Goal: Task Accomplishment & Management: Manage account settings

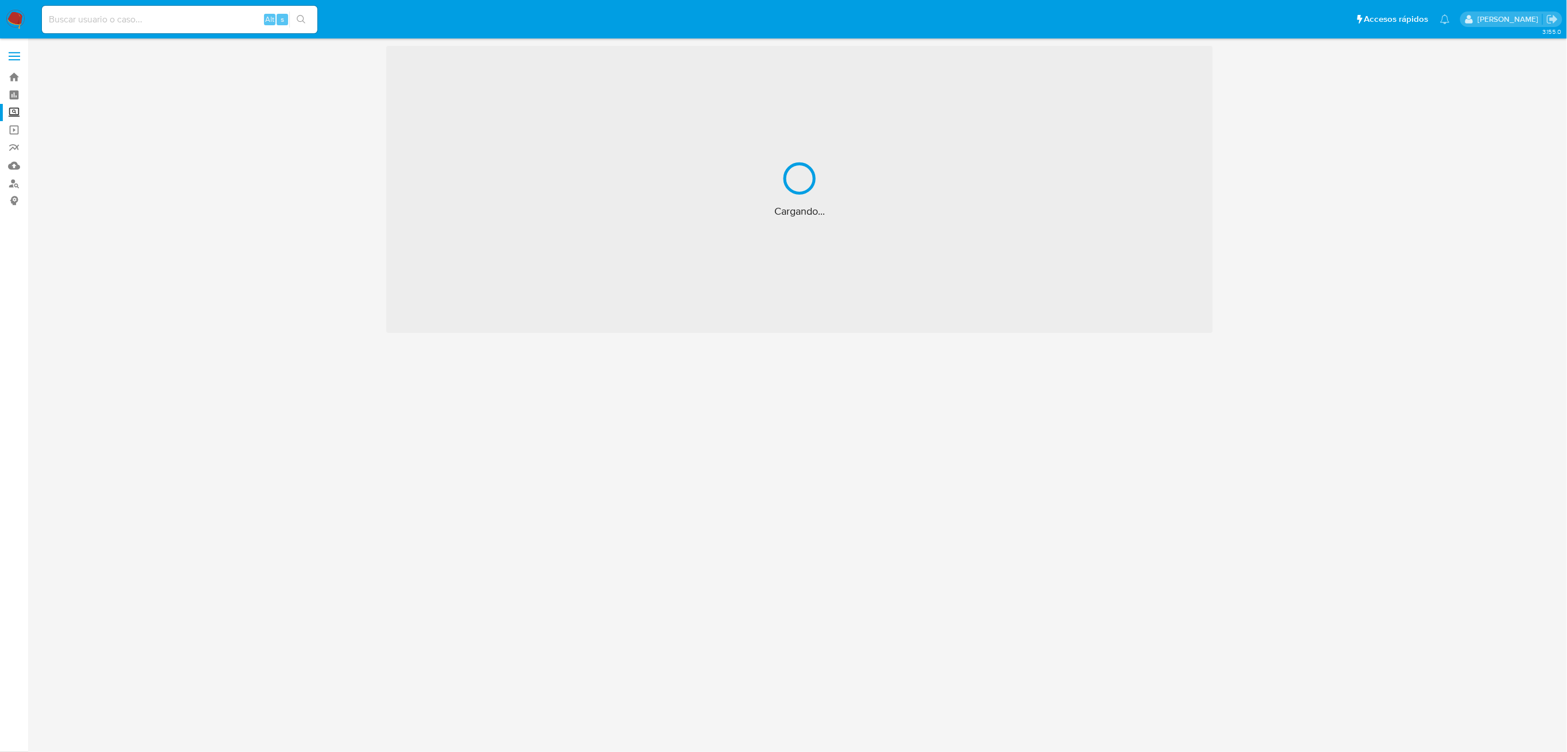
click at [11, 15] on img at bounding box center [16, 20] width 20 height 20
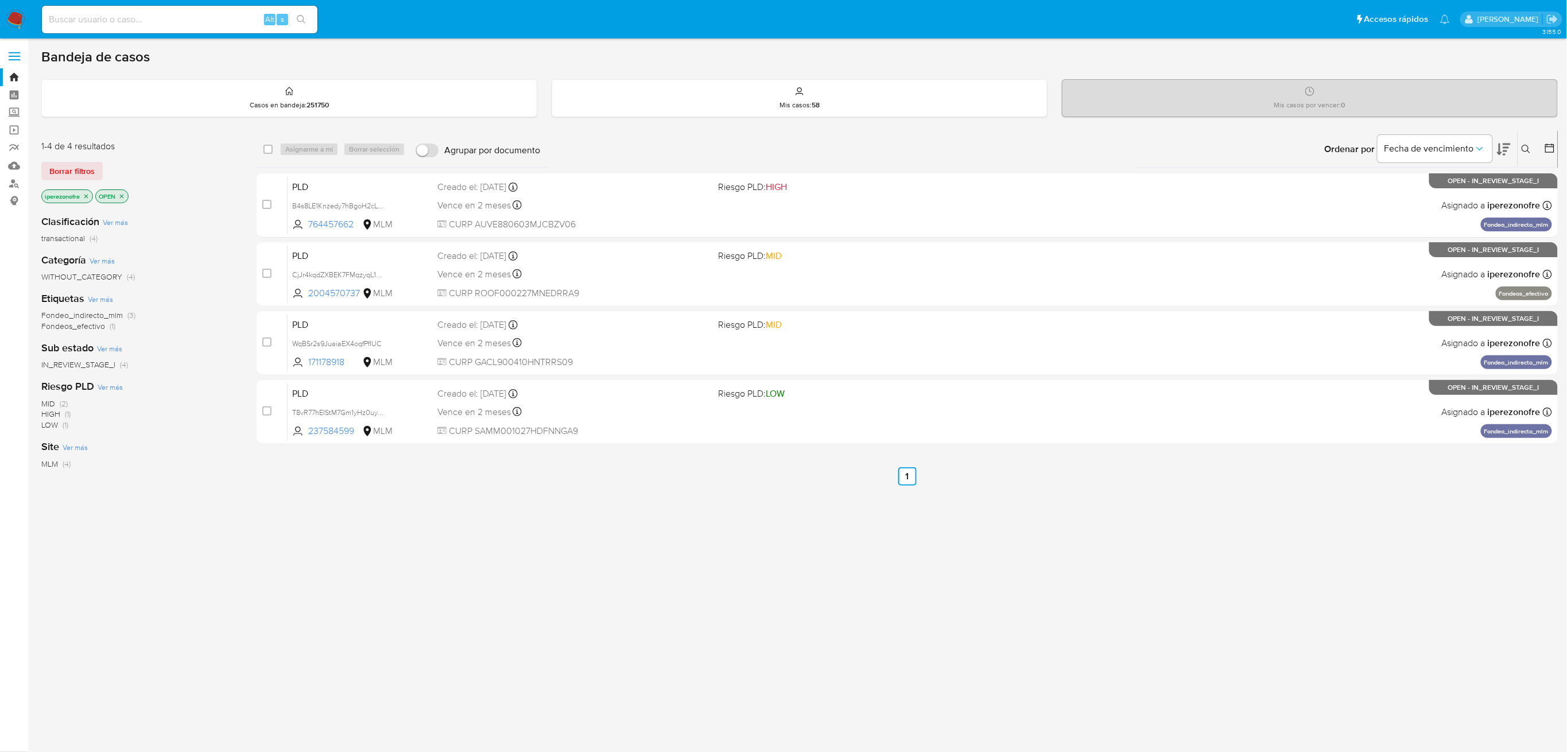
click at [1528, 145] on icon at bounding box center [1525, 149] width 9 height 9
click at [1370, 191] on input at bounding box center [1431, 192] width 194 height 15
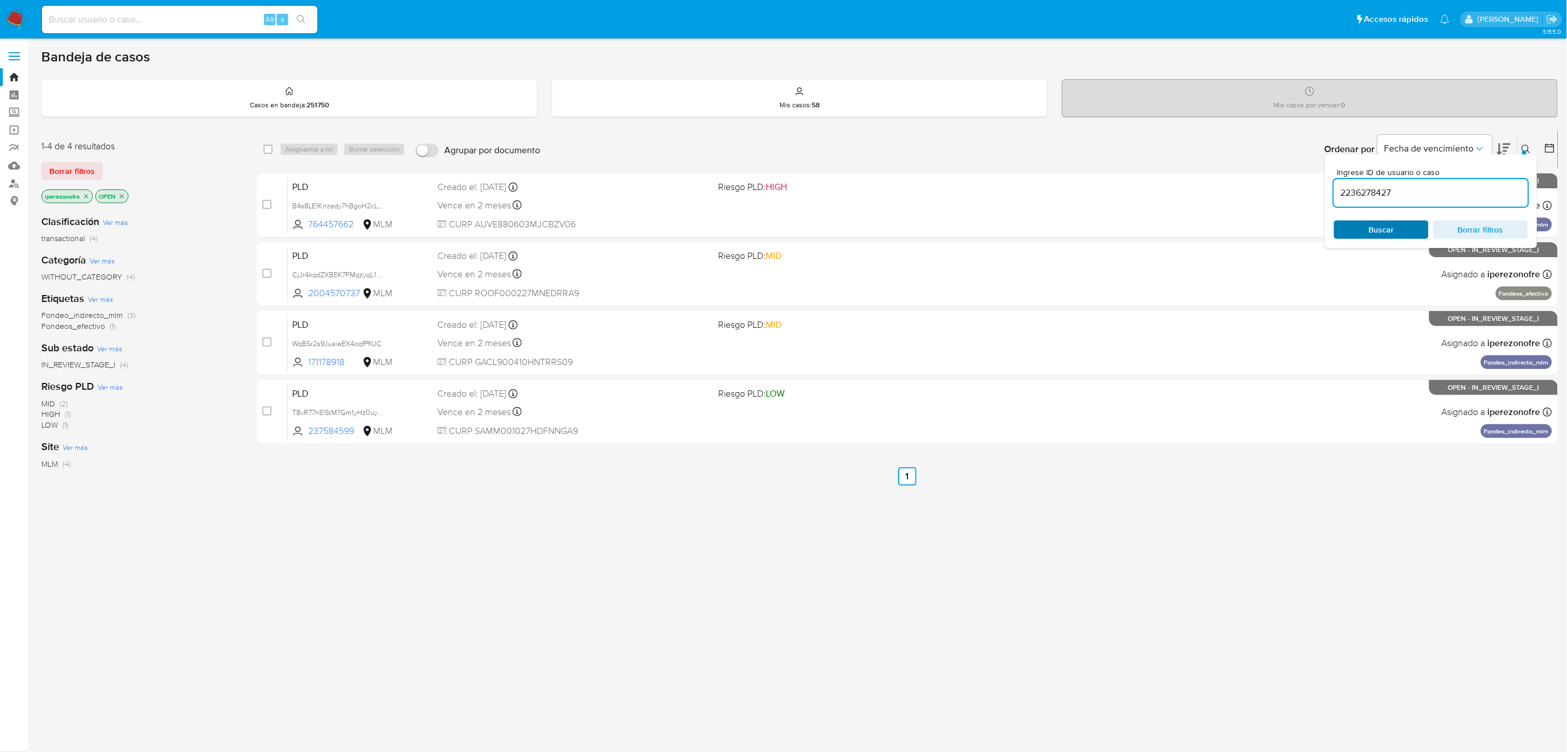
type input "2236278427"
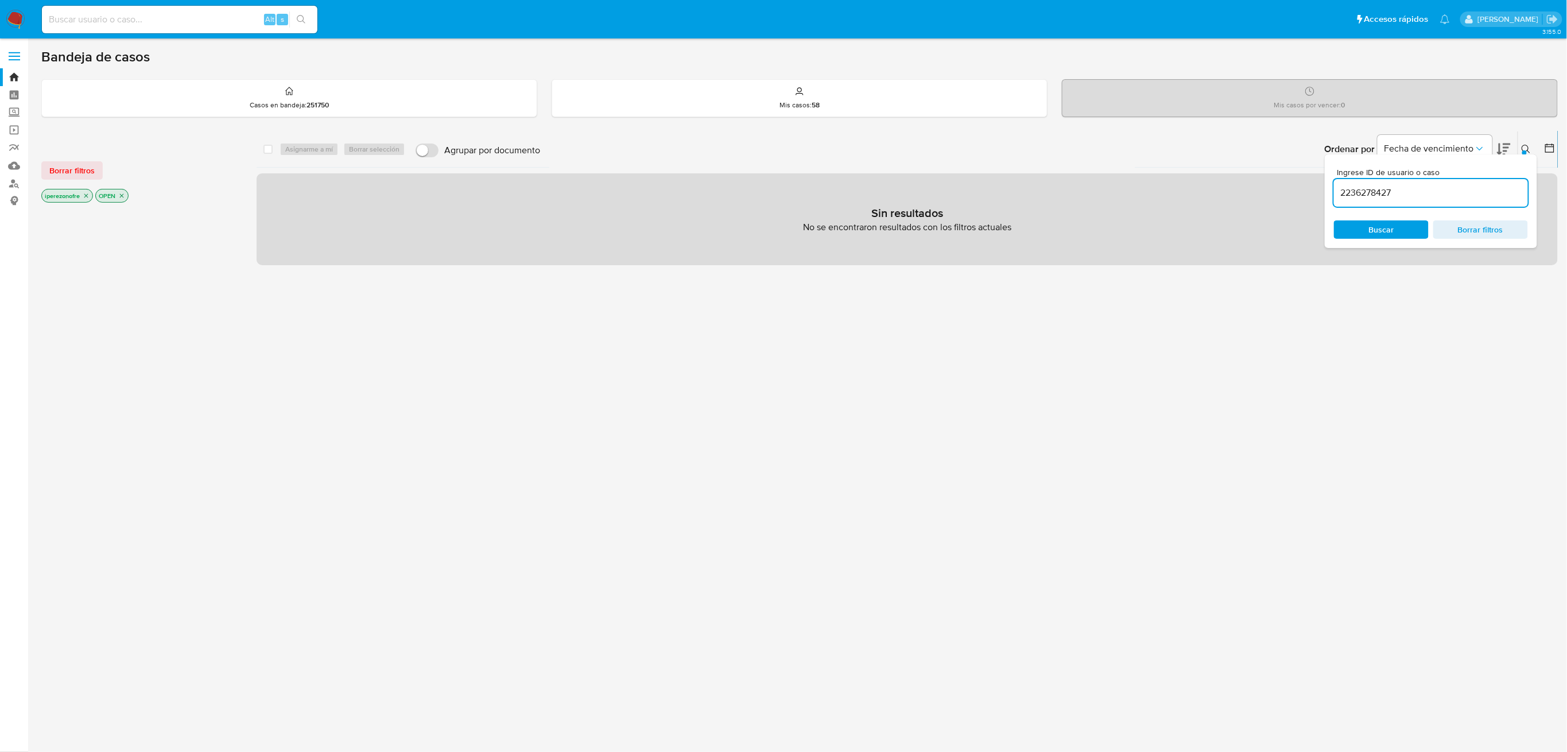
click at [84, 196] on icon "close-filter" at bounding box center [86, 195] width 7 height 7
click at [84, 196] on div "iperezonofre OPEN" at bounding box center [133, 197] width 184 height 16
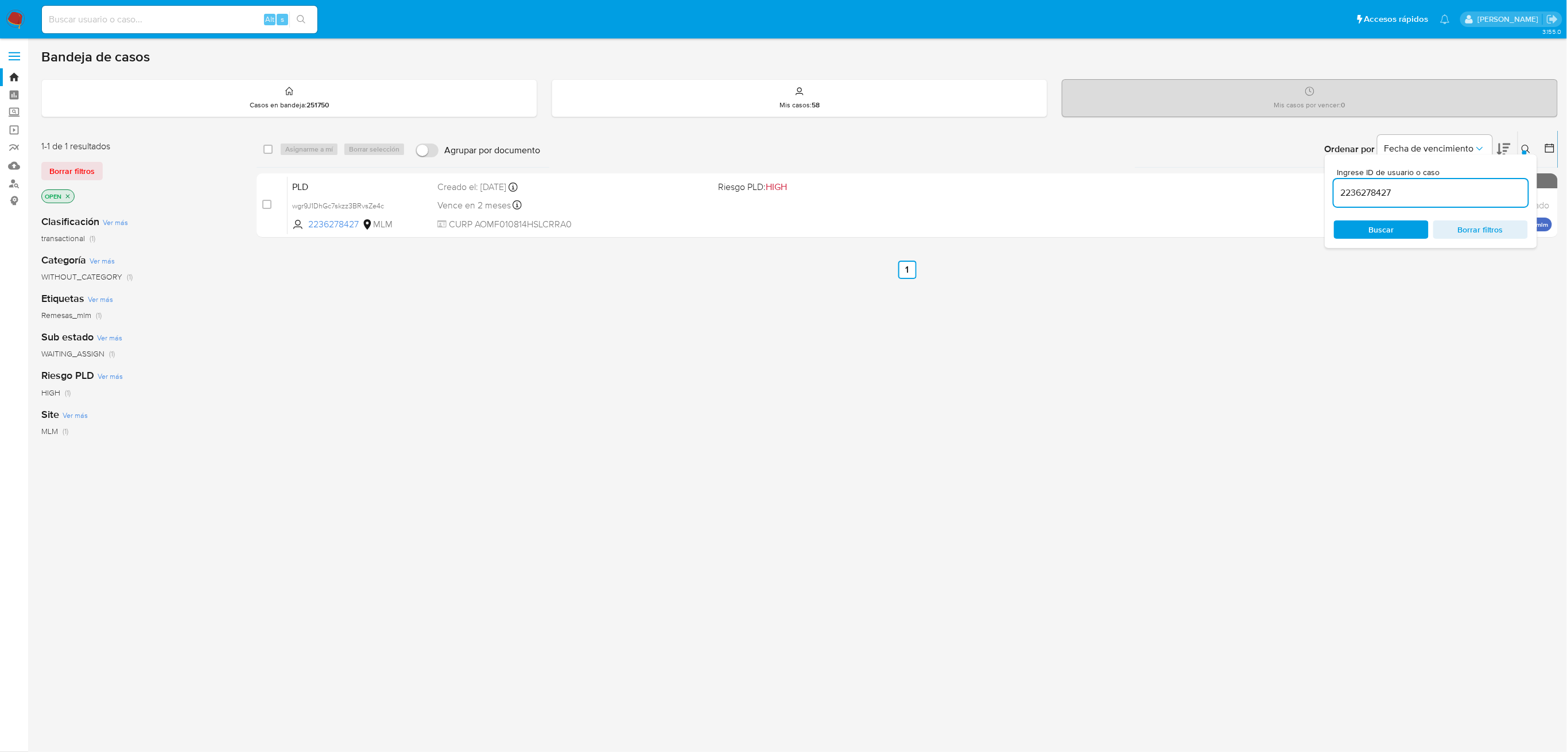
click at [69, 194] on icon "close-filter" at bounding box center [68, 196] width 4 height 4
click at [1401, 232] on span "Buscar" at bounding box center [1381, 230] width 79 height 16
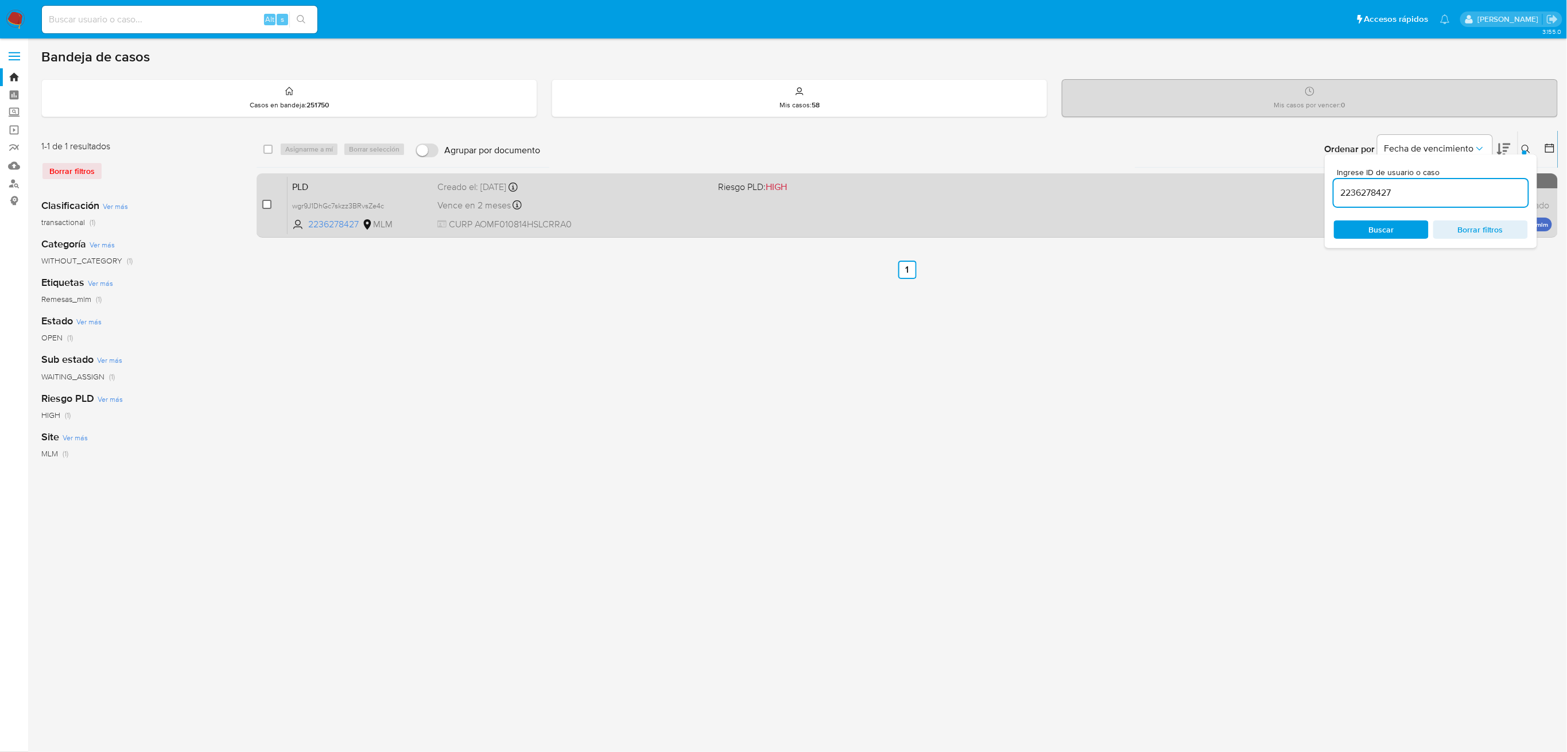
click at [263, 205] on input "checkbox" at bounding box center [266, 204] width 9 height 9
checkbox input "true"
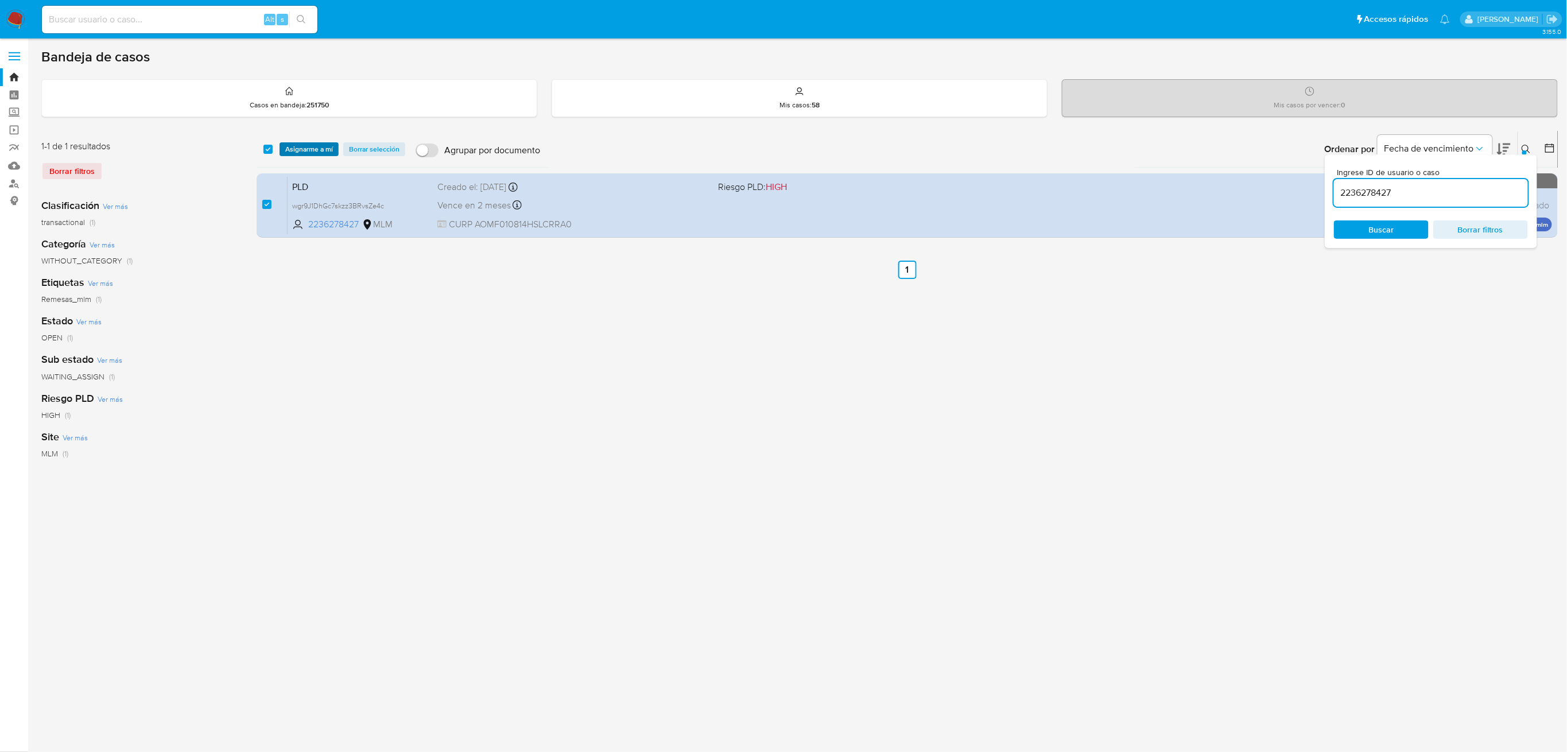
click at [297, 146] on span "Asignarme a mí" at bounding box center [309, 148] width 48 height 11
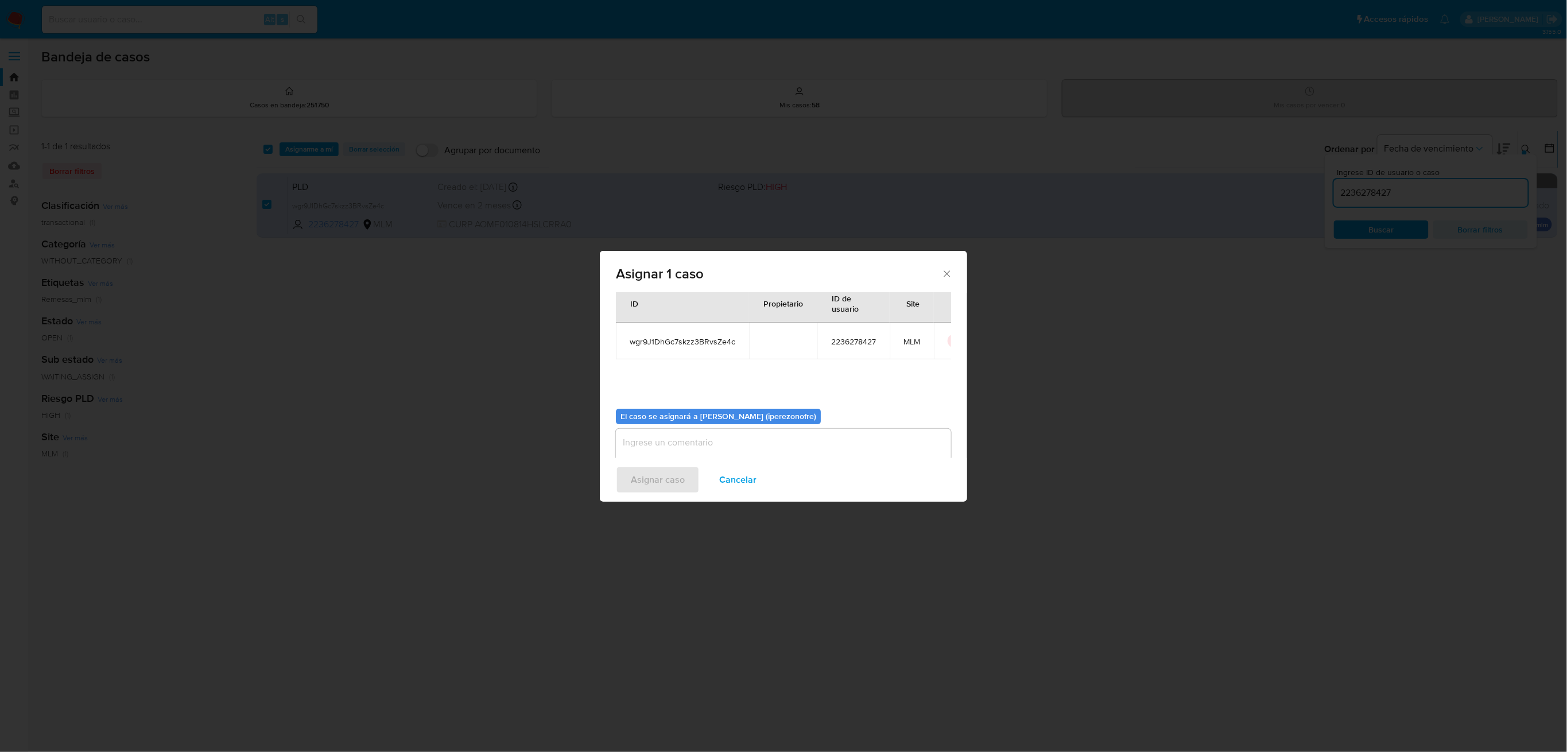
scroll to position [59, 0]
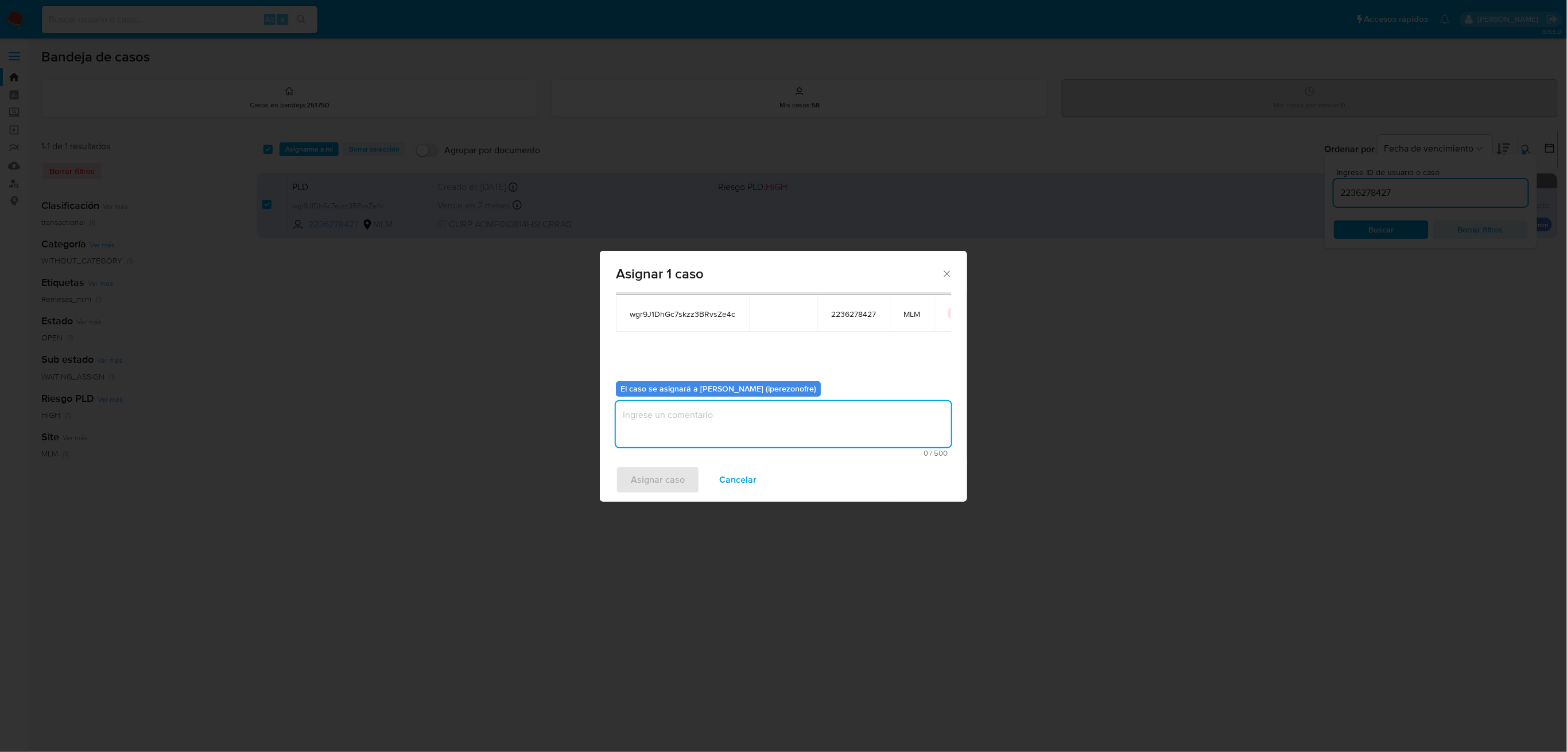
click at [779, 422] on textarea "assign-modal" at bounding box center [783, 424] width 335 height 46
type textarea "IPO"
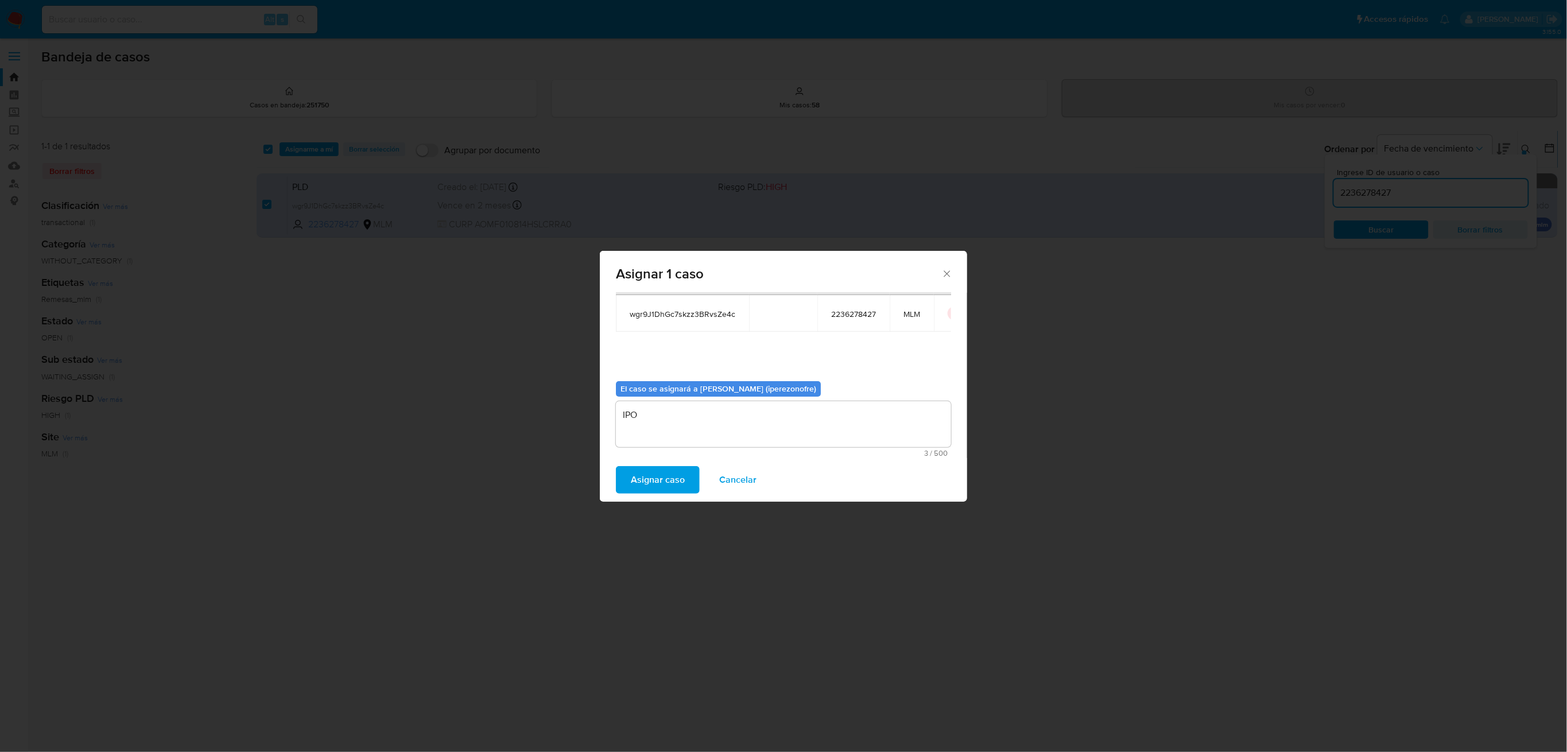
click at [652, 473] on span "Asignar caso" at bounding box center [658, 479] width 54 height 25
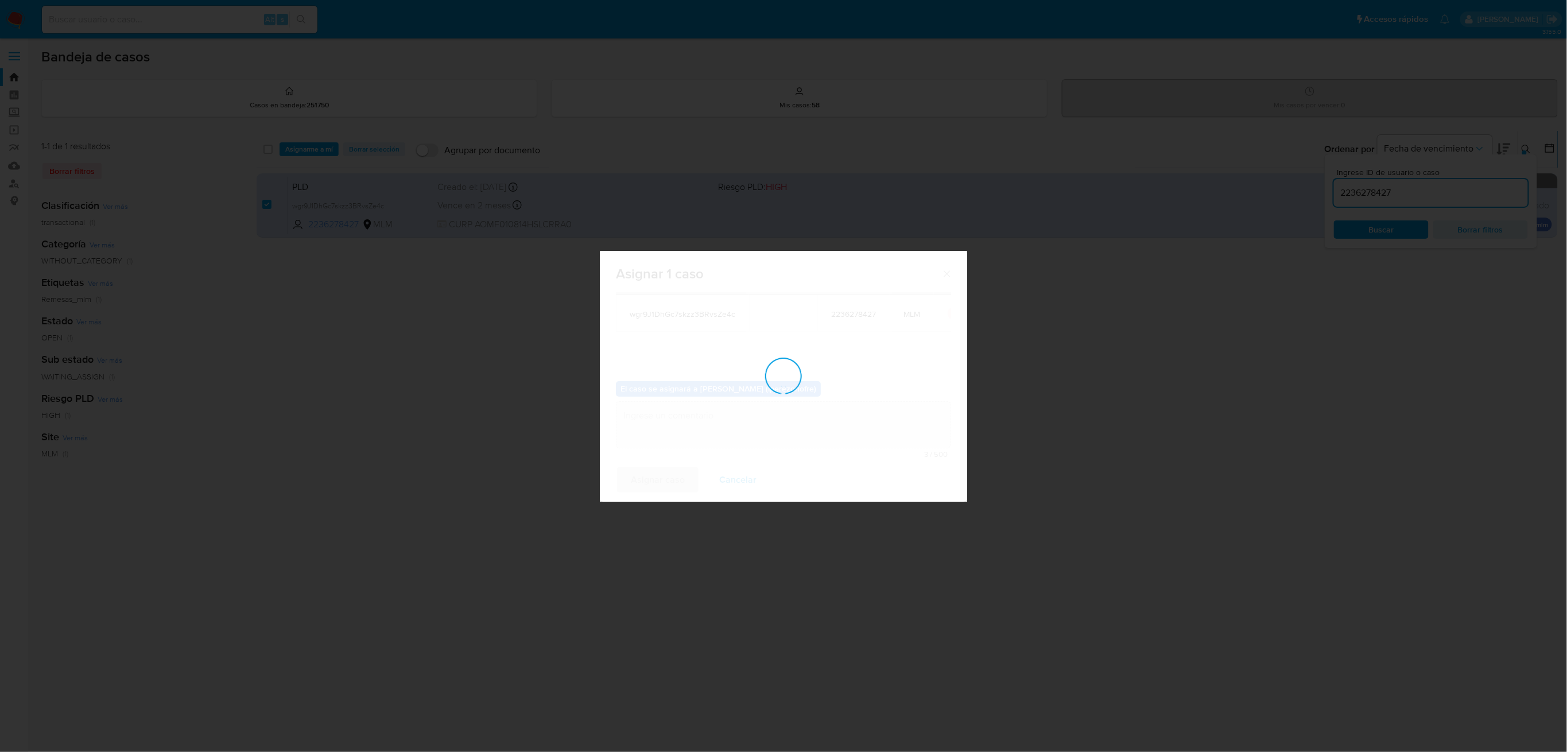
checkbox input "false"
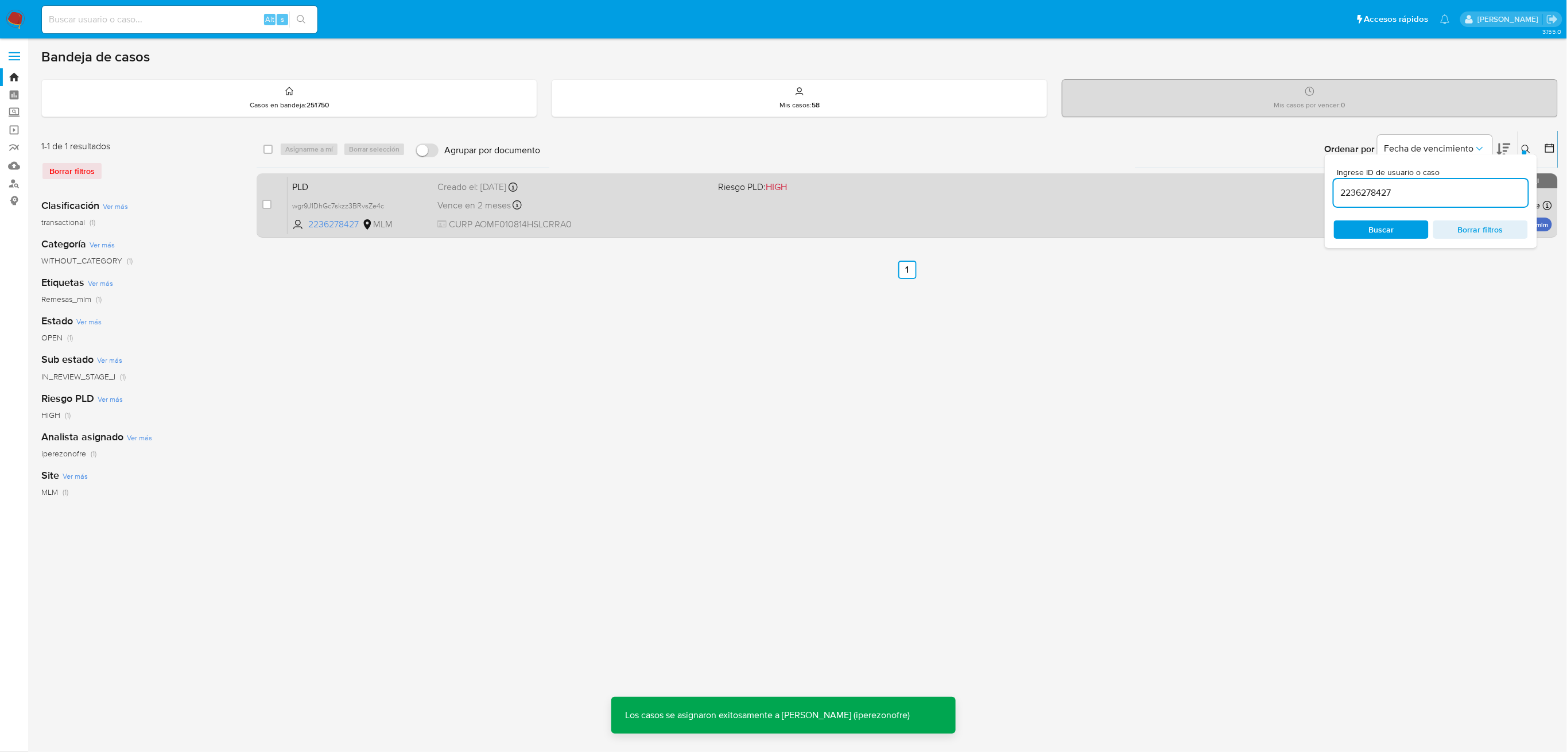
click at [487, 215] on div "PLD wgr9J1DhGc7skzz3BRvsZe4c 2236278427 MLM Riesgo PLD: HIGH Creado el: 12/08/2…" at bounding box center [919, 205] width 1264 height 58
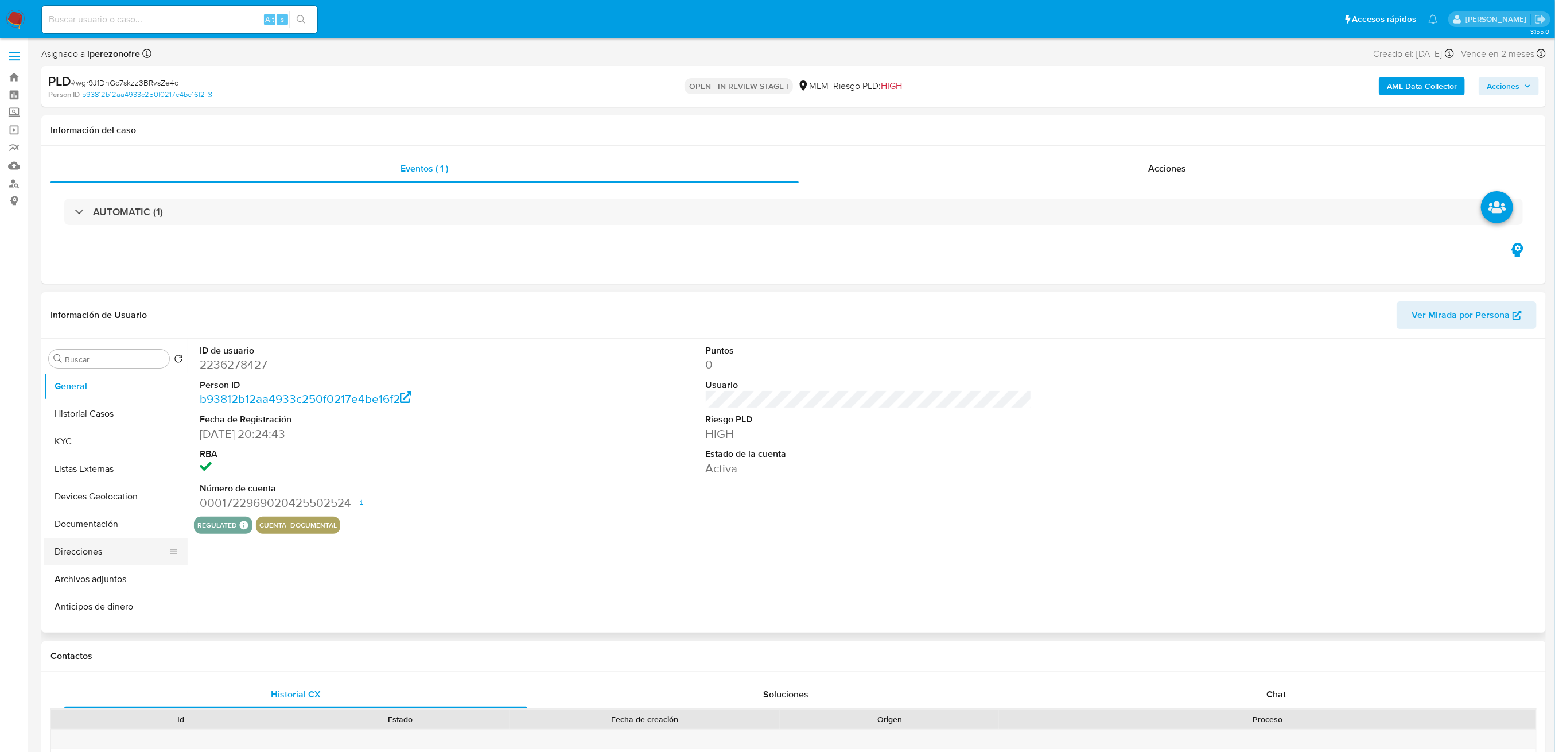
select select "10"
click at [110, 577] on button "Archivos adjuntos" at bounding box center [111, 579] width 134 height 28
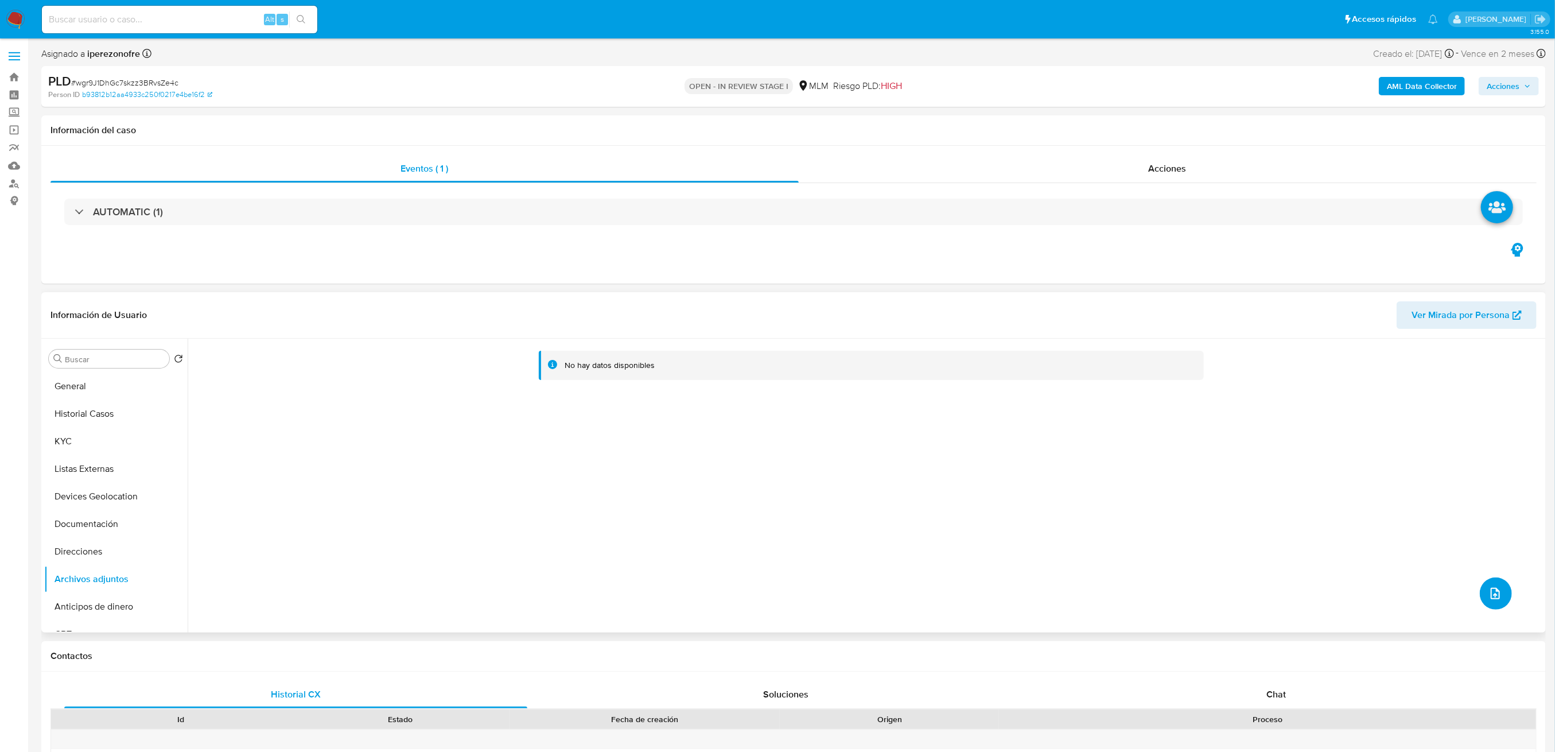
click at [1498, 588] on button "upload-file" at bounding box center [1496, 593] width 32 height 32
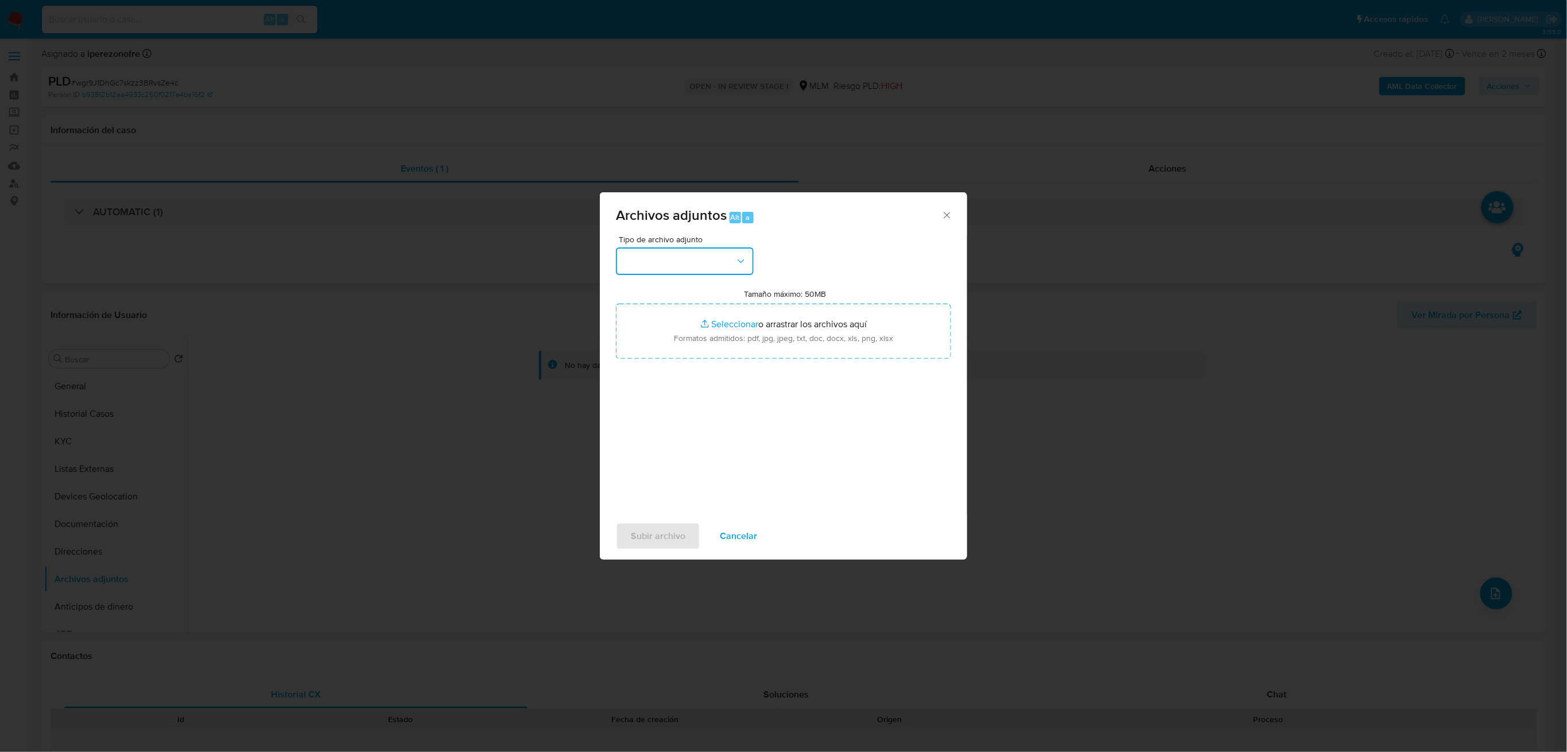
click at [722, 248] on button "button" at bounding box center [685, 261] width 138 height 28
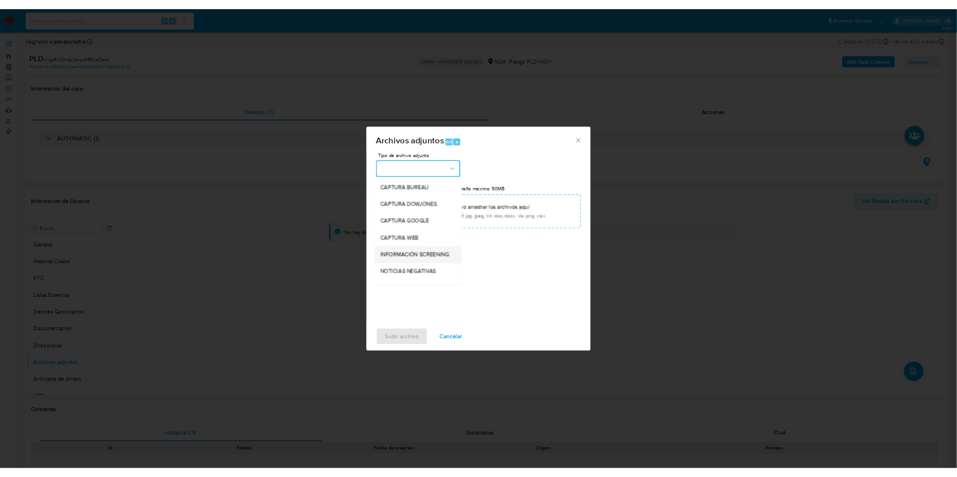
scroll to position [76, 0]
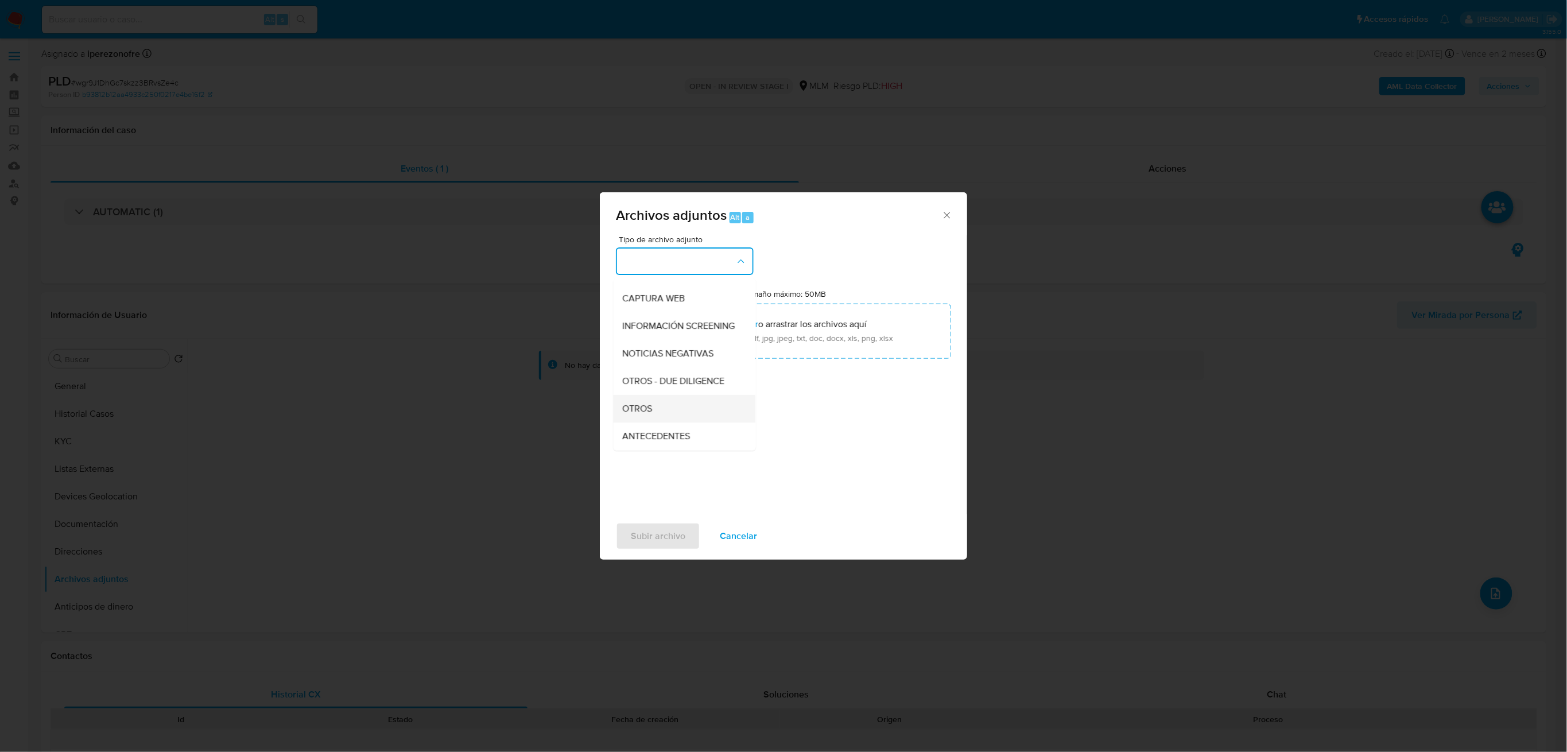
click at [658, 417] on div "OTROS" at bounding box center [681, 409] width 117 height 28
click at [821, 429] on div "Tipo de archivo adjunto OTROS Tamaño máximo: 50MB Seleccionar archivos Seleccio…" at bounding box center [783, 370] width 335 height 271
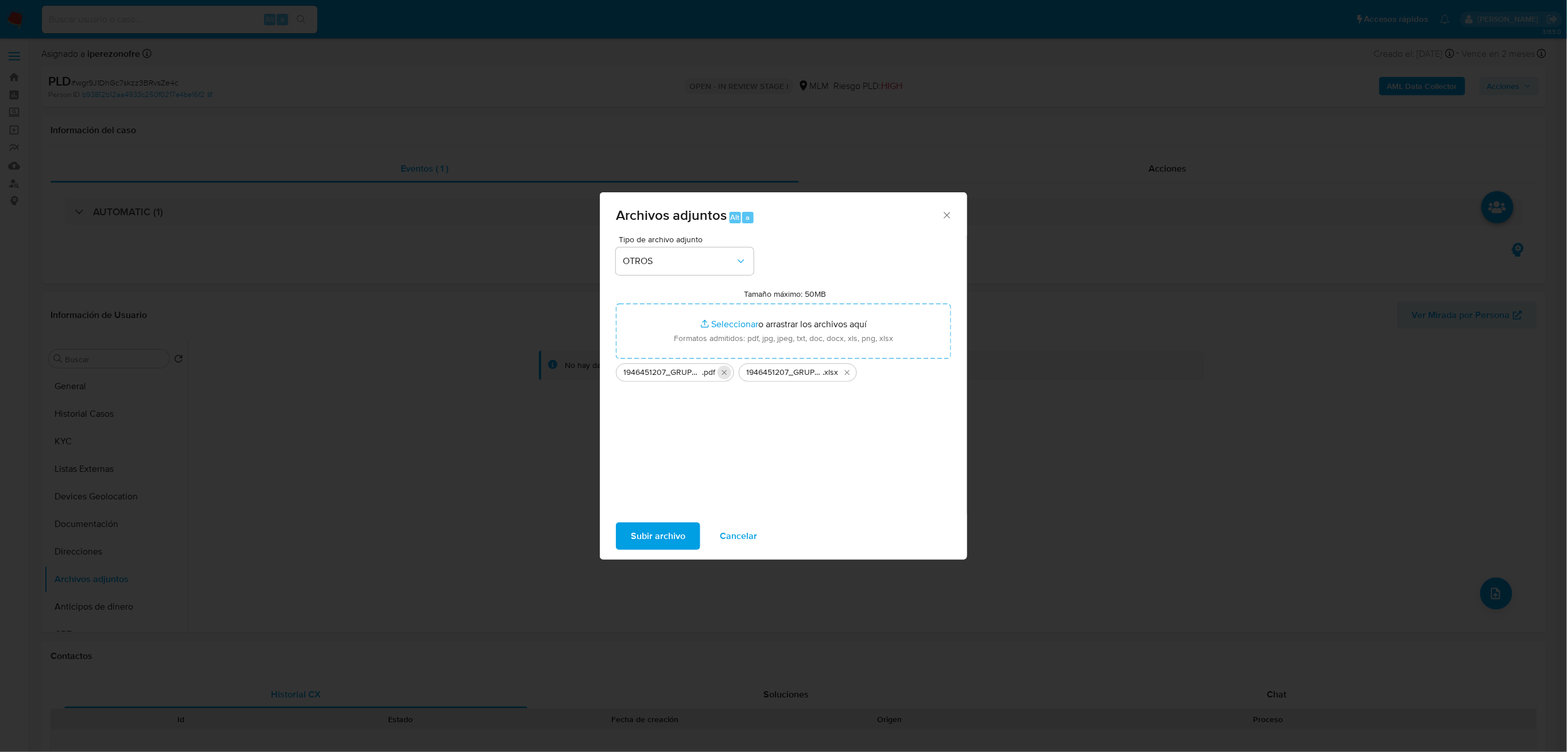
click at [722, 372] on icon "Eliminar 1946451207_GRUPO AUTOMOVILES DE EXCELENCIA RRM_AGO25.pdf" at bounding box center [724, 372] width 9 height 9
click at [722, 370] on icon "Eliminar 1946451207_GRUPO AUTOMOVILES DE EXCELENCIA RRM_AGO25.xlsx" at bounding box center [724, 372] width 9 height 9
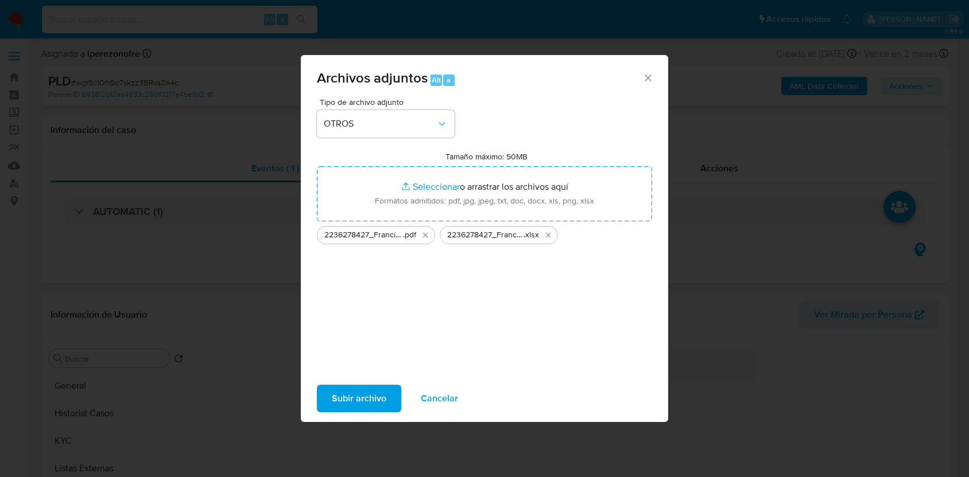
click at [356, 394] on span "Subir archivo" at bounding box center [359, 398] width 55 height 25
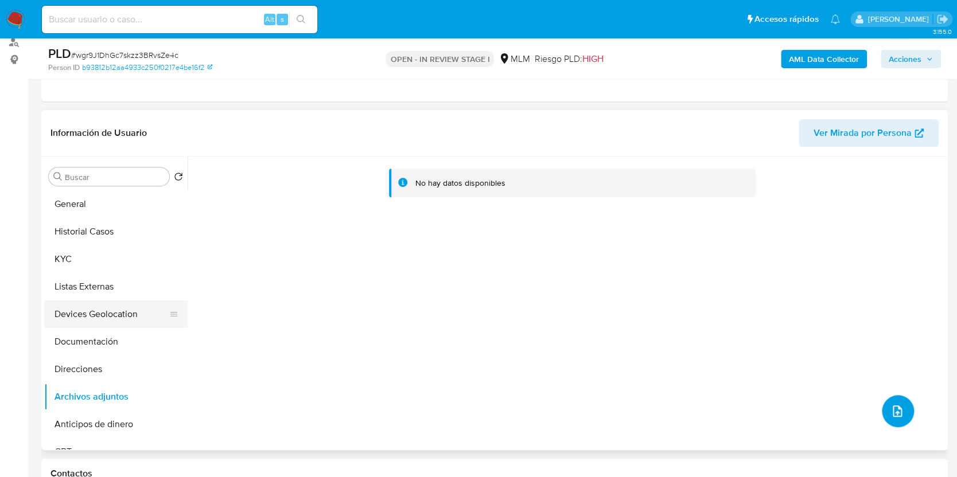
scroll to position [153, 0]
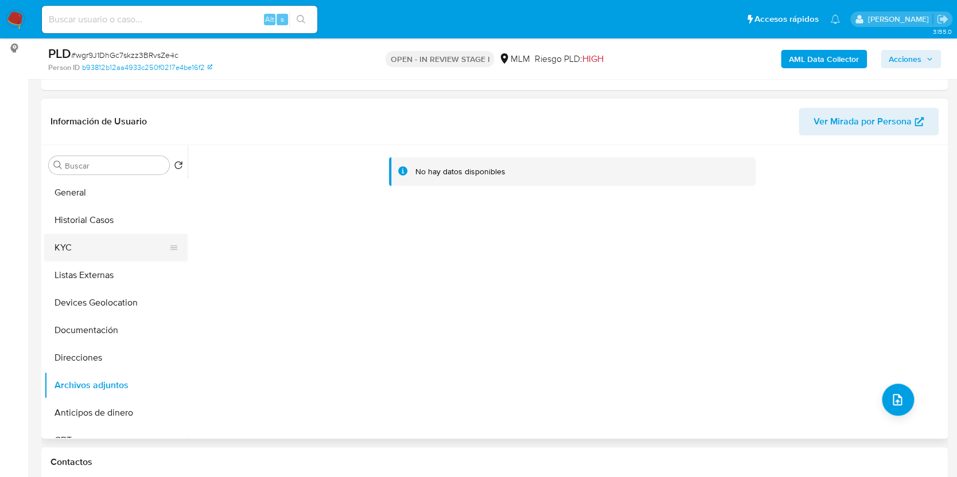
click at [63, 246] on button "KYC" at bounding box center [111, 248] width 134 height 28
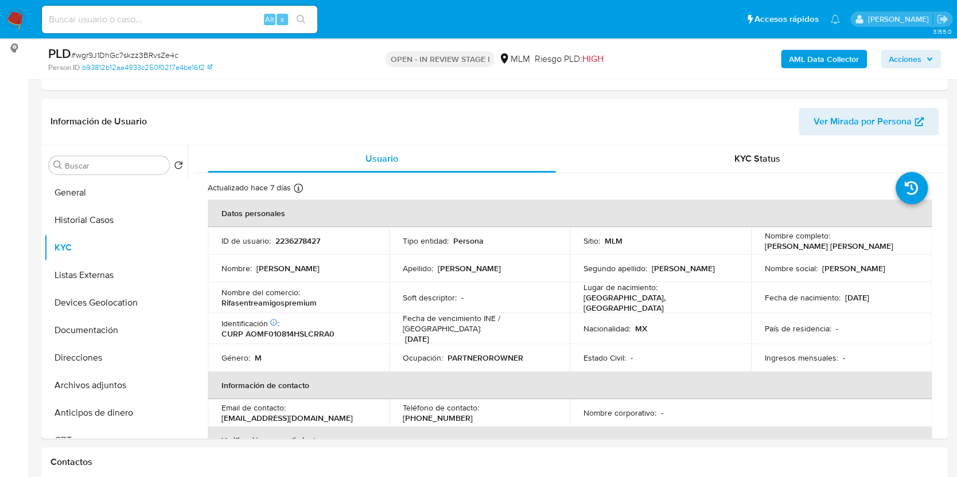
click at [929, 52] on span "Acciones" at bounding box center [911, 59] width 44 height 16
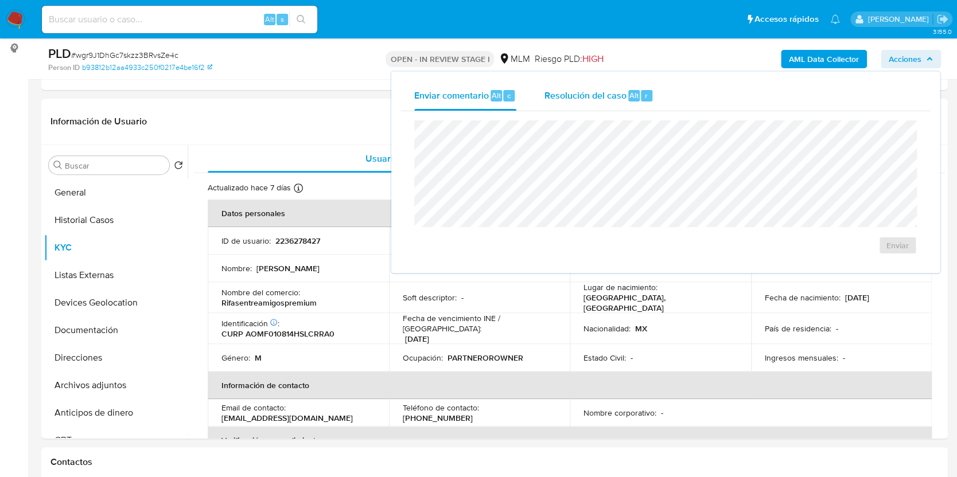
click at [595, 95] on span "Resolución del caso" at bounding box center [585, 94] width 82 height 13
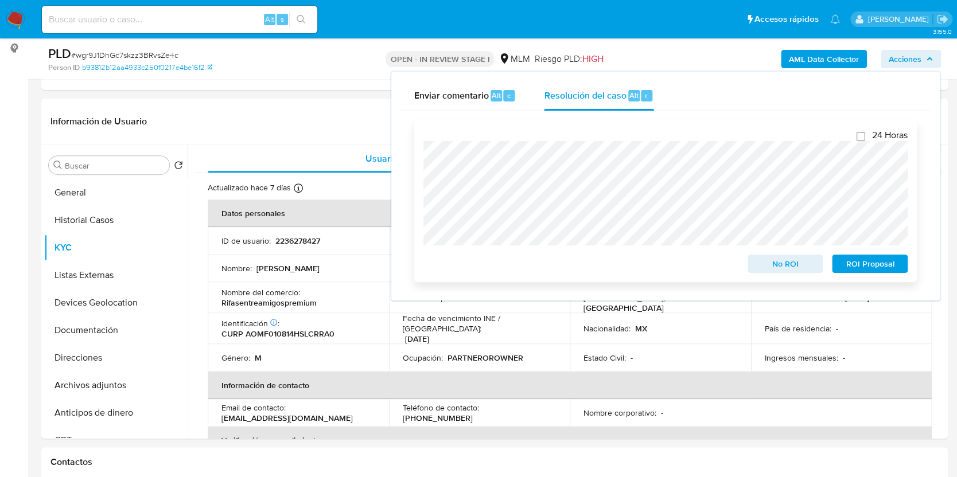
click at [886, 265] on span "ROI Proposal" at bounding box center [870, 264] width 60 height 16
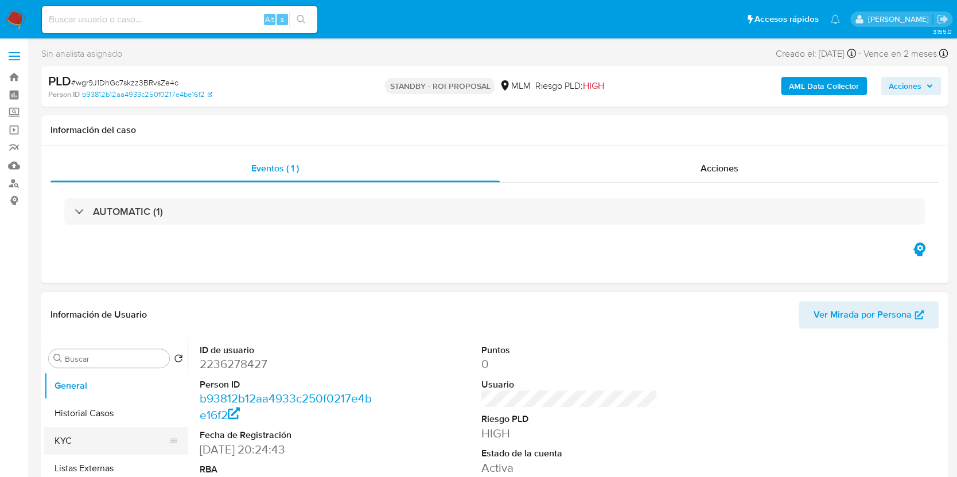
select select "10"
click at [81, 413] on button "Historial Casos" at bounding box center [111, 414] width 134 height 28
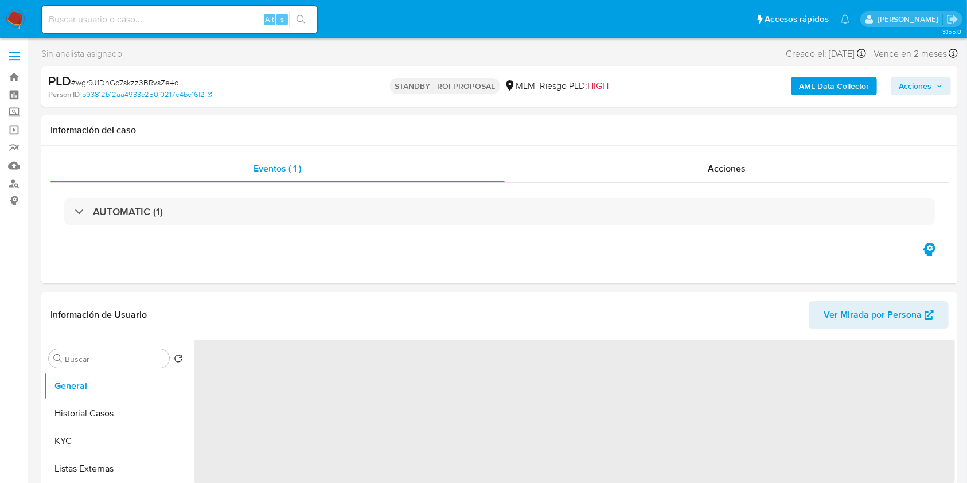
click at [203, 18] on input at bounding box center [179, 19] width 275 height 15
paste input "2009791459"
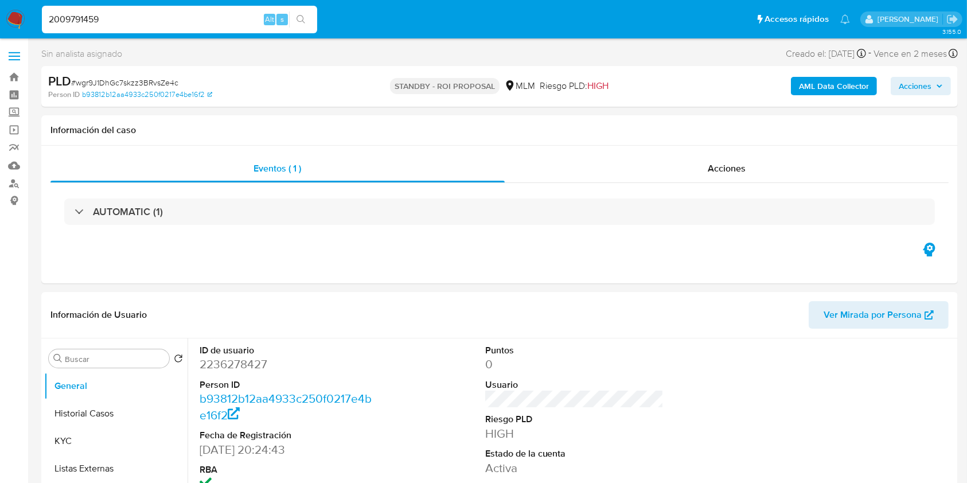
type input "2009791459"
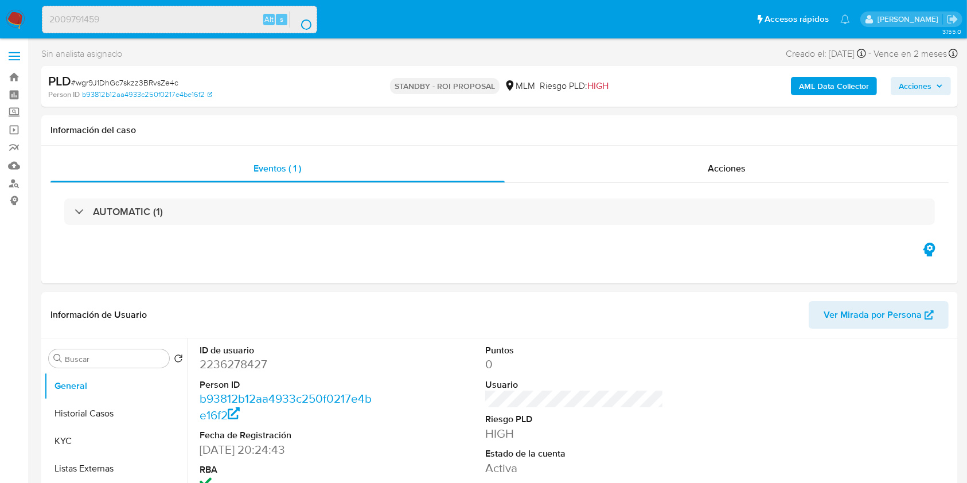
select select "10"
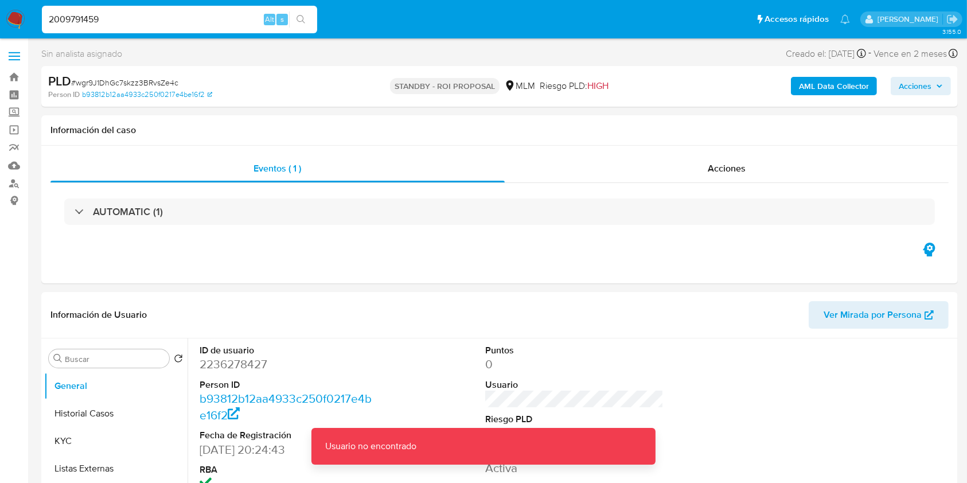
click at [203, 19] on input "2009791459" at bounding box center [179, 19] width 275 height 15
type input "2009791459"
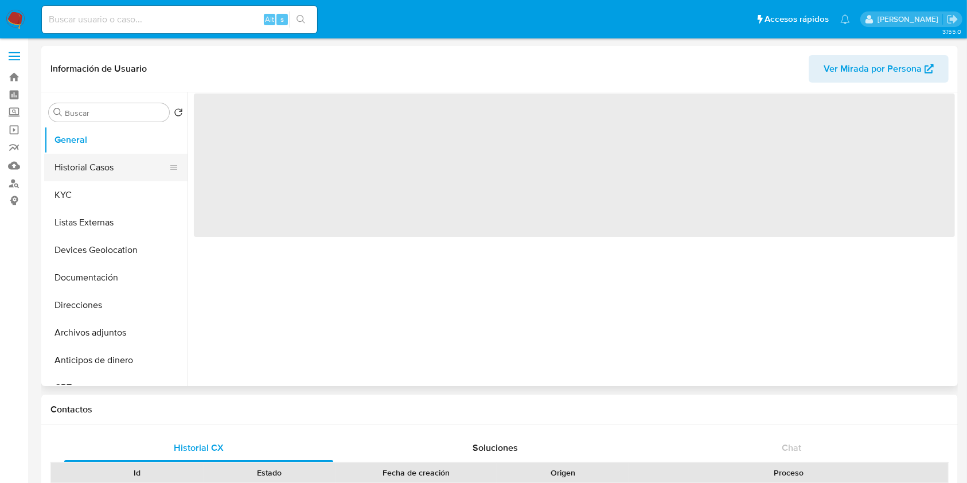
click at [99, 160] on button "Historial Casos" at bounding box center [111, 168] width 134 height 28
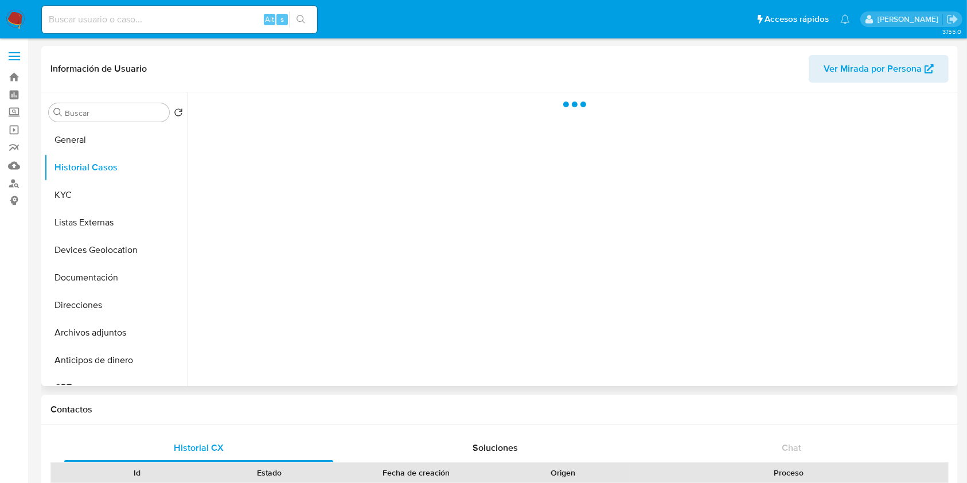
select select "10"
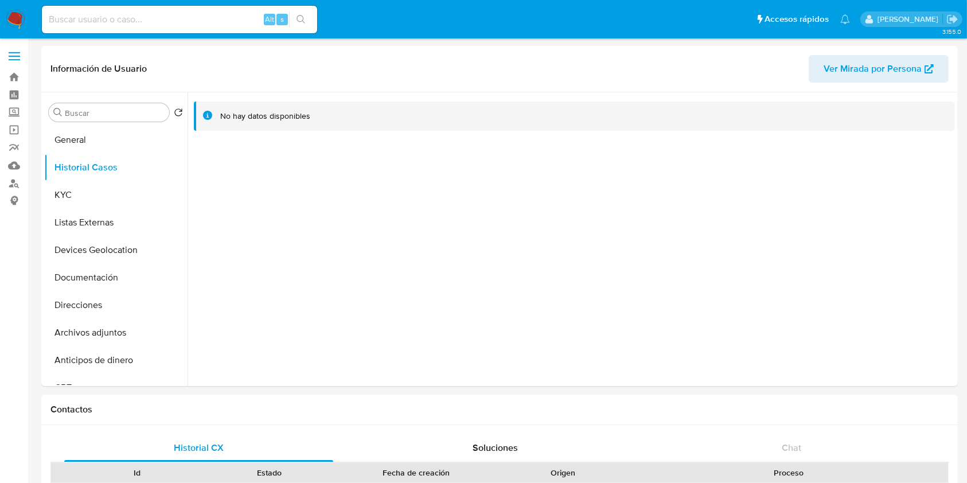
click at [15, 17] on img at bounding box center [16, 20] width 20 height 20
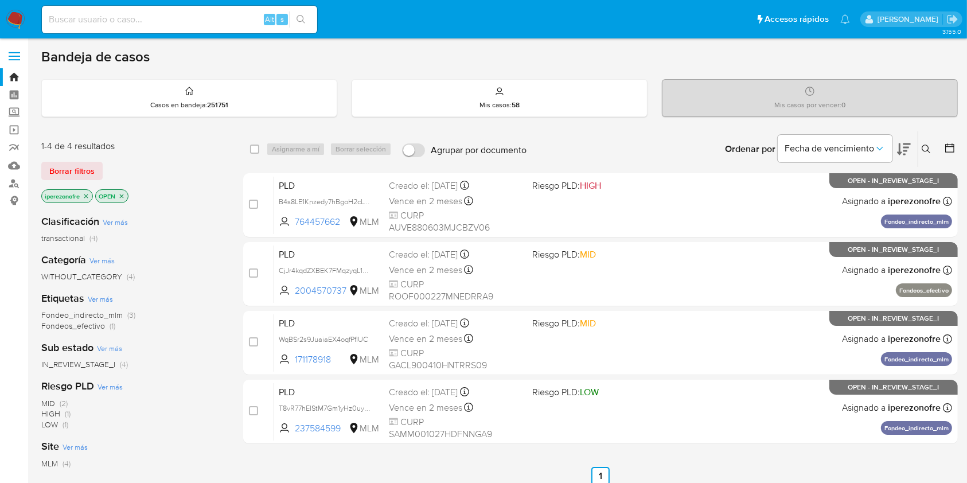
click at [927, 147] on icon at bounding box center [926, 149] width 9 height 9
click at [926, 145] on icon at bounding box center [926, 149] width 9 height 9
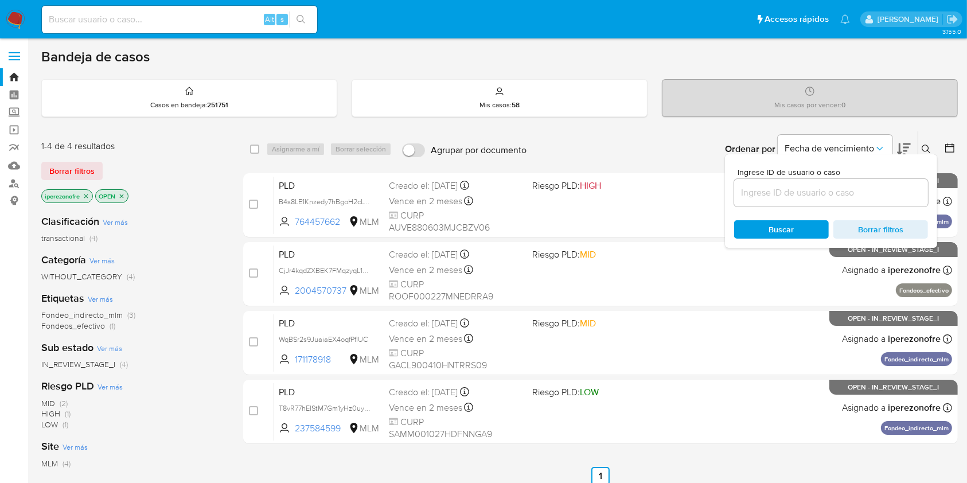
click at [769, 188] on input at bounding box center [832, 192] width 194 height 15
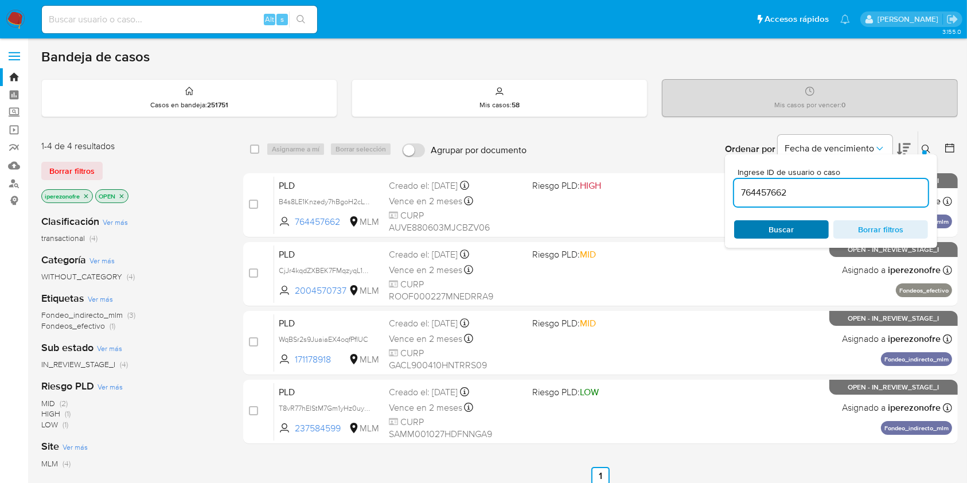
type input "764457662"
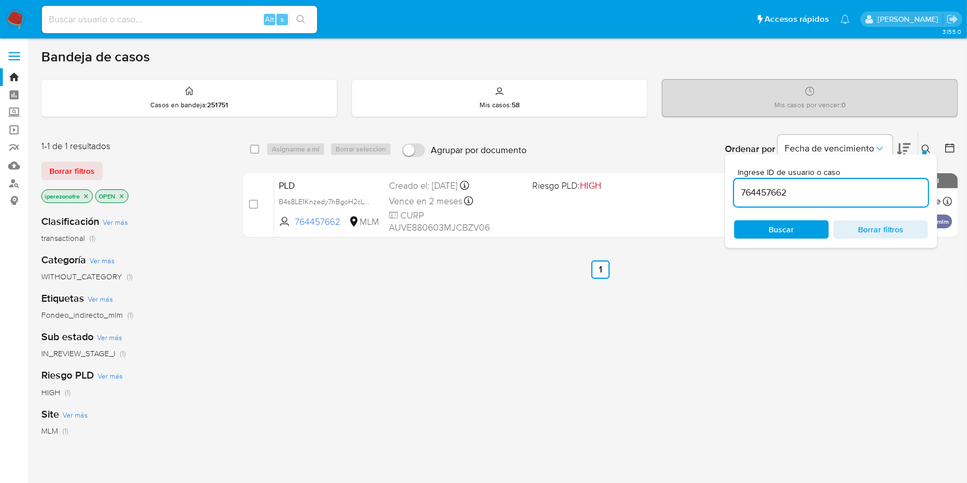
click at [773, 232] on span "Buscar" at bounding box center [782, 229] width 25 height 18
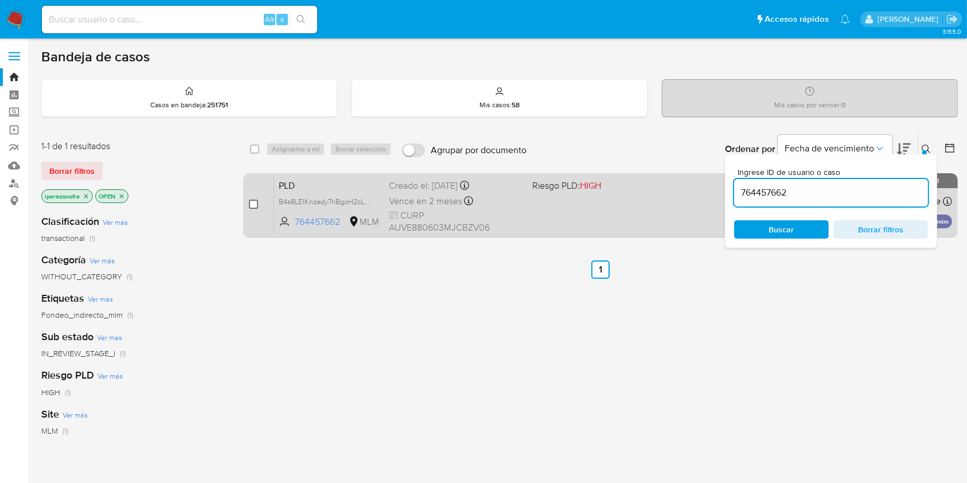
click at [252, 202] on input "checkbox" at bounding box center [253, 204] width 9 height 9
checkbox input "true"
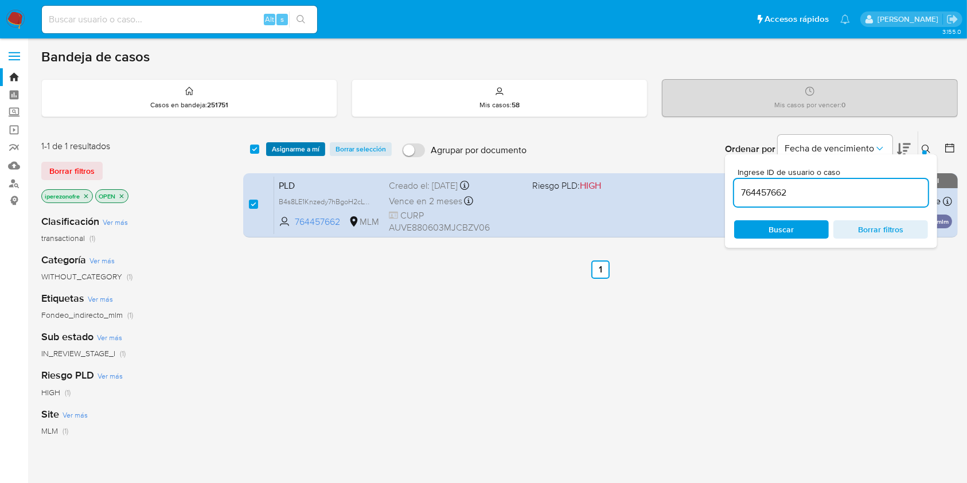
click at [286, 147] on span "Asignarme a mí" at bounding box center [296, 148] width 48 height 11
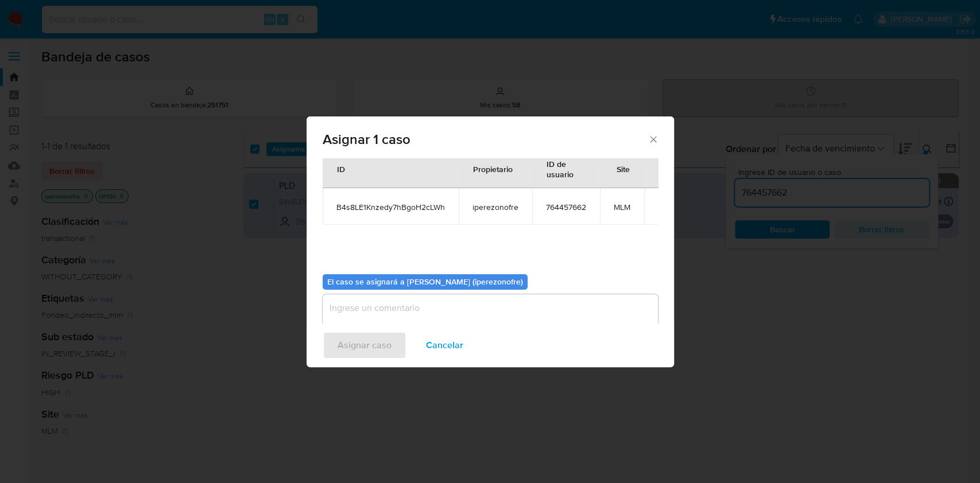
scroll to position [59, 0]
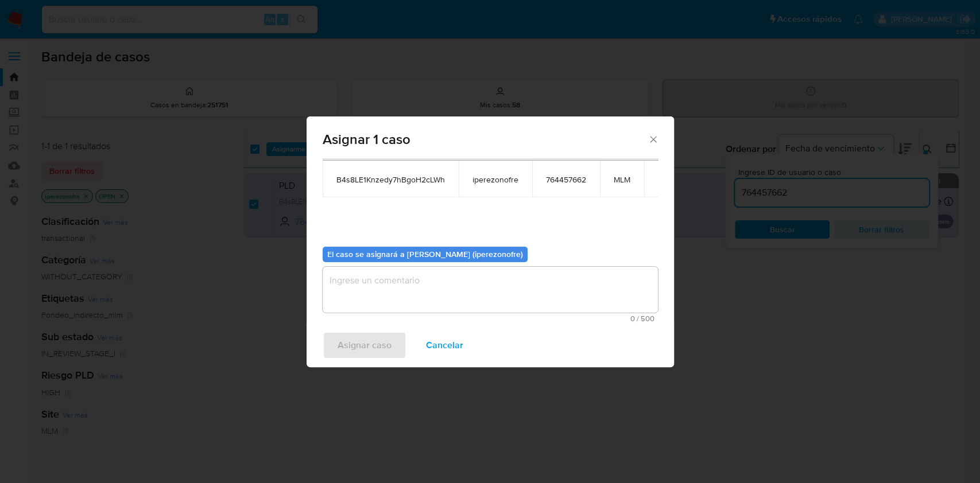
click at [505, 298] on textarea "assign-modal" at bounding box center [489, 290] width 335 height 46
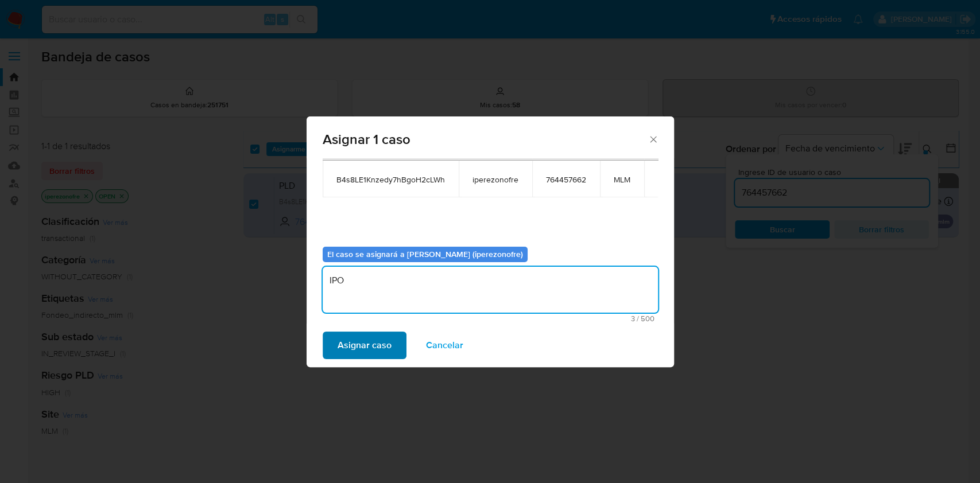
type textarea "IPO"
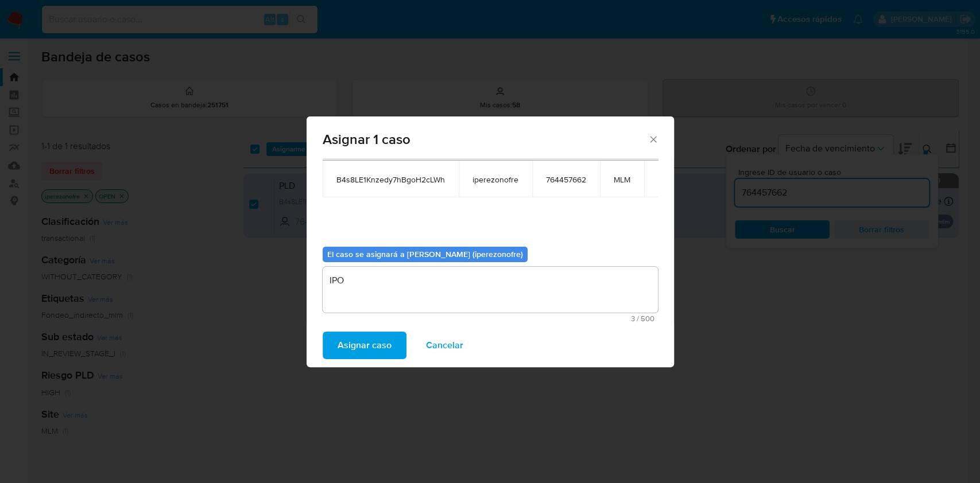
click at [355, 339] on span "Asignar caso" at bounding box center [364, 345] width 54 height 25
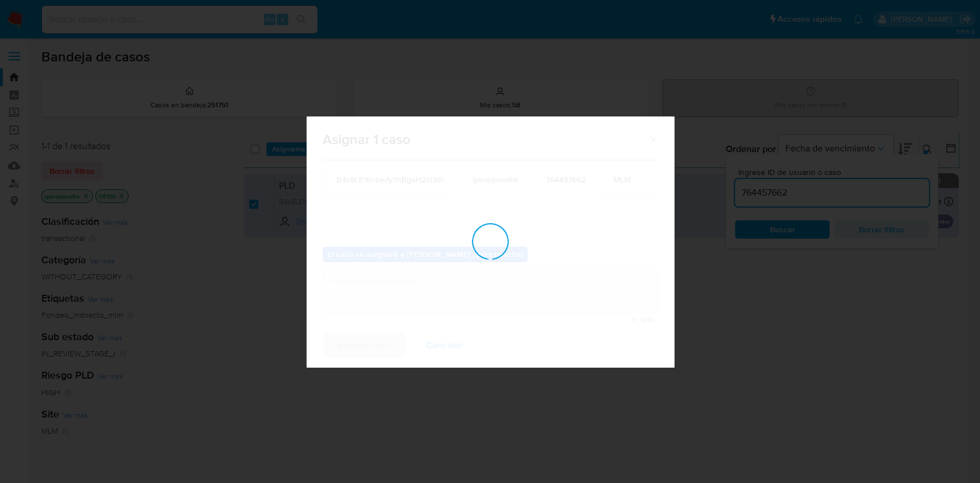
checkbox input "false"
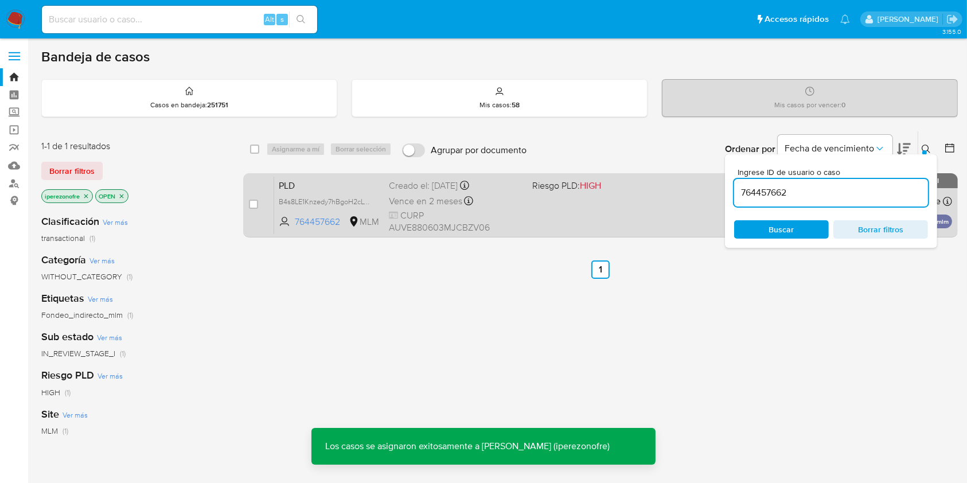
click at [453, 216] on span "CURP AUVE880603MJCBZV06" at bounding box center [456, 221] width 134 height 25
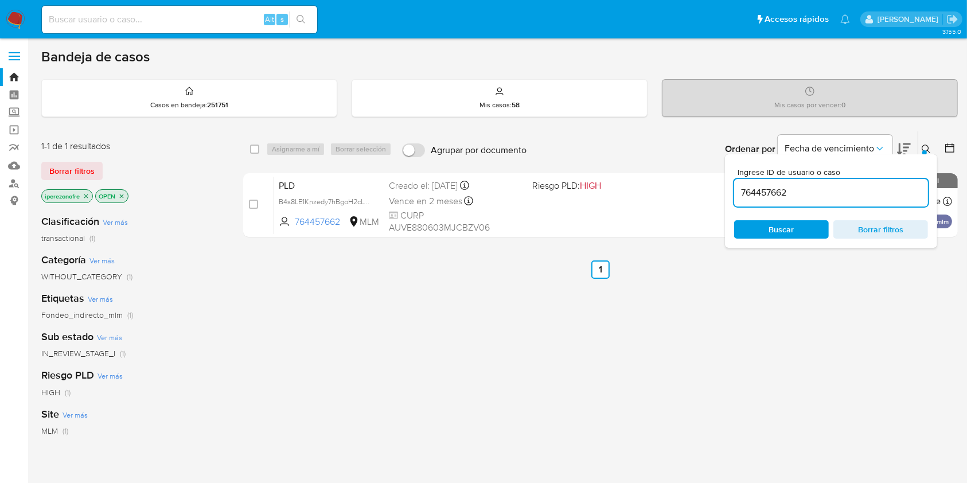
click at [809, 195] on input "764457662" at bounding box center [832, 192] width 194 height 15
drag, startPoint x: 836, startPoint y: 191, endPoint x: 581, endPoint y: 151, distance: 257.8
click at [573, 153] on div "Ordenar por Fecha de vencimiento No es posible ordenar los resultados mientras …" at bounding box center [746, 149] width 426 height 36
paste input "171178918"
type input "171178918"
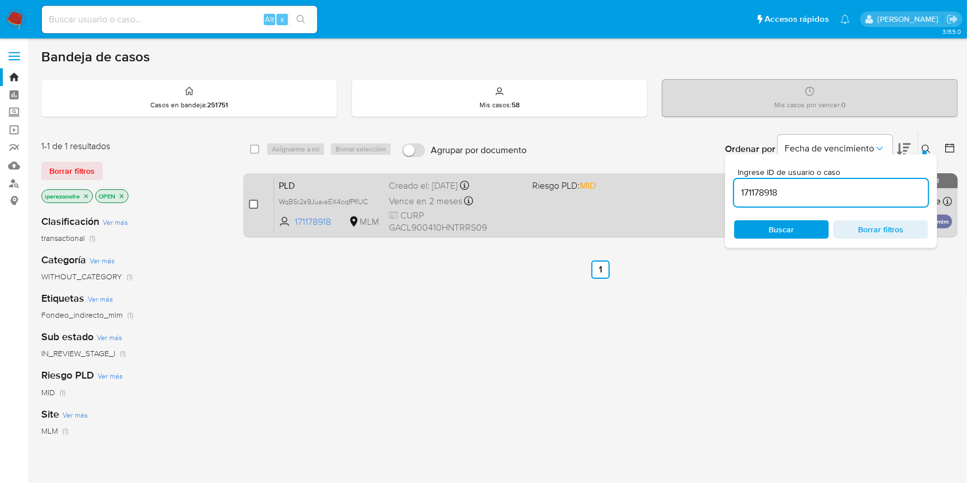
click at [250, 200] on input "checkbox" at bounding box center [253, 204] width 9 height 9
checkbox input "true"
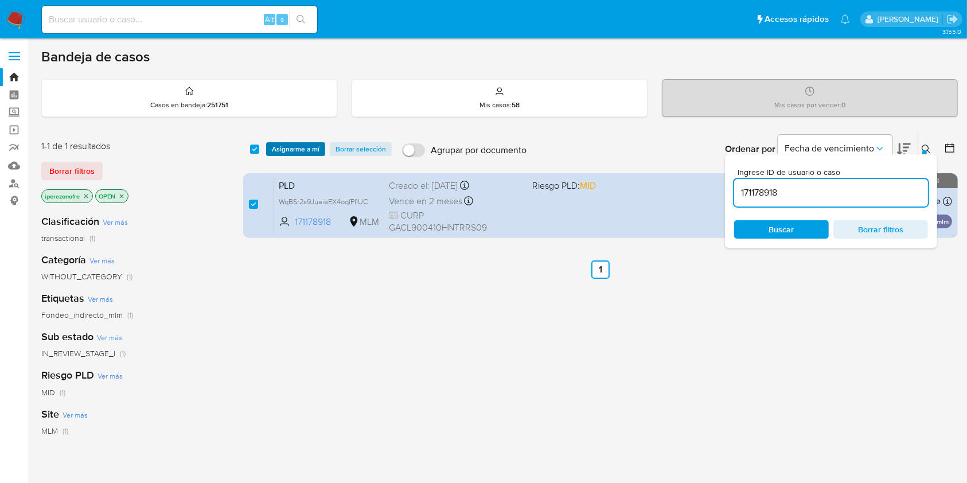
click at [281, 143] on span "Asignarme a mí" at bounding box center [296, 148] width 48 height 11
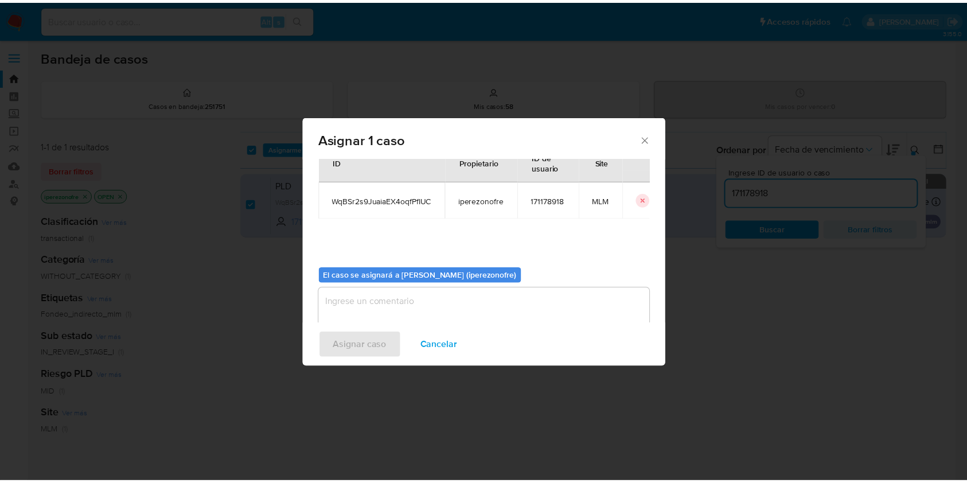
scroll to position [59, 0]
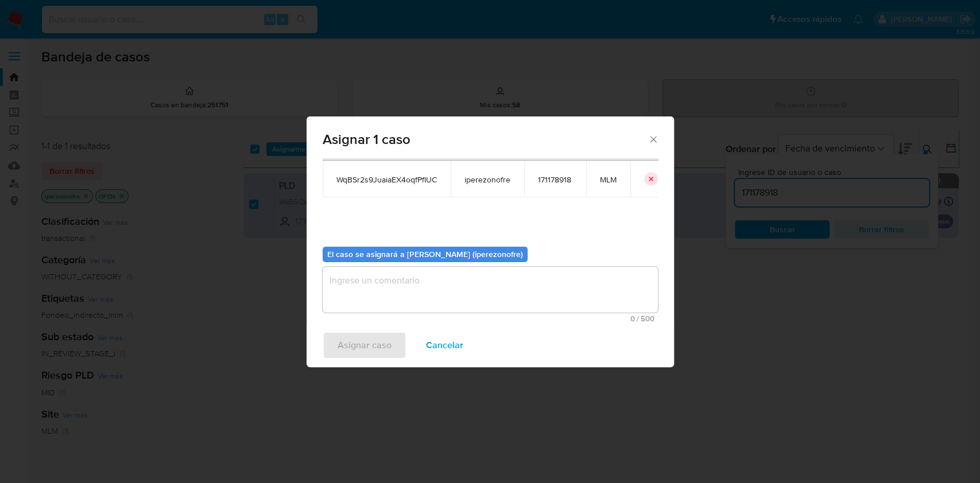
click at [481, 286] on textarea "assign-modal" at bounding box center [489, 290] width 335 height 46
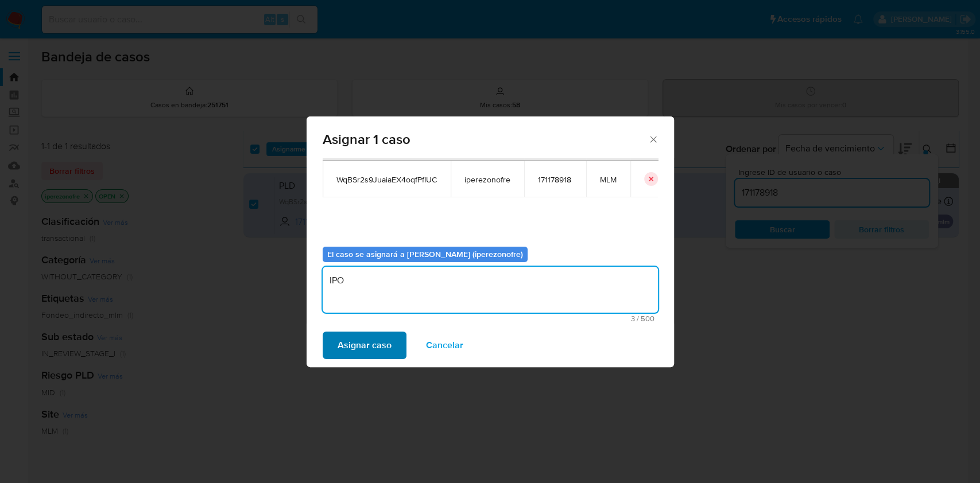
type textarea "IPO"
click at [381, 336] on span "Asignar caso" at bounding box center [364, 345] width 54 height 25
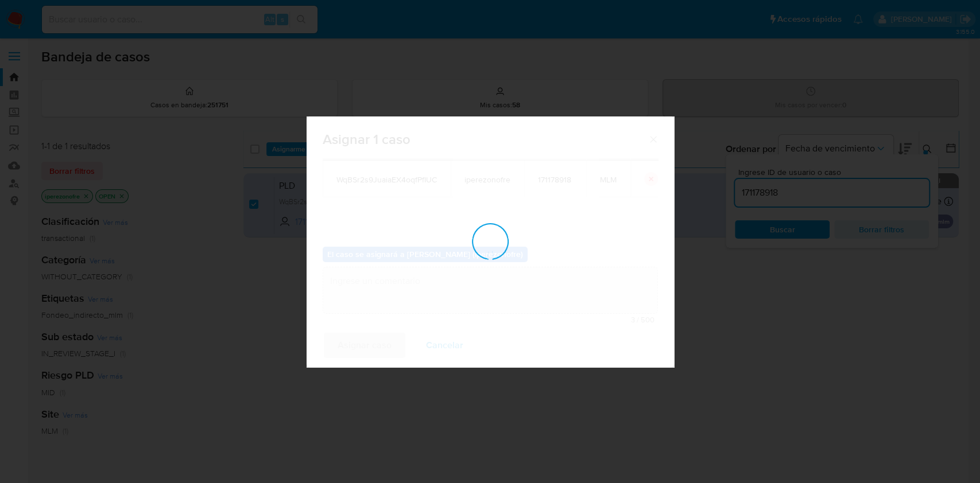
checkbox input "false"
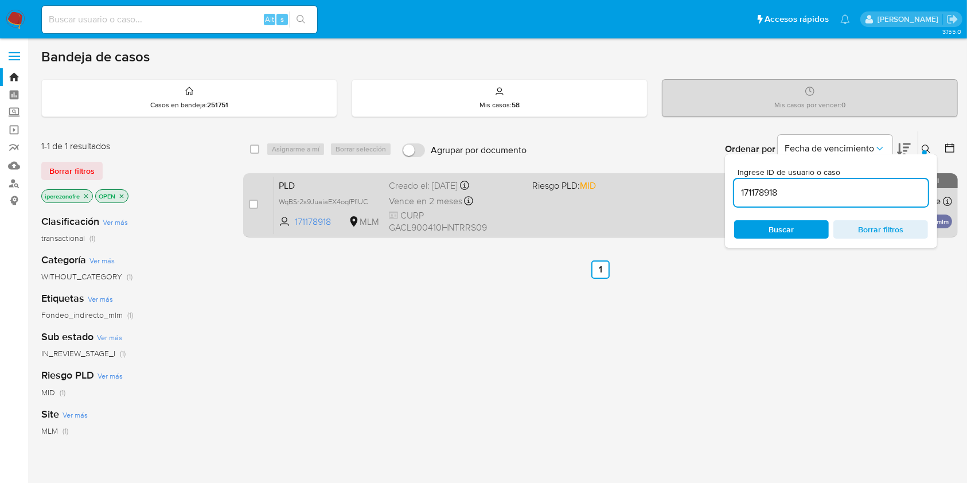
click at [520, 219] on span "CURP GACL900410HNTRRS09" at bounding box center [456, 221] width 134 height 25
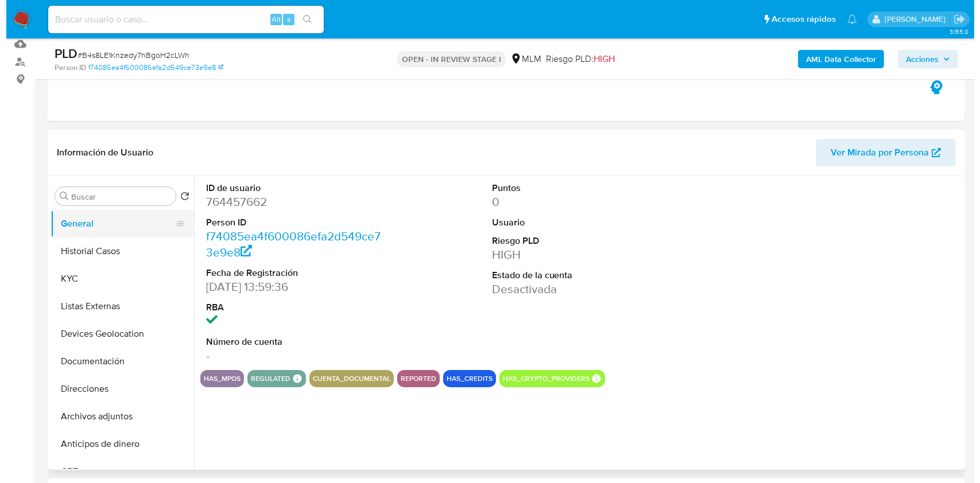
scroll to position [153, 0]
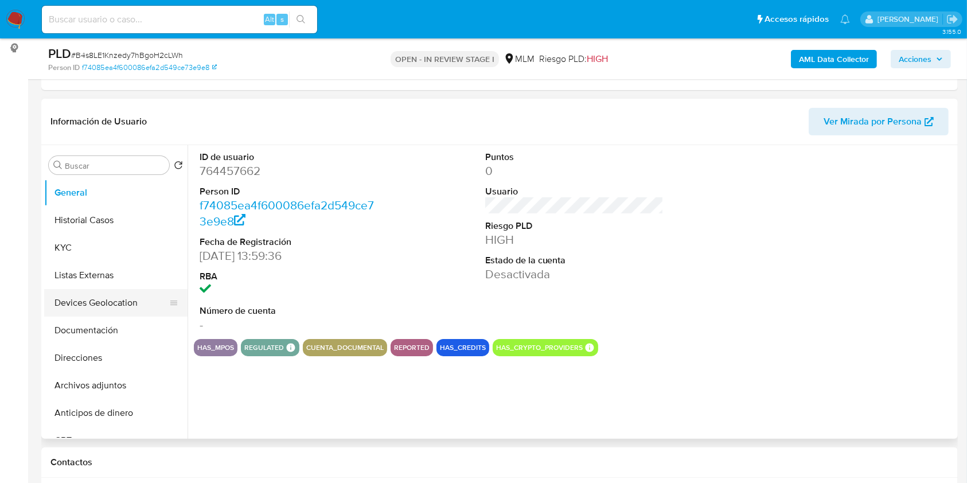
select select "10"
click at [119, 387] on button "Archivos adjuntos" at bounding box center [111, 386] width 134 height 28
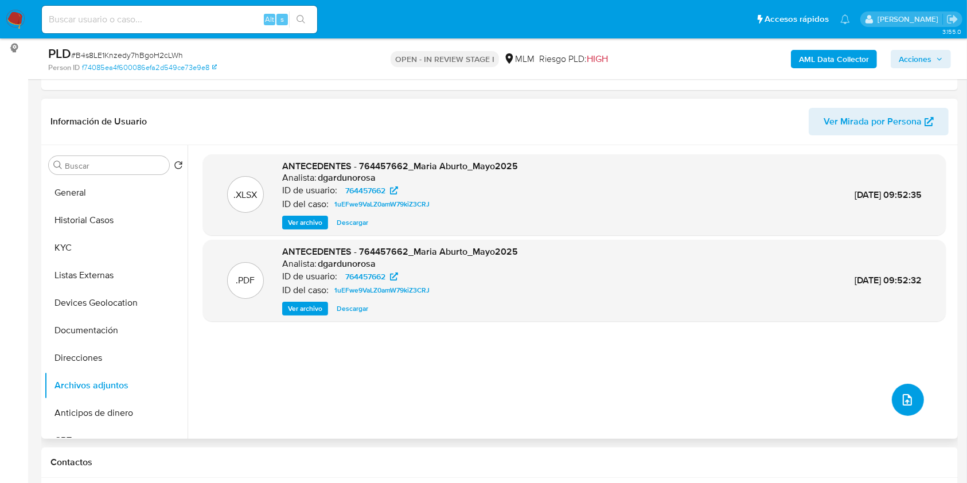
click at [901, 398] on icon "upload-file" at bounding box center [908, 400] width 14 height 14
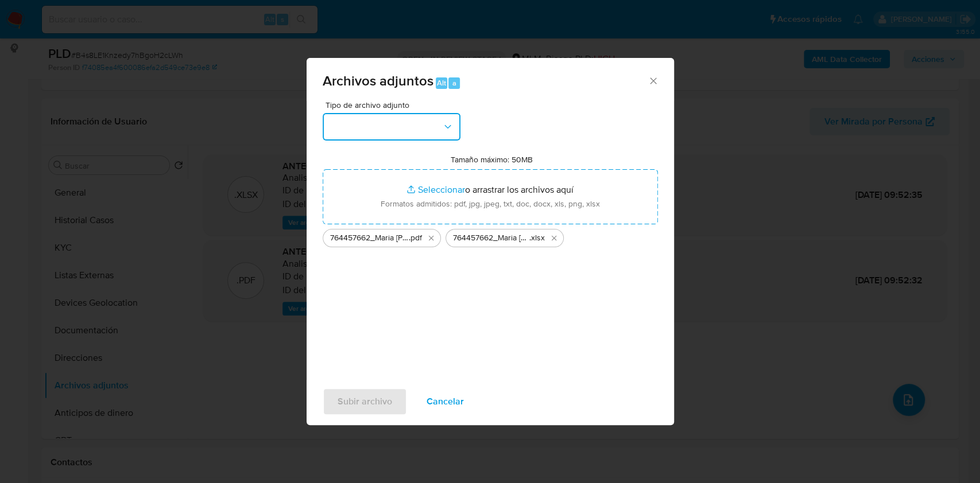
click at [437, 122] on button "button" at bounding box center [391, 127] width 138 height 28
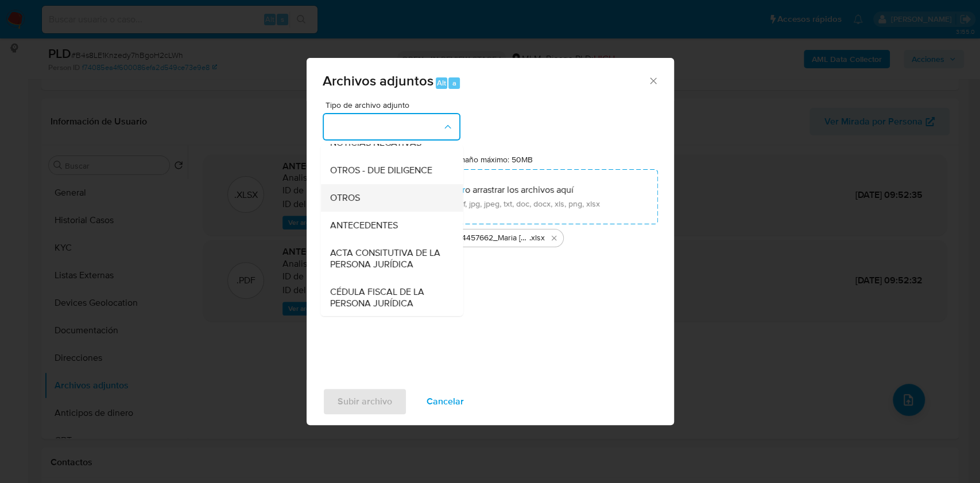
click at [381, 212] on div "OTROS" at bounding box center [387, 198] width 117 height 28
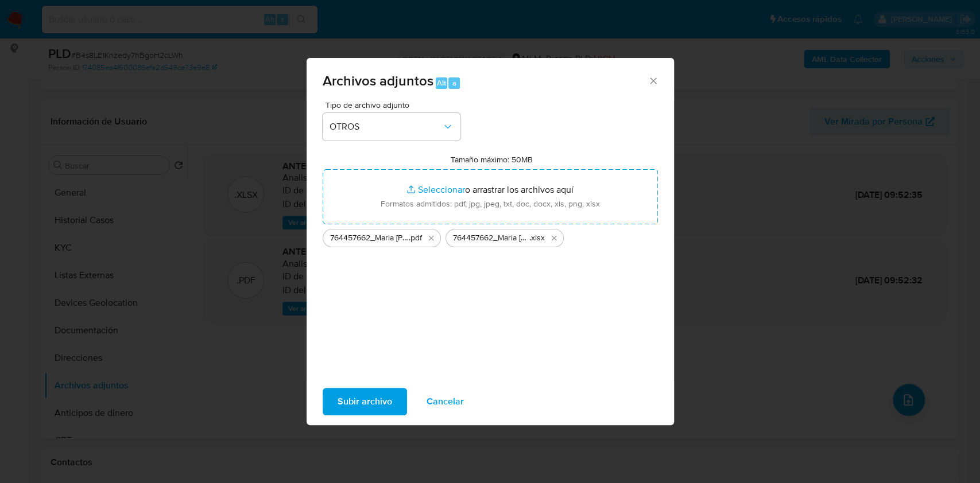
click at [428, 349] on div "Tipo de archivo adjunto OTROS Tamaño máximo: 50MB Seleccionar archivos Seleccio…" at bounding box center [489, 236] width 335 height 271
click at [364, 400] on span "Subir archivo" at bounding box center [364, 401] width 55 height 25
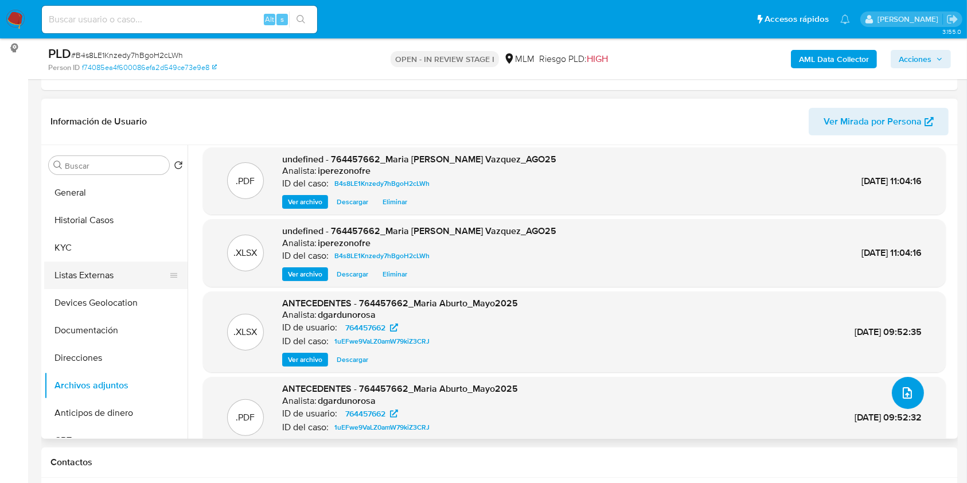
scroll to position [0, 0]
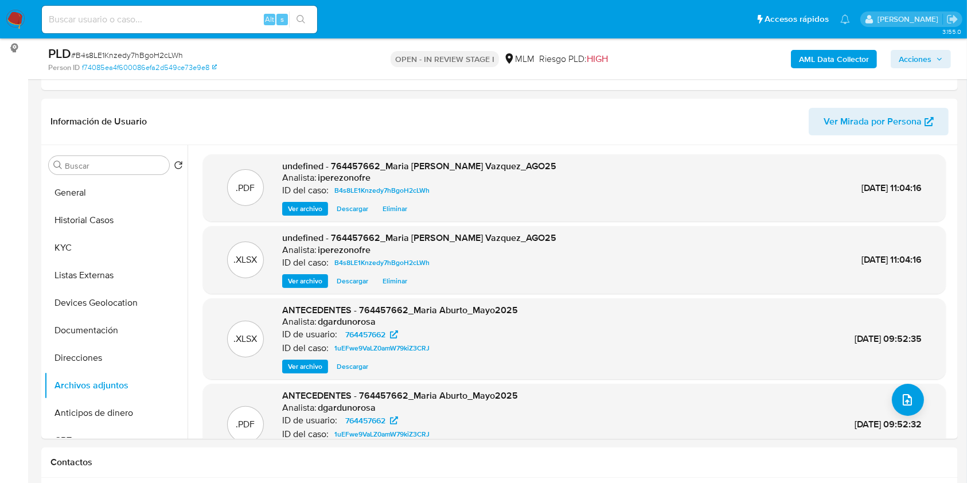
click at [918, 57] on span "Acciones" at bounding box center [915, 59] width 33 height 18
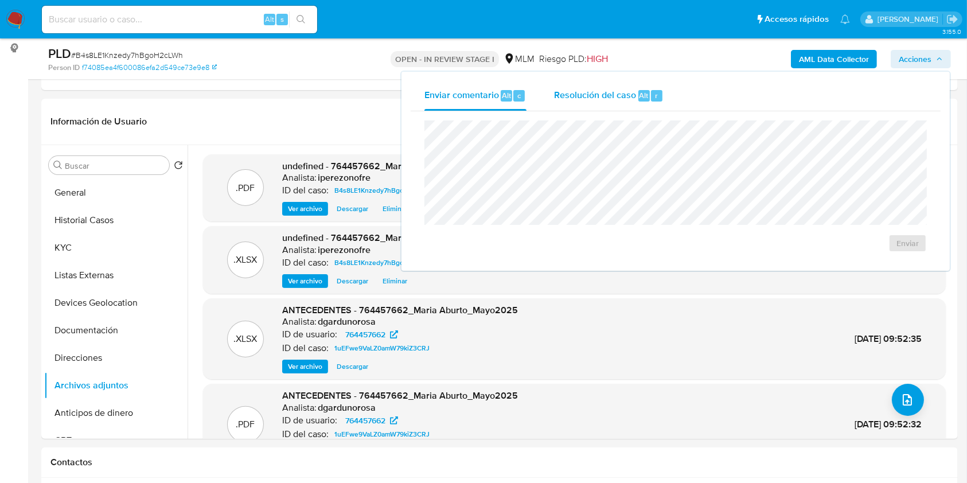
click at [588, 92] on span "Resolución del caso" at bounding box center [595, 94] width 82 height 13
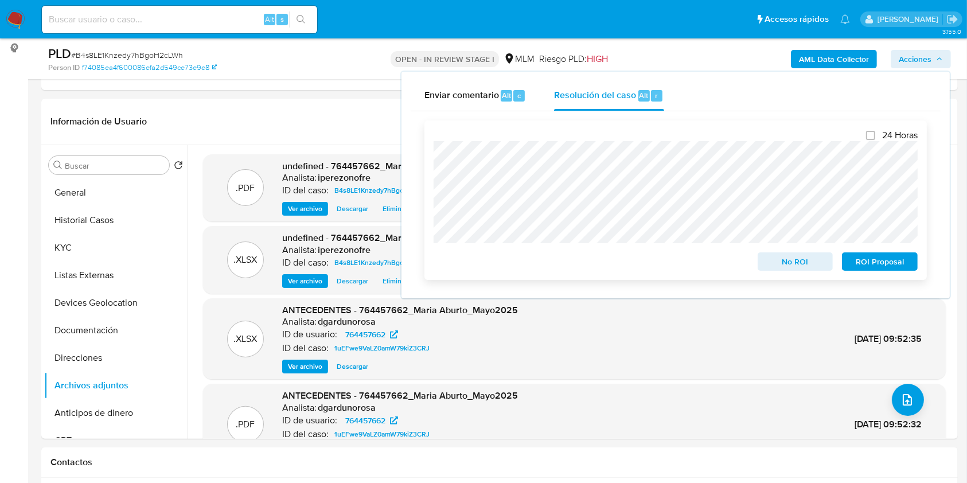
click at [881, 264] on span "ROI Proposal" at bounding box center [880, 262] width 60 height 16
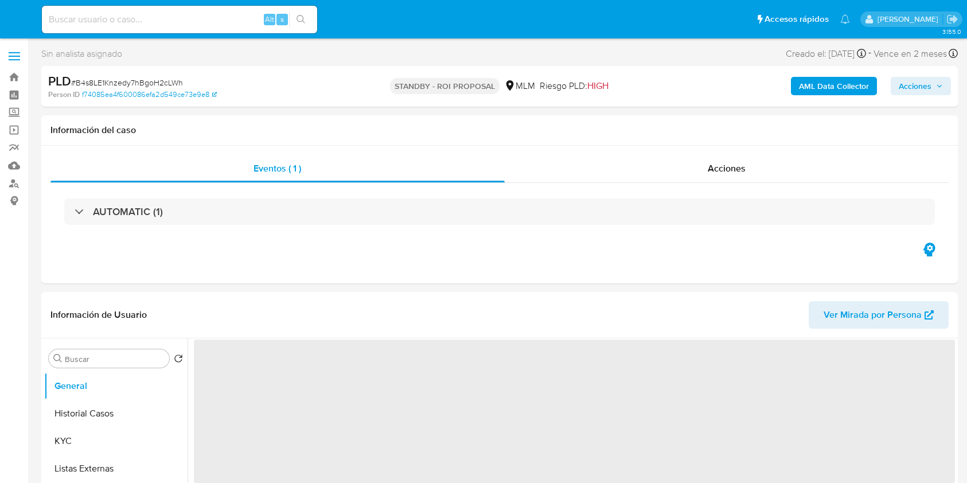
select select "10"
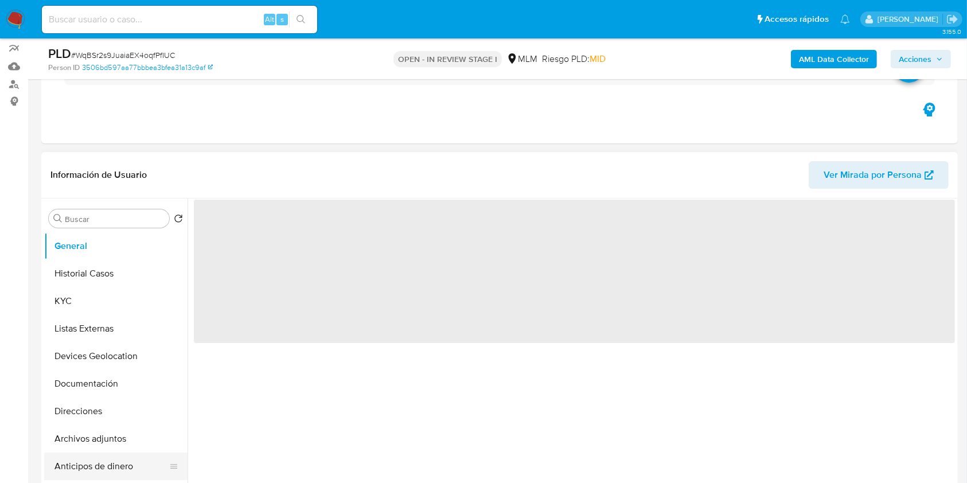
scroll to position [230, 0]
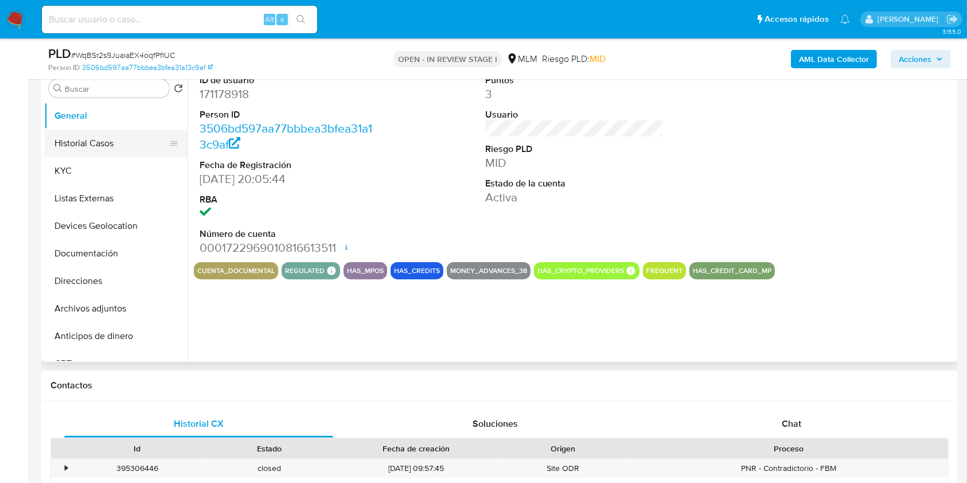
click at [118, 151] on button "Historial Casos" at bounding box center [111, 144] width 134 height 28
select select "10"
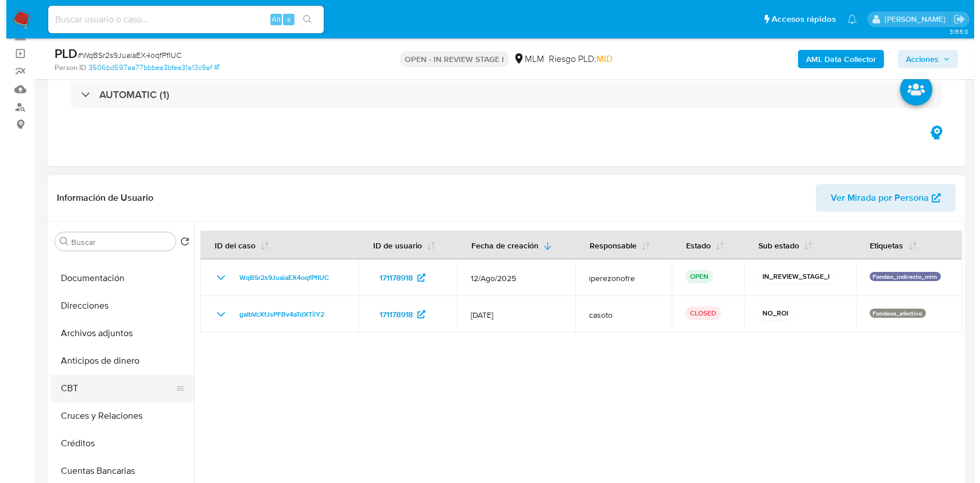
scroll to position [153, 0]
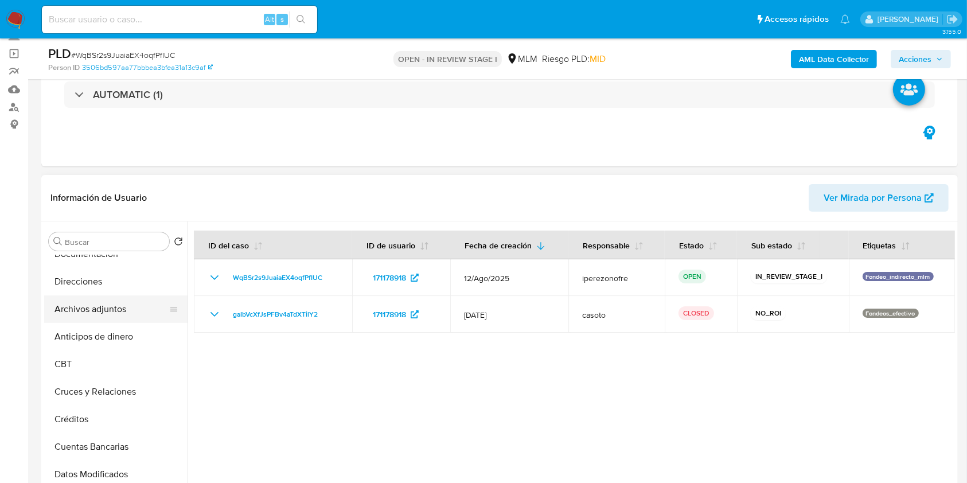
click at [100, 301] on button "Archivos adjuntos" at bounding box center [111, 310] width 134 height 28
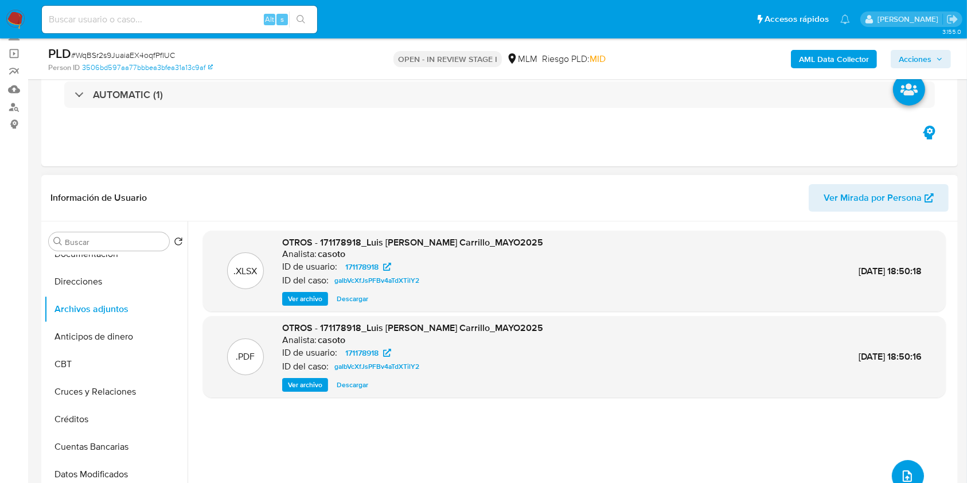
click at [909, 468] on button "upload-file" at bounding box center [908, 476] width 32 height 32
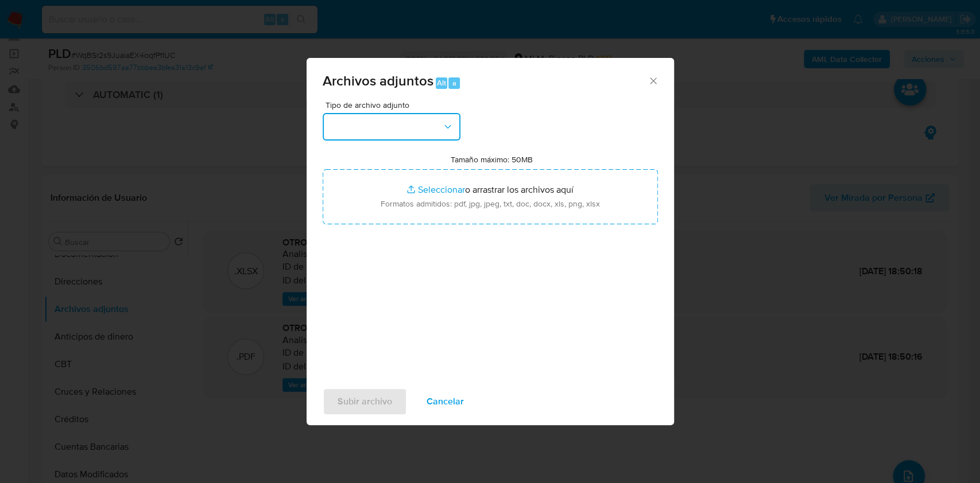
click at [442, 123] on icon "button" at bounding box center [447, 126] width 11 height 11
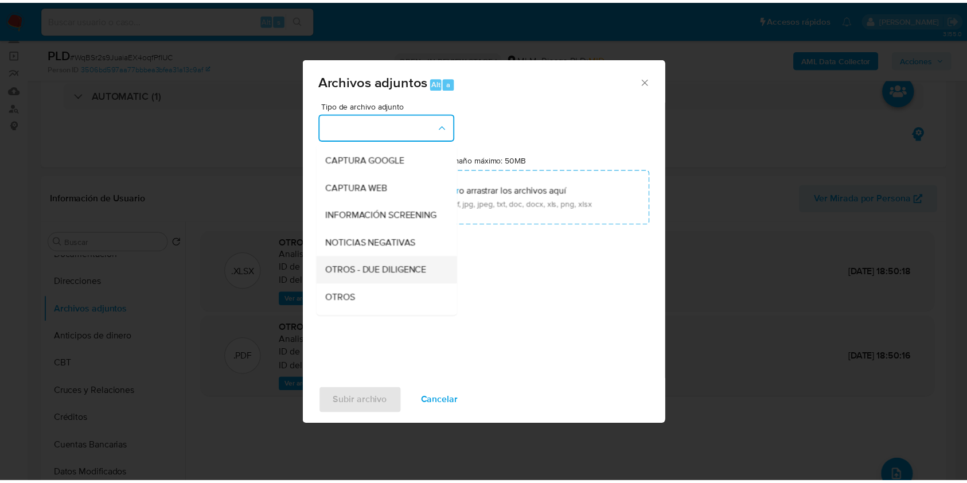
scroll to position [76, 0]
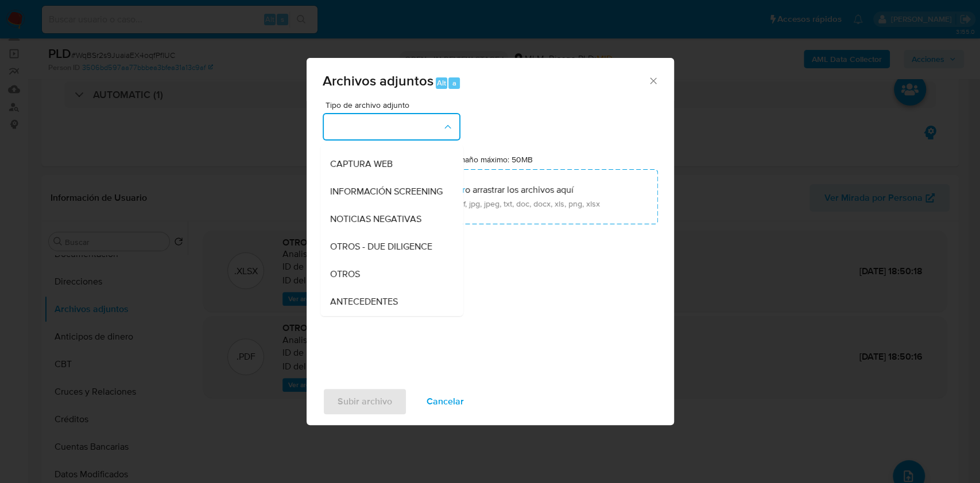
drag, startPoint x: 363, startPoint y: 284, endPoint x: 506, endPoint y: 306, distance: 144.6
click at [363, 283] on div "OTROS" at bounding box center [387, 275] width 117 height 28
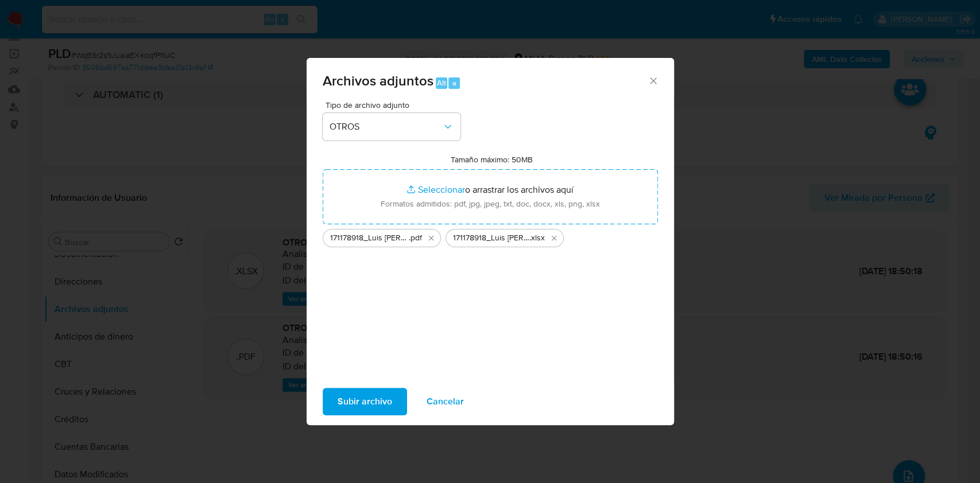
click at [381, 401] on span "Subir archivo" at bounding box center [364, 401] width 55 height 25
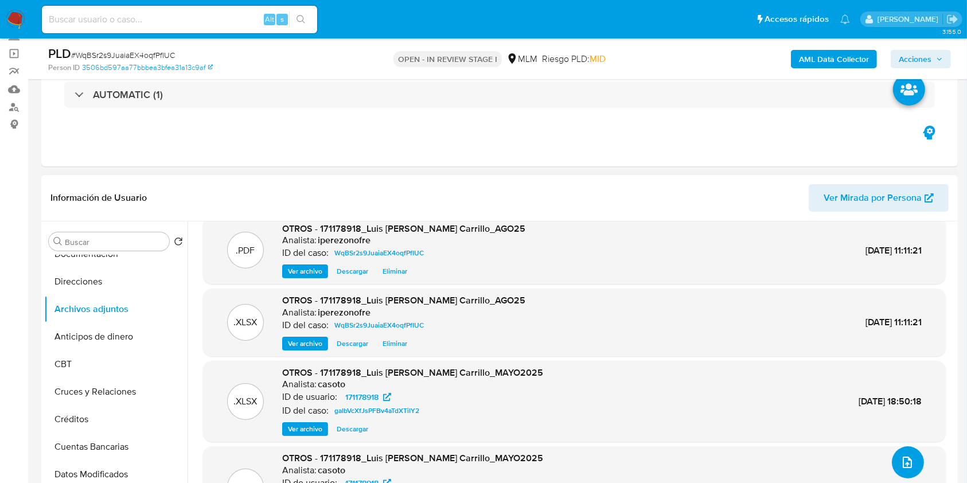
scroll to position [37, 0]
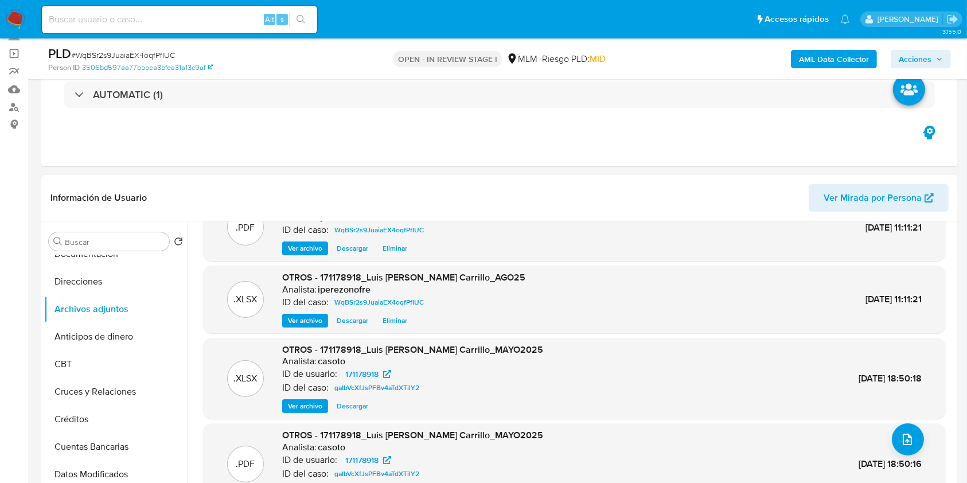
click at [918, 60] on span "Acciones" at bounding box center [915, 59] width 33 height 18
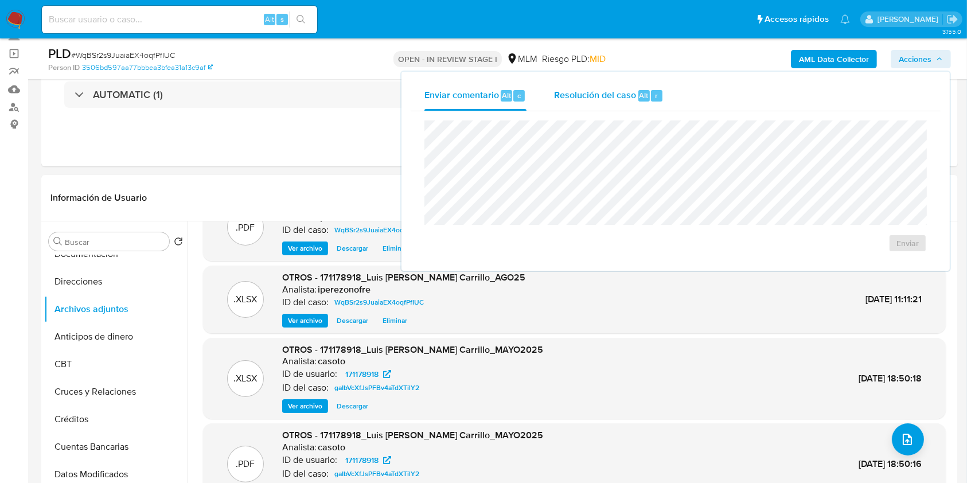
click at [610, 99] on span "Resolución del caso" at bounding box center [595, 94] width 82 height 13
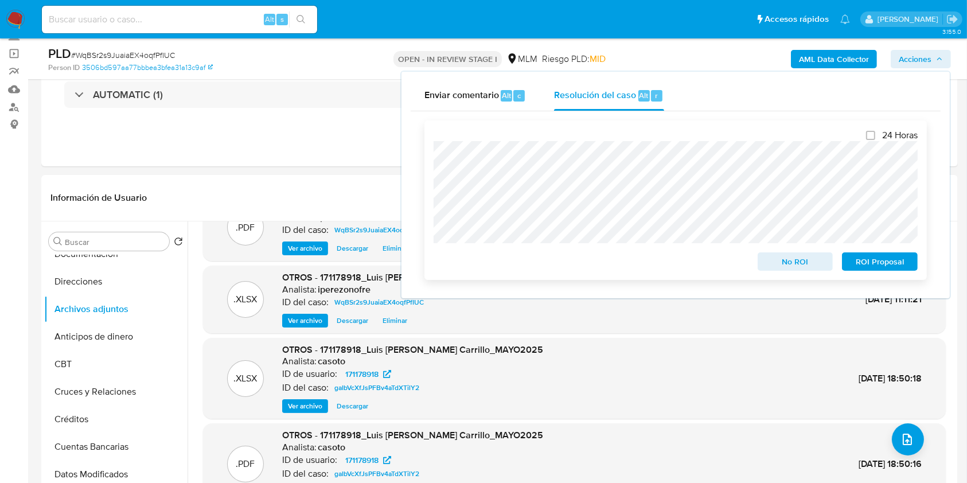
click at [785, 262] on span "No ROI" at bounding box center [796, 262] width 60 height 16
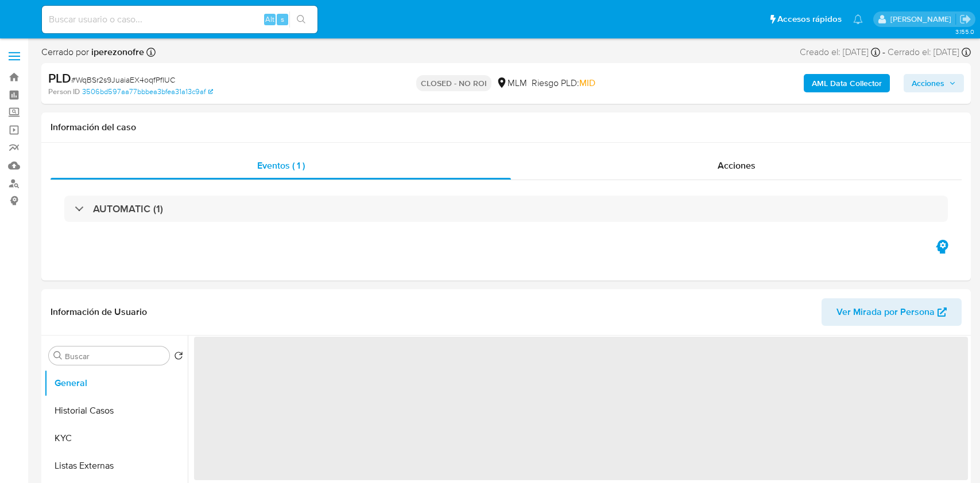
select select "10"
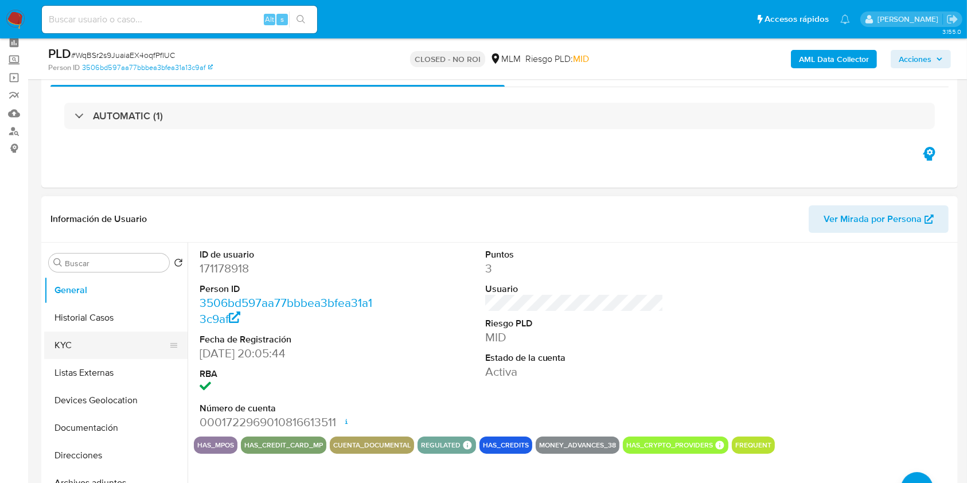
scroll to position [76, 0]
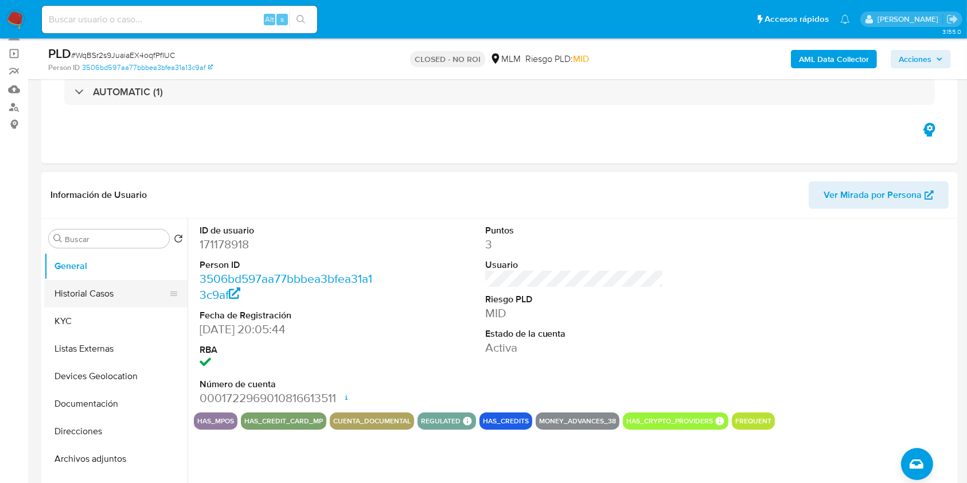
click at [93, 295] on button "Historial Casos" at bounding box center [111, 294] width 134 height 28
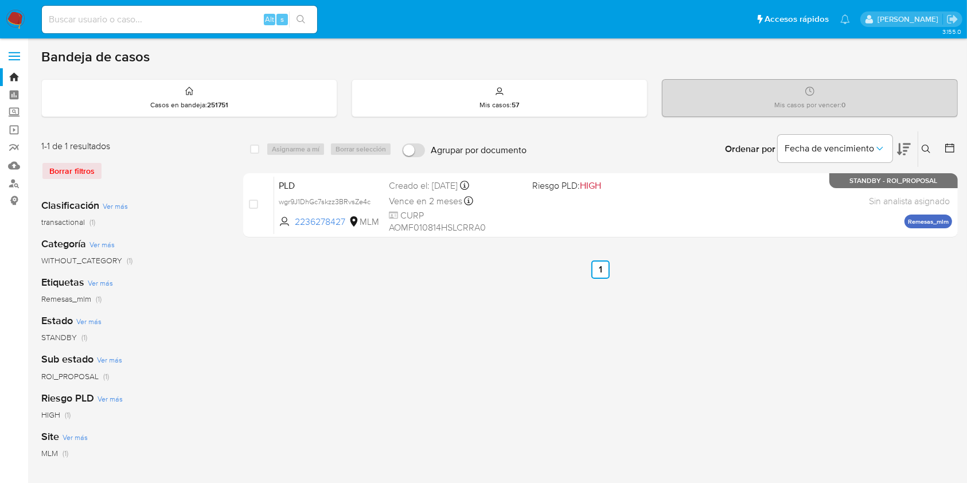
click at [15, 20] on img at bounding box center [16, 20] width 20 height 20
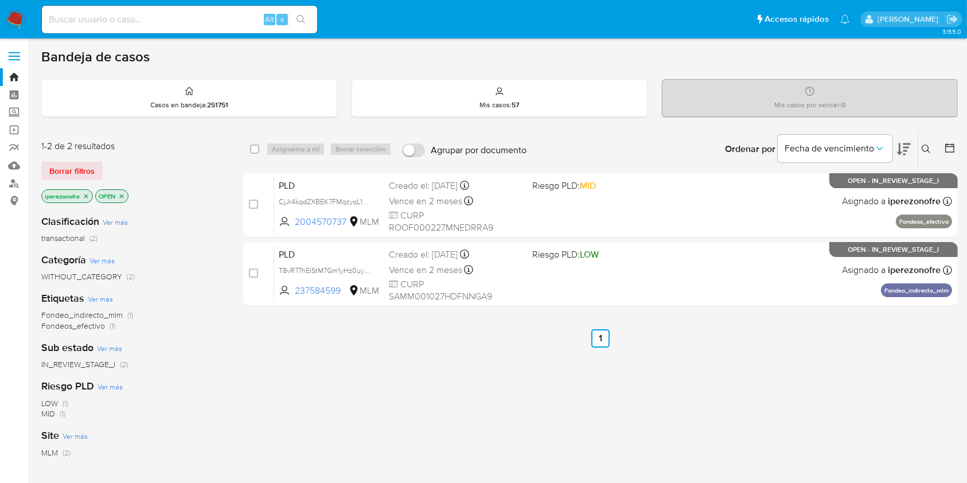
click at [918, 143] on div "Ordenar por Fecha de vencimiento" at bounding box center [817, 149] width 202 height 36
click at [927, 147] on icon at bounding box center [926, 149] width 9 height 9
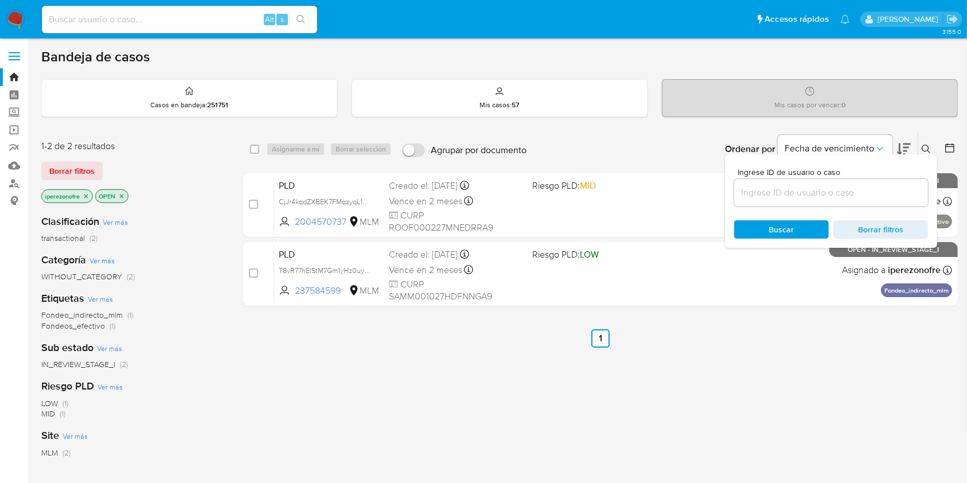
click at [777, 189] on input at bounding box center [832, 192] width 194 height 15
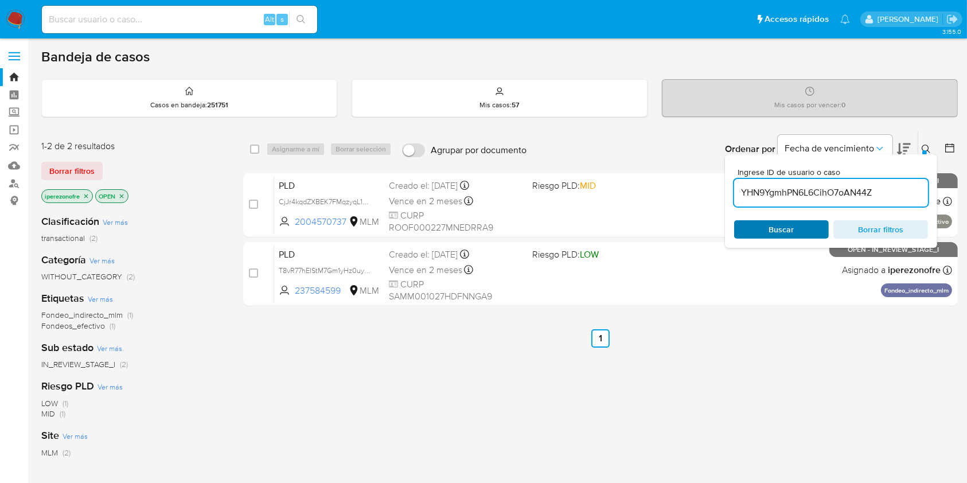
type input "YHN9YgmhPN6L6CihO7oAN44Z"
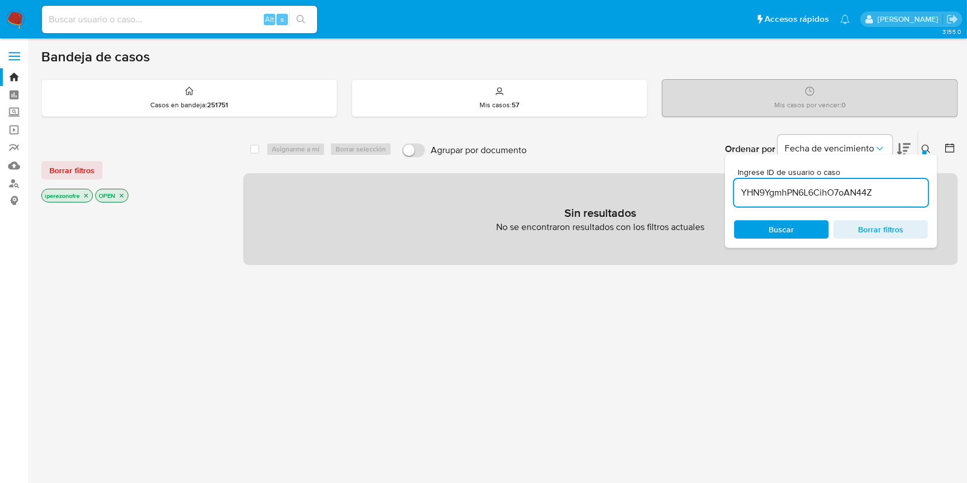
click at [87, 195] on icon "close-filter" at bounding box center [86, 195] width 7 height 7
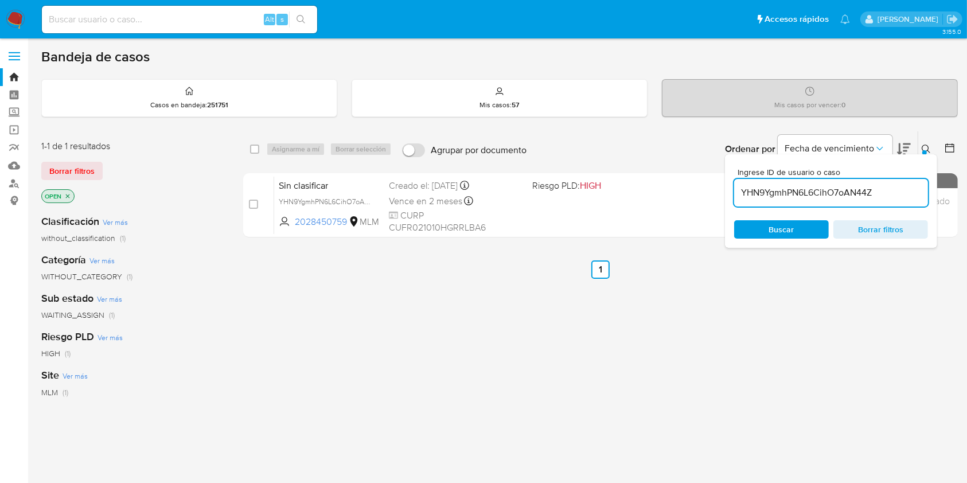
click at [69, 195] on icon "close-filter" at bounding box center [68, 196] width 4 height 4
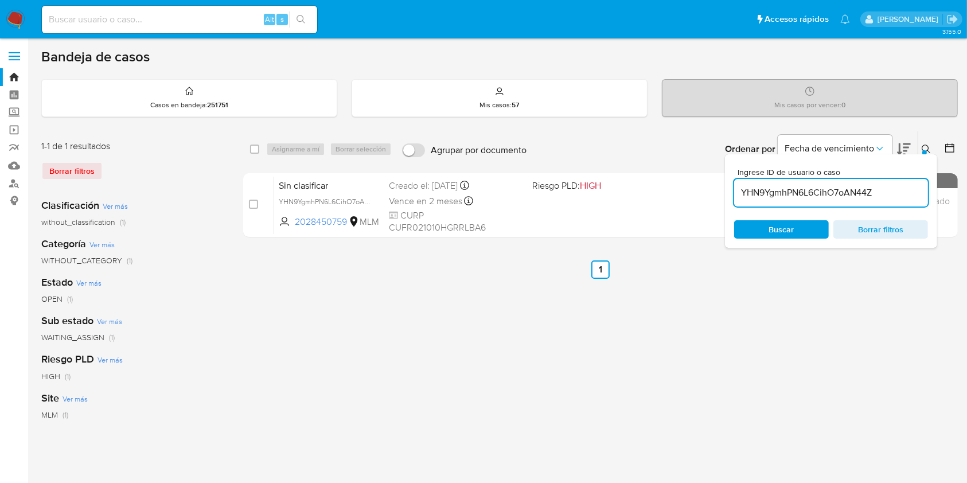
click at [775, 232] on span "Buscar" at bounding box center [782, 229] width 25 height 18
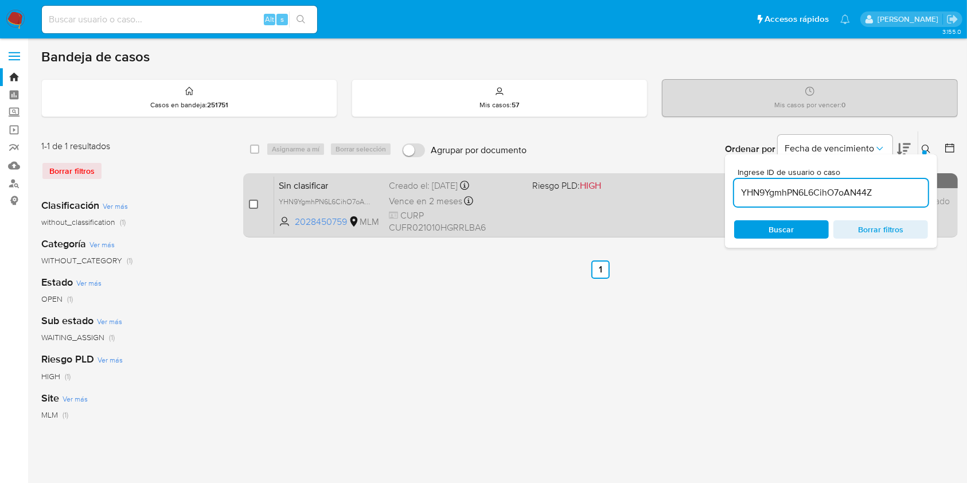
click at [254, 207] on input "checkbox" at bounding box center [253, 204] width 9 height 9
checkbox input "true"
click at [254, 207] on input "checkbox" at bounding box center [253, 204] width 9 height 9
checkbox input "false"
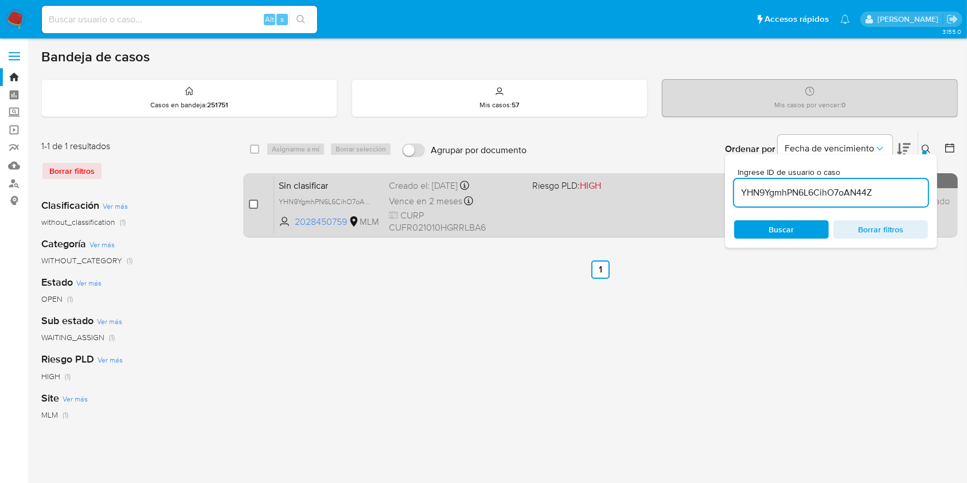
checkbox input "false"
click at [256, 201] on input "checkbox" at bounding box center [253, 204] width 9 height 9
checkbox input "true"
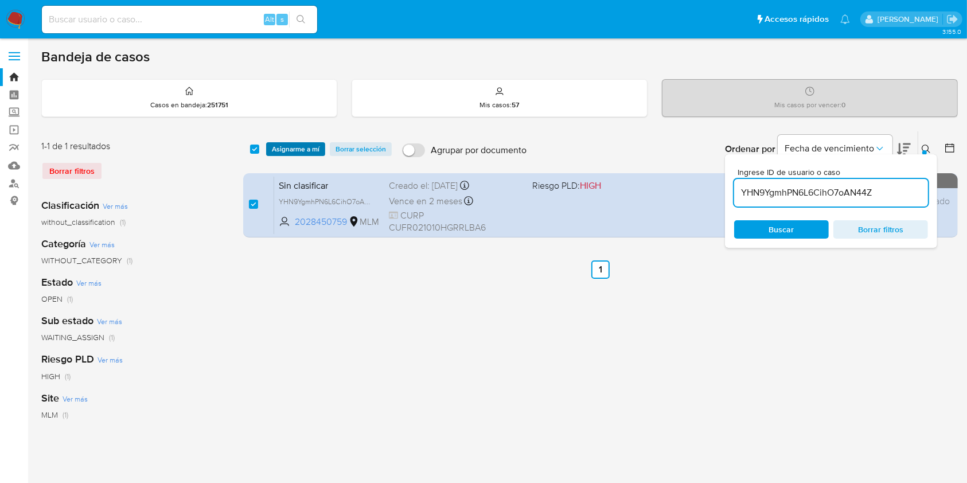
click at [289, 147] on span "Asignarme a mí" at bounding box center [296, 148] width 48 height 11
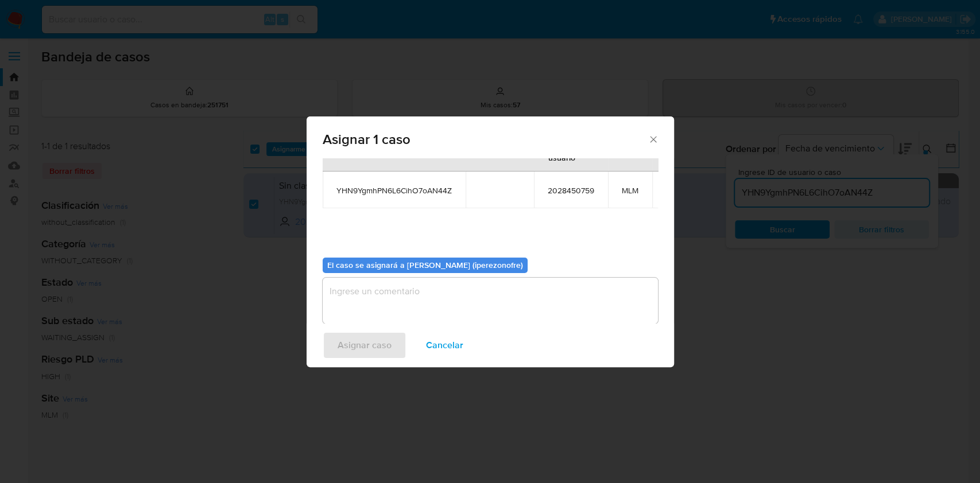
scroll to position [70, 0]
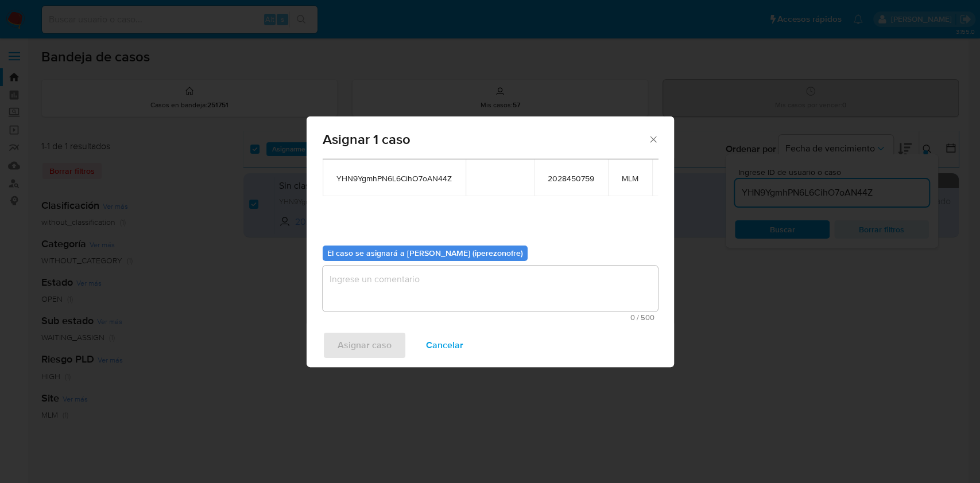
drag, startPoint x: 487, startPoint y: 259, endPoint x: 489, endPoint y: 267, distance: 8.5
click at [487, 266] on textarea "assign-modal" at bounding box center [489, 289] width 335 height 46
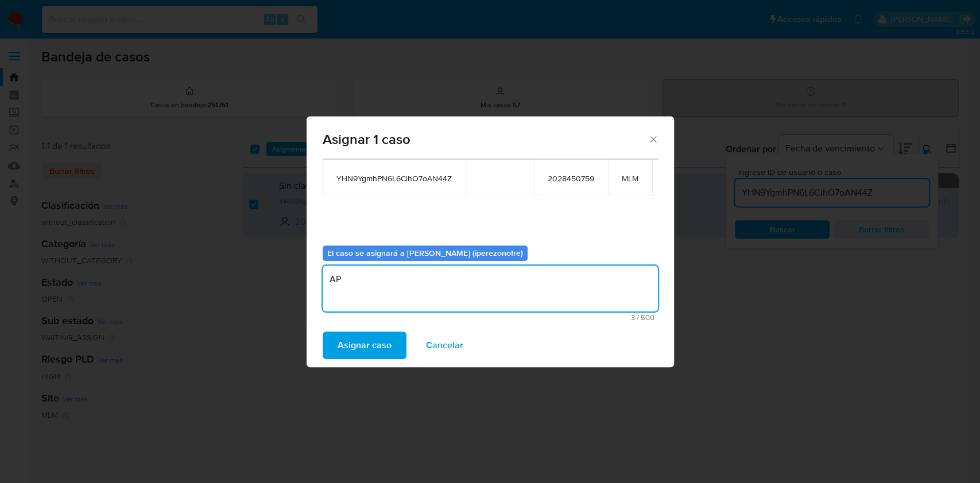
type textarea "A"
type textarea "IPO"
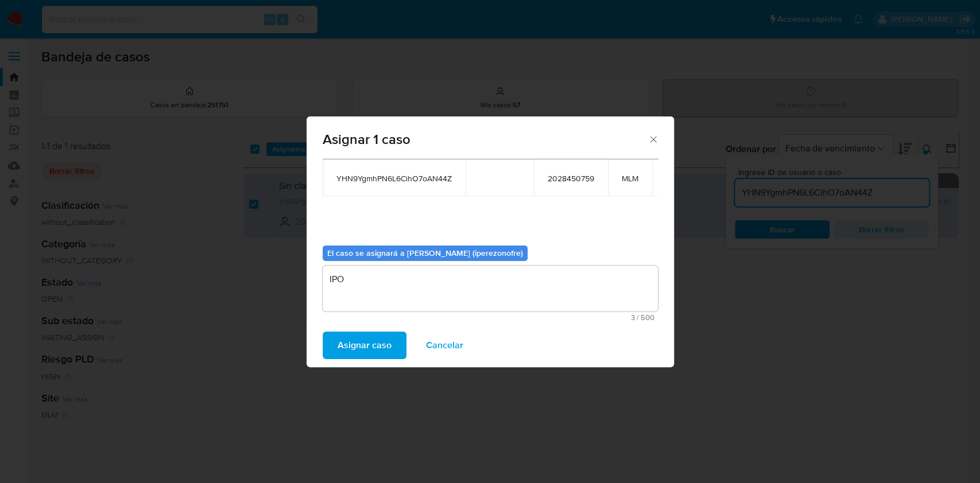
click at [378, 337] on span "Asignar caso" at bounding box center [364, 345] width 54 height 25
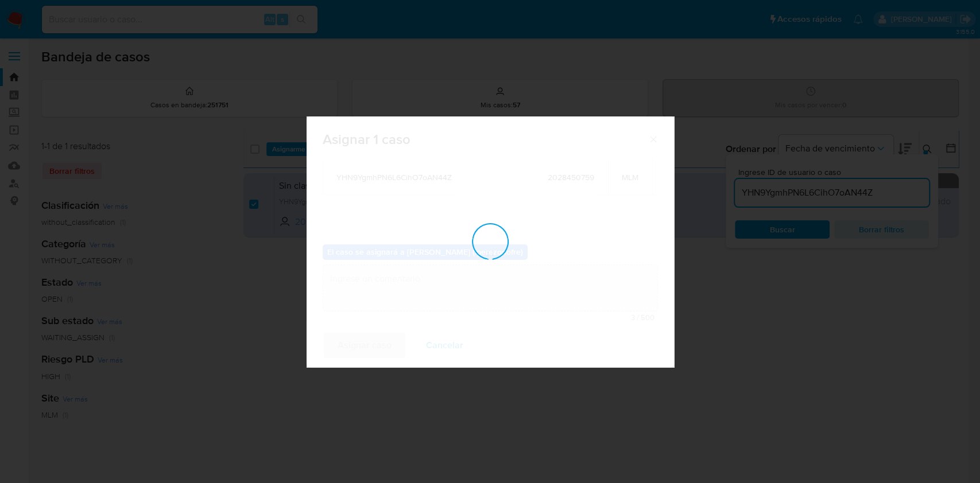
checkbox input "false"
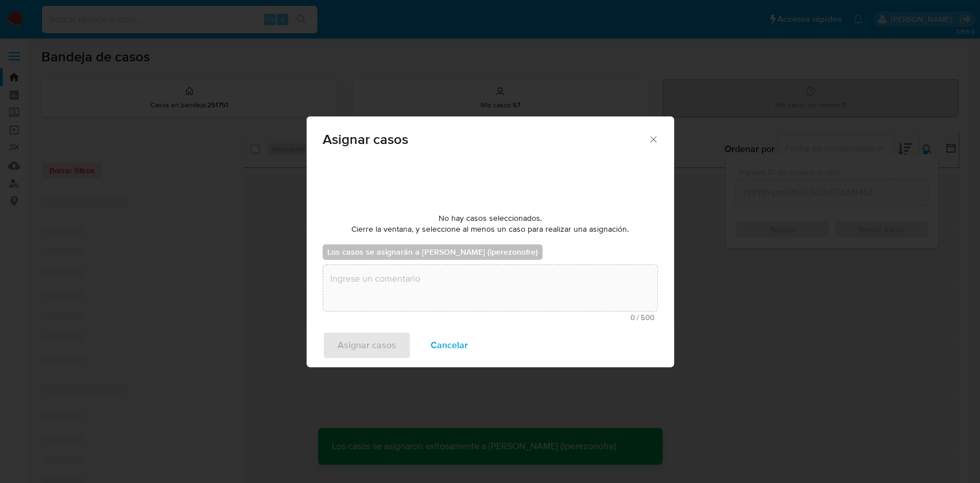
scroll to position [69, 0]
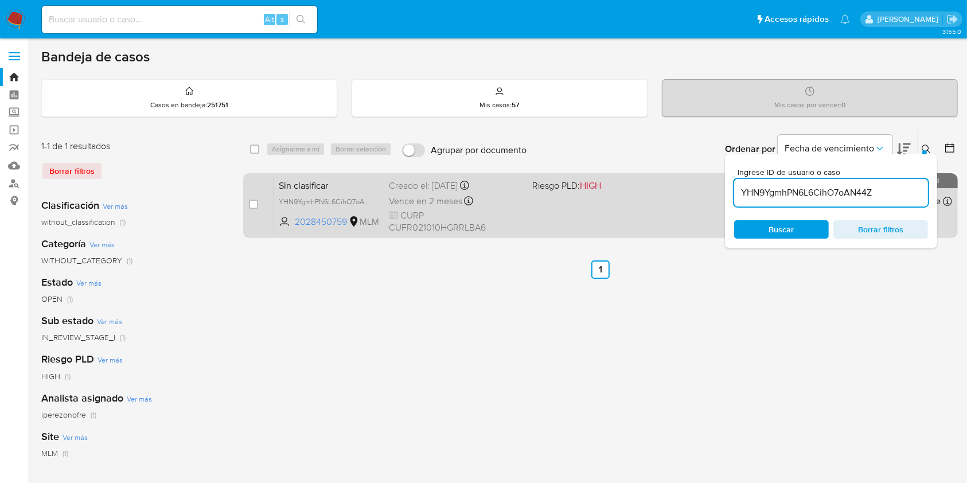
click at [423, 207] on span "Vence en 2 meses" at bounding box center [425, 201] width 73 height 13
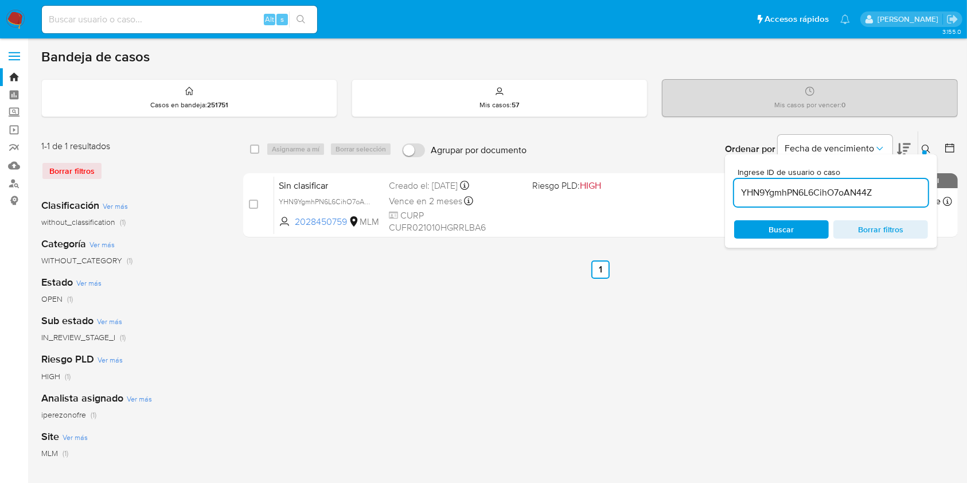
click at [901, 191] on input "YHN9YgmhPN6L6CihO7oAN44Z" at bounding box center [832, 192] width 194 height 15
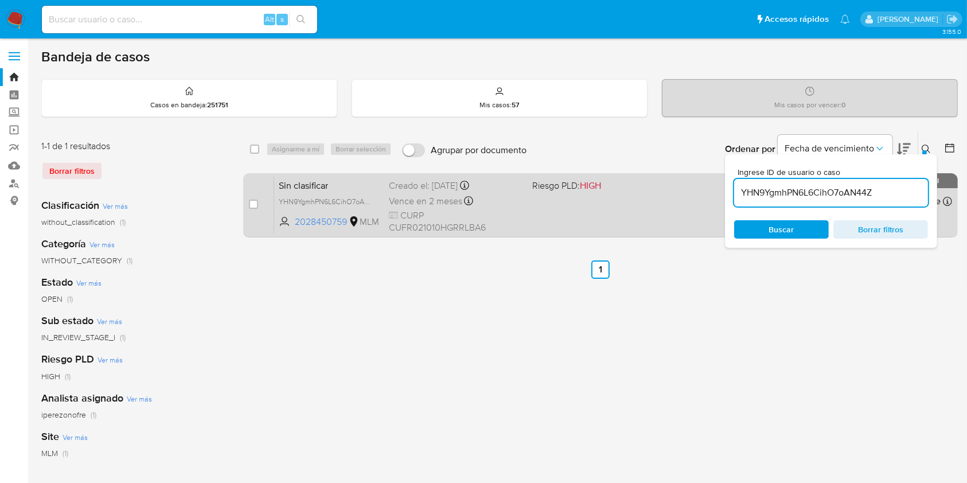
drag, startPoint x: 910, startPoint y: 191, endPoint x: 958, endPoint y: 188, distance: 48.3
click at [672, 157] on div "Ordenar por Fecha de vencimiento No es posible ordenar los resultados mientras …" at bounding box center [746, 149] width 426 height 36
paste input "97gYxE6mkMgBOvbdSLnr3wq4"
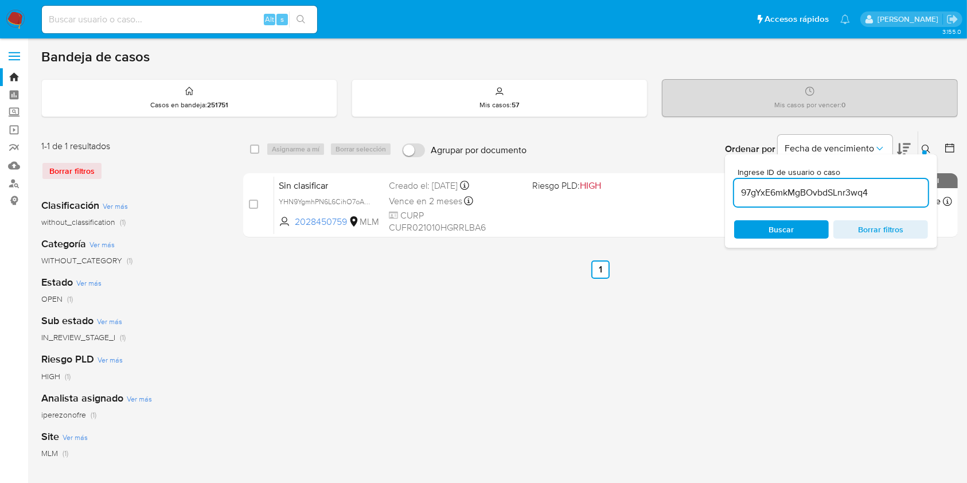
type input "97gYxE6mkMgBOvbdSLnr3wq4"
click at [790, 226] on span "Buscar" at bounding box center [782, 229] width 25 height 18
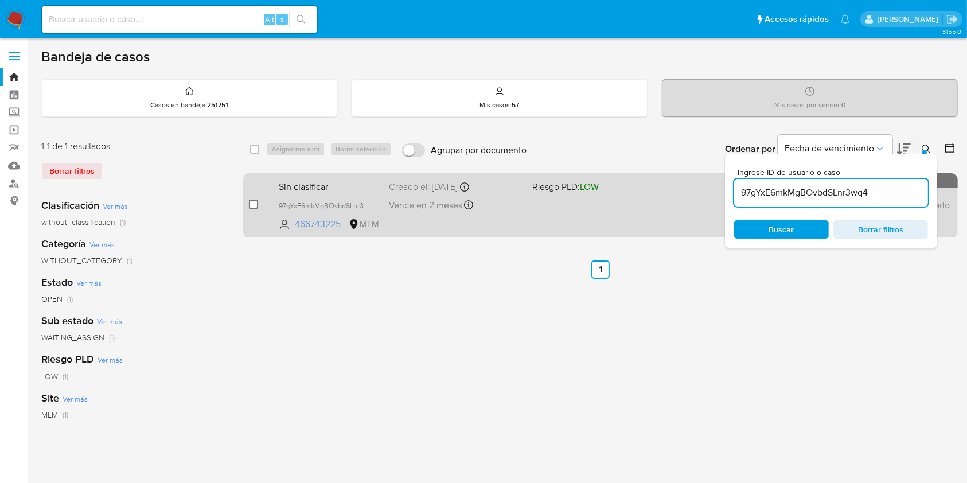
click at [254, 205] on input "checkbox" at bounding box center [253, 204] width 9 height 9
checkbox input "true"
click at [254, 205] on input "checkbox" at bounding box center [253, 204] width 9 height 9
checkbox input "false"
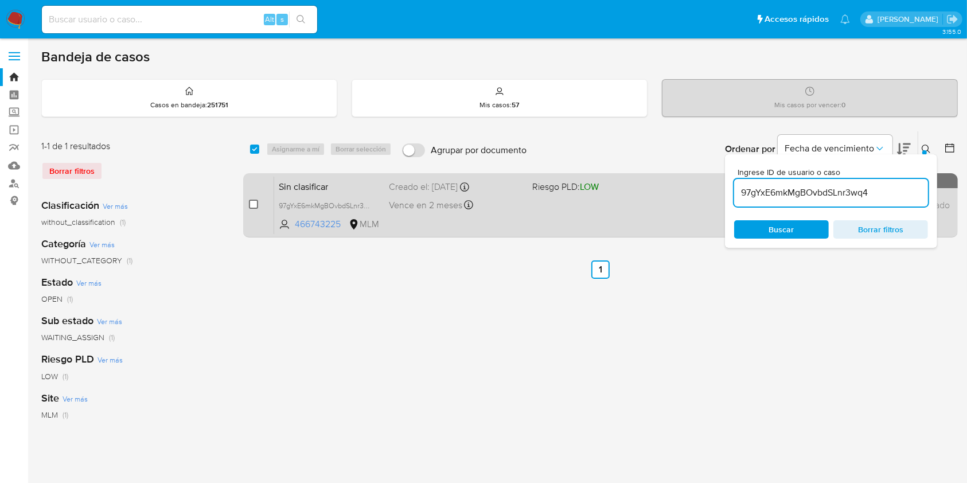
checkbox input "false"
click at [252, 200] on input "checkbox" at bounding box center [253, 204] width 9 height 9
checkbox input "true"
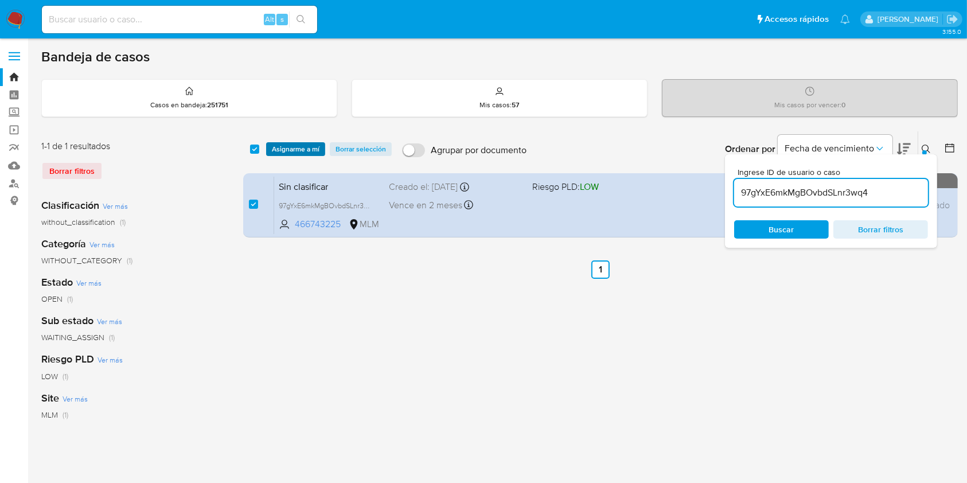
click at [287, 149] on span "Asignarme a mí" at bounding box center [296, 148] width 48 height 11
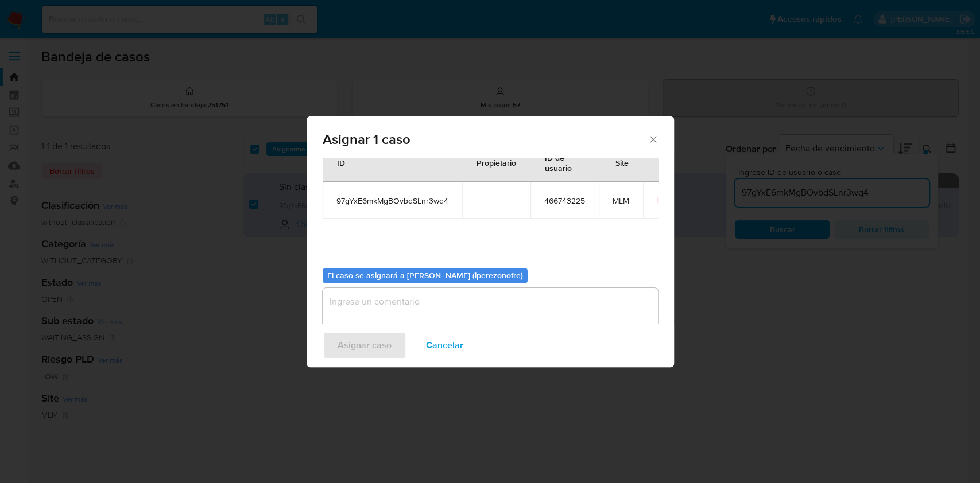
scroll to position [59, 0]
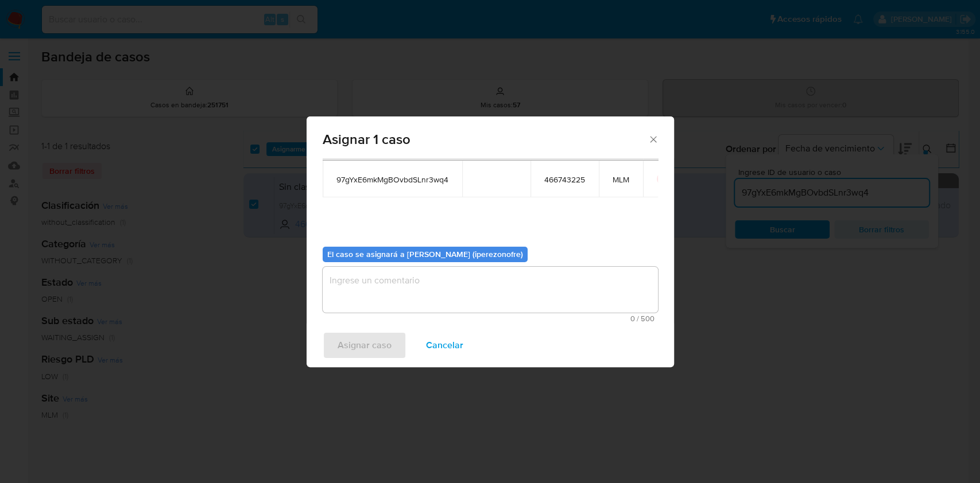
click at [488, 286] on textarea "assign-modal" at bounding box center [489, 290] width 335 height 46
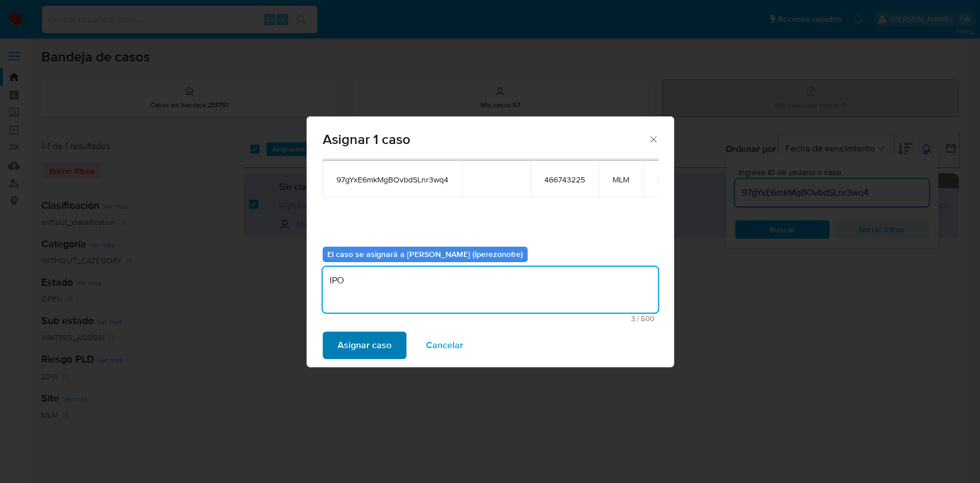
type textarea "IPO"
click at [369, 342] on span "Asignar caso" at bounding box center [364, 345] width 54 height 25
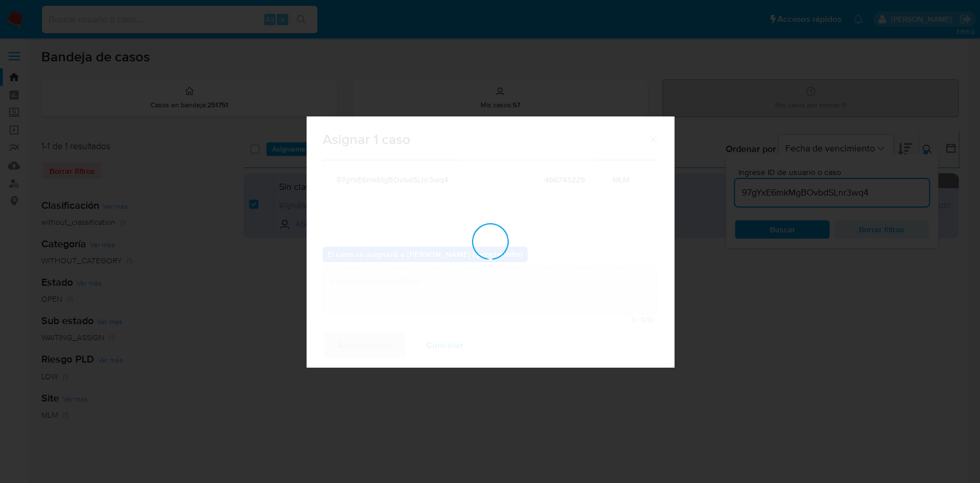
checkbox input "false"
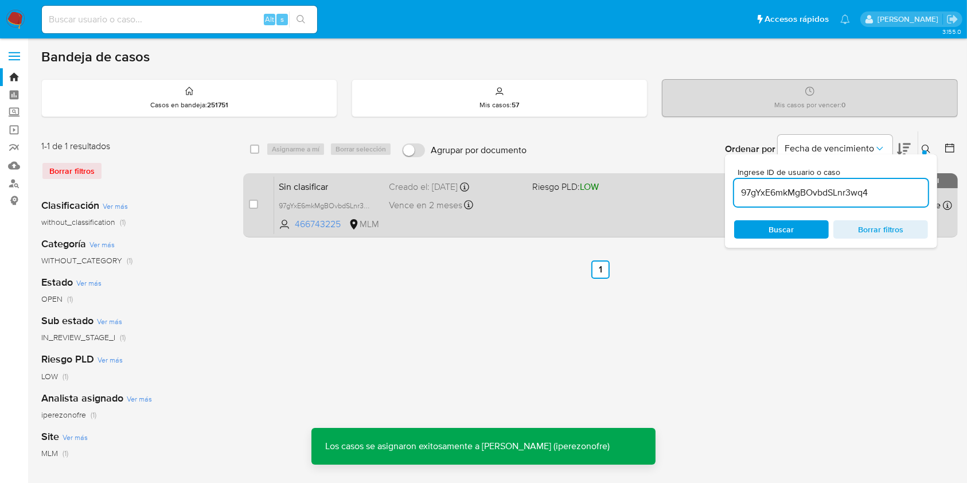
click at [376, 191] on span "Sin clasificar" at bounding box center [329, 185] width 101 height 15
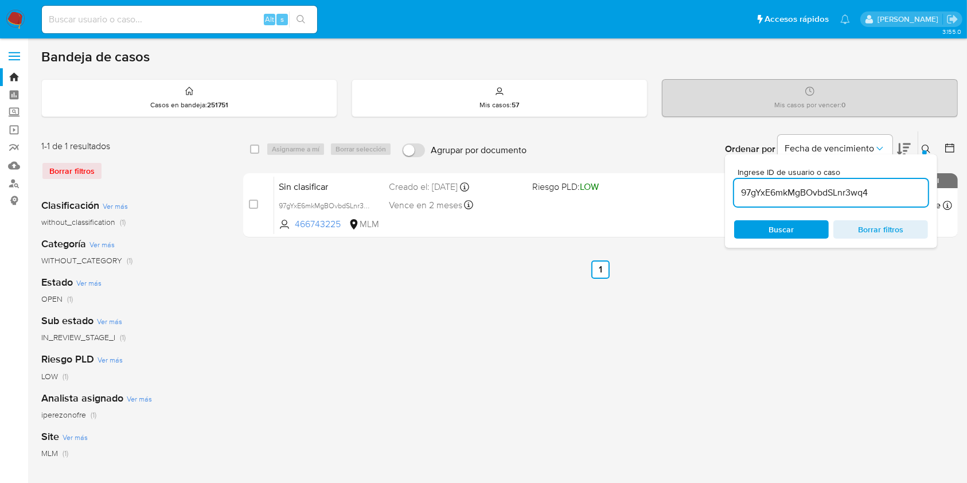
click at [868, 188] on input "97gYxE6mkMgBOvbdSLnr3wq4" at bounding box center [832, 192] width 194 height 15
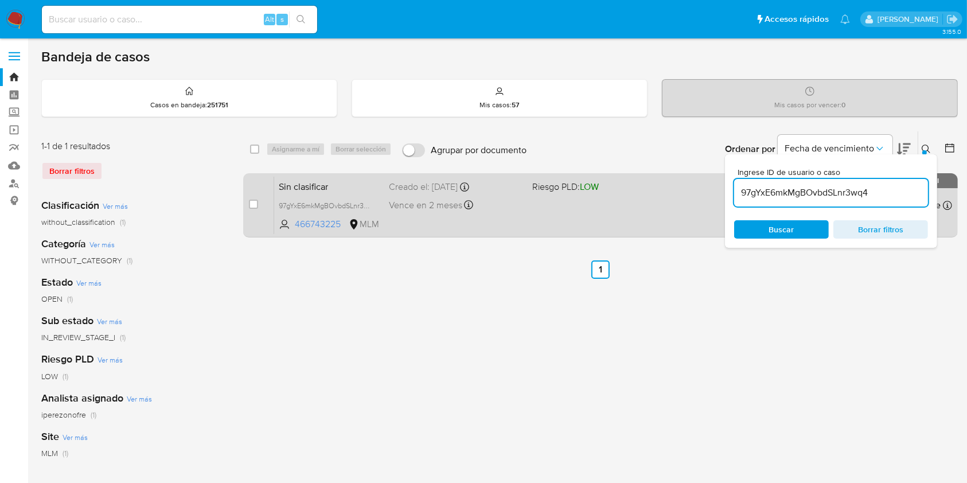
drag, startPoint x: 883, startPoint y: 191, endPoint x: 695, endPoint y: 181, distance: 187.9
click at [695, 181] on div "select-all-cases-checkbox Asignarme a mí Borrar selección Agrupar por documento…" at bounding box center [600, 186] width 715 height 111
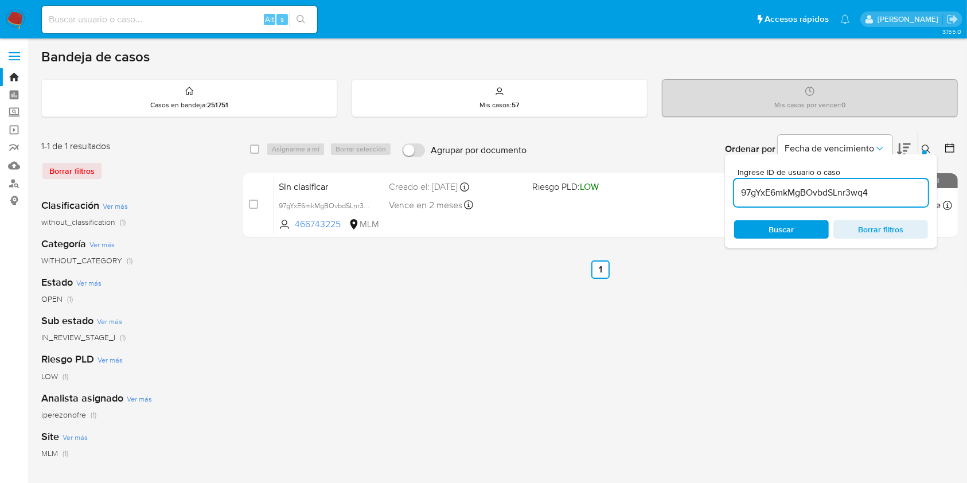
paste input "H0DCJLdKZcGe8DUNzoPNaB9D"
type input "H0DCJLdKZcGe8DUNzoPNaB9D"
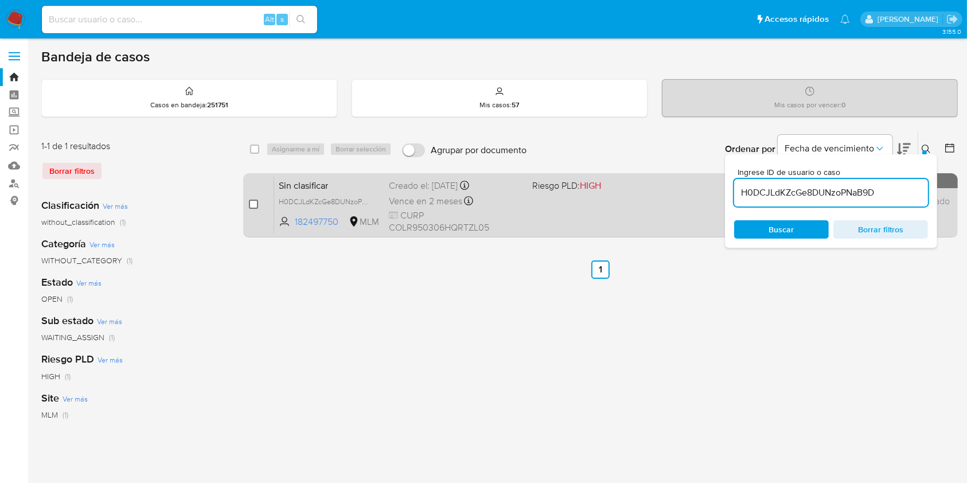
click at [250, 203] on input "checkbox" at bounding box center [253, 204] width 9 height 9
checkbox input "true"
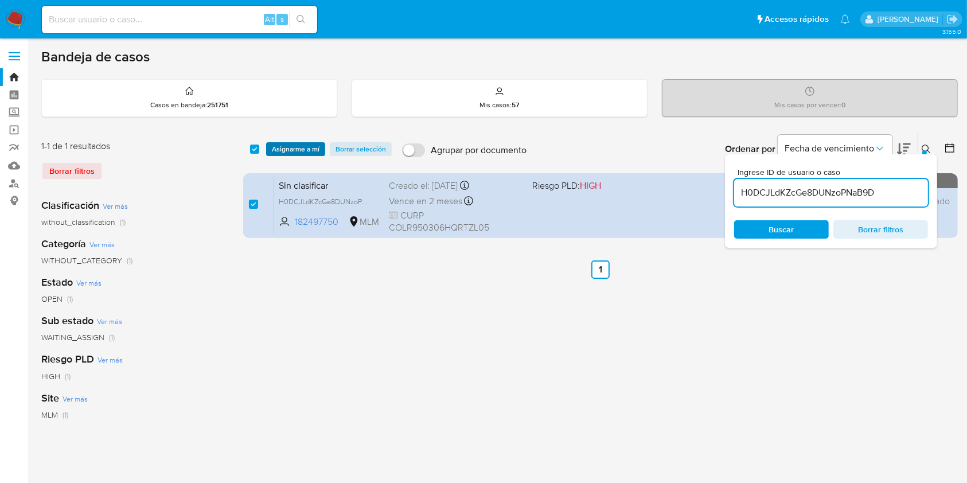
click at [283, 147] on span "Asignarme a mí" at bounding box center [296, 148] width 48 height 11
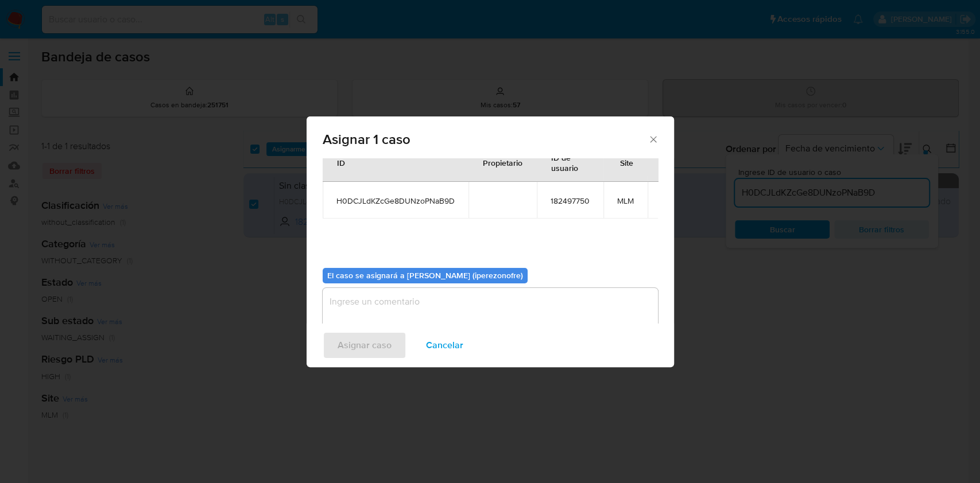
scroll to position [59, 0]
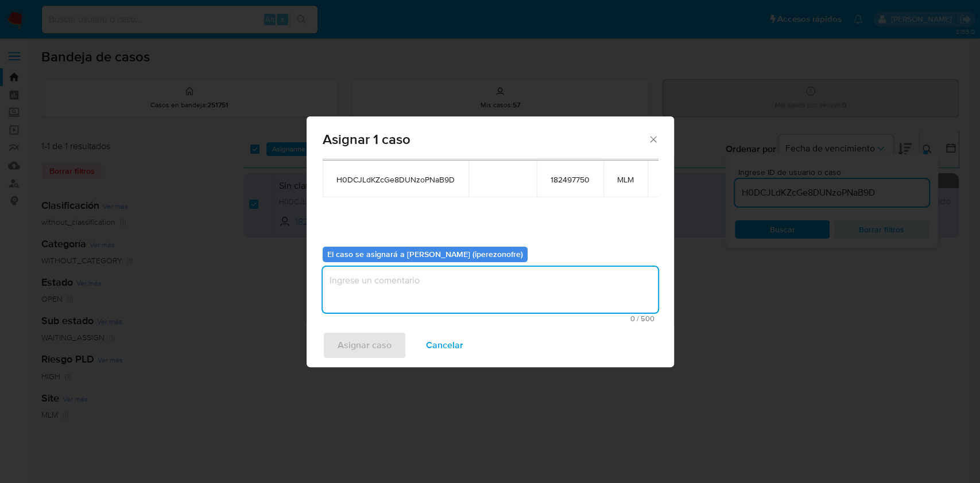
click at [425, 309] on textarea "assign-modal" at bounding box center [489, 290] width 335 height 46
type textarea "IPO"
click at [390, 344] on button "Asignar caso" at bounding box center [364, 346] width 84 height 28
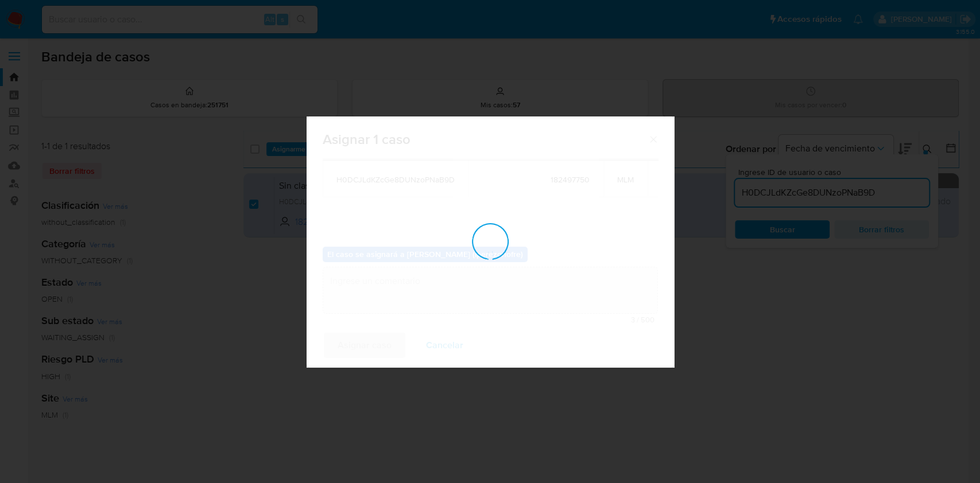
checkbox input "false"
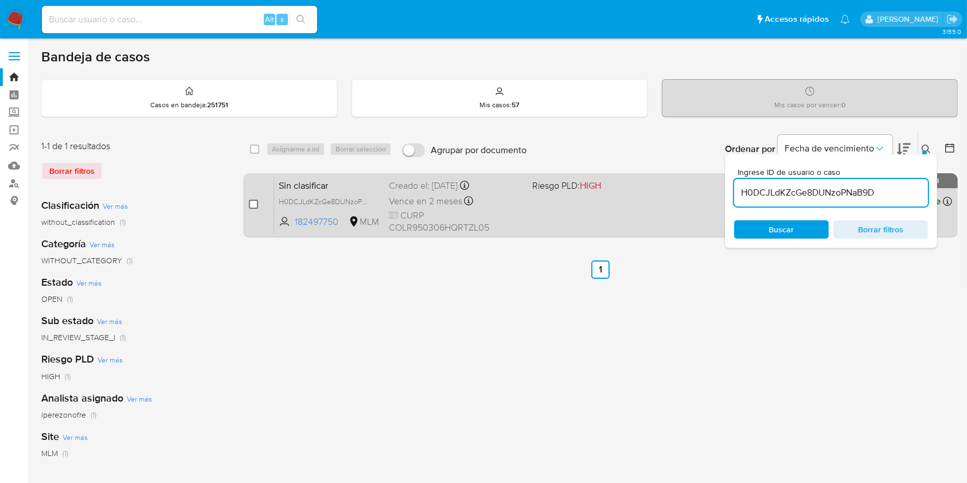
click at [251, 201] on input "checkbox" at bounding box center [253, 204] width 9 height 9
checkbox input "true"
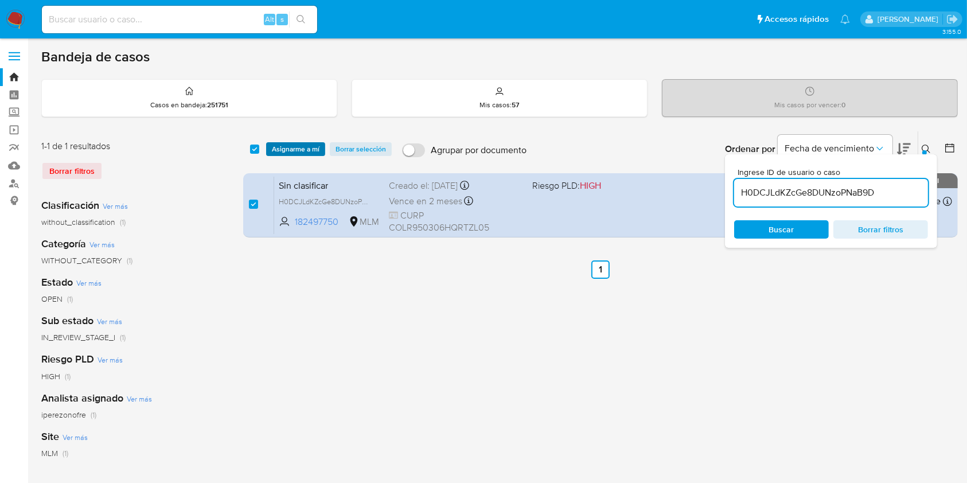
click at [306, 145] on span "Asignarme a mí" at bounding box center [296, 148] width 48 height 11
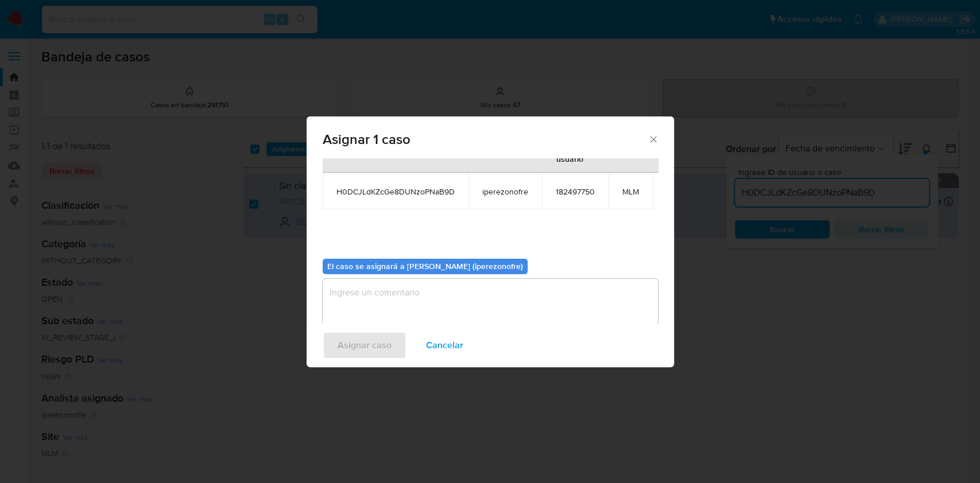
scroll to position [70, 0]
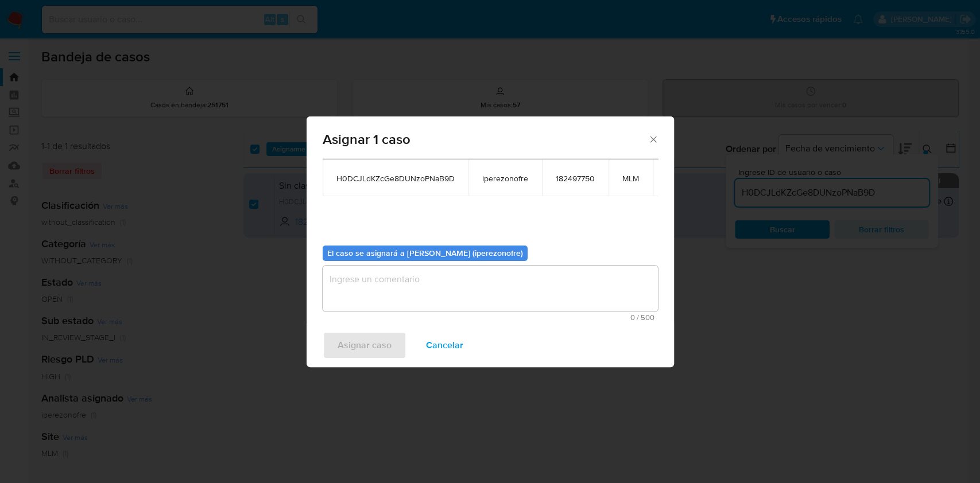
click at [461, 287] on textarea "assign-modal" at bounding box center [489, 289] width 335 height 46
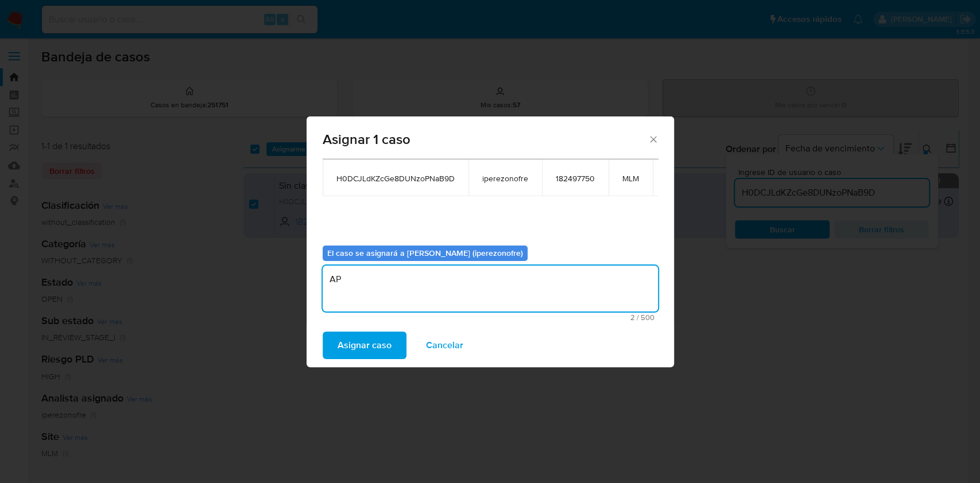
type textarea "A"
type textarea "IPO"
click at [371, 349] on span "Asignar caso" at bounding box center [364, 345] width 54 height 25
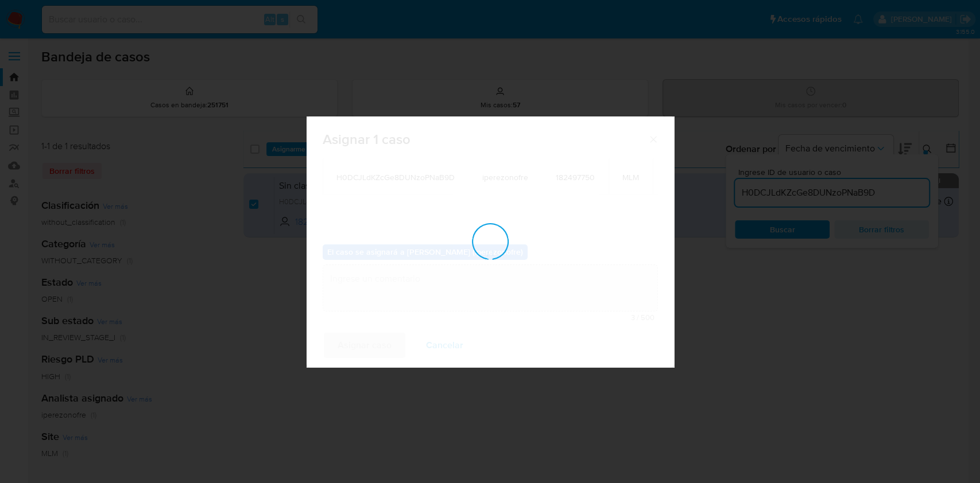
checkbox input "false"
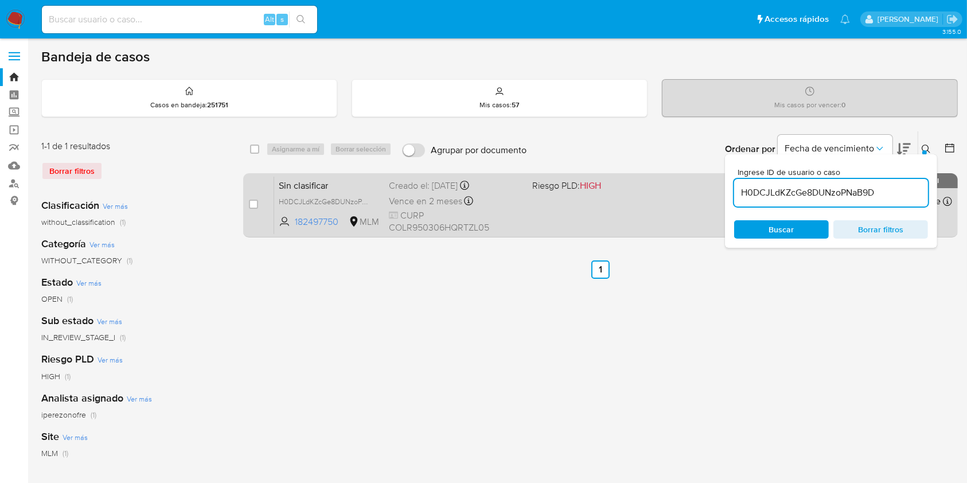
click at [504, 207] on div "Vence en 2 meses Vence el 20/10/2025 05:09:17" at bounding box center [456, 200] width 134 height 15
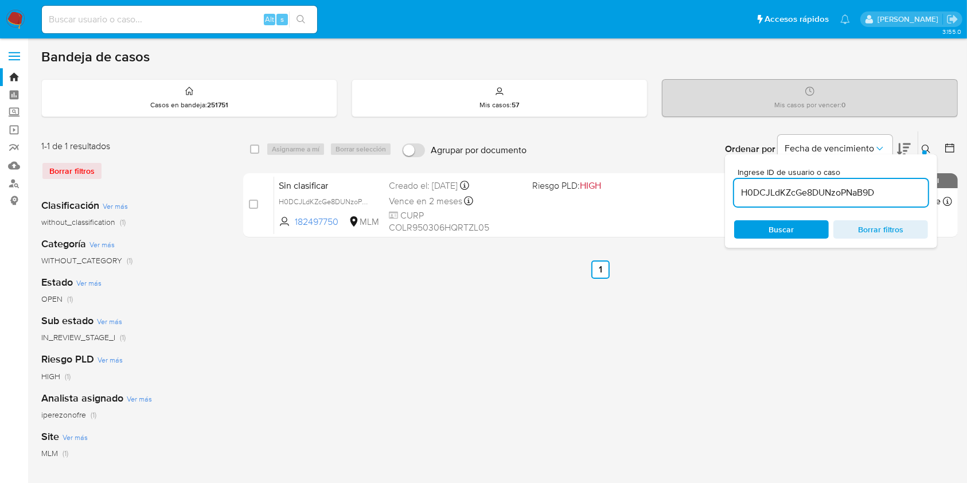
click at [817, 191] on input "H0DCJLdKZcGe8DUNzoPNaB9D" at bounding box center [832, 192] width 194 height 15
paste input "8OO7zfdDeSUoTxRwnb4m6XhR"
type input "8OO7zfdDeSUoTxRwnb4m6XhR"
click at [790, 234] on span "Buscar" at bounding box center [782, 229] width 25 height 18
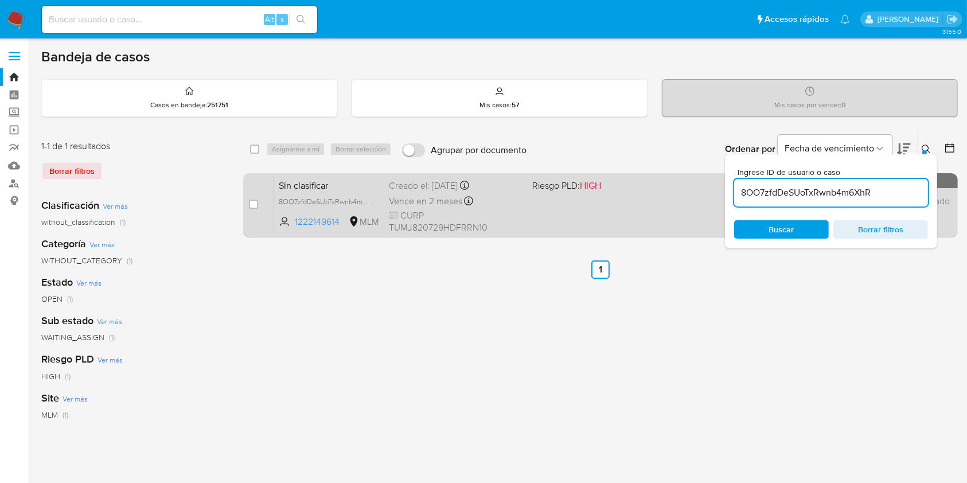
click at [247, 202] on div "case-item-checkbox No es posible asignar el caso Sin clasificar 8OO7zfdDeSUoTxR…" at bounding box center [600, 205] width 715 height 64
click at [252, 203] on input "checkbox" at bounding box center [253, 204] width 9 height 9
checkbox input "true"
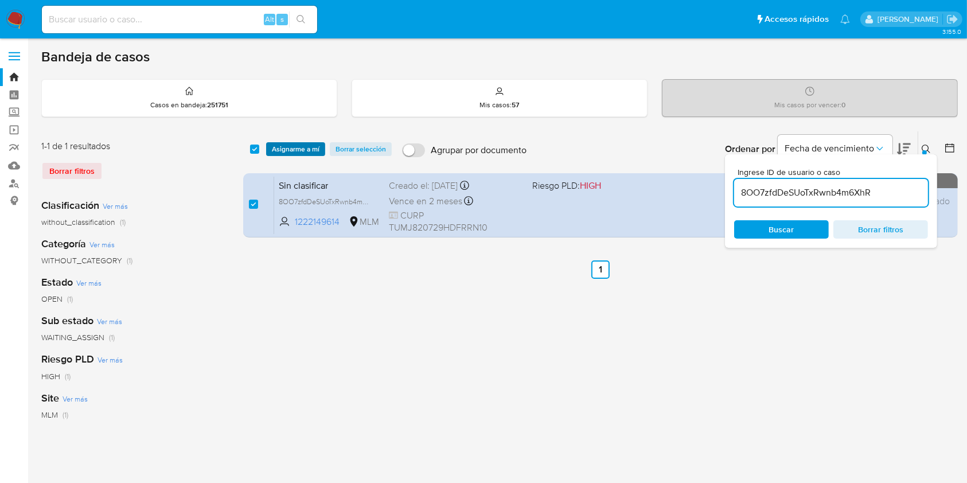
click at [283, 145] on span "Asignarme a mí" at bounding box center [296, 148] width 48 height 11
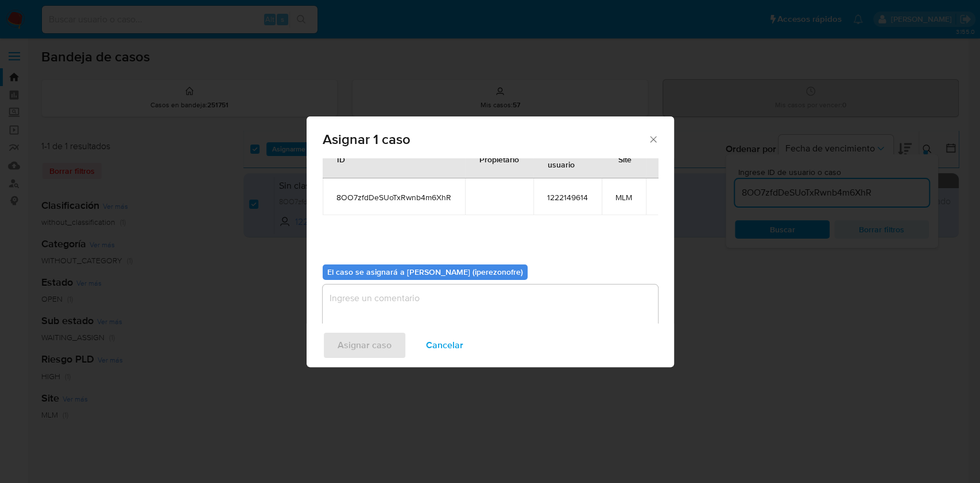
scroll to position [59, 0]
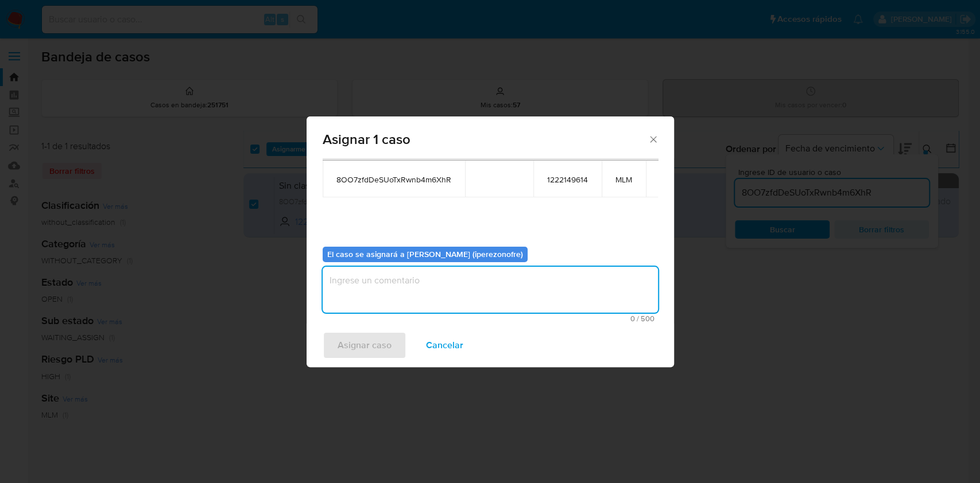
click at [390, 305] on textarea "assign-modal" at bounding box center [489, 290] width 335 height 46
type textarea "IPO"
click at [378, 352] on span "Asignar caso" at bounding box center [364, 345] width 54 height 25
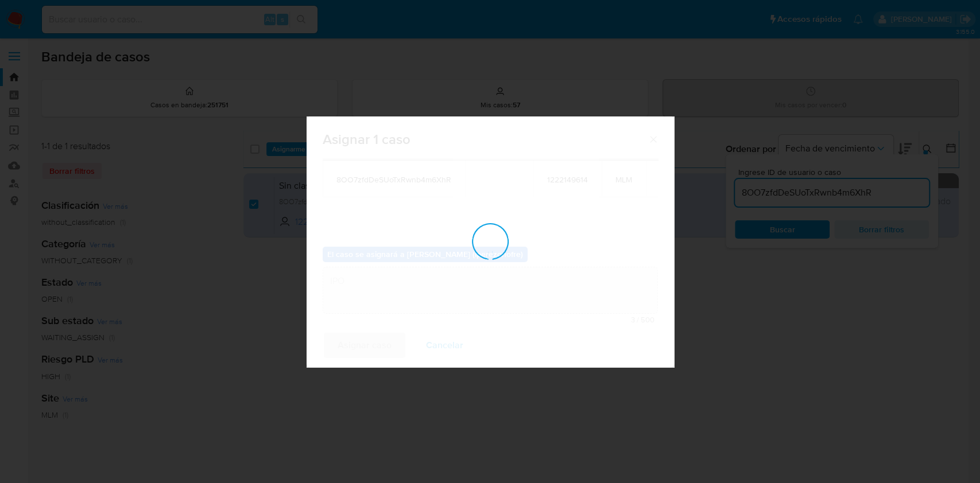
checkbox input "false"
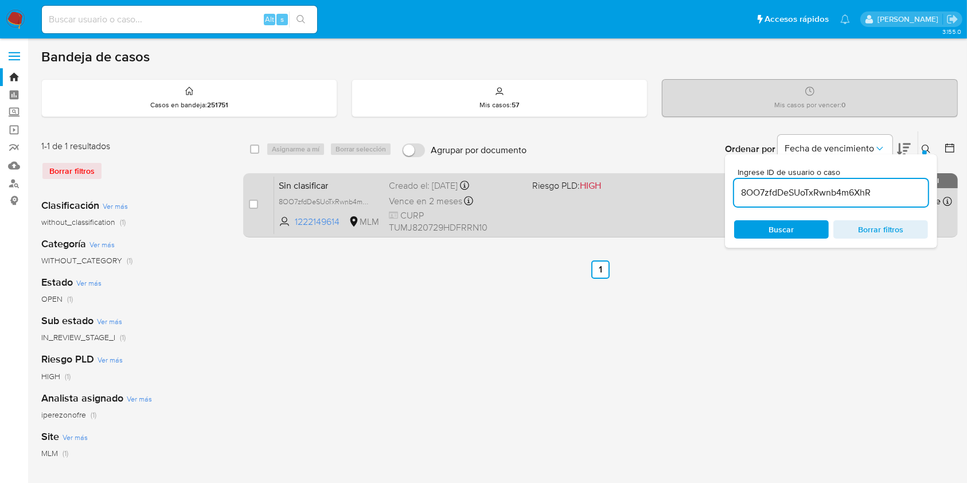
click at [505, 194] on div "Vence en 2 meses Vence el 20/10/2025 06:57:54" at bounding box center [456, 200] width 134 height 15
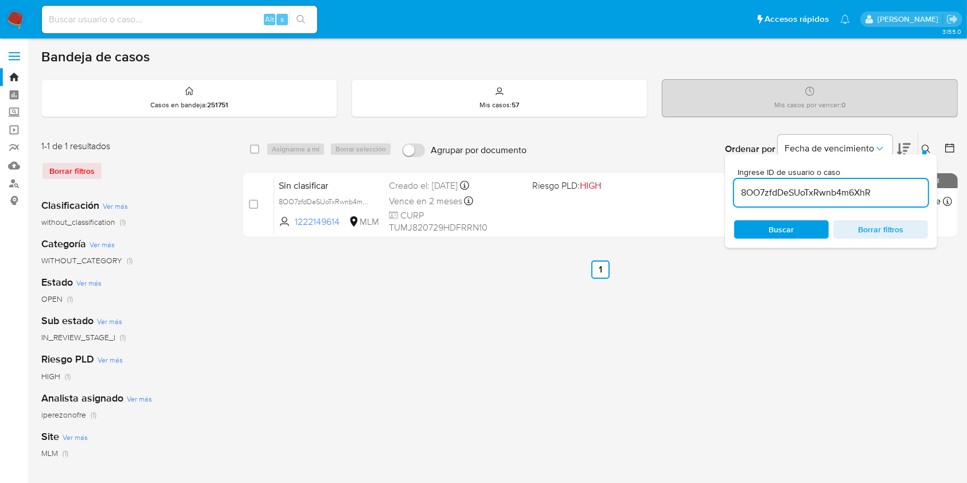
click at [802, 196] on input "8OO7zfdDeSUoTxRwnb4m6XhR" at bounding box center [832, 192] width 194 height 15
paste input "UIBWDzTfslhu22NeSiQKqwXg"
type input "UIBWDzTfslhu22NeSiQKqwXg"
click at [786, 229] on span "Buscar" at bounding box center [782, 229] width 25 height 18
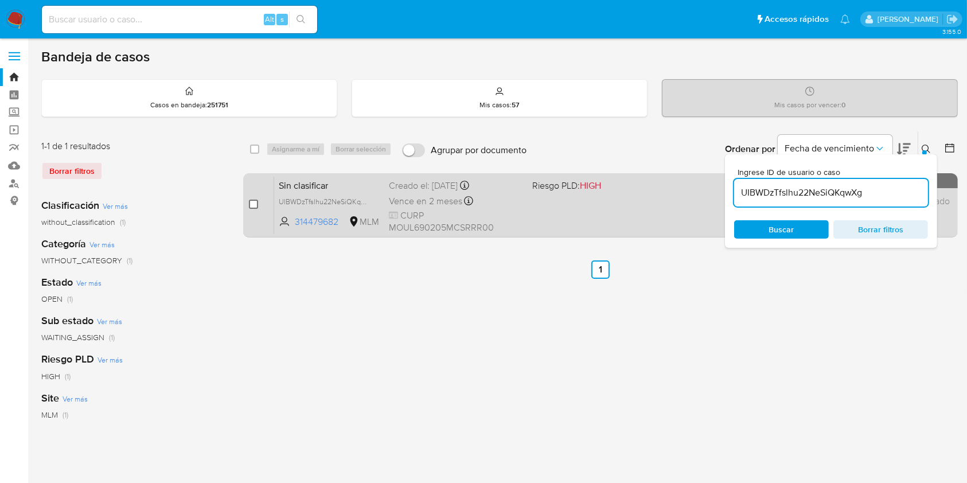
click at [251, 204] on input "checkbox" at bounding box center [253, 204] width 9 height 9
checkbox input "true"
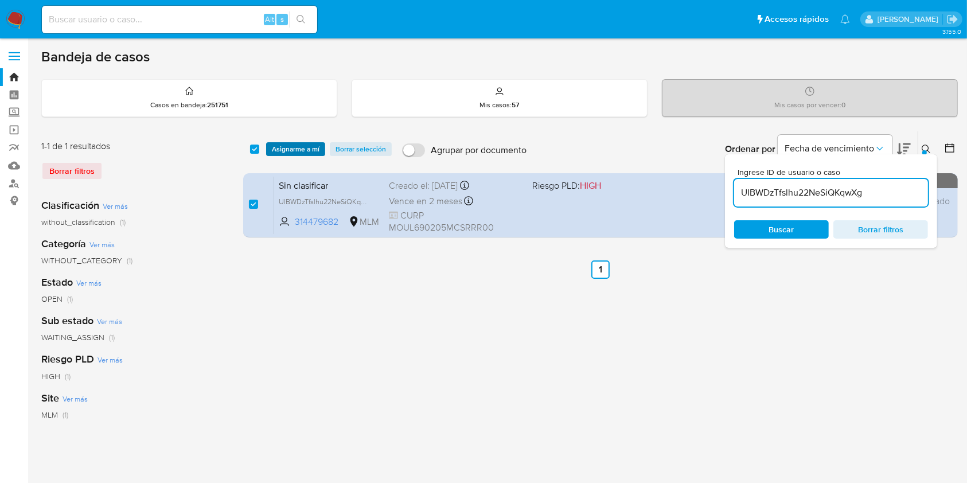
click at [287, 145] on span "Asignarme a mí" at bounding box center [296, 148] width 48 height 11
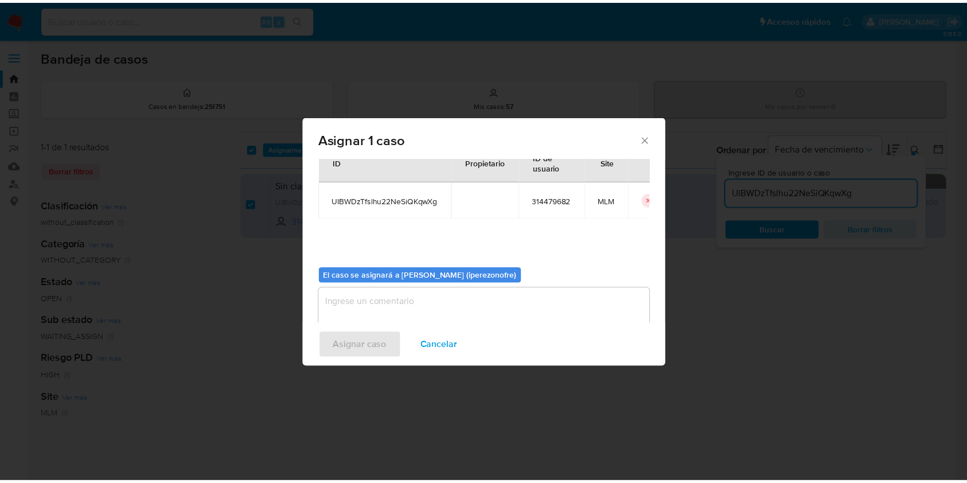
scroll to position [59, 0]
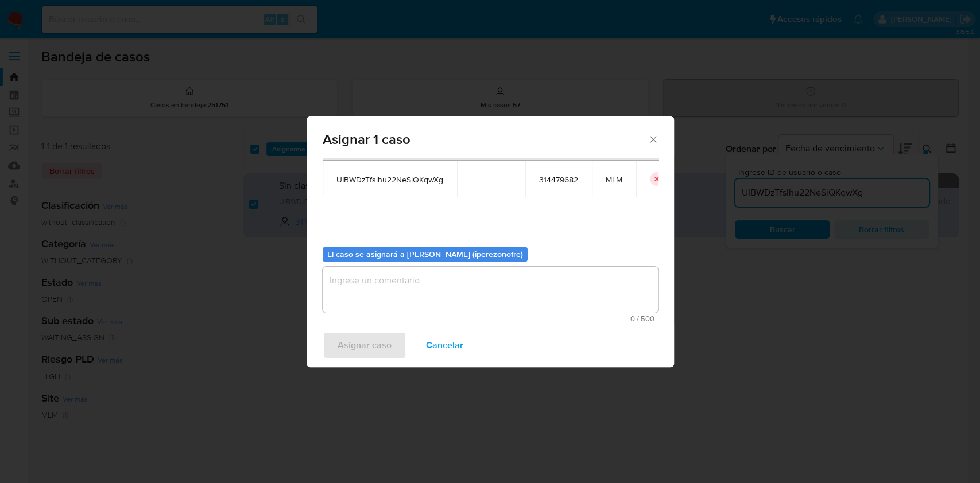
click at [435, 307] on textarea "assign-modal" at bounding box center [489, 290] width 335 height 46
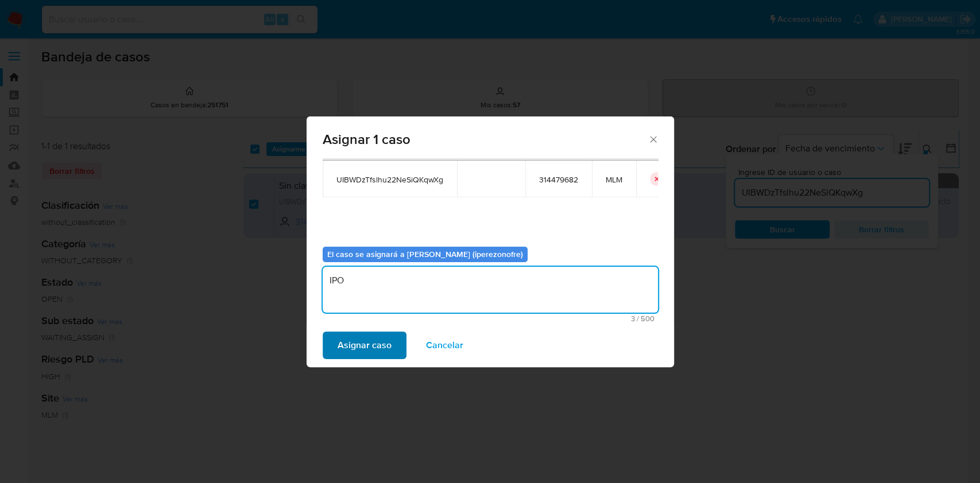
type textarea "IPO"
click at [363, 337] on span "Asignar caso" at bounding box center [364, 345] width 54 height 25
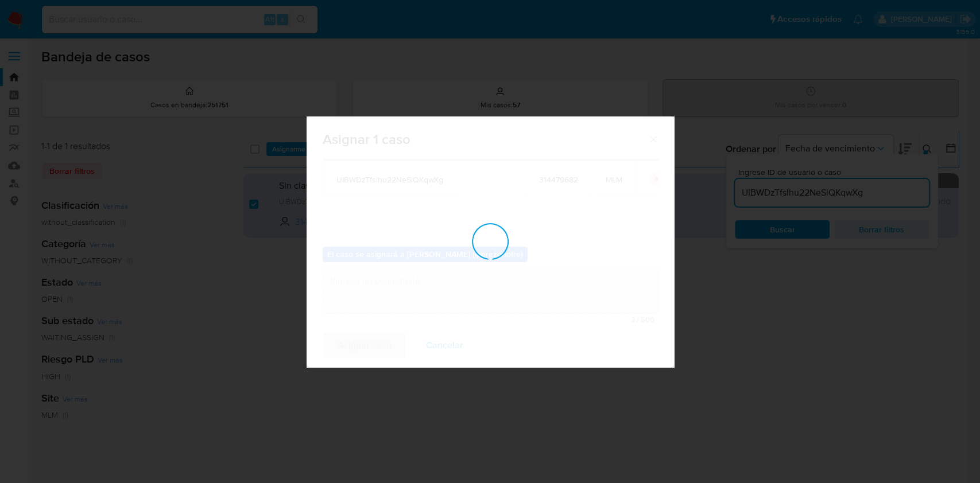
checkbox input "false"
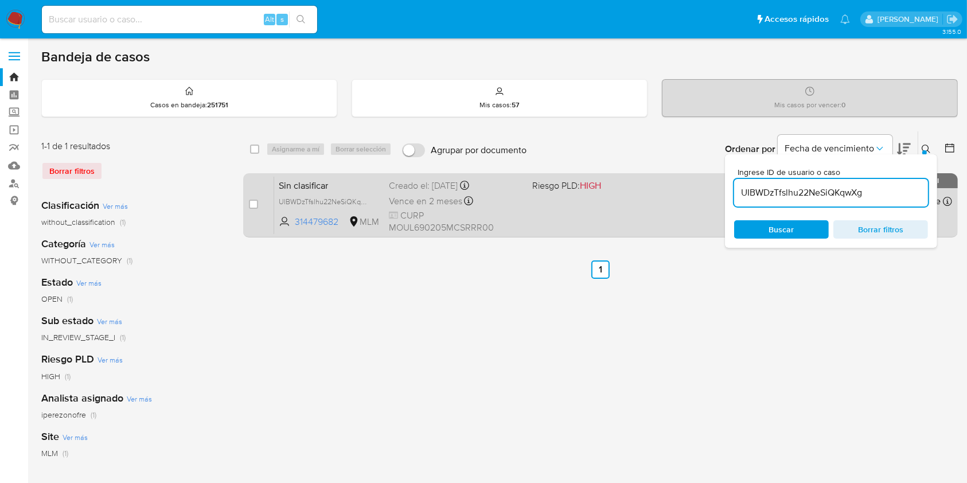
click at [442, 203] on span "Vence en 2 meses" at bounding box center [425, 201] width 73 height 13
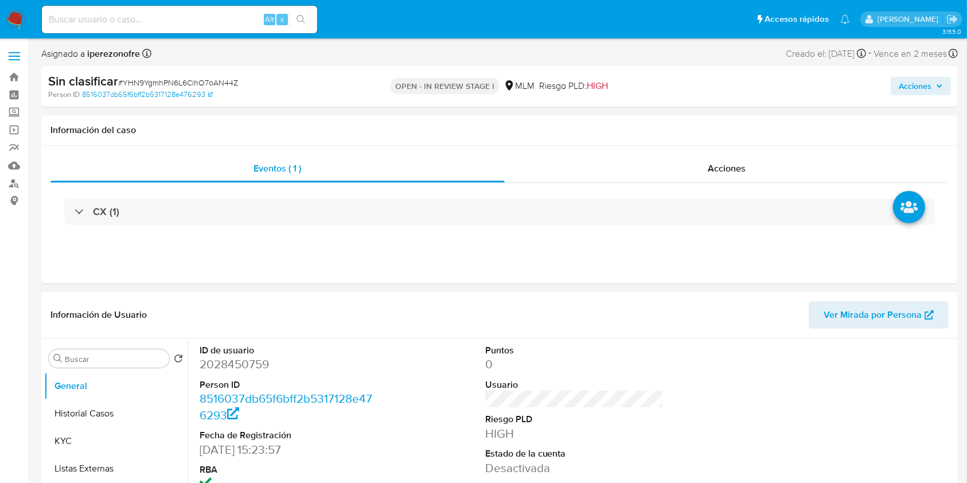
select select "10"
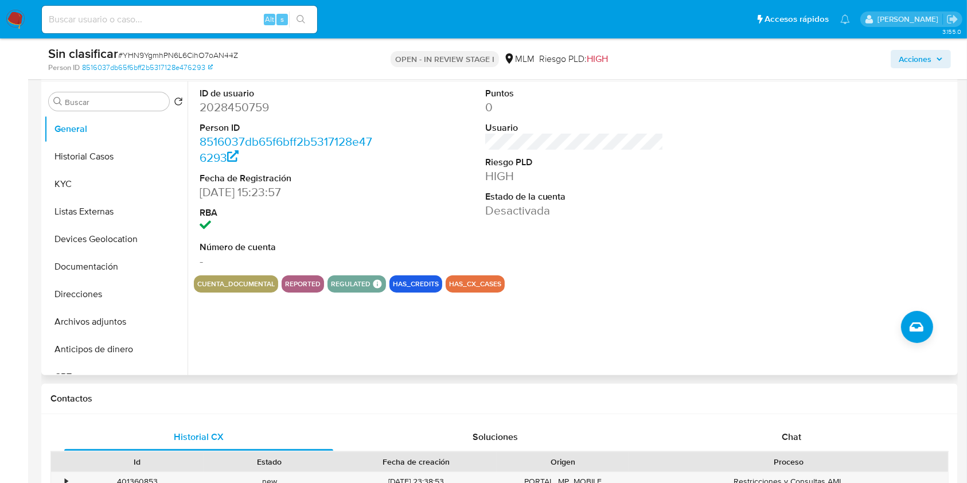
scroll to position [230, 0]
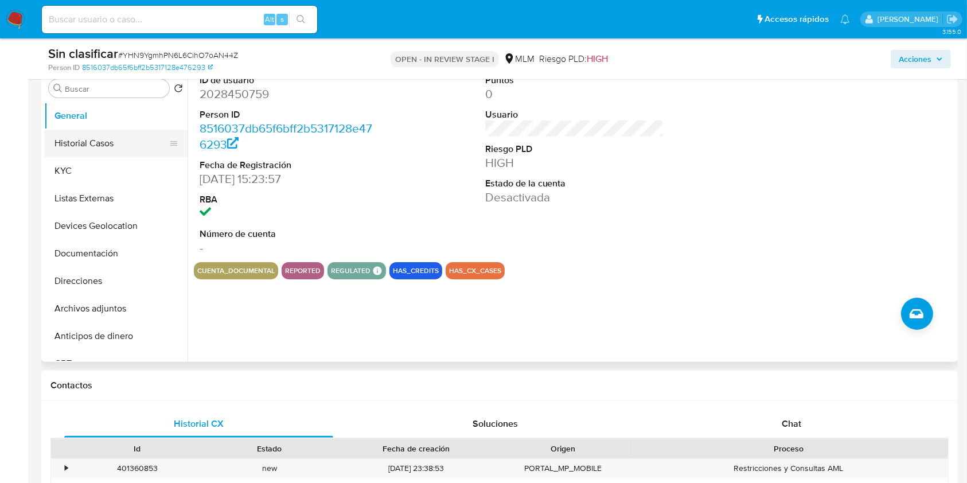
click at [105, 147] on button "Historial Casos" at bounding box center [111, 144] width 134 height 28
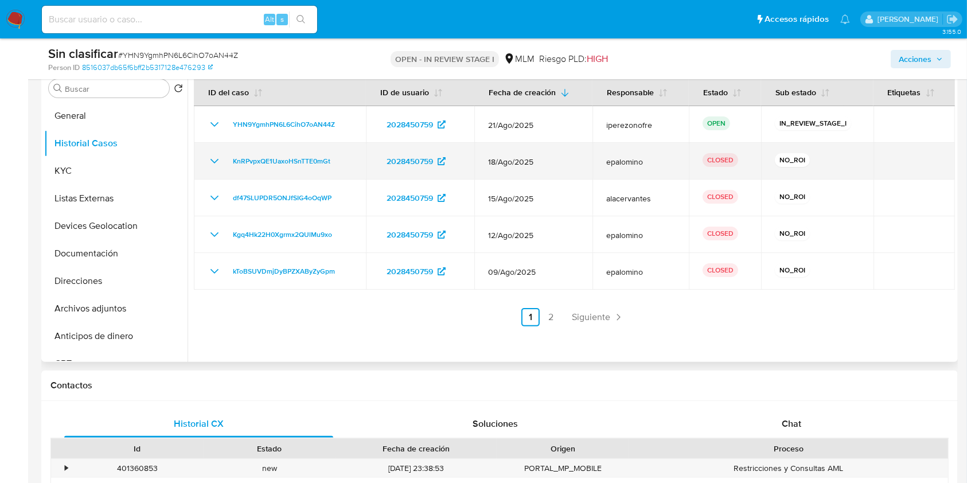
click at [212, 158] on icon "Mostrar/Ocultar" at bounding box center [215, 161] width 14 height 14
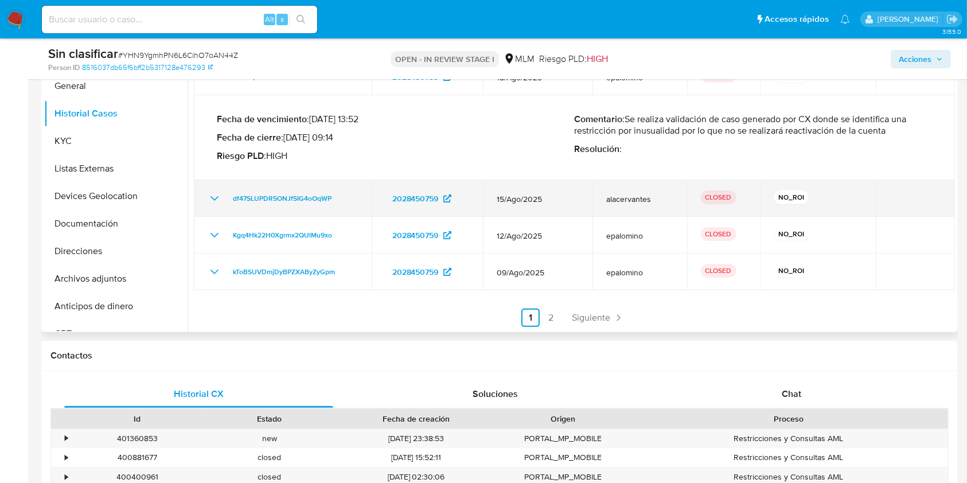
scroll to position [306, 0]
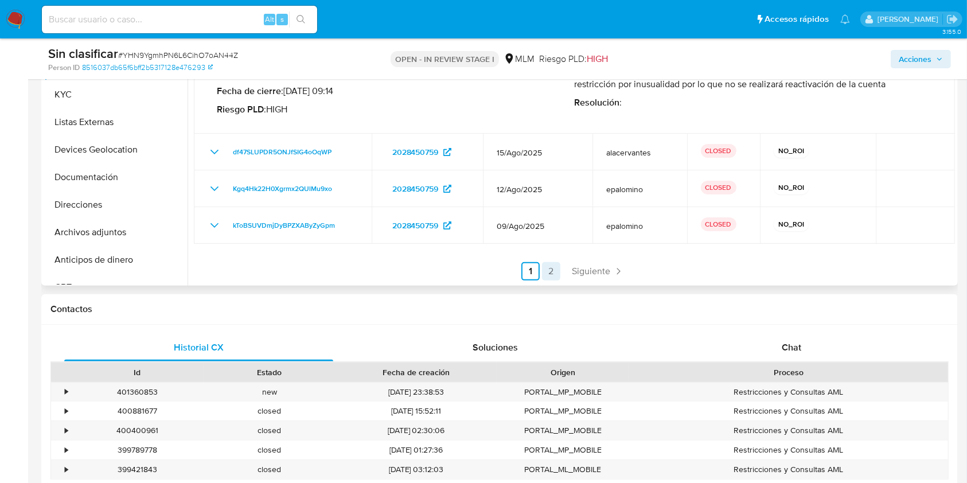
click at [553, 267] on link "2" at bounding box center [551, 271] width 18 height 18
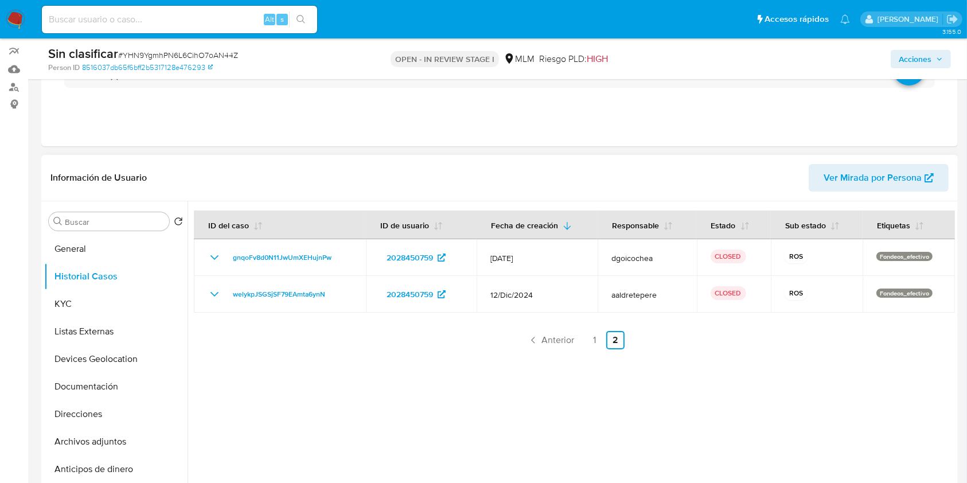
scroll to position [76, 0]
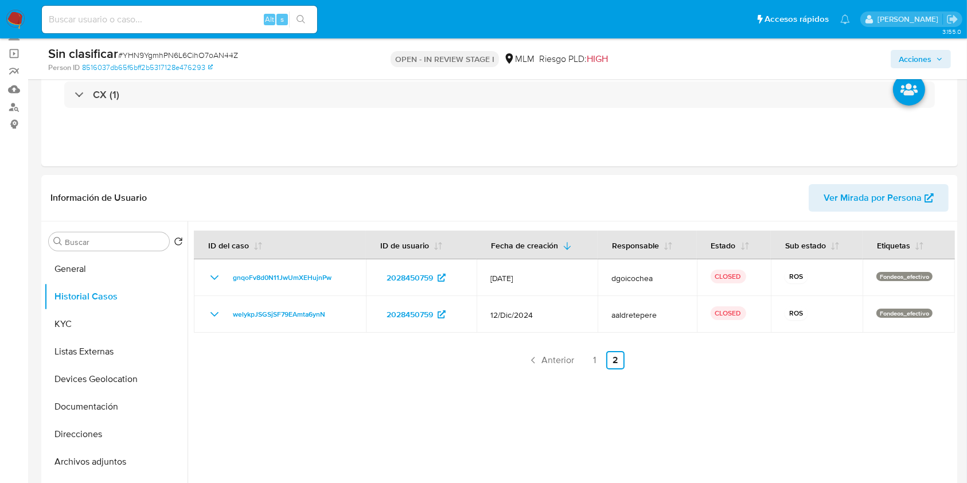
click at [931, 52] on span "Acciones" at bounding box center [915, 59] width 33 height 18
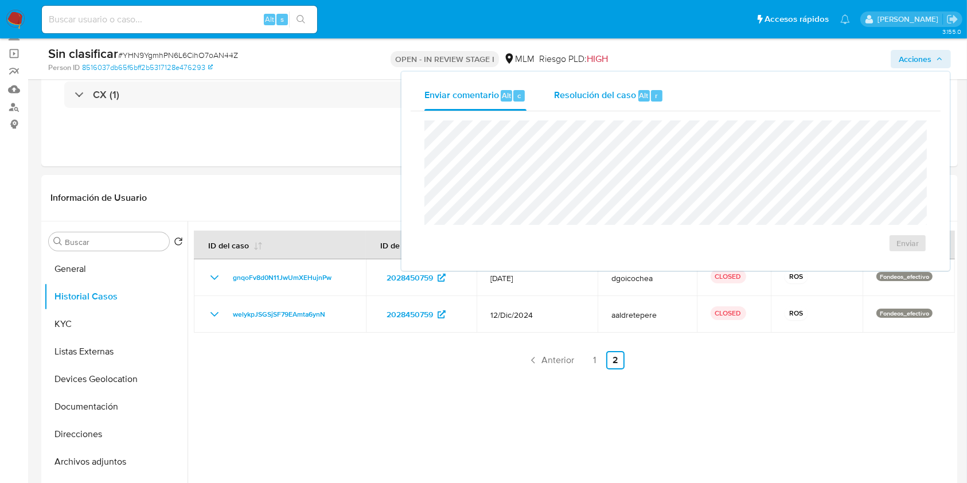
click at [592, 91] on span "Resolución del caso" at bounding box center [595, 94] width 82 height 13
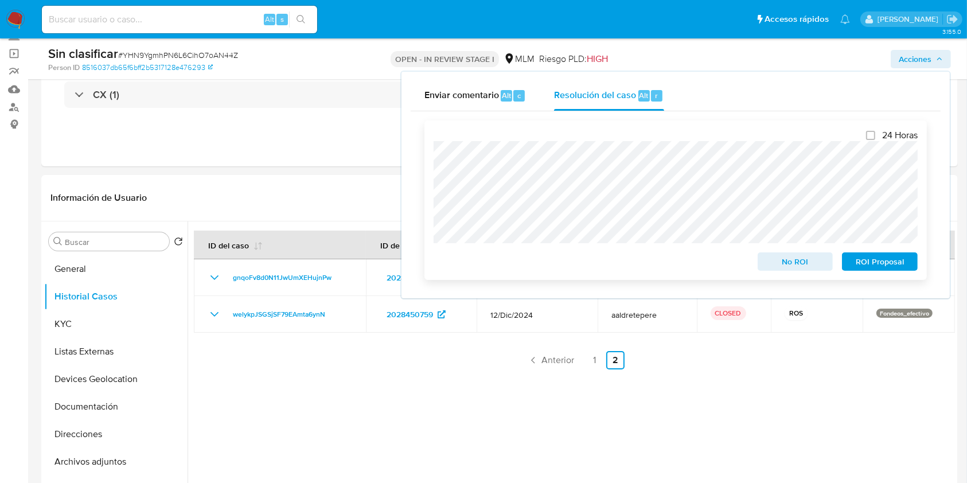
click at [788, 270] on span "No ROI" at bounding box center [796, 262] width 60 height 16
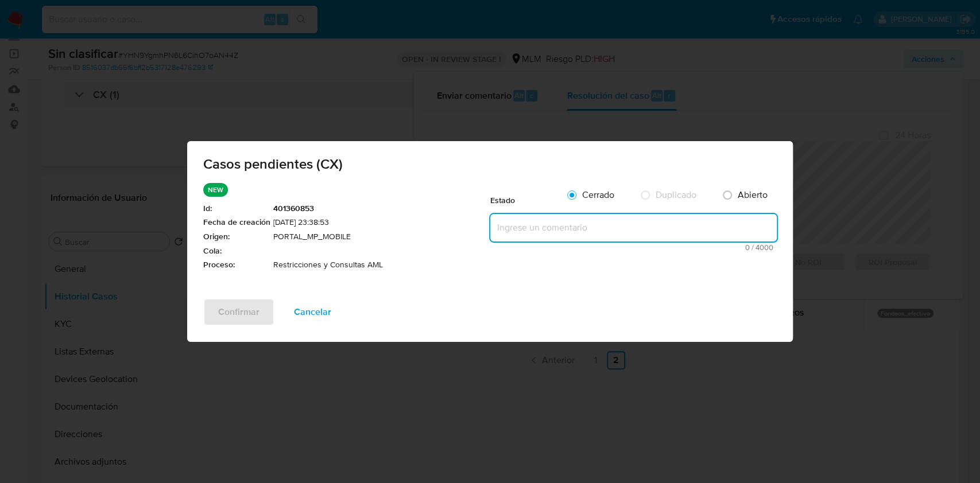
click at [530, 235] on textarea at bounding box center [633, 228] width 286 height 28
paste textarea "Se realiza validación de caso generado por CX en el que se identifica restricci…"
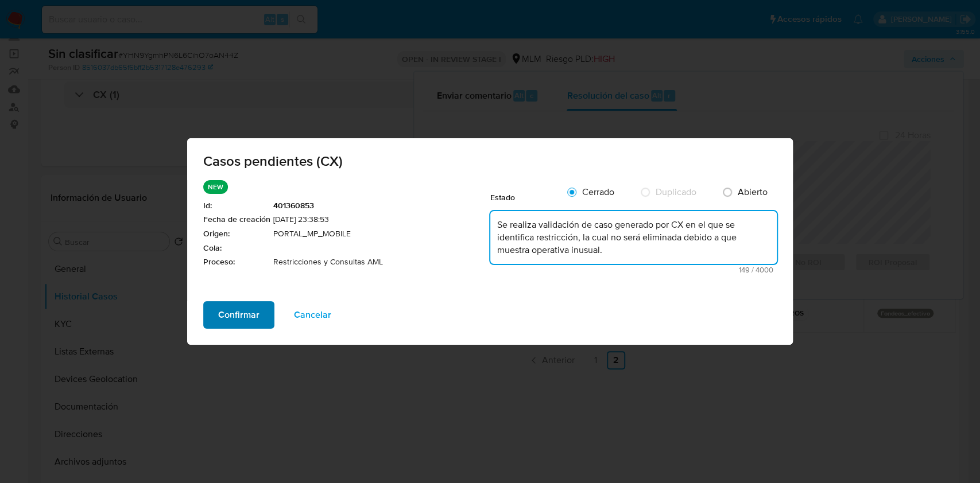
type textarea "Se realiza validación de caso generado por CX en el que se identifica restricci…"
click at [219, 309] on span "Confirmar" at bounding box center [238, 314] width 41 height 25
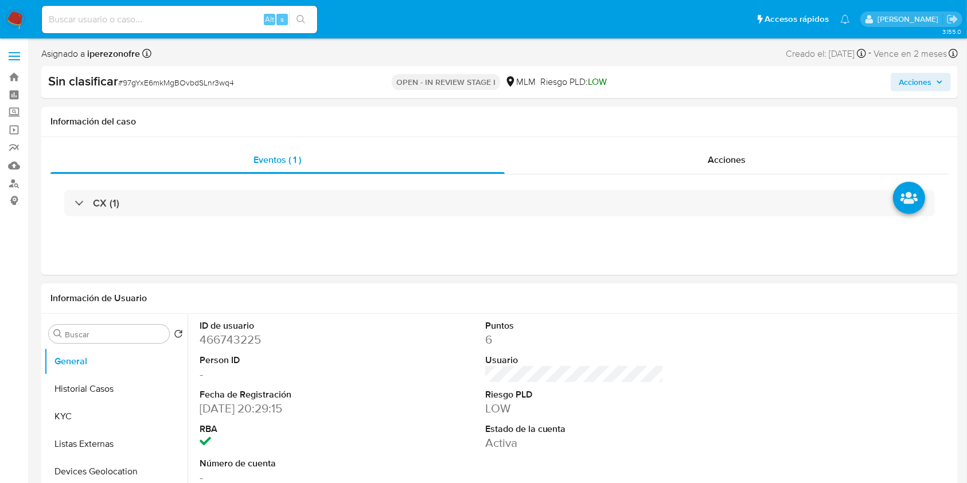
select select "10"
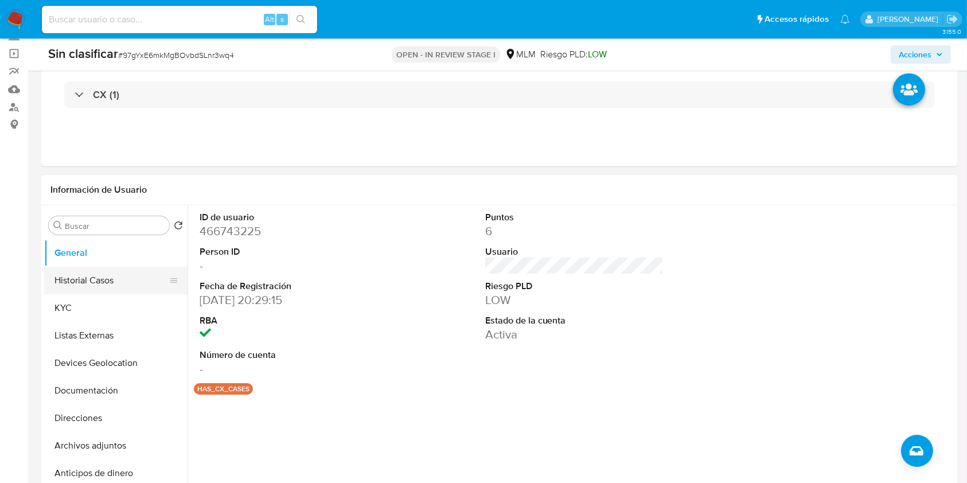
click at [96, 278] on button "Historial Casos" at bounding box center [111, 281] width 134 height 28
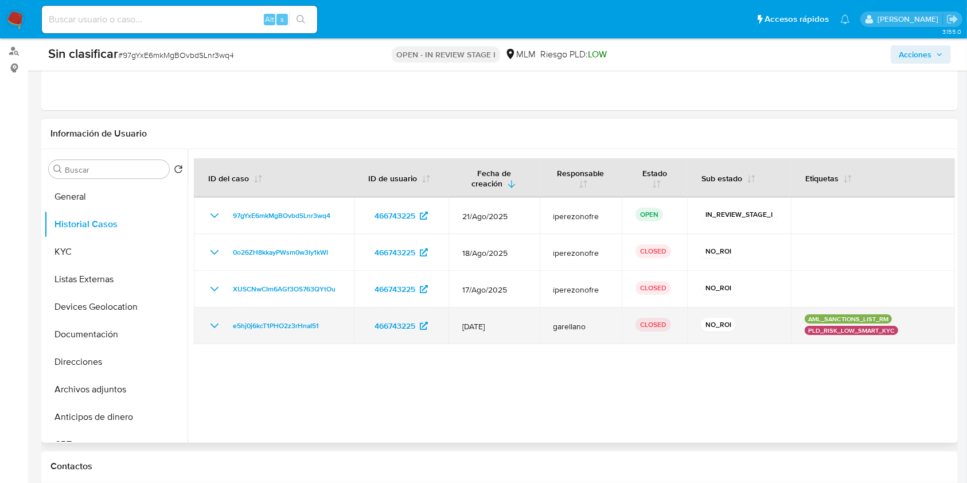
scroll to position [153, 0]
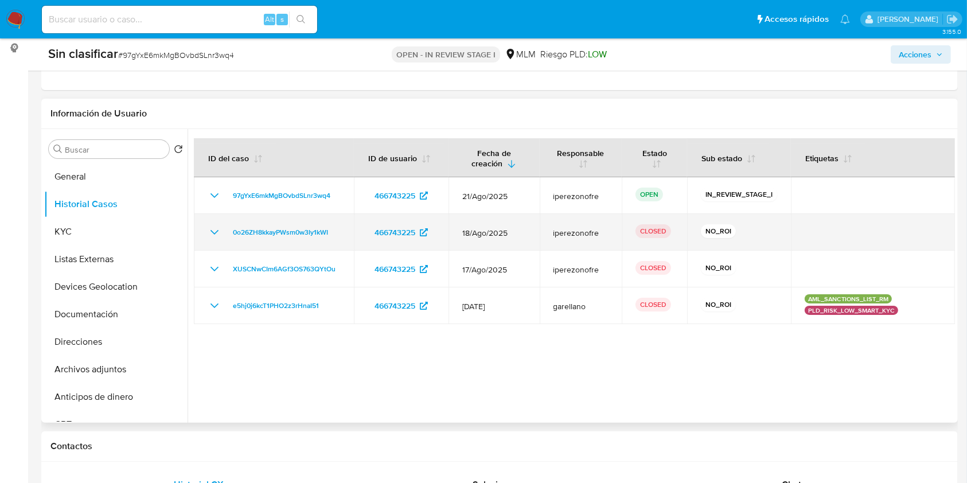
click at [213, 228] on icon "Mostrar/Ocultar" at bounding box center [215, 233] width 14 height 14
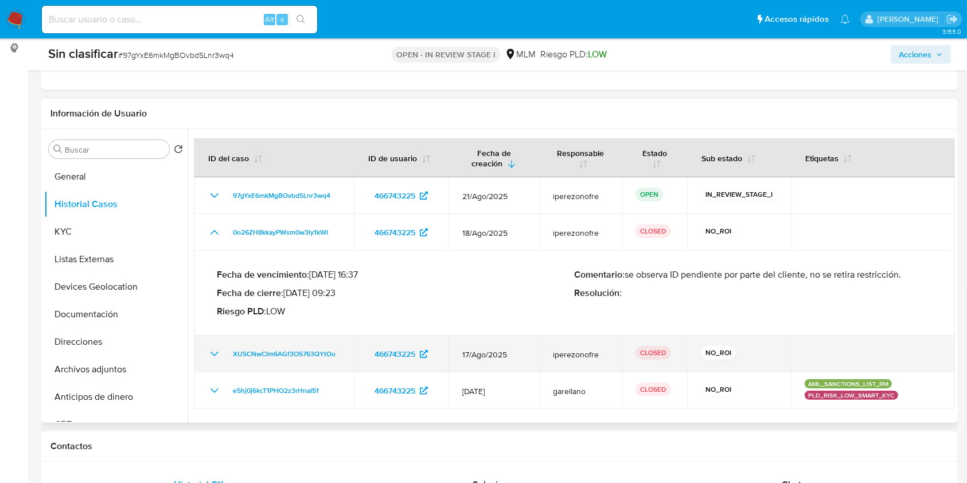
click at [208, 353] on icon "Mostrar/Ocultar" at bounding box center [215, 354] width 14 height 14
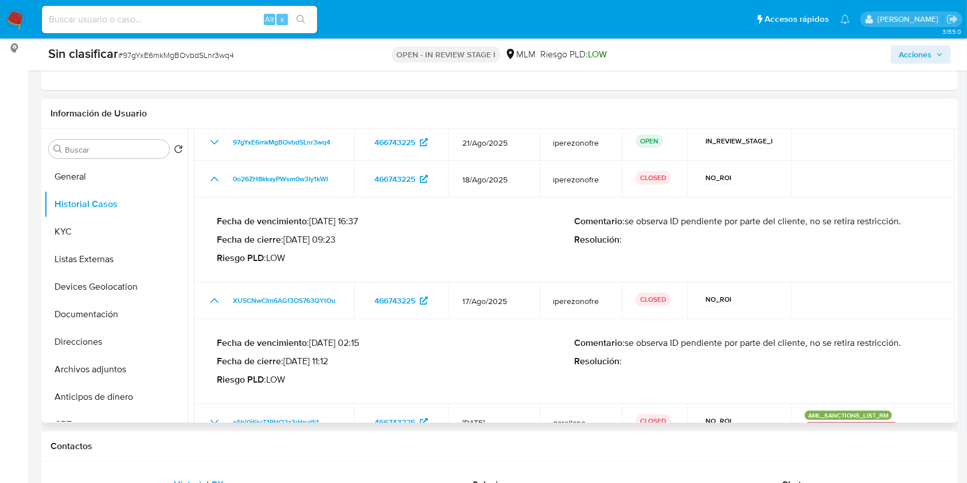
scroll to position [76, 0]
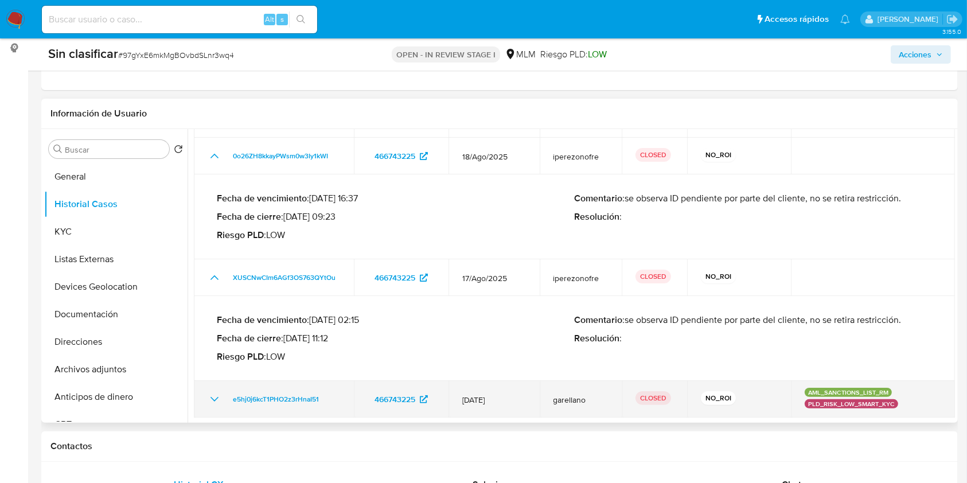
click at [213, 399] on icon "Mostrar/Ocultar" at bounding box center [215, 399] width 8 height 5
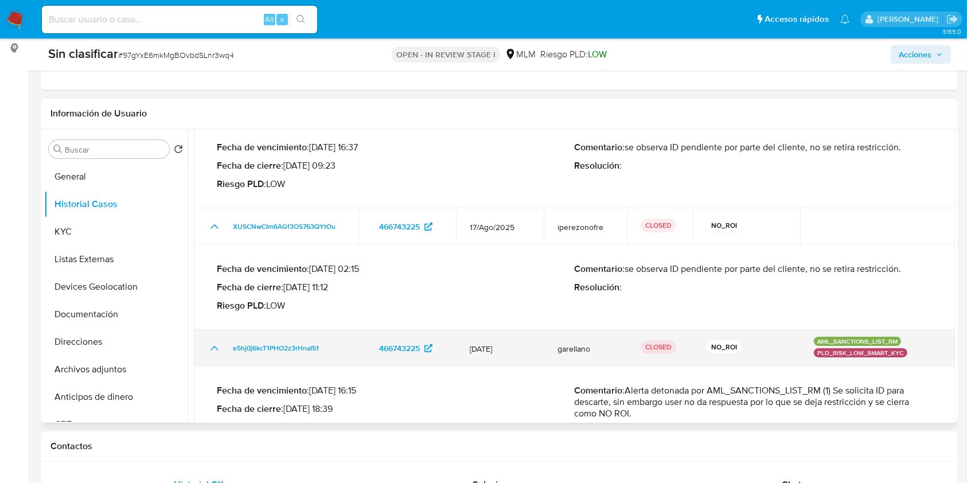
scroll to position [166, 0]
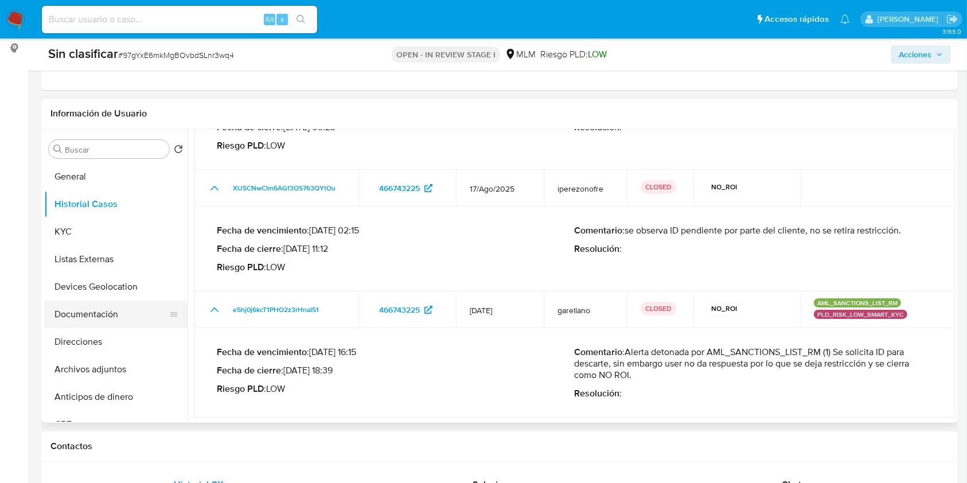
click at [91, 317] on button "Documentación" at bounding box center [111, 315] width 134 height 28
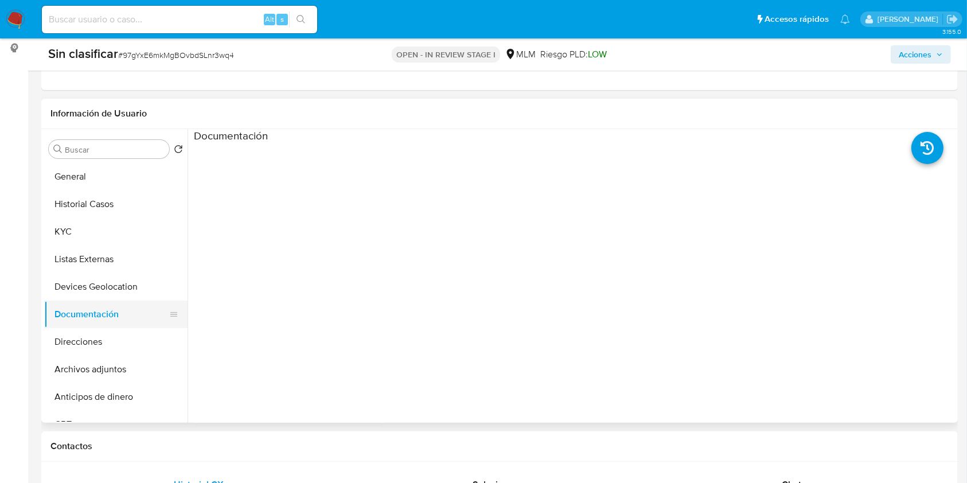
click at [76, 309] on button "Documentación" at bounding box center [111, 315] width 134 height 28
click at [100, 283] on button "Devices Geolocation" at bounding box center [111, 287] width 134 height 28
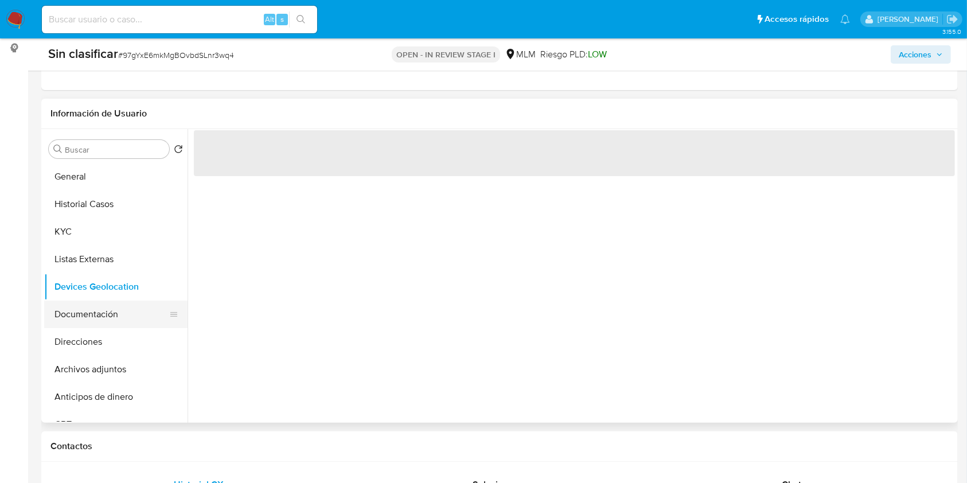
click at [93, 312] on button "Documentación" at bounding box center [111, 315] width 134 height 28
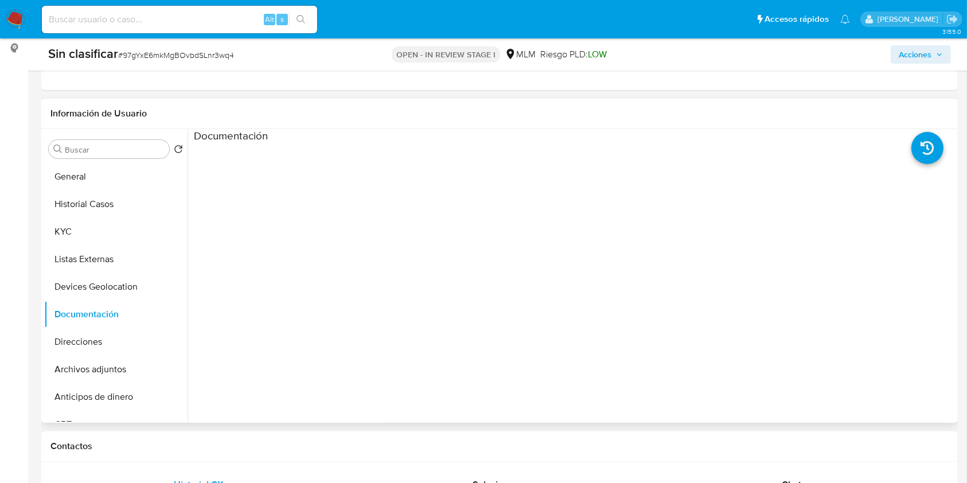
click at [308, 314] on ul at bounding box center [289, 308] width 191 height 331
click at [917, 156] on icon at bounding box center [928, 148] width 32 height 32
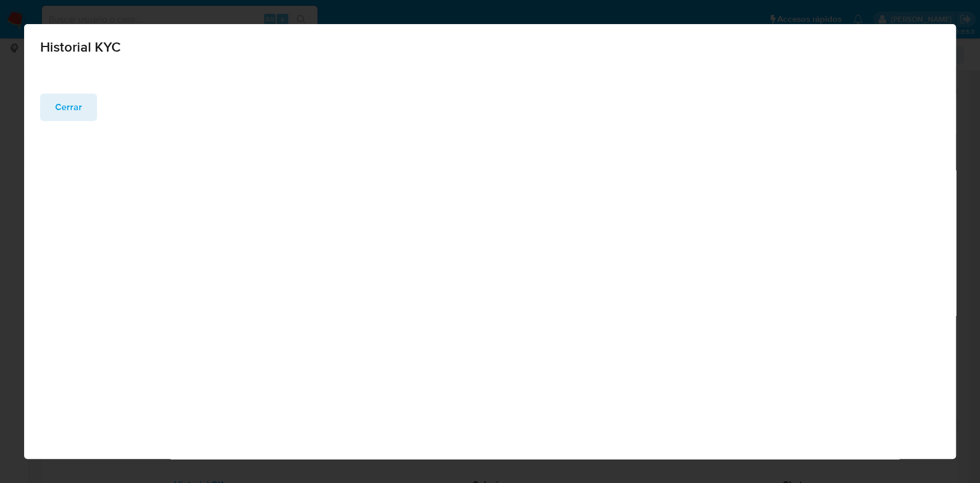
click at [61, 115] on span "Cerrar" at bounding box center [68, 107] width 27 height 25
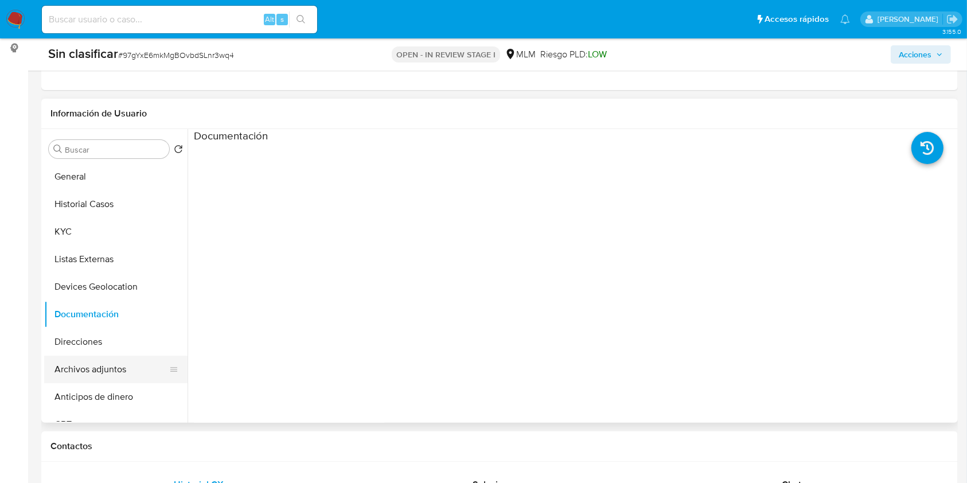
click at [118, 365] on button "Archivos adjuntos" at bounding box center [111, 370] width 134 height 28
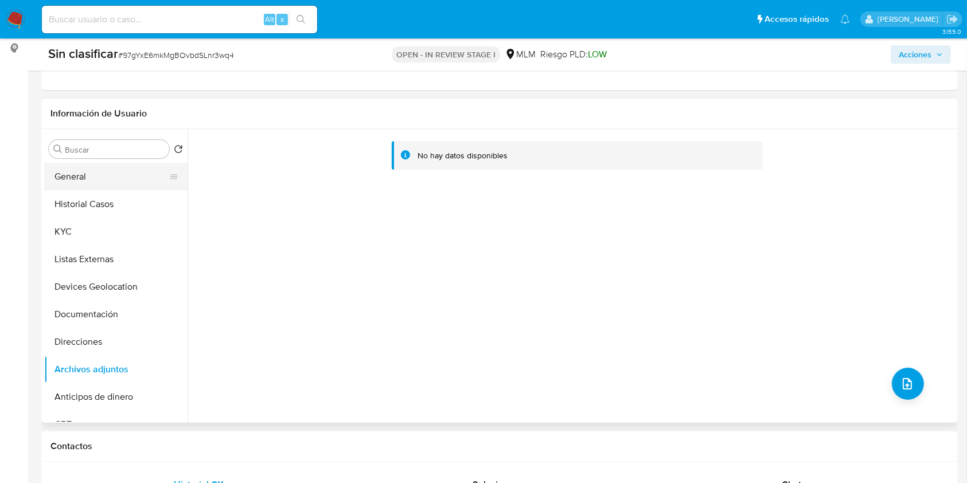
click at [83, 179] on button "General" at bounding box center [111, 177] width 134 height 28
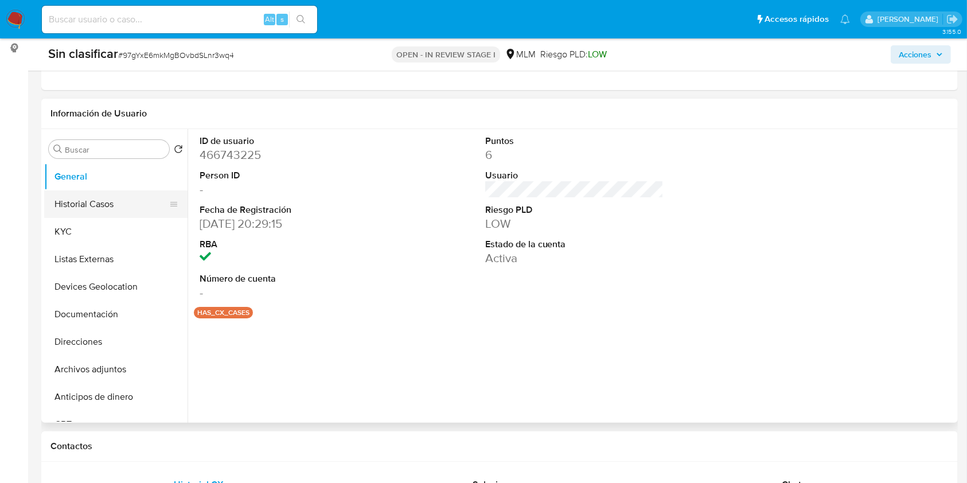
click at [96, 203] on button "Historial Casos" at bounding box center [111, 205] width 134 height 28
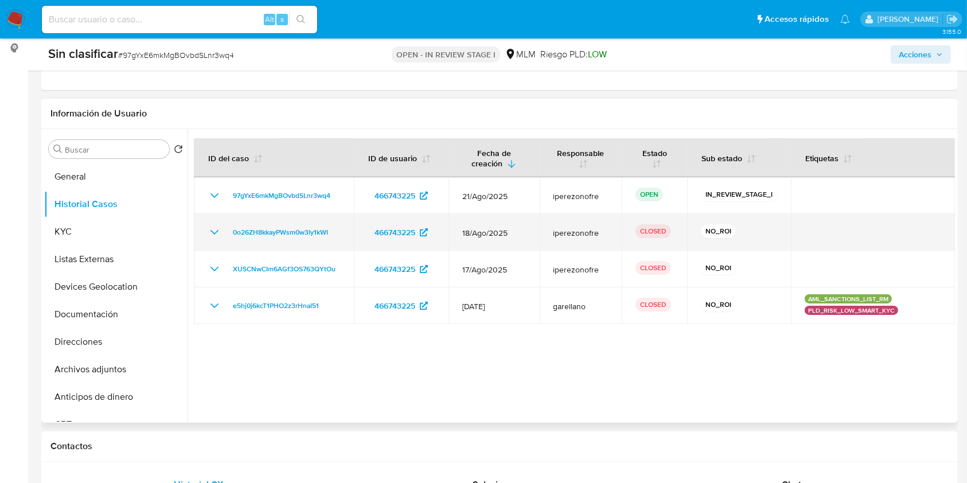
click at [213, 226] on icon "Mostrar/Ocultar" at bounding box center [215, 233] width 14 height 14
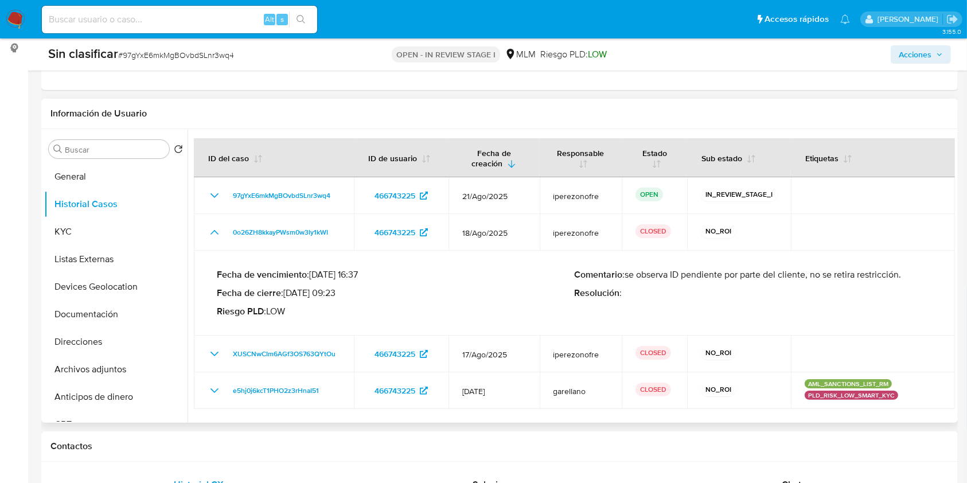
drag, startPoint x: 629, startPoint y: 273, endPoint x: 902, endPoint y: 276, distance: 272.6
click at [902, 276] on p "Comentario : se observa ID pendiente por parte del cliente, no se retira restri…" at bounding box center [754, 274] width 358 height 11
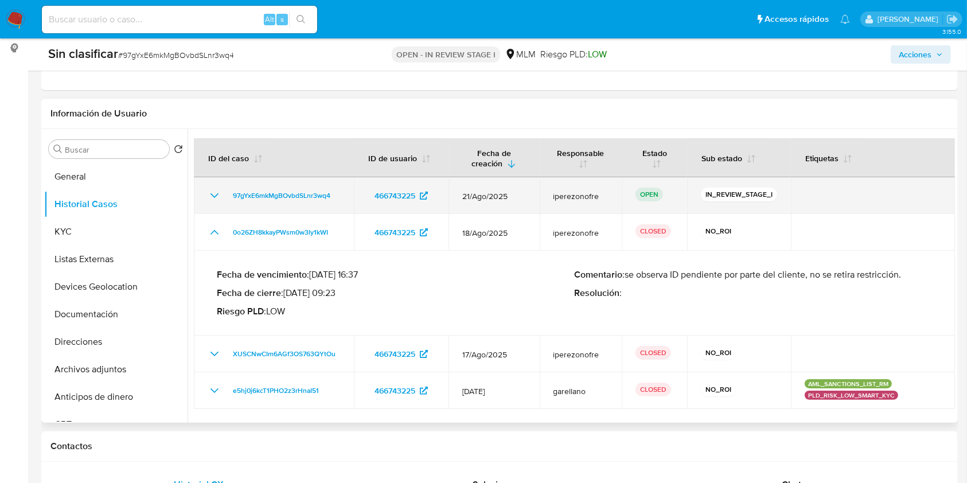
click at [211, 194] on icon "Mostrar/Ocultar" at bounding box center [215, 196] width 14 height 14
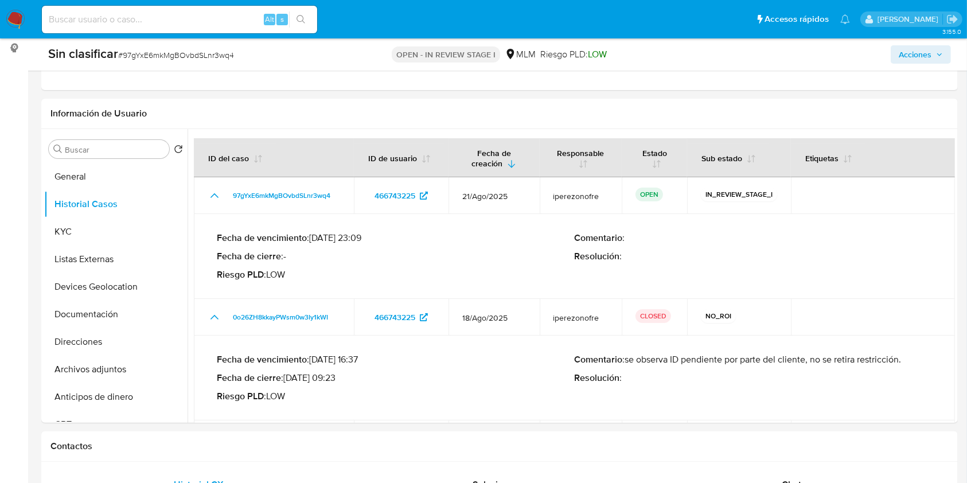
click at [935, 51] on span "Acciones" at bounding box center [921, 54] width 44 height 16
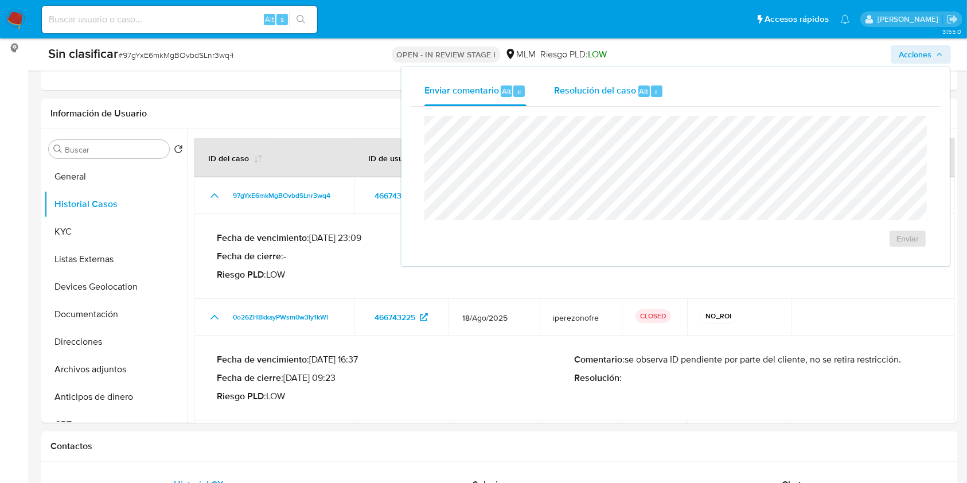
click at [564, 92] on span "Resolución del caso" at bounding box center [595, 90] width 82 height 13
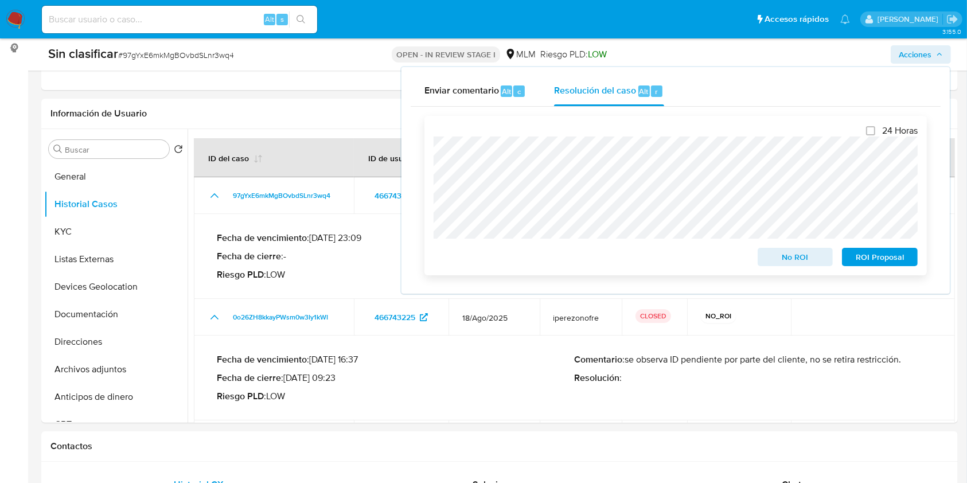
click at [804, 256] on span "No ROI" at bounding box center [796, 257] width 60 height 16
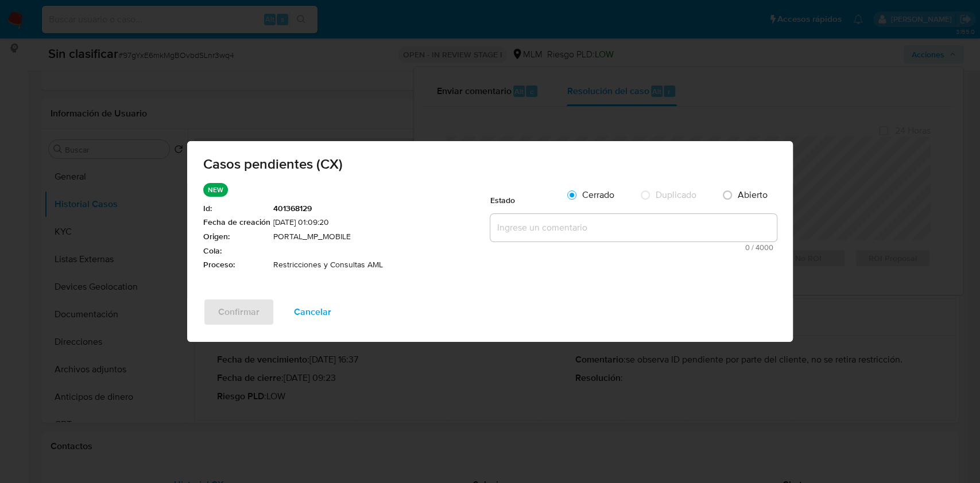
click at [587, 232] on textarea at bounding box center [633, 228] width 286 height 28
paste textarea "se observa ID pendiente por parte del cliente, no se retira restricción"
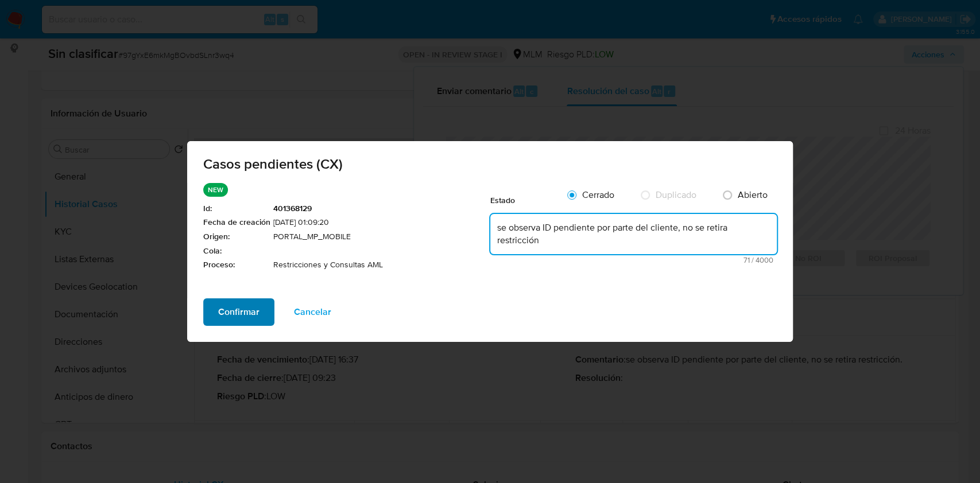
type textarea "se observa ID pendiente por parte del cliente, no se retira restricción"
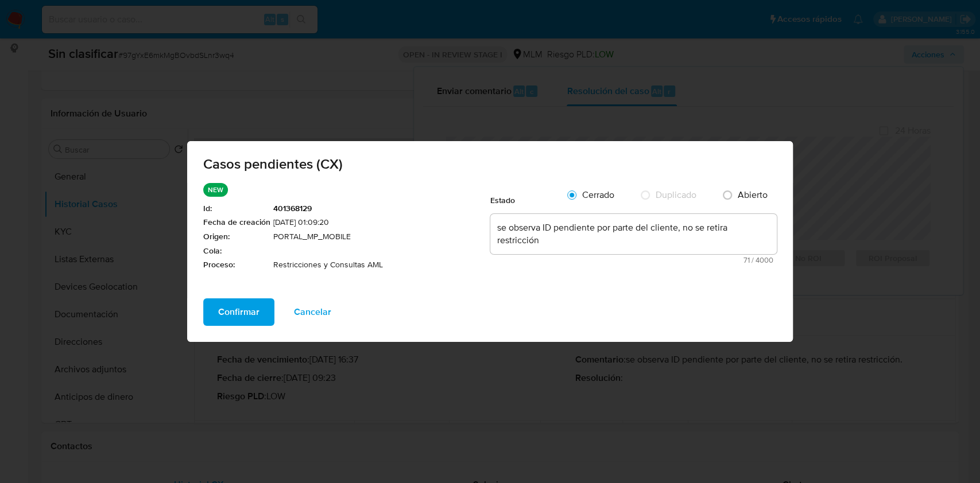
click at [235, 300] on span "Confirmar" at bounding box center [238, 312] width 41 height 25
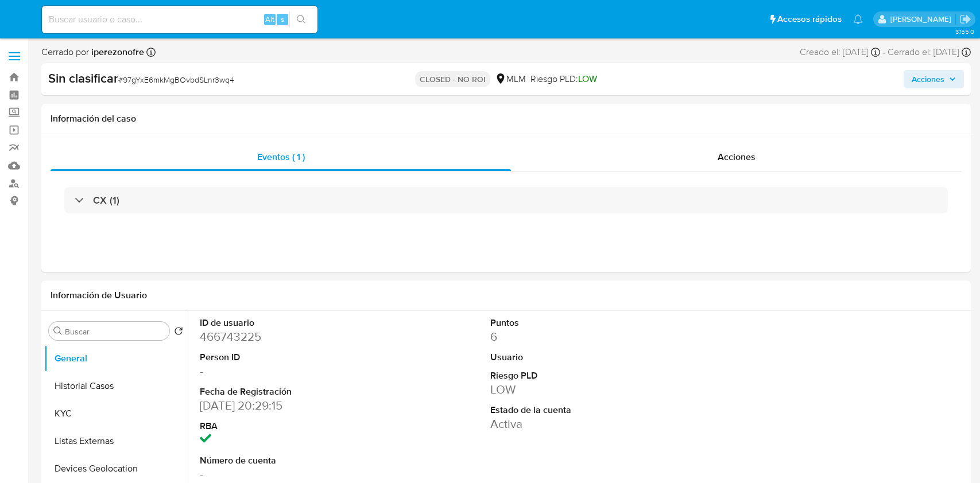
select select "10"
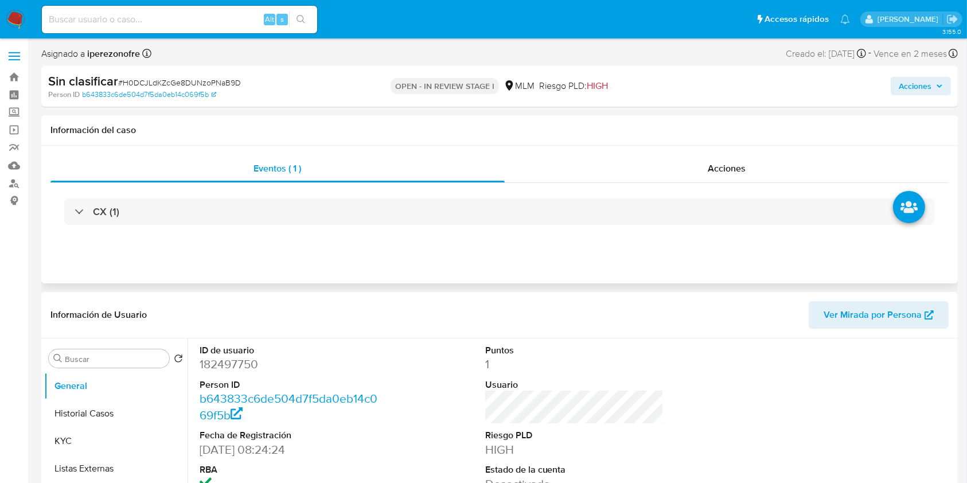
select select "10"
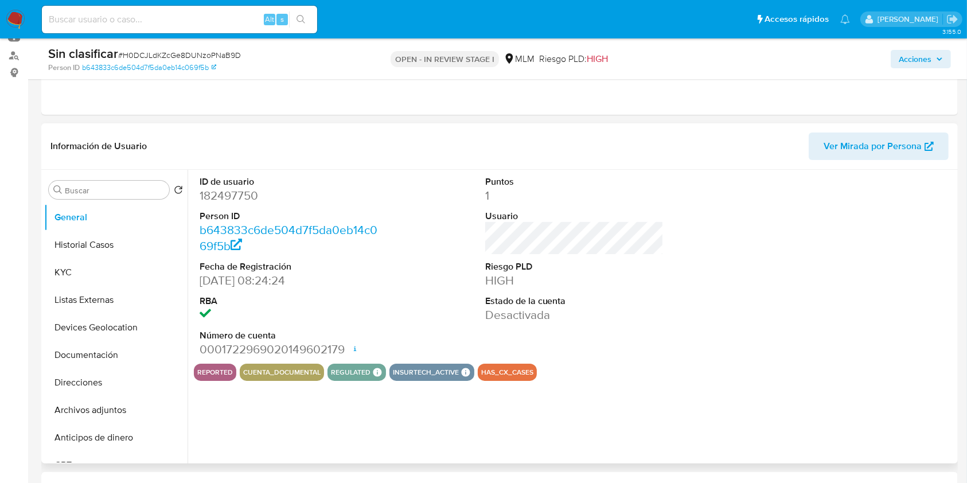
scroll to position [153, 0]
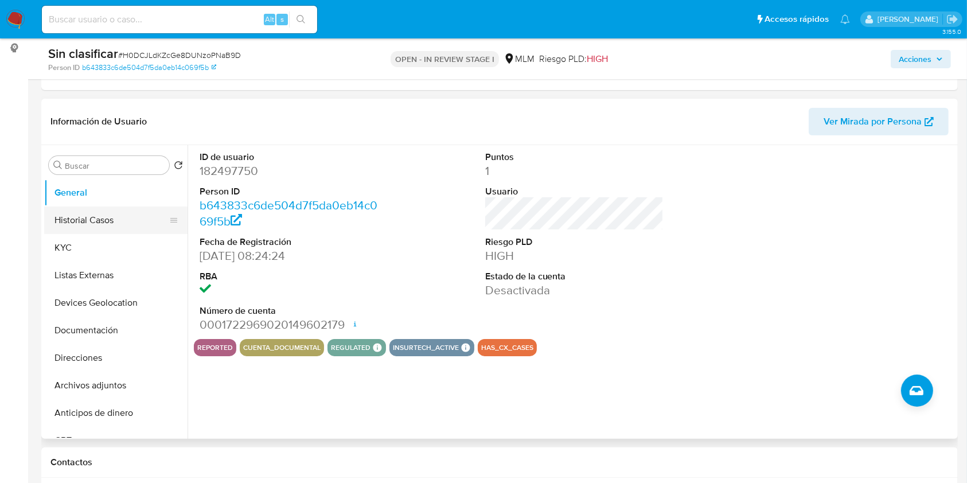
click at [87, 229] on button "Historial Casos" at bounding box center [111, 221] width 134 height 28
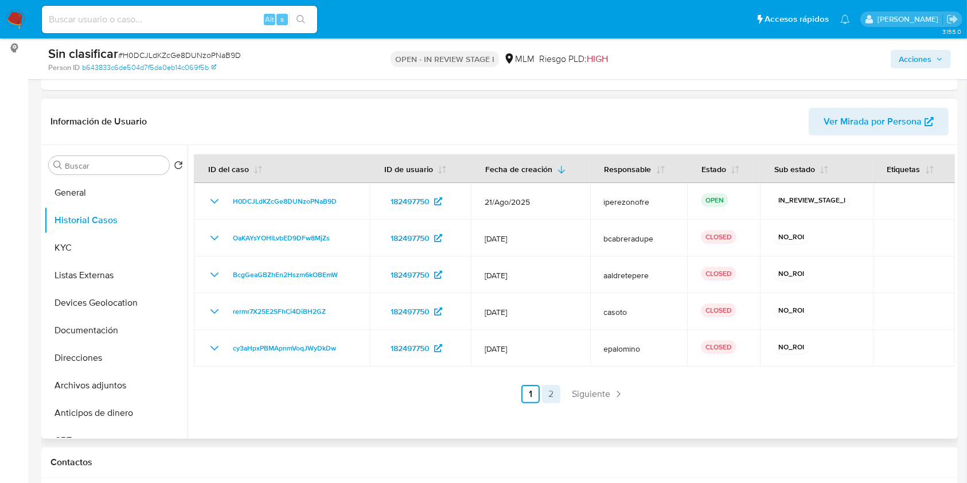
click at [549, 388] on link "2" at bounding box center [551, 394] width 18 height 18
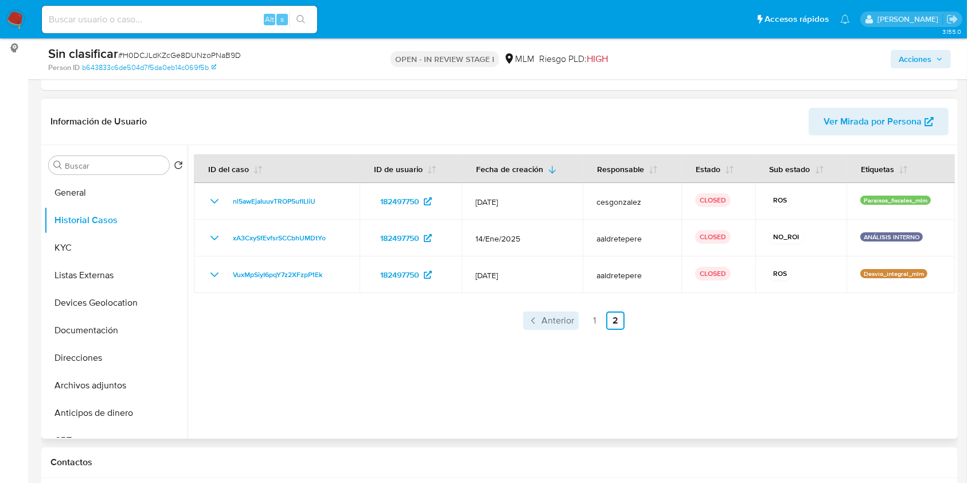
click at [562, 316] on span "Anterior" at bounding box center [558, 320] width 33 height 9
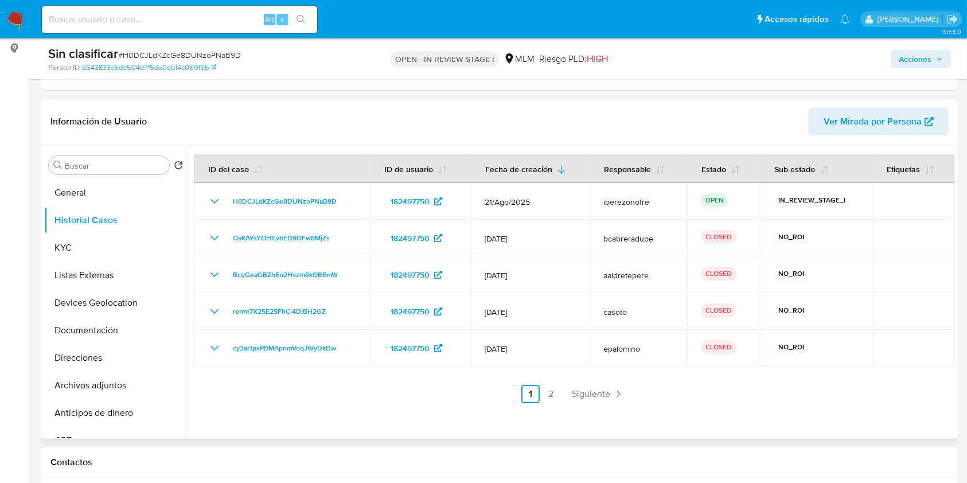
click at [923, 56] on span "Acciones" at bounding box center [915, 59] width 33 height 18
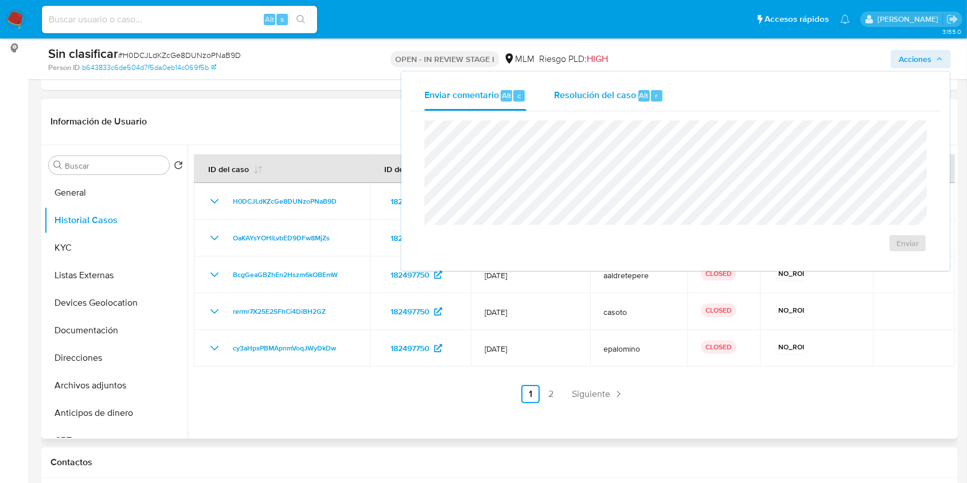
click at [607, 91] on span "Resolución del caso" at bounding box center [595, 94] width 82 height 13
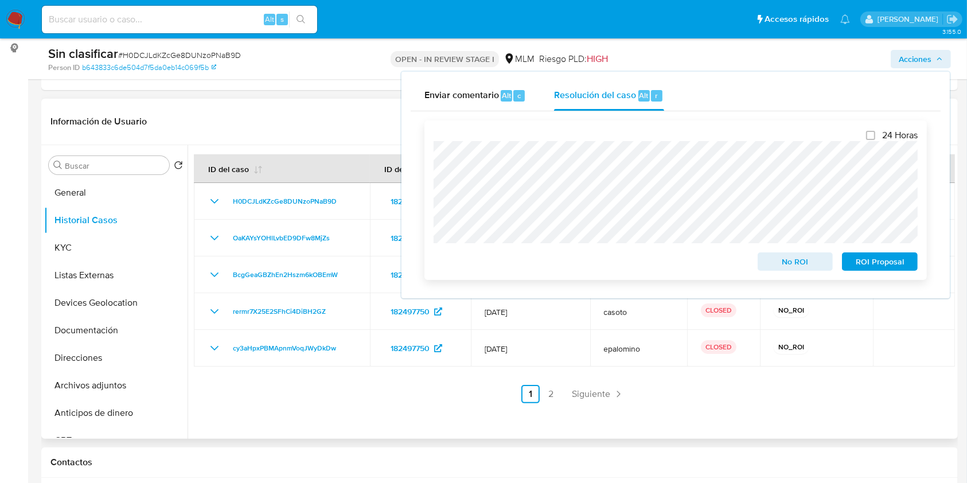
click at [808, 259] on span "No ROI" at bounding box center [796, 262] width 60 height 16
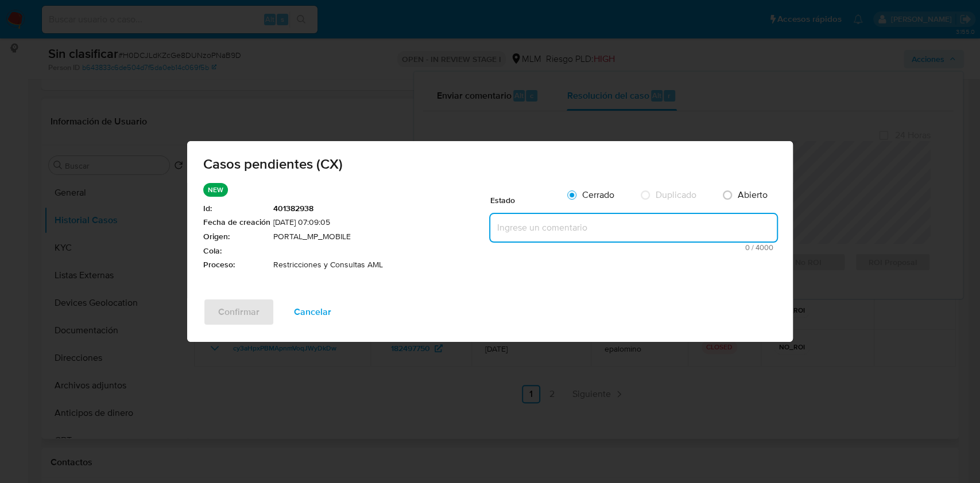
click at [516, 232] on textarea at bounding box center [633, 228] width 286 height 28
paste textarea "Se realiza validación de caso generado por CX en el que se identifica restricci…"
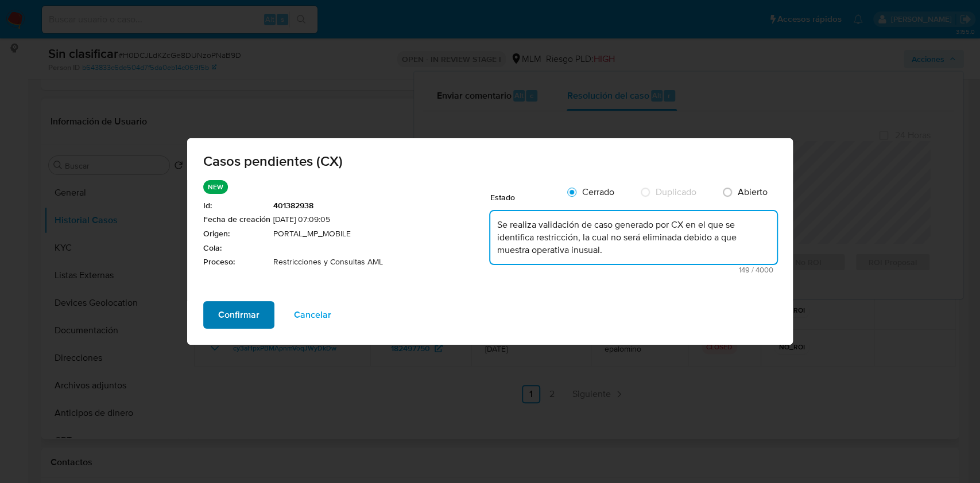
type textarea "Se realiza validación de caso generado por CX en el que se identifica restricci…"
click at [244, 318] on span "Confirmar" at bounding box center [238, 314] width 41 height 25
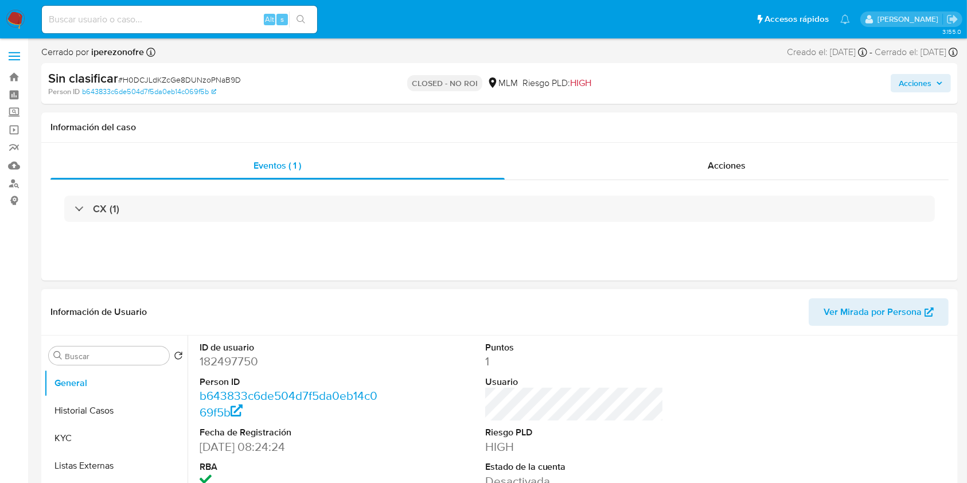
select select "10"
click at [100, 403] on button "Historial Casos" at bounding box center [111, 411] width 134 height 28
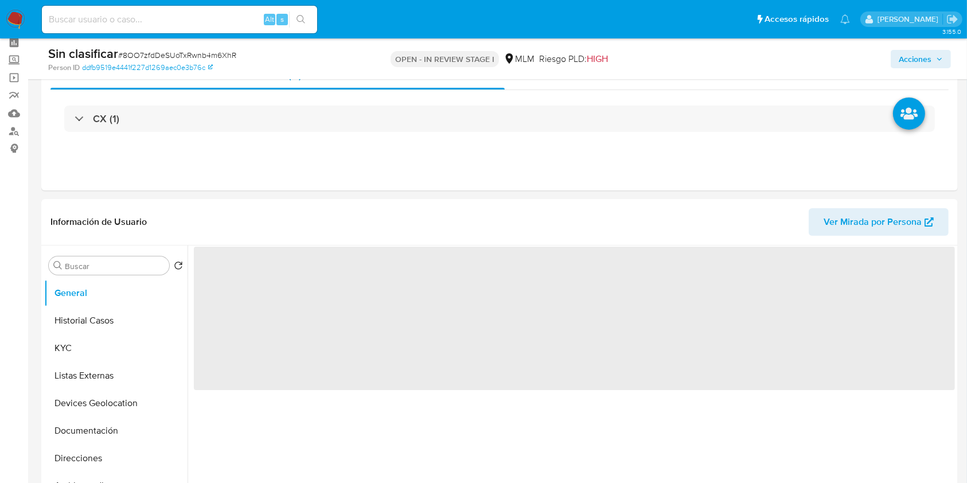
scroll to position [76, 0]
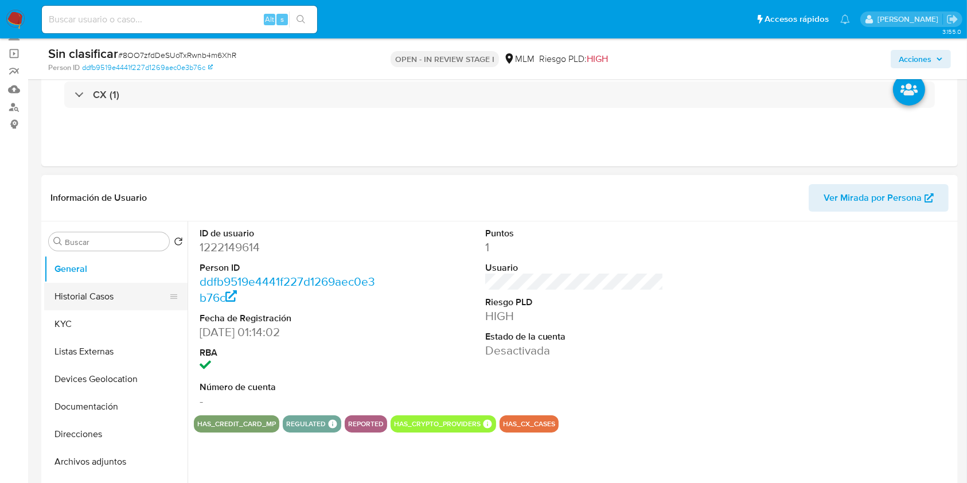
click at [73, 302] on button "Historial Casos" at bounding box center [111, 297] width 134 height 28
select select "10"
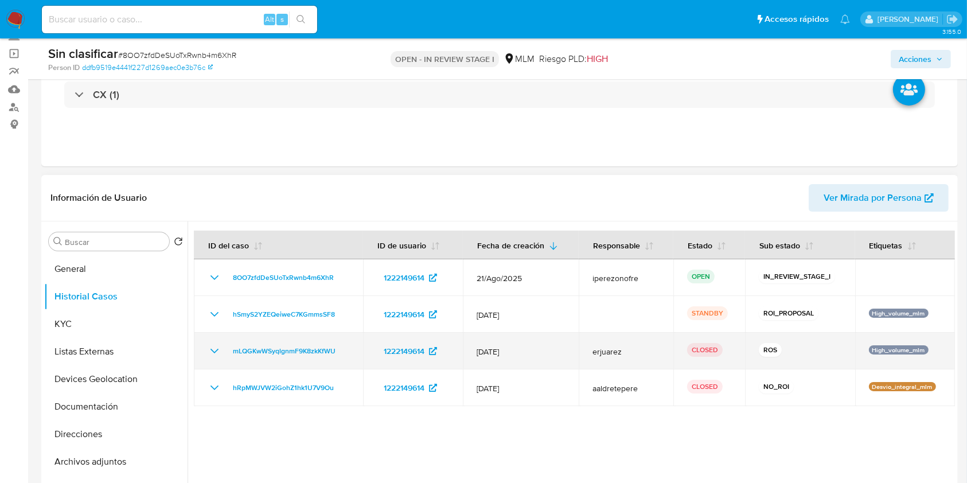
click at [211, 348] on icon "Mostrar/Ocultar" at bounding box center [215, 351] width 14 height 14
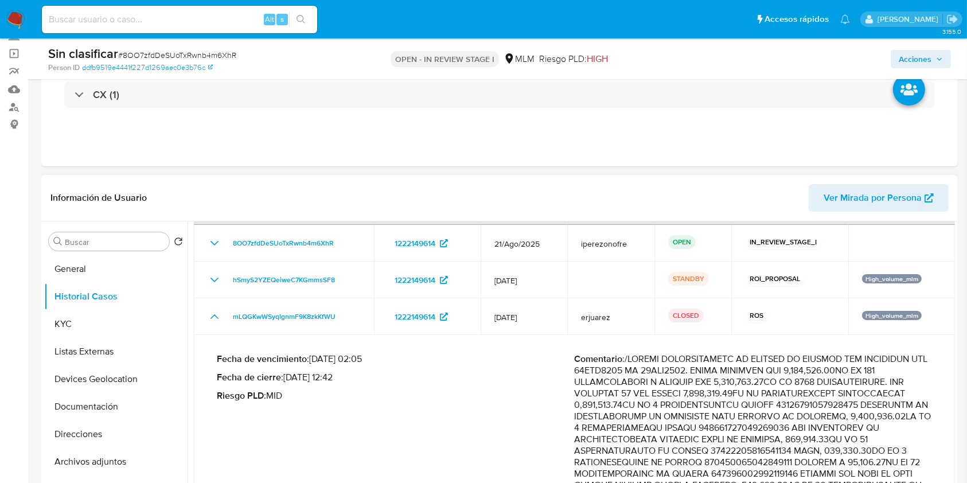
scroll to position [0, 0]
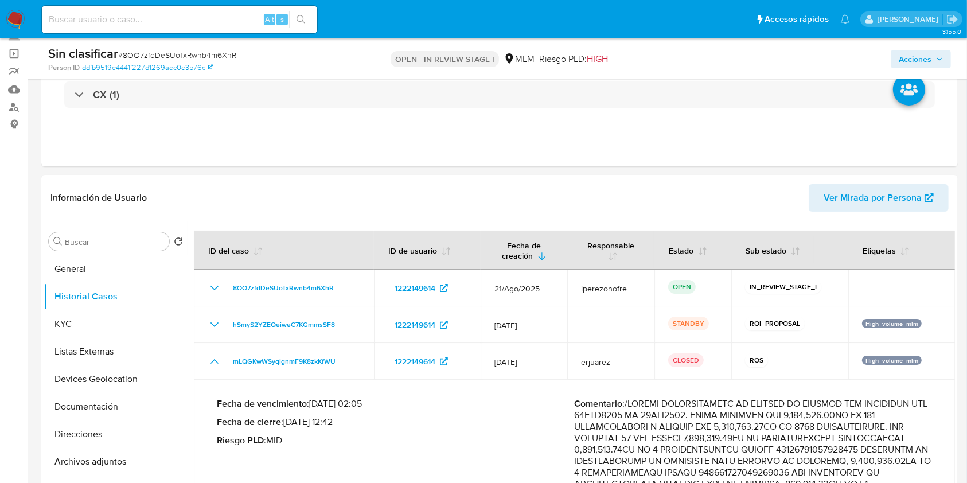
click at [928, 53] on span "Acciones" at bounding box center [915, 59] width 33 height 18
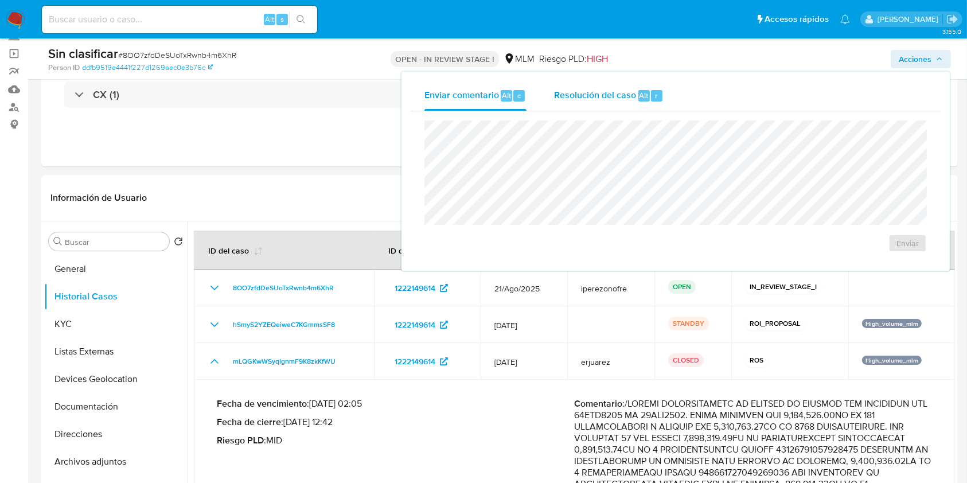
click at [580, 90] on span "Resolución del caso" at bounding box center [595, 94] width 82 height 13
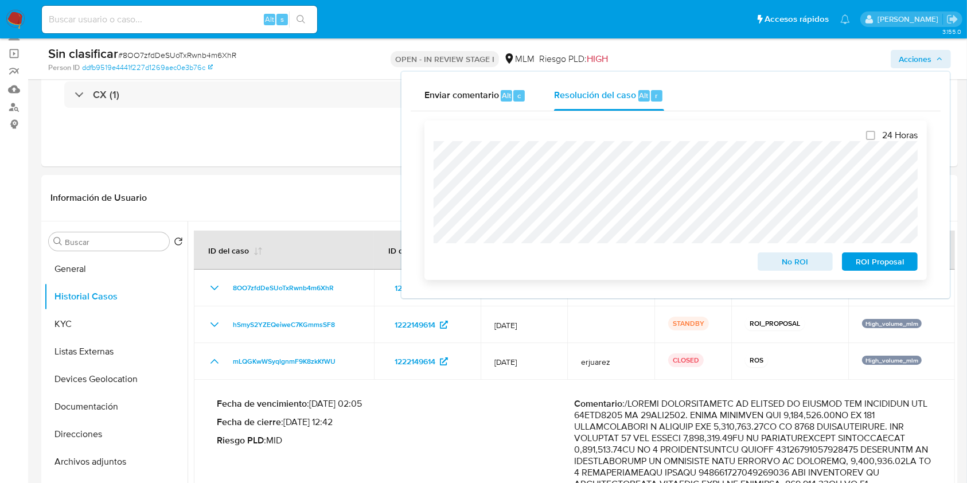
click at [805, 256] on span "No ROI" at bounding box center [796, 262] width 60 height 16
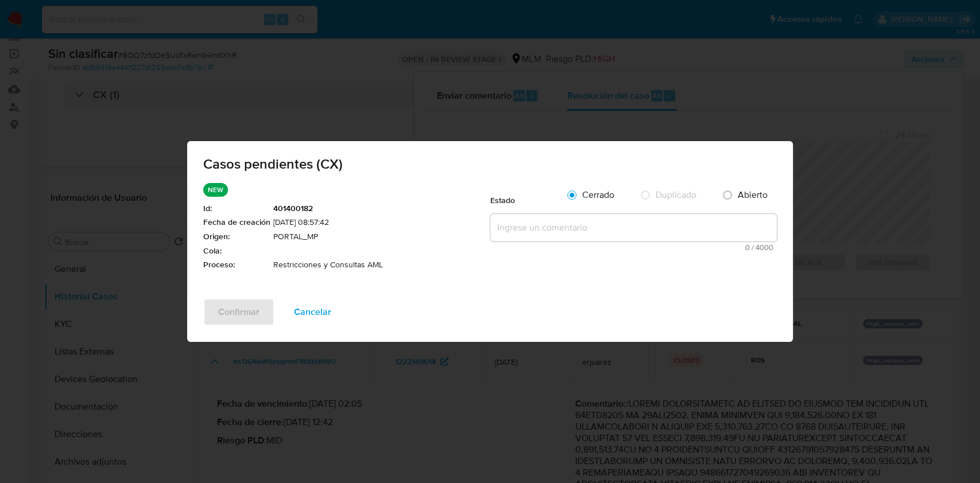
click at [586, 220] on textarea at bounding box center [633, 228] width 286 height 28
paste textarea "Se realiza validación de caso generado por CX en el que se identifica restricci…"
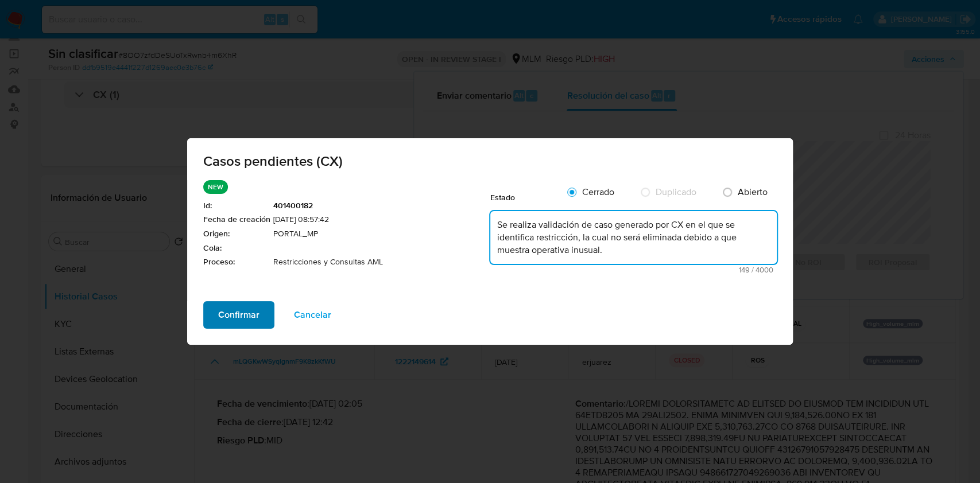
type textarea "Se realiza validación de caso generado por CX en el que se identifica restricci…"
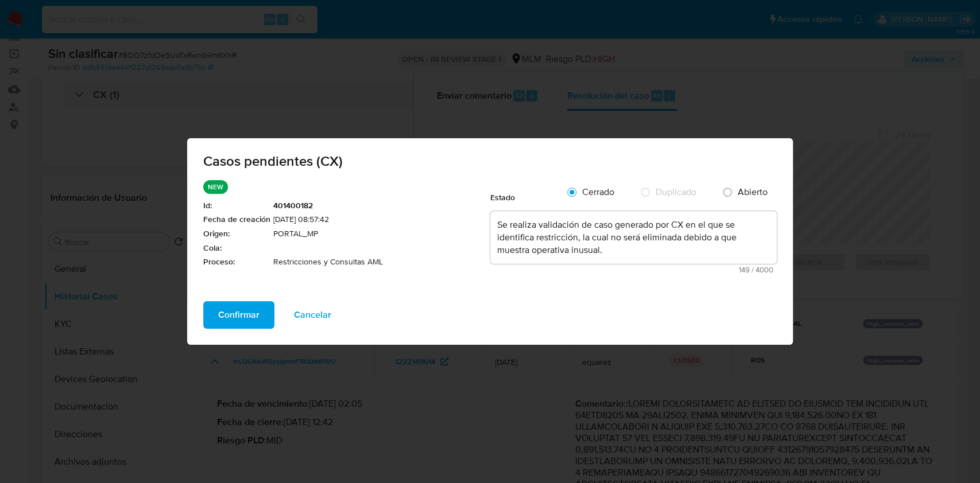
click at [224, 314] on span "Confirmar" at bounding box center [238, 314] width 41 height 25
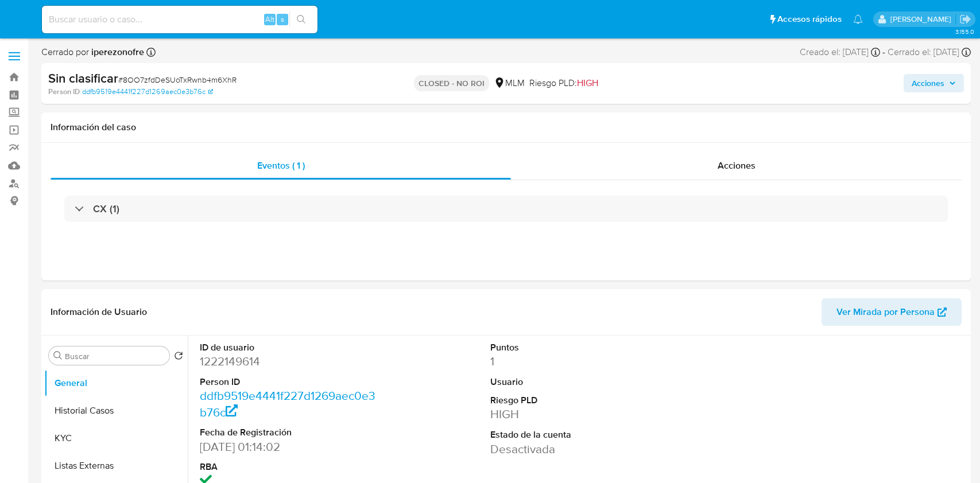
select select "10"
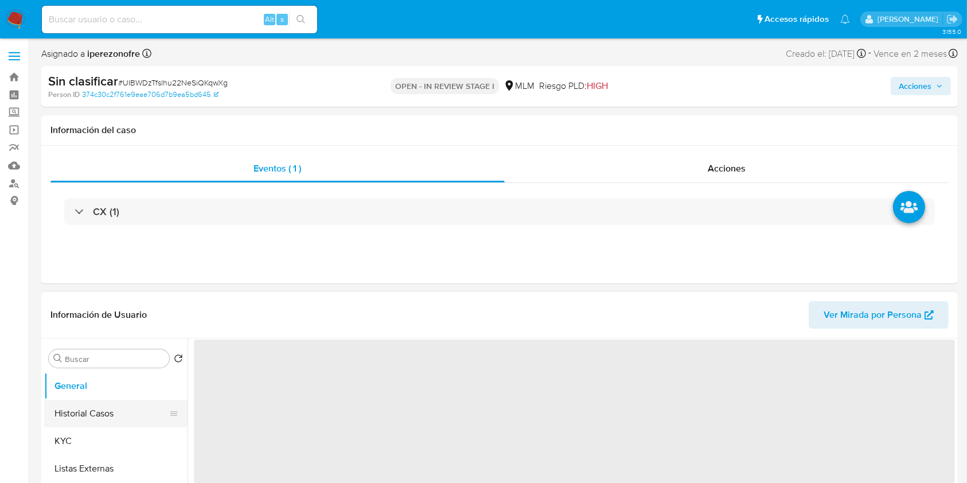
click at [87, 413] on button "Historial Casos" at bounding box center [111, 414] width 134 height 28
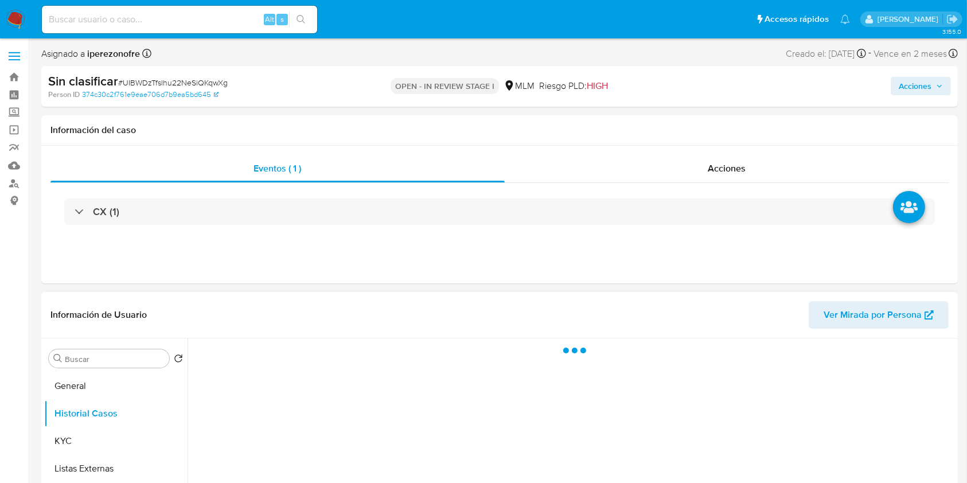
select select "10"
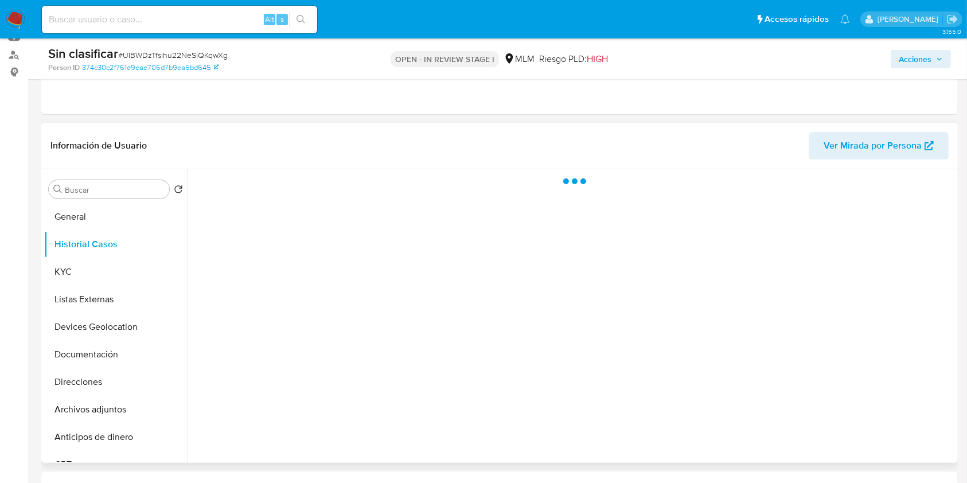
scroll to position [153, 0]
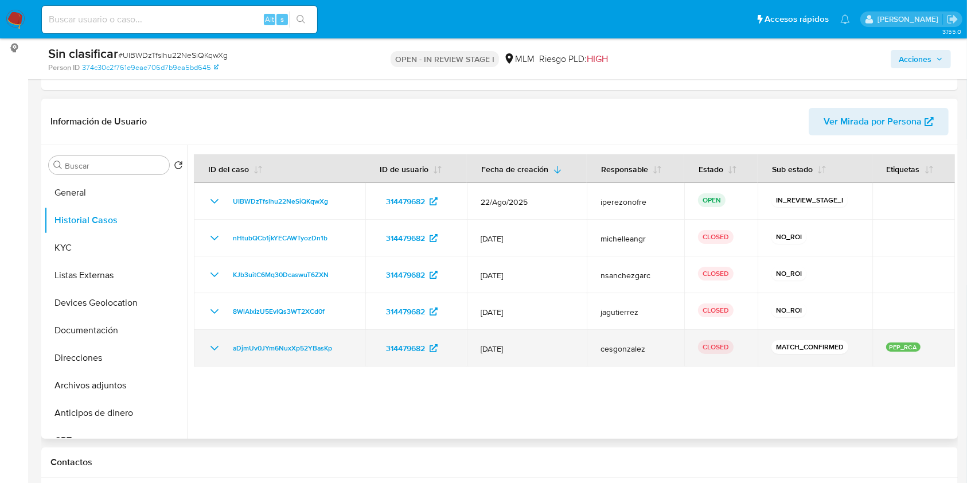
click at [216, 347] on icon "Mostrar/Ocultar" at bounding box center [215, 348] width 8 height 5
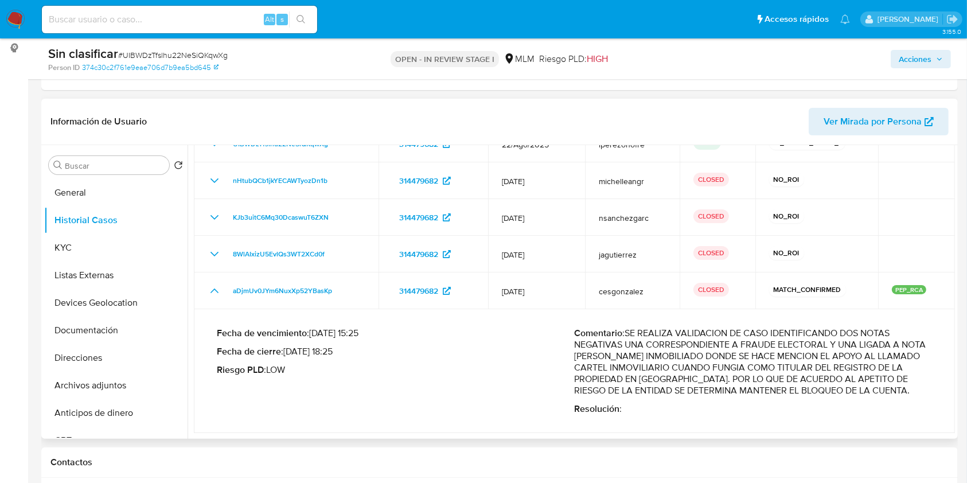
scroll to position [0, 0]
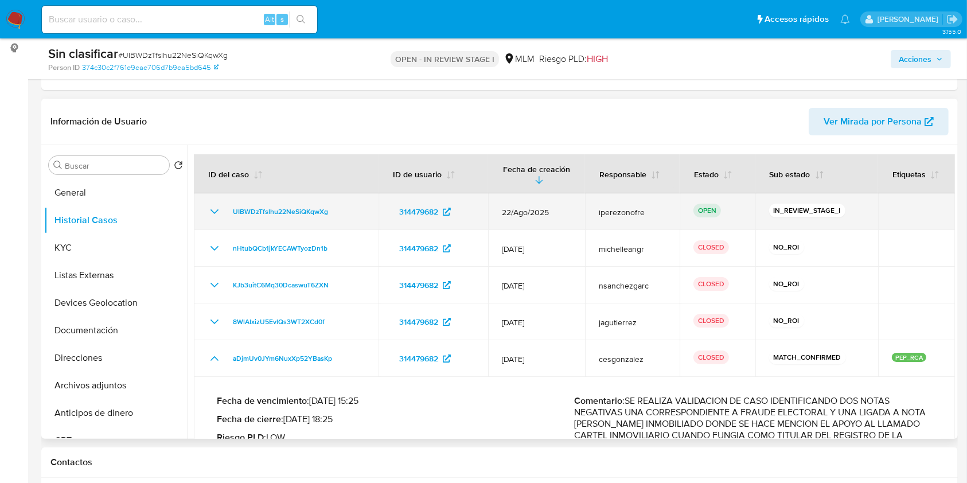
click at [216, 205] on icon "Mostrar/Ocultar" at bounding box center [215, 212] width 14 height 14
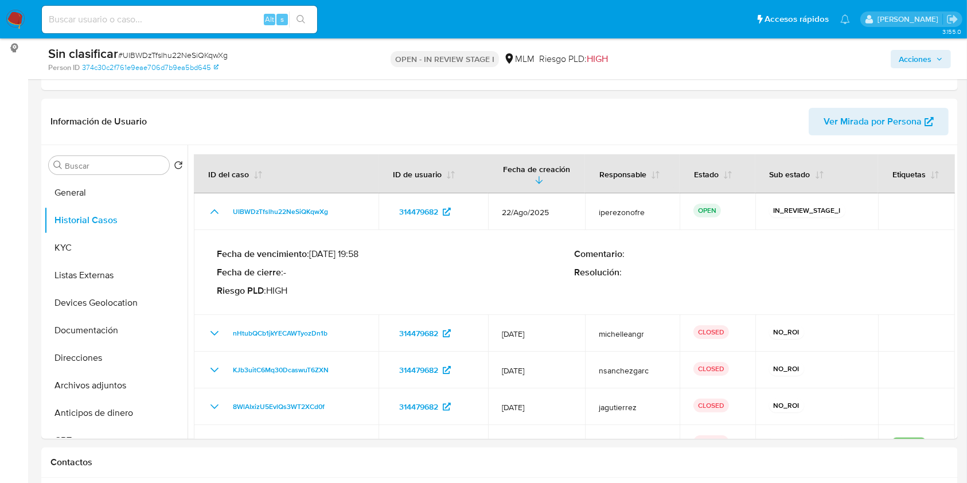
click at [919, 56] on span "Acciones" at bounding box center [915, 59] width 33 height 18
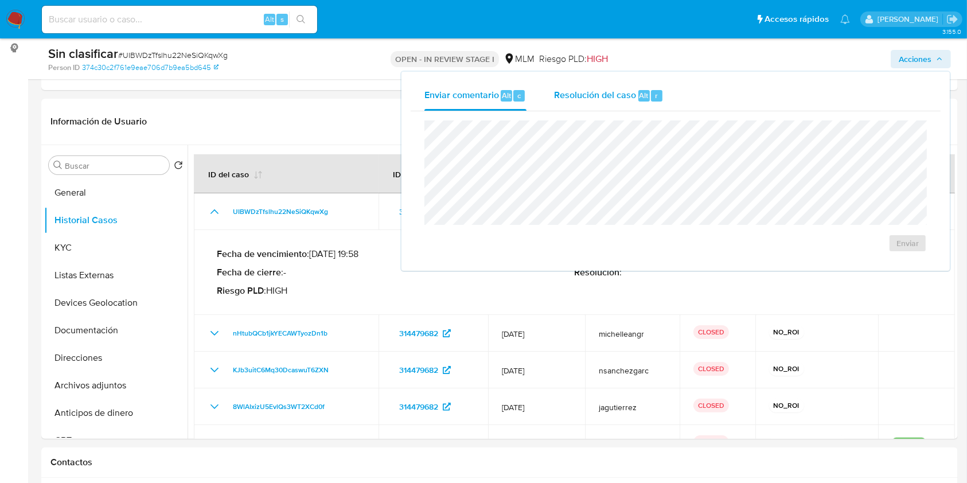
click at [606, 93] on span "Resolución del caso" at bounding box center [595, 94] width 82 height 13
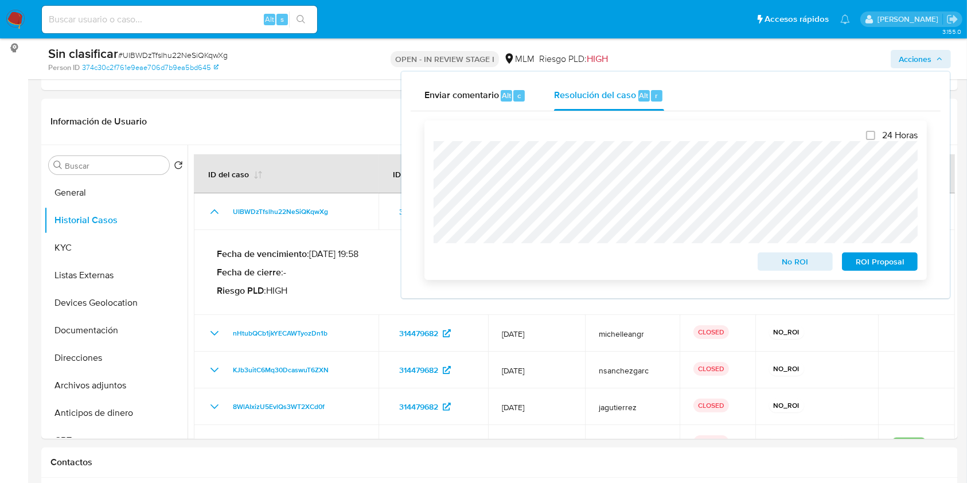
click at [788, 262] on span "No ROI" at bounding box center [796, 262] width 60 height 16
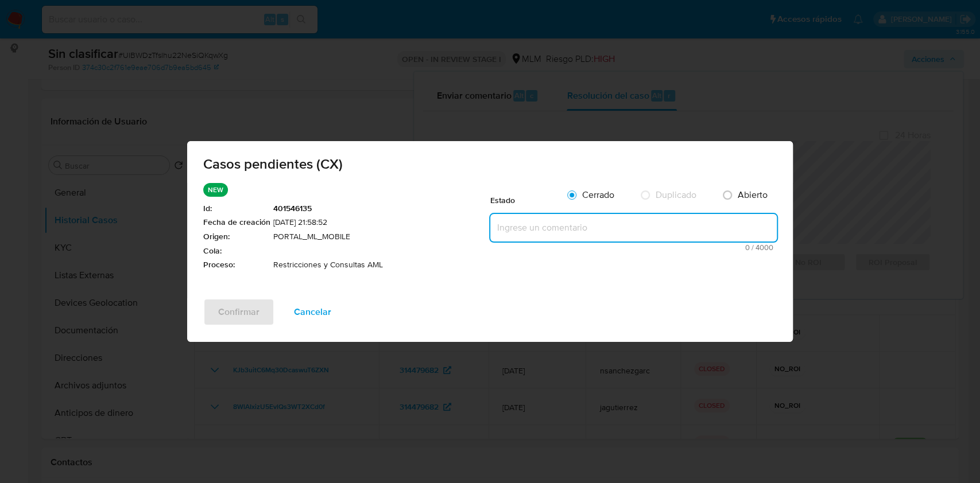
click at [553, 225] on textarea at bounding box center [633, 228] width 286 height 28
paste textarea "Se realiza validación de caso generado por CX en el que se identifica restricci…"
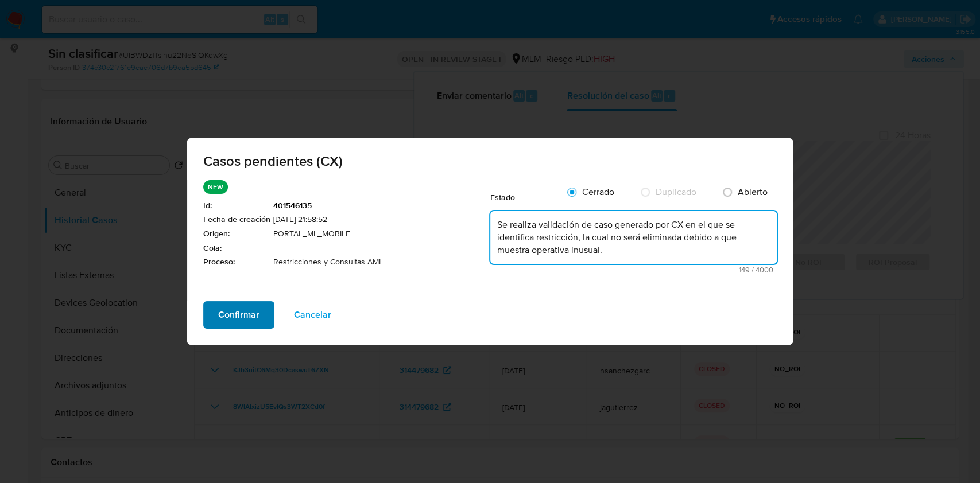
type textarea "Se realiza validación de caso generado por CX en el que se identifica restricci…"
click at [250, 302] on span "Confirmar" at bounding box center [238, 314] width 41 height 25
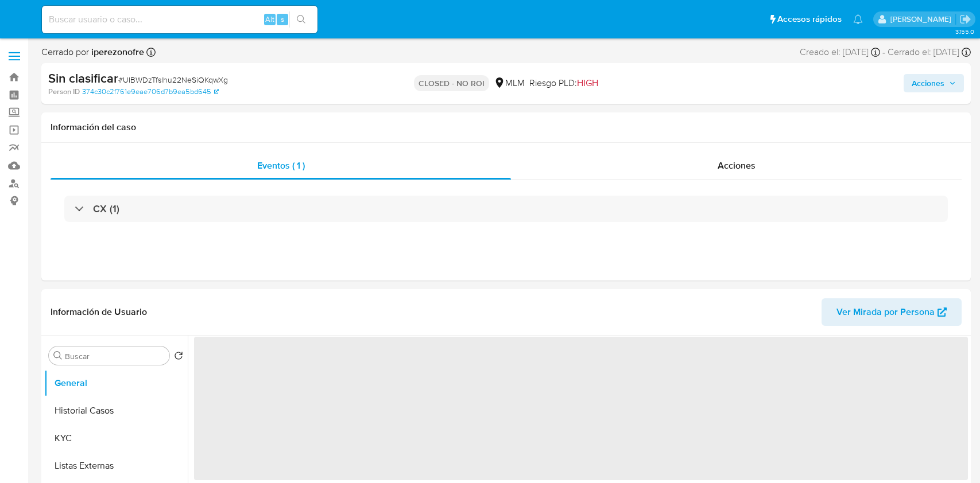
select select "10"
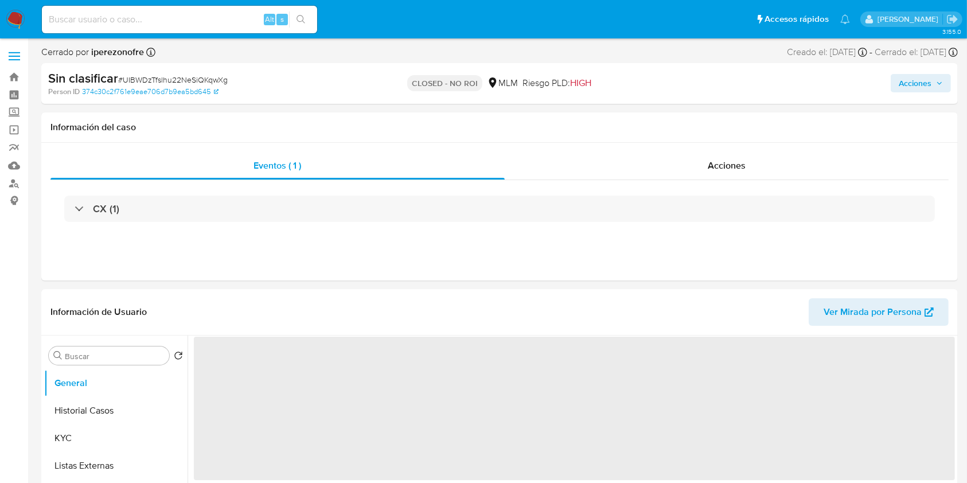
click at [150, 14] on input at bounding box center [179, 19] width 275 height 15
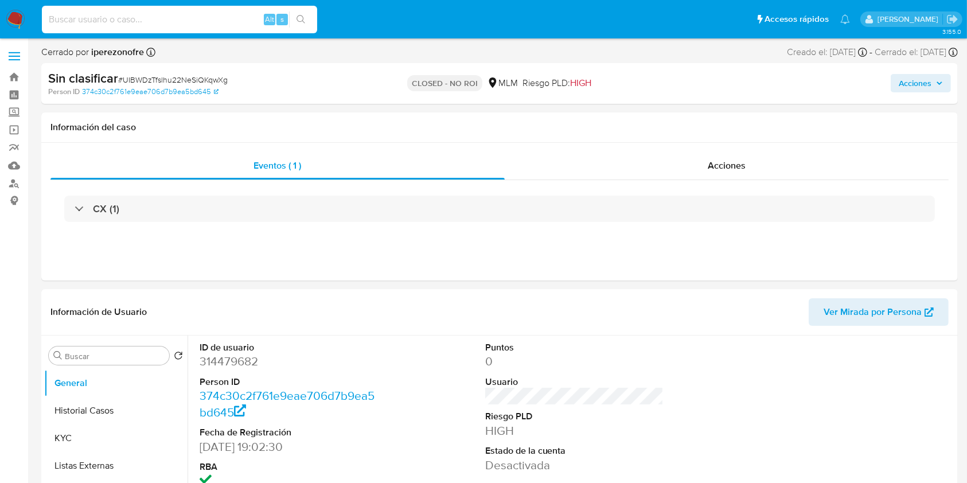
paste input "178684991"
type input "178684991"
select select "10"
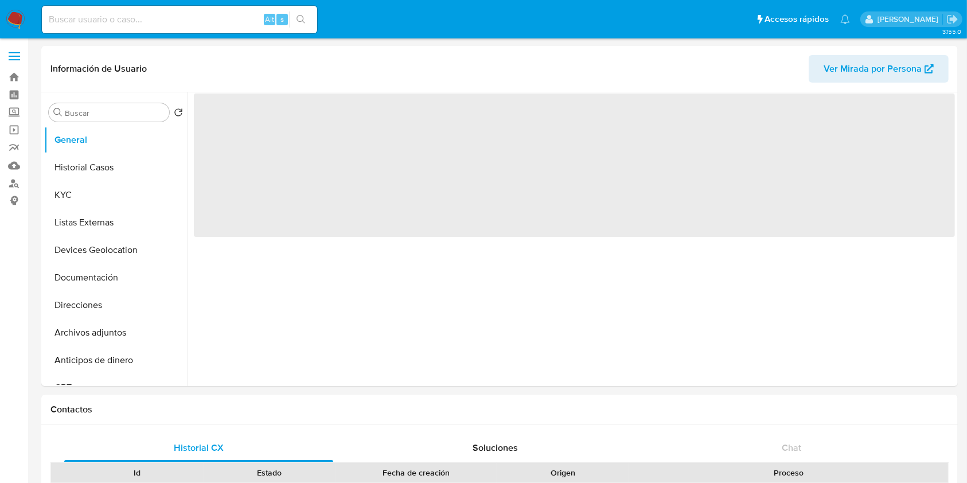
select select "10"
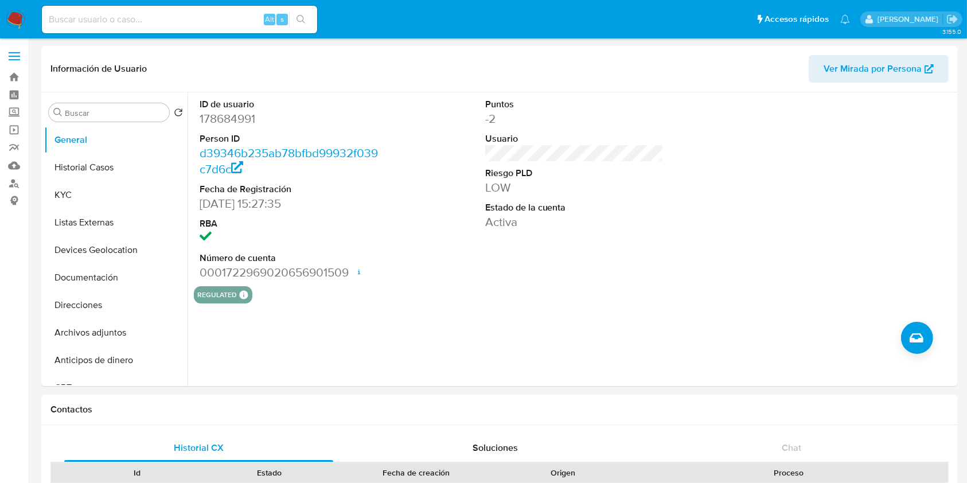
click at [130, 17] on input at bounding box center [179, 19] width 275 height 15
paste input "178684991"
type input "178684991"
click at [91, 170] on button "Historial Casos" at bounding box center [111, 168] width 134 height 28
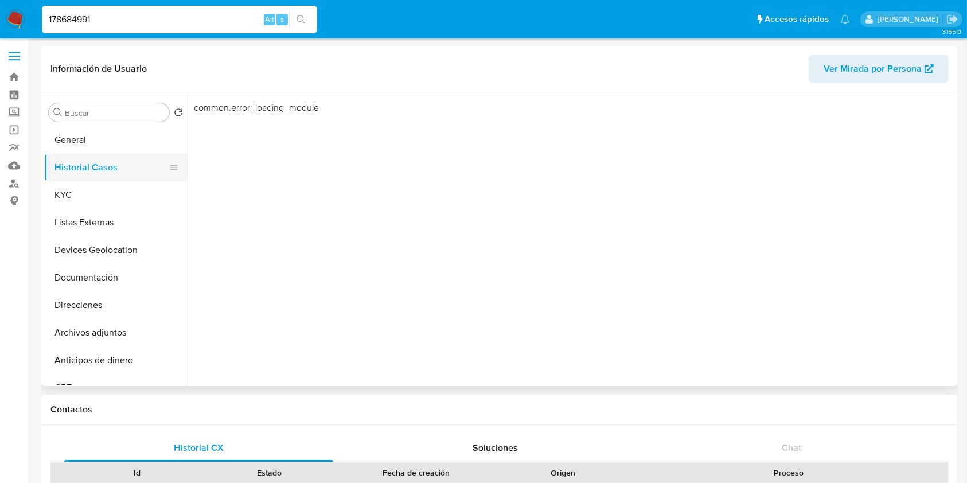
click at [87, 168] on button "Historial Casos" at bounding box center [111, 168] width 134 height 28
click at [86, 168] on button "Historial Casos" at bounding box center [111, 168] width 134 height 28
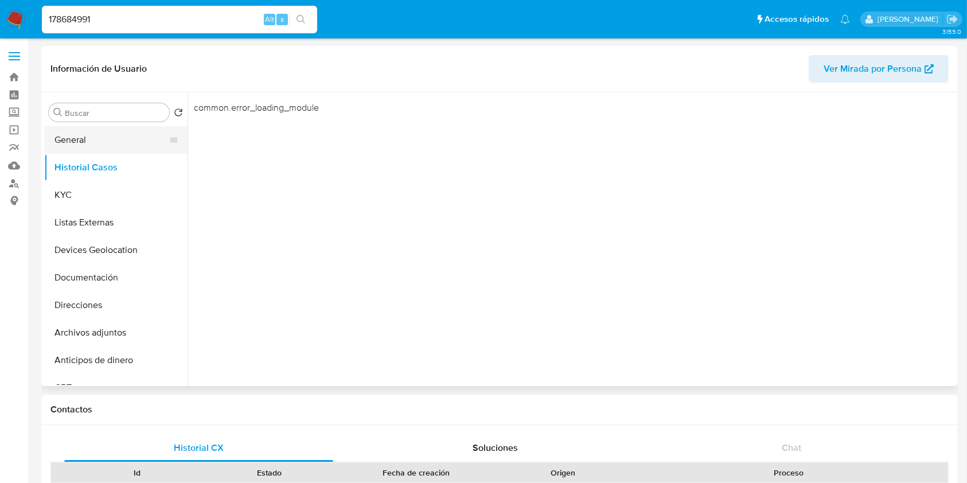
click at [81, 137] on button "General" at bounding box center [111, 140] width 134 height 28
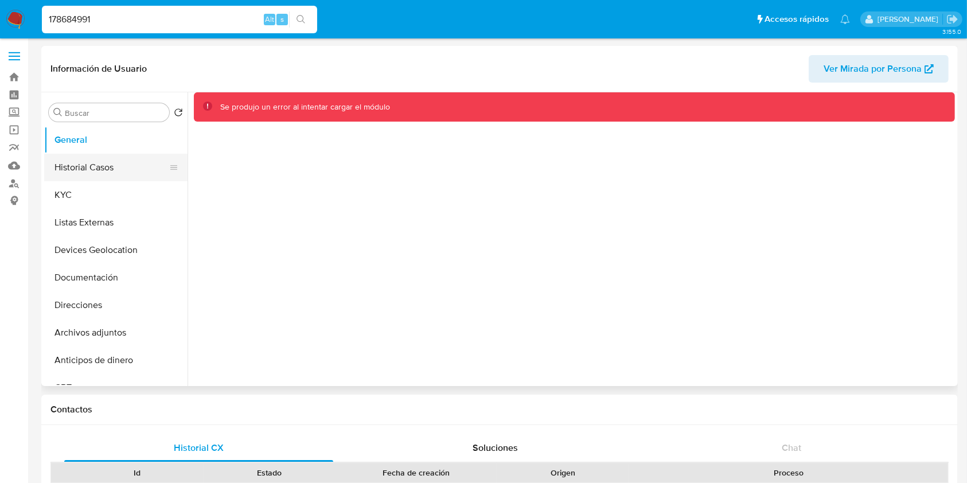
click at [80, 167] on button "Historial Casos" at bounding box center [111, 168] width 134 height 28
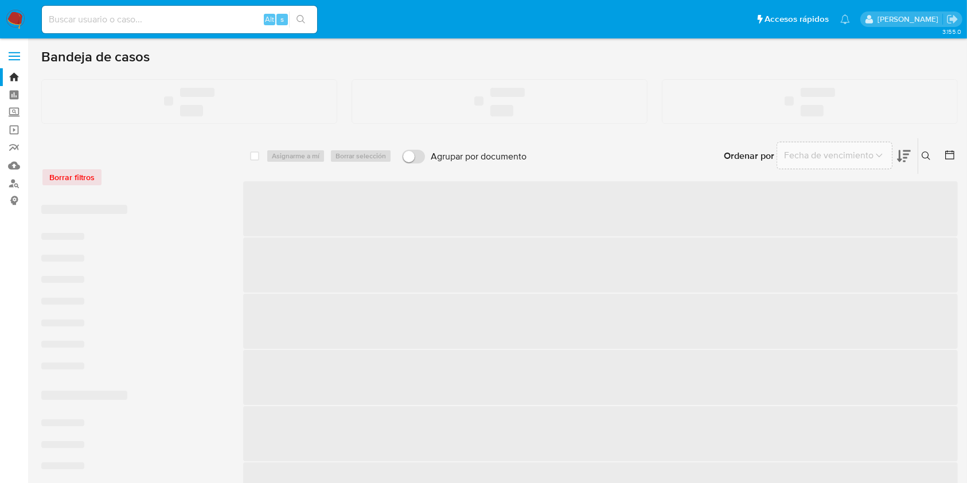
click at [18, 20] on img at bounding box center [16, 20] width 20 height 20
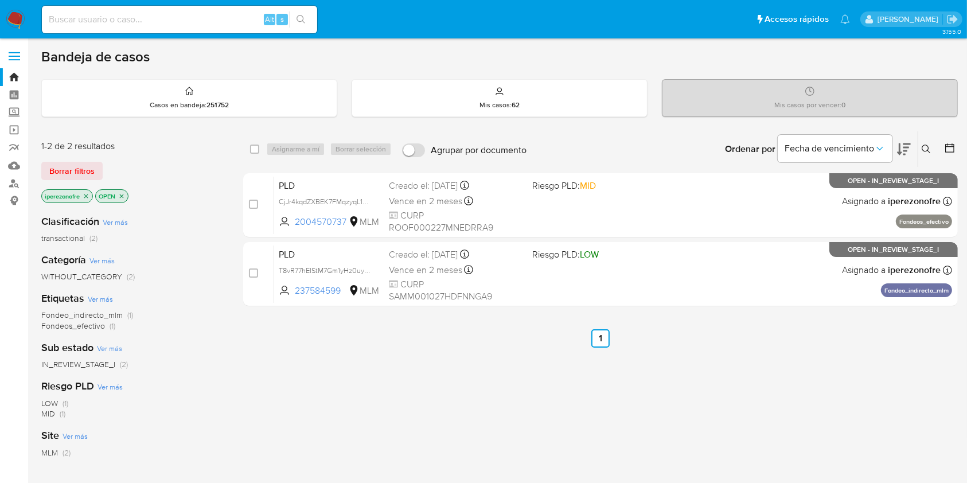
click at [925, 155] on button at bounding box center [928, 149] width 19 height 14
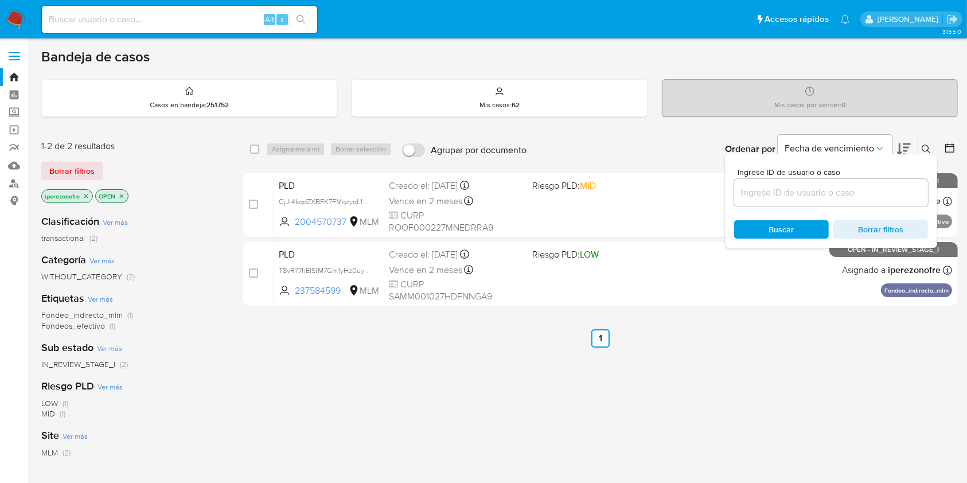
click at [824, 195] on input at bounding box center [832, 192] width 194 height 15
type input "178684991"
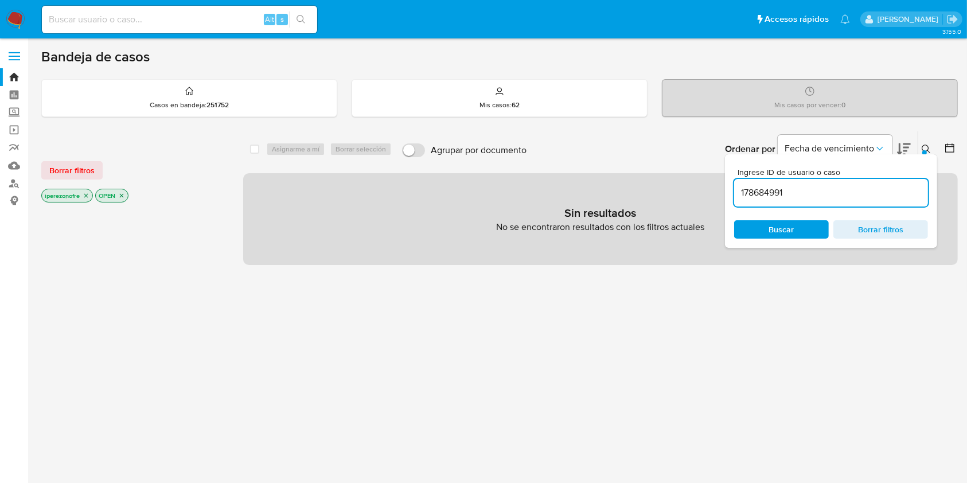
click at [85, 197] on icon "close-filter" at bounding box center [86, 195] width 7 height 7
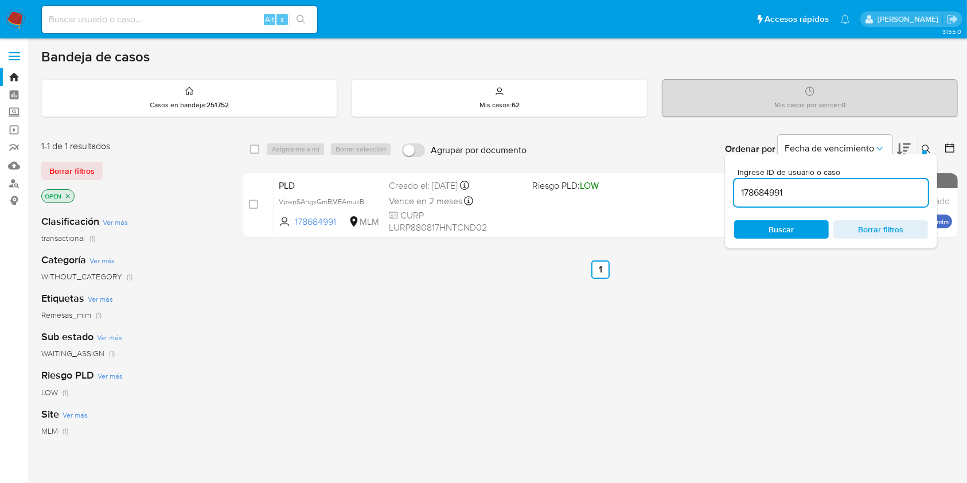
click at [69, 195] on icon "close-filter" at bounding box center [68, 196] width 4 height 4
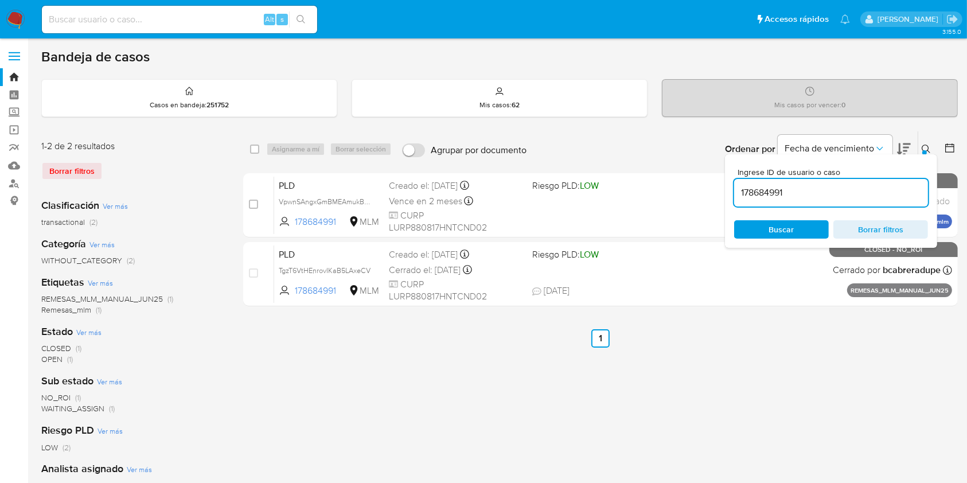
click at [810, 225] on span "Buscar" at bounding box center [782, 230] width 79 height 16
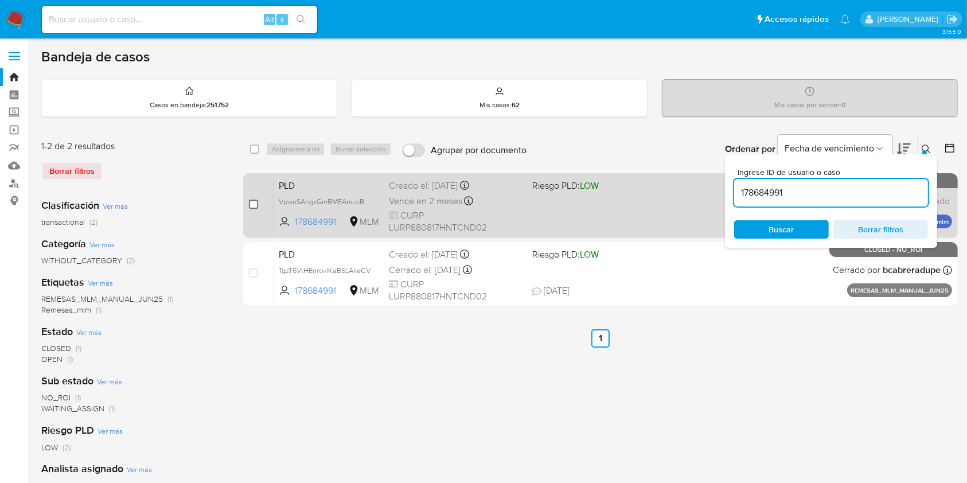
click at [251, 200] on input "checkbox" at bounding box center [253, 204] width 9 height 9
checkbox input "true"
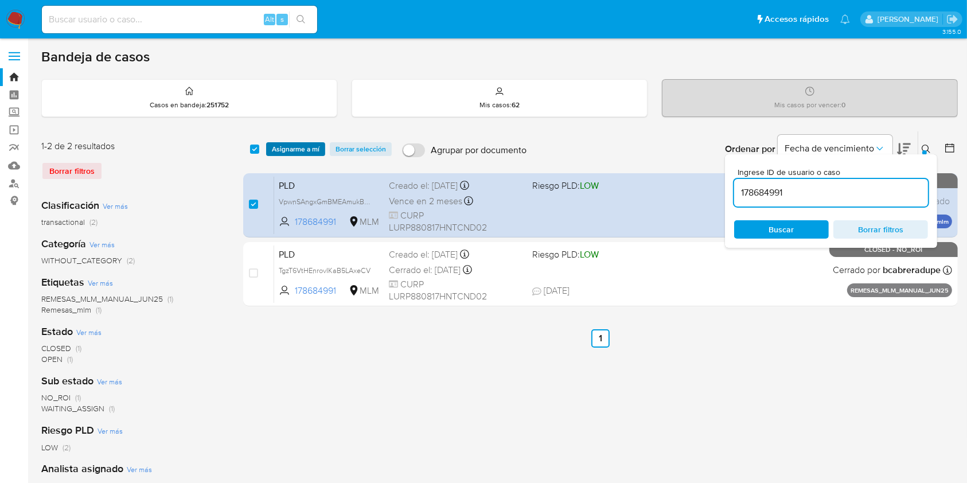
click at [285, 149] on span "Asignarme a mí" at bounding box center [296, 148] width 48 height 11
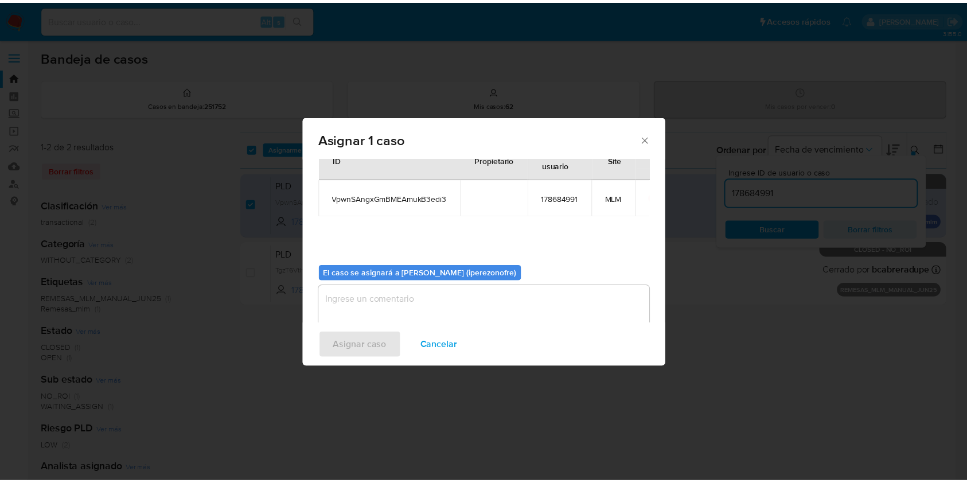
scroll to position [59, 0]
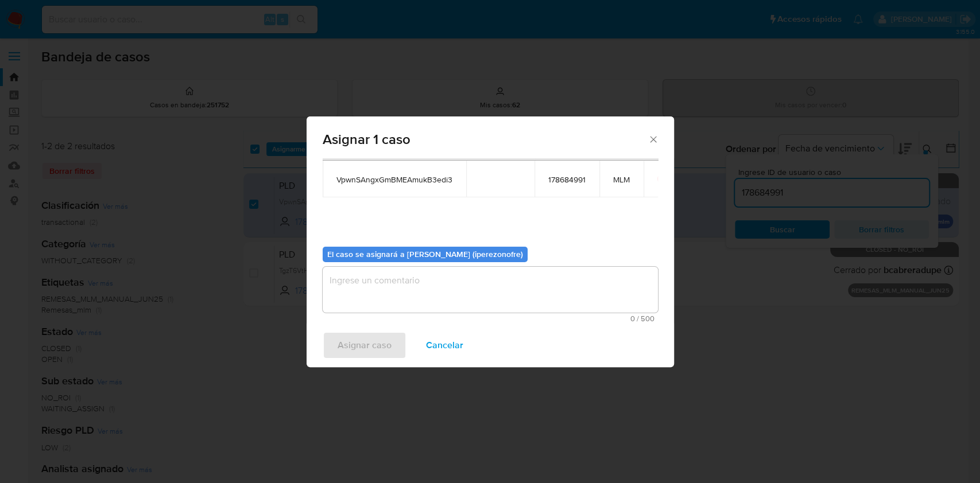
click at [449, 292] on textarea "assign-modal" at bounding box center [489, 290] width 335 height 46
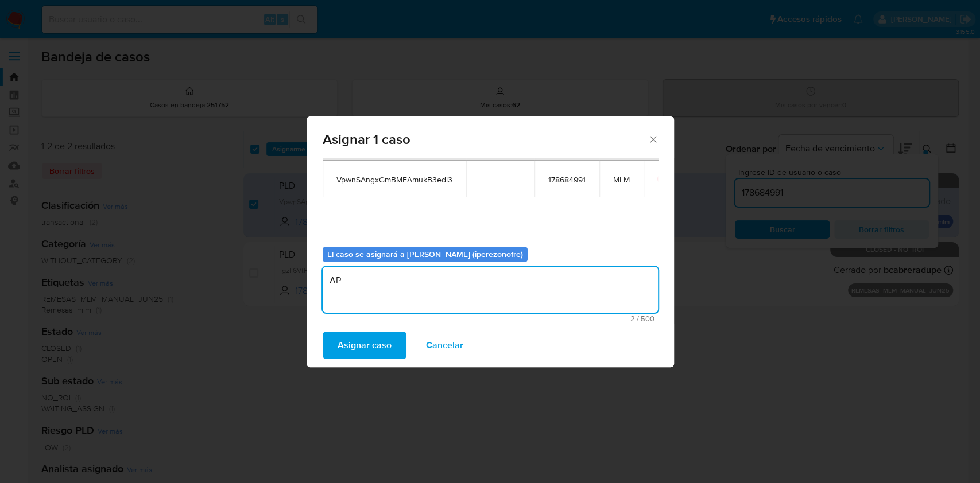
type textarea "A"
type textarea "IPO"
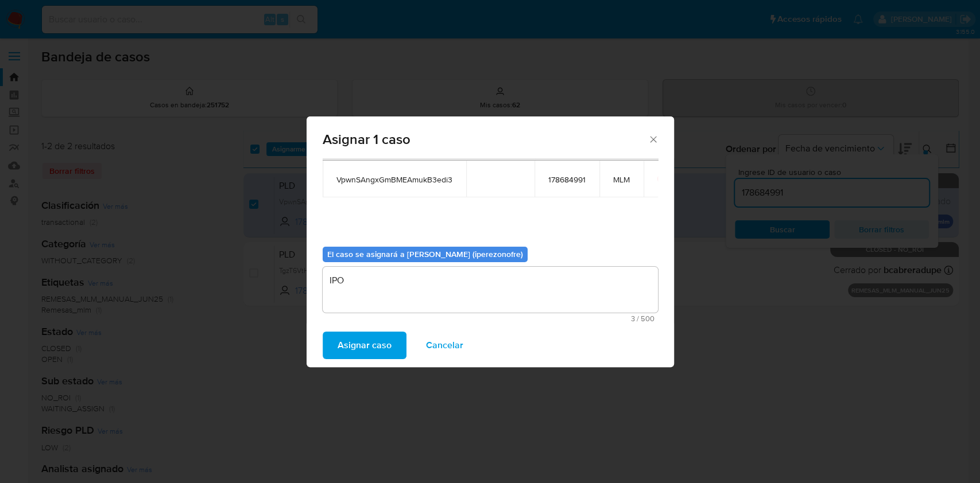
click at [381, 347] on span "Asignar caso" at bounding box center [364, 345] width 54 height 25
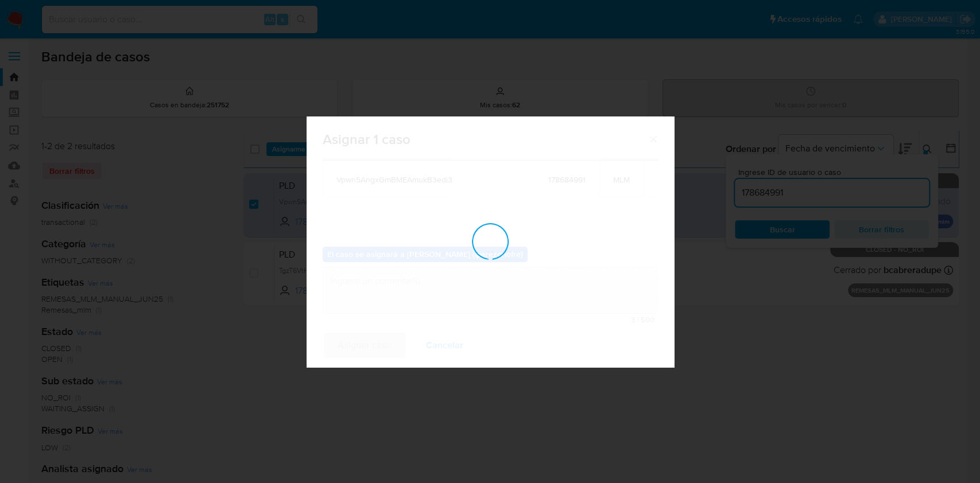
checkbox input "false"
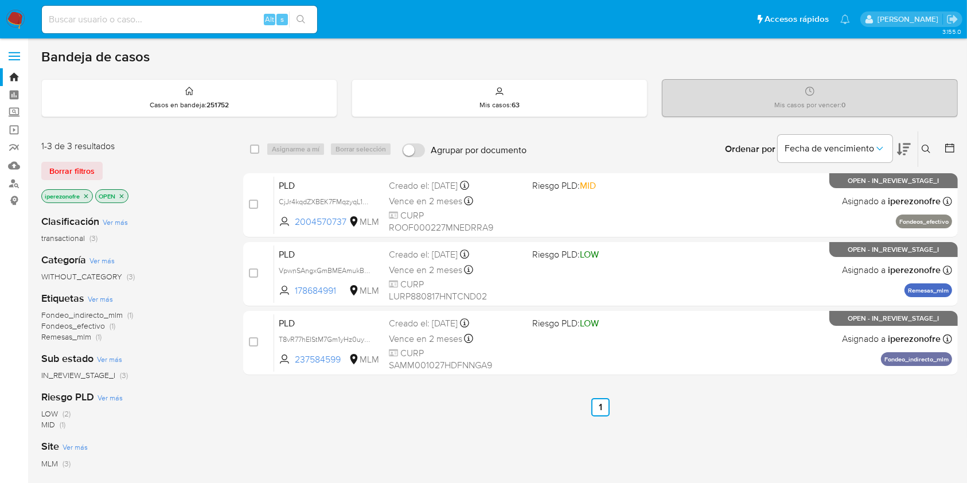
click at [139, 21] on input at bounding box center [179, 19] width 275 height 15
click at [236, 23] on input at bounding box center [179, 19] width 275 height 15
paste input "178684991"
type input "178684991"
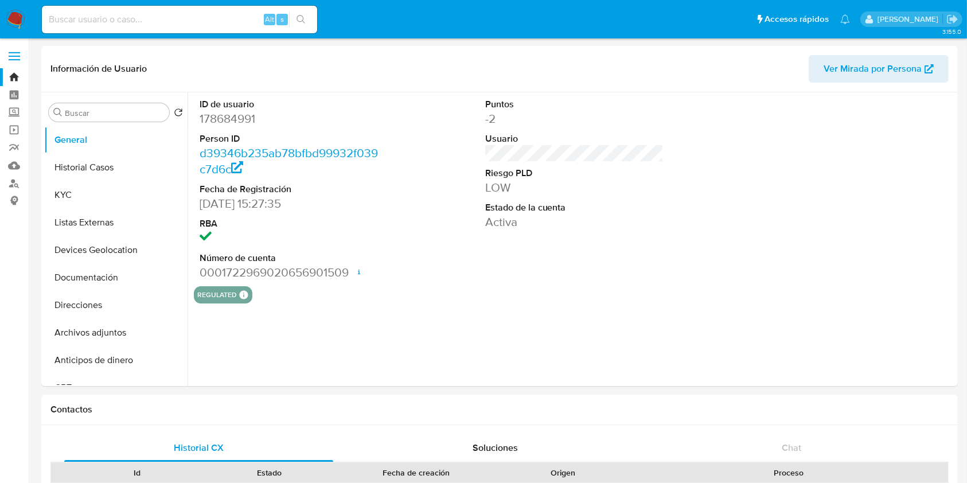
select select "10"
click at [107, 170] on button "Historial Casos" at bounding box center [111, 168] width 134 height 28
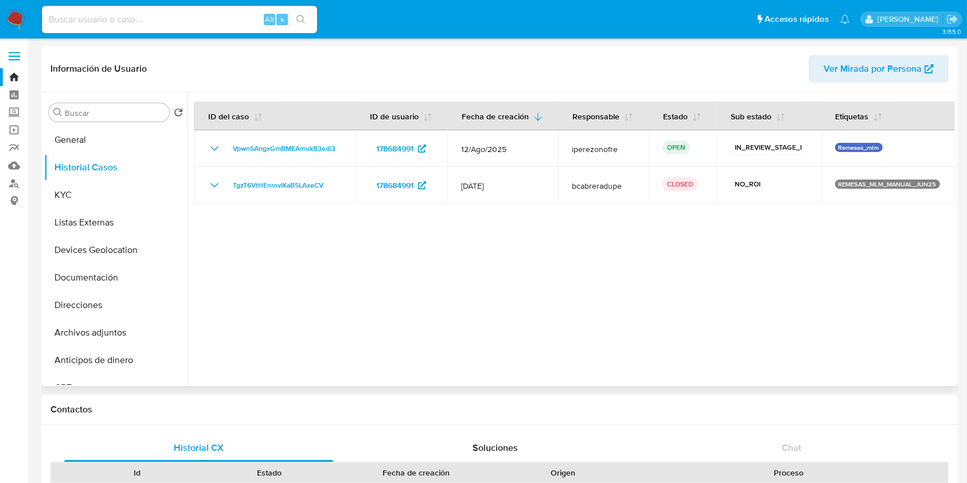
click at [725, 277] on div at bounding box center [572, 239] width 768 height 294
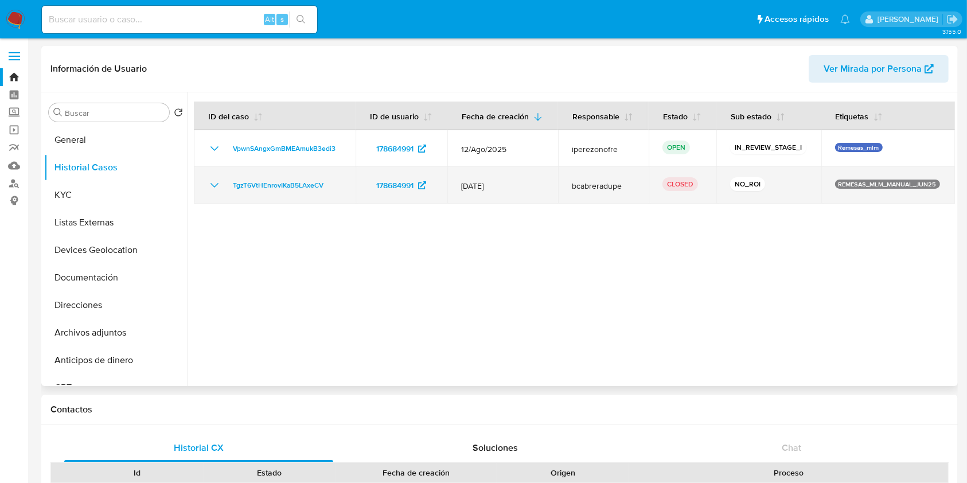
drag, startPoint x: 461, startPoint y: 184, endPoint x: 511, endPoint y: 190, distance: 50.9
click at [511, 190] on td "25/Jun/2025" at bounding box center [503, 185] width 111 height 37
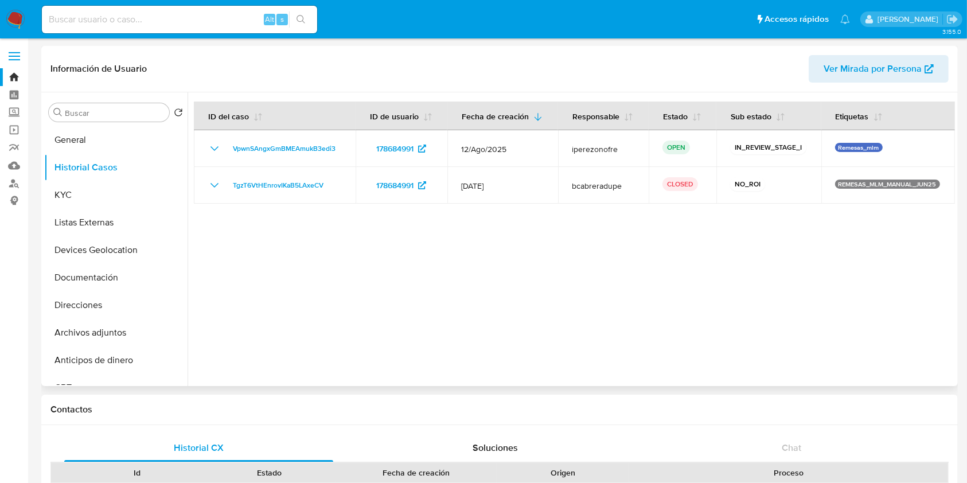
drag, startPoint x: 743, startPoint y: 242, endPoint x: 561, endPoint y: 226, distance: 183.1
click at [743, 241] on div at bounding box center [572, 239] width 768 height 294
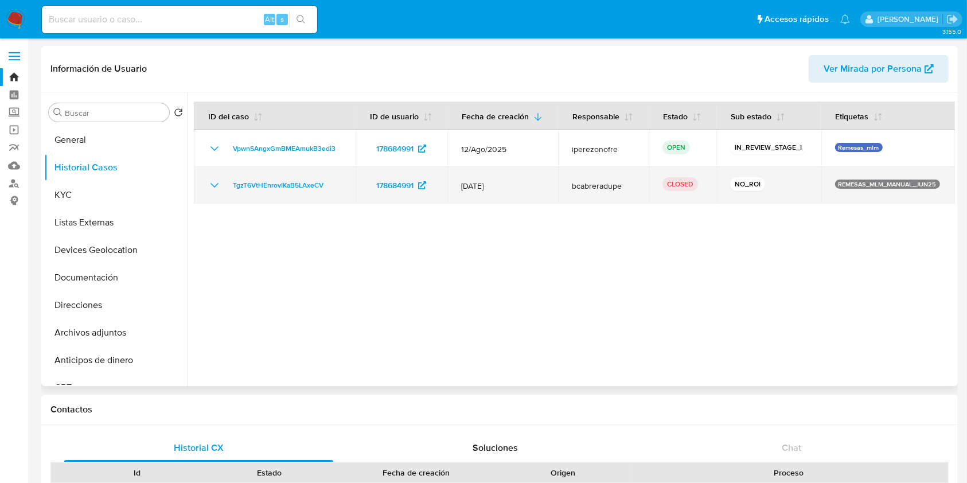
click at [211, 181] on icon "Mostrar/Ocultar" at bounding box center [215, 185] width 14 height 14
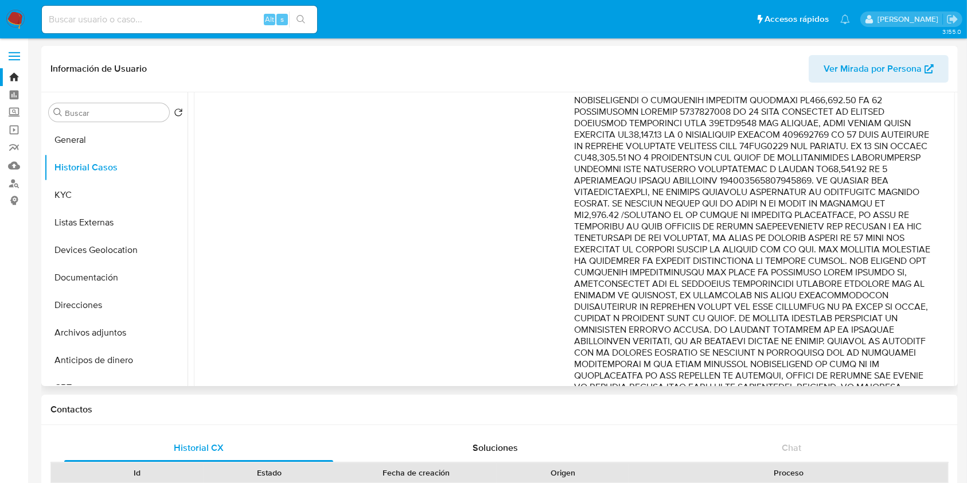
scroll to position [531, 0]
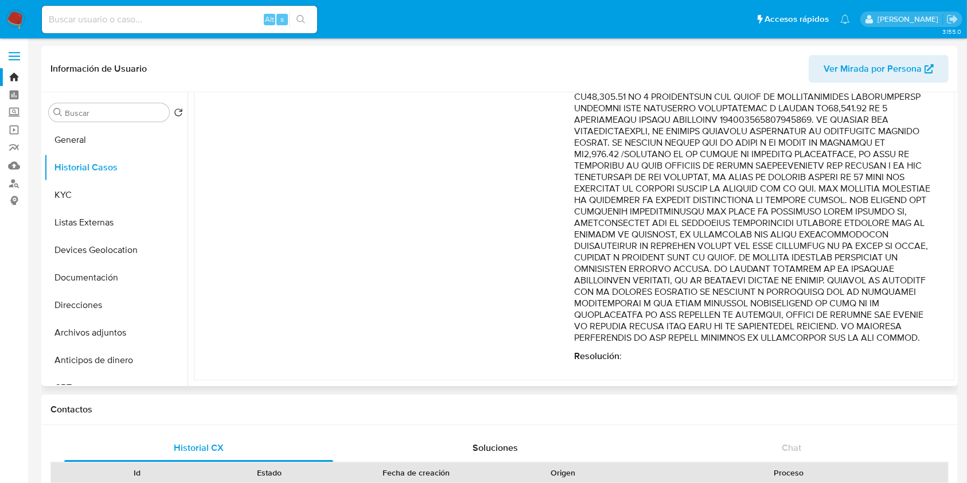
click at [729, 316] on p "Comentario :" at bounding box center [754, 28] width 358 height 631
click at [833, 117] on p "Comentario :" at bounding box center [754, 28] width 358 height 631
click at [836, 201] on p "Comentario :" at bounding box center [754, 28] width 358 height 631
drag, startPoint x: 638, startPoint y: 146, endPoint x: 792, endPoint y: 339, distance: 247.0
click at [792, 339] on p "Comentario :" at bounding box center [754, 28] width 358 height 631
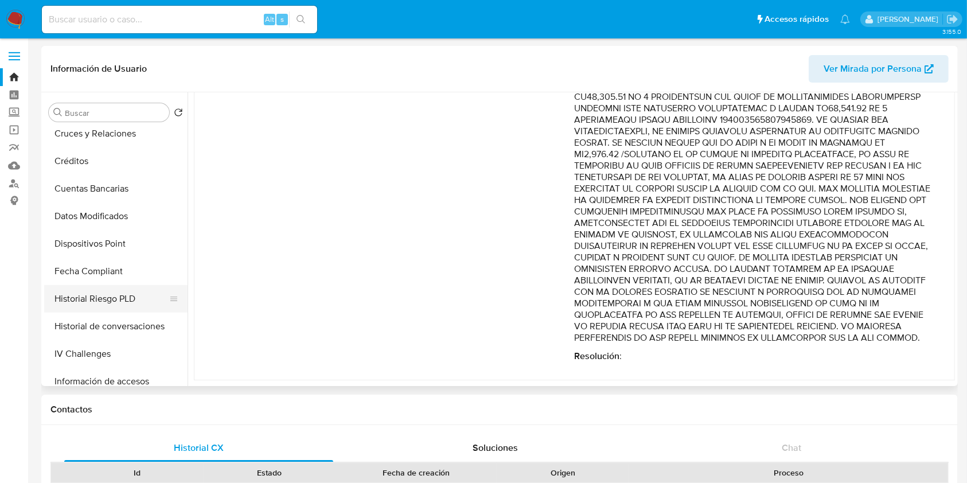
scroll to position [306, 0]
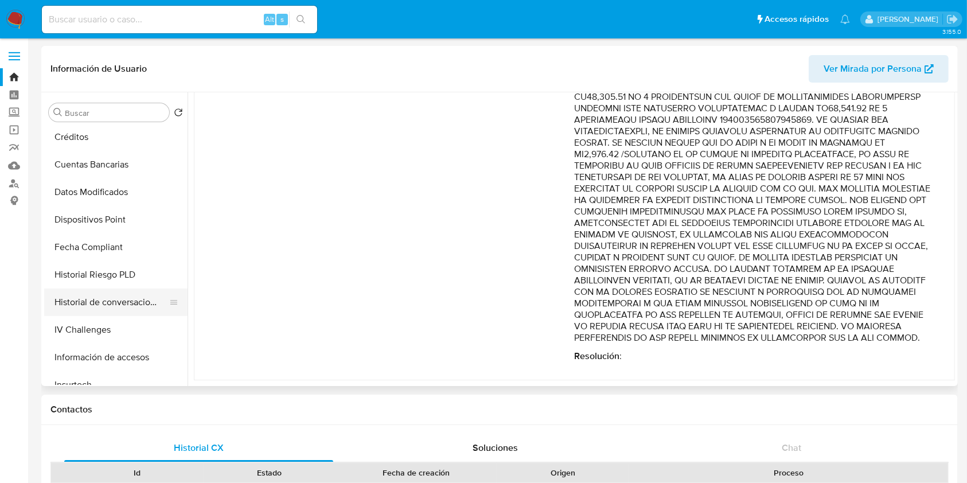
click at [96, 307] on button "Historial de conversaciones" at bounding box center [111, 303] width 134 height 28
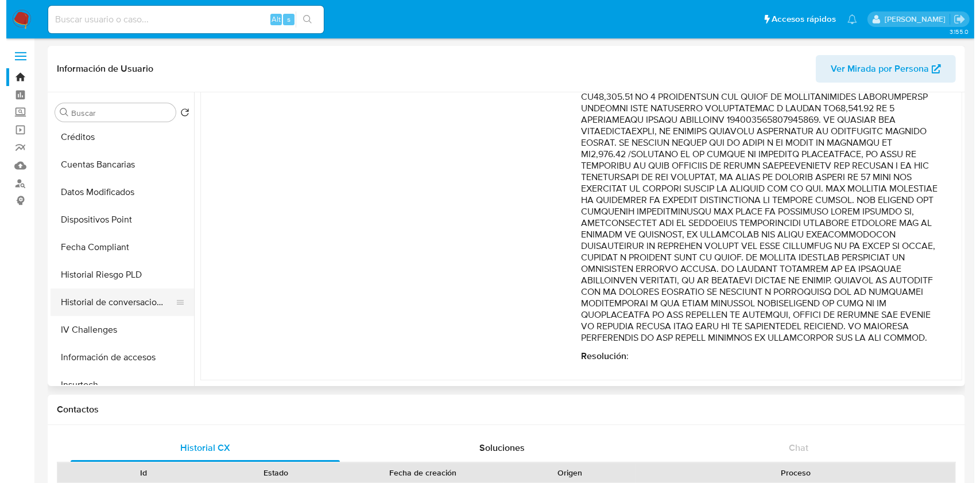
scroll to position [0, 0]
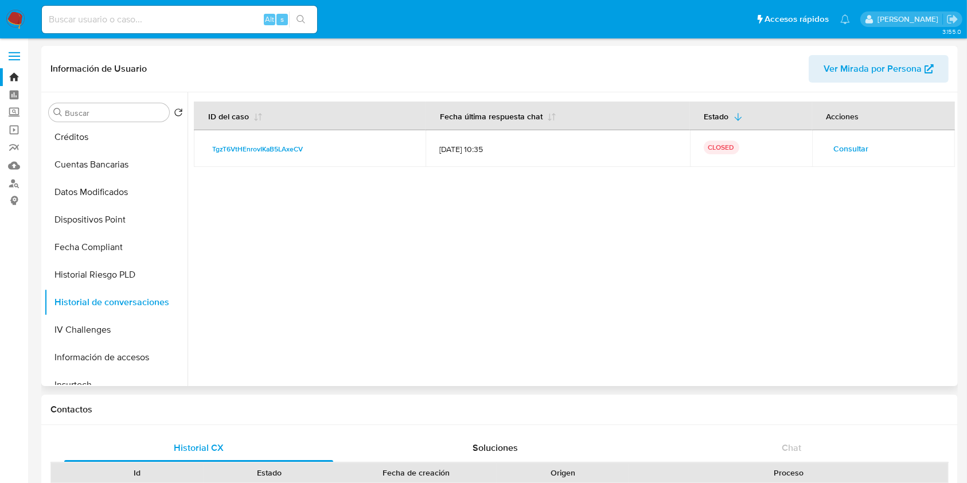
click at [854, 155] on span "Consultar" at bounding box center [851, 149] width 35 height 16
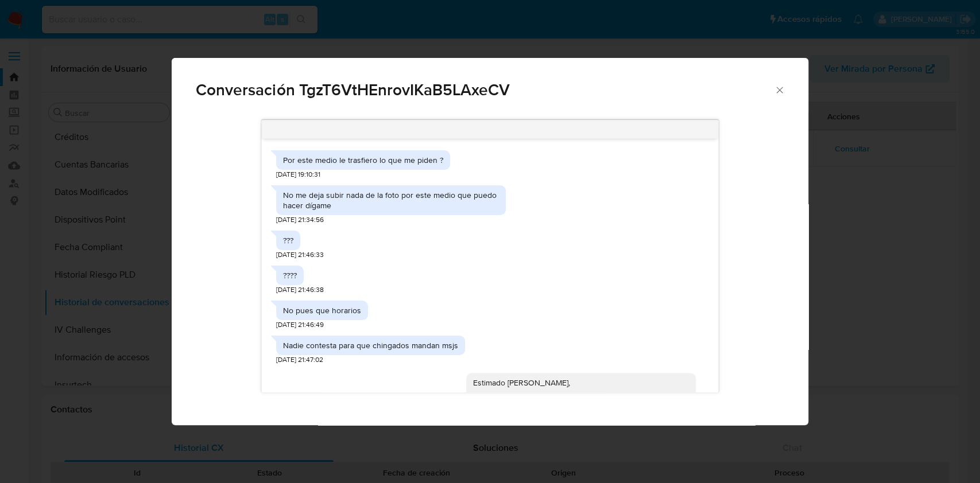
scroll to position [624, 0]
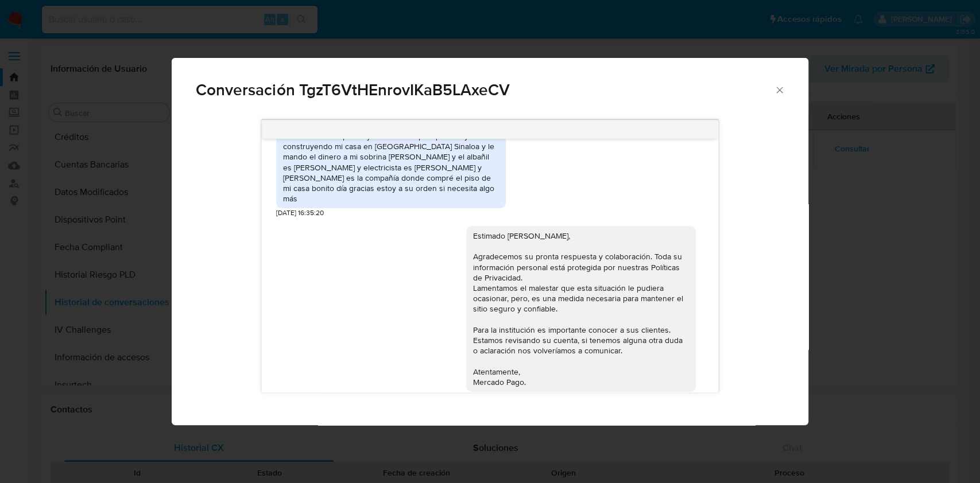
click at [779, 91] on icon "Cerrar" at bounding box center [779, 89] width 11 height 11
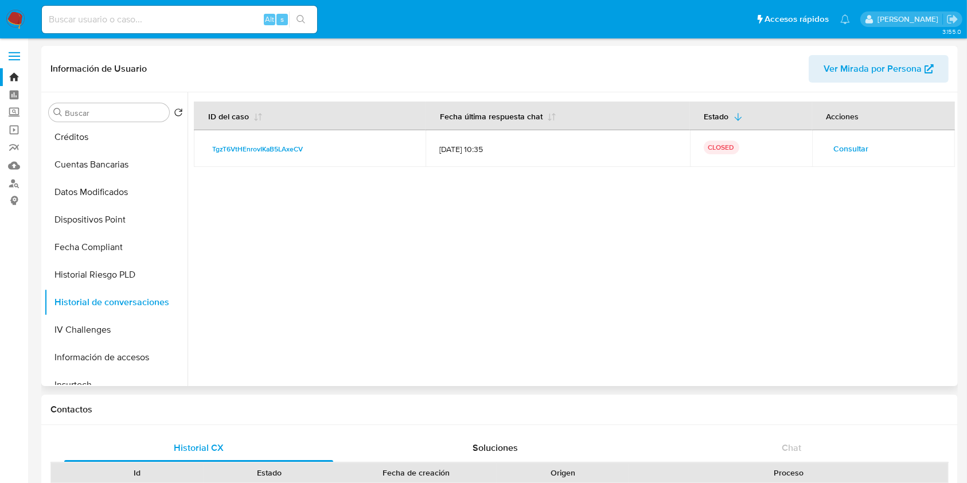
drag, startPoint x: 436, startPoint y: 144, endPoint x: 481, endPoint y: 150, distance: 45.1
click at [481, 150] on td "05/07/2025 10:35" at bounding box center [558, 148] width 265 height 37
click at [508, 212] on div at bounding box center [572, 239] width 768 height 294
click at [850, 147] on span "Consultar" at bounding box center [851, 149] width 35 height 16
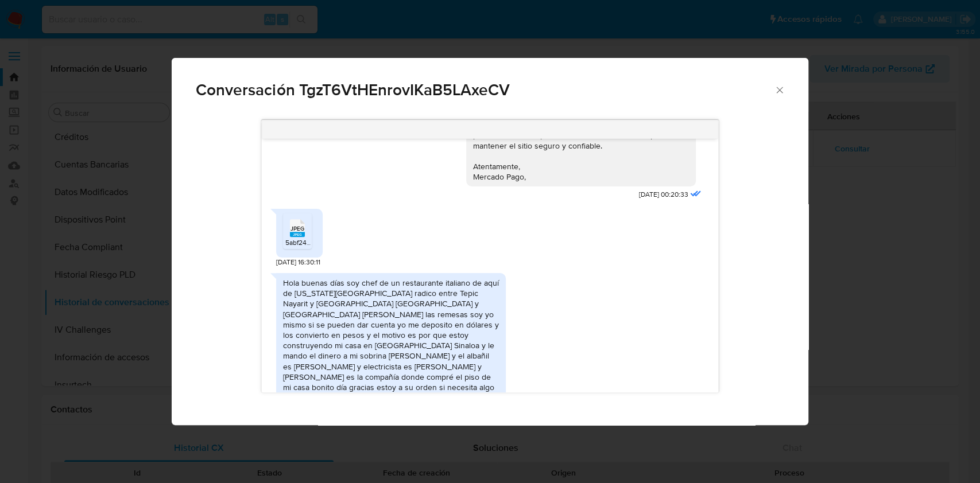
scroll to position [918, 0]
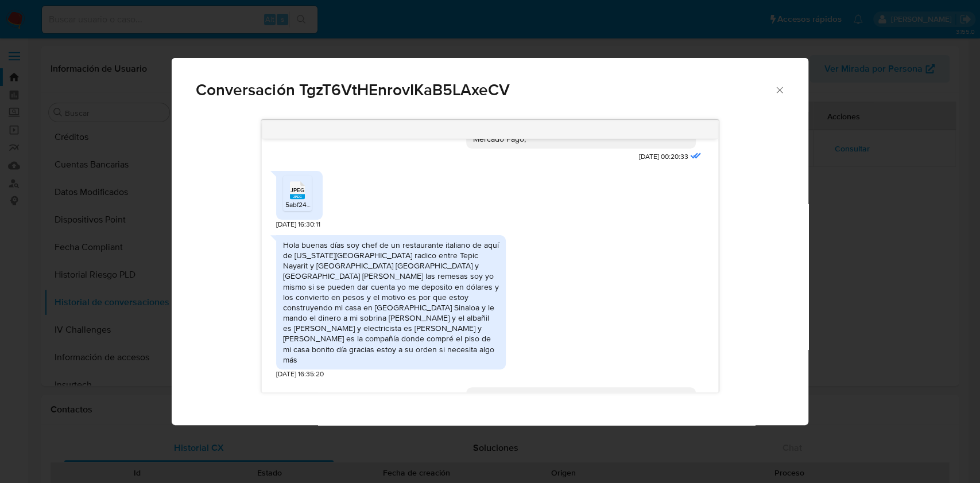
click at [299, 188] on icon "JPEG" at bounding box center [297, 190] width 15 height 20
click at [565, 246] on div "Hola buenas días soy chef de un restaurante italiano de aquí de Washington Esta…" at bounding box center [490, 305] width 428 height 150
drag, startPoint x: 360, startPoint y: 238, endPoint x: 394, endPoint y: 244, distance: 34.5
click at [394, 244] on div "Hola buenas días soy chef de un restaurante italiano de aquí de Washington Esta…" at bounding box center [391, 302] width 216 height 125
click at [449, 276] on div "Hola buenas días soy chef de un restaurante italiano de aquí de Washington Esta…" at bounding box center [391, 302] width 216 height 125
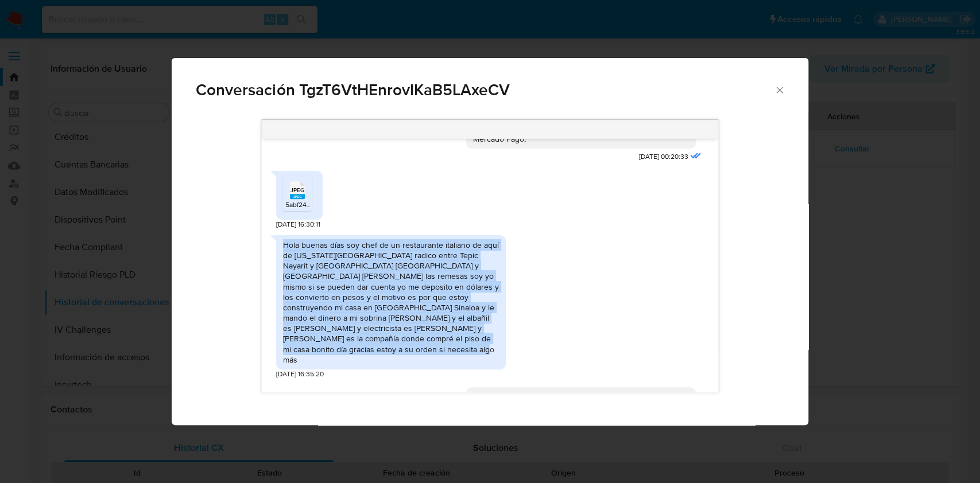
drag, startPoint x: 281, startPoint y: 235, endPoint x: 374, endPoint y: 337, distance: 138.1
click at [374, 337] on div "Hola buenas días soy chef de un restaurante italiano de aquí de Washington Esta…" at bounding box center [391, 302] width 230 height 134
copy div "Hola buenas días soy chef de un restaurante italiano de aquí de Washington Esta…"
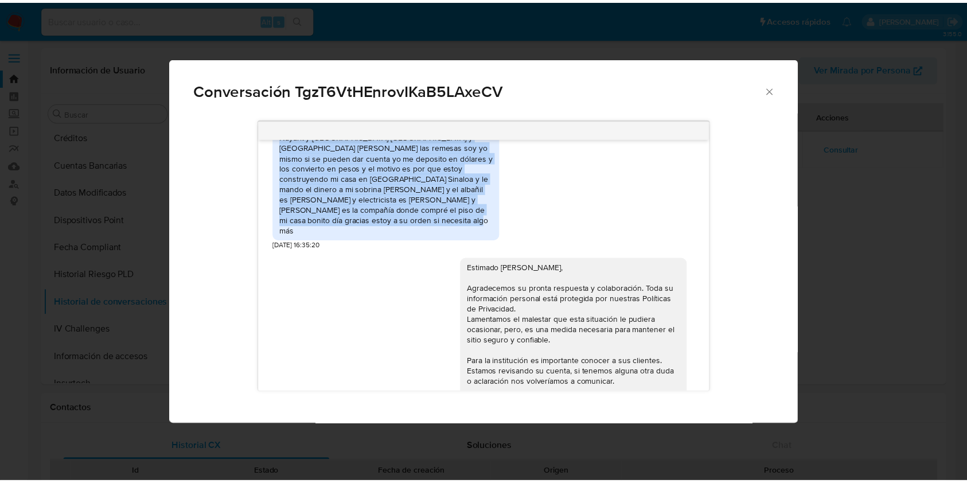
scroll to position [1079, 0]
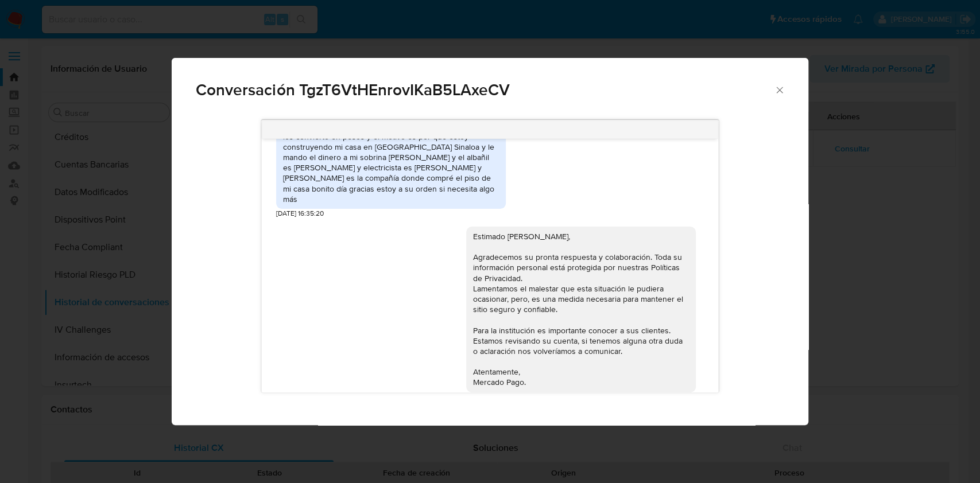
click at [613, 315] on div "Estimado Pedro, Agradecemos su pronta respuesta y colaboración. Toda su informa…" at bounding box center [581, 309] width 216 height 157
click at [780, 85] on icon "Cerrar" at bounding box center [779, 89] width 11 height 11
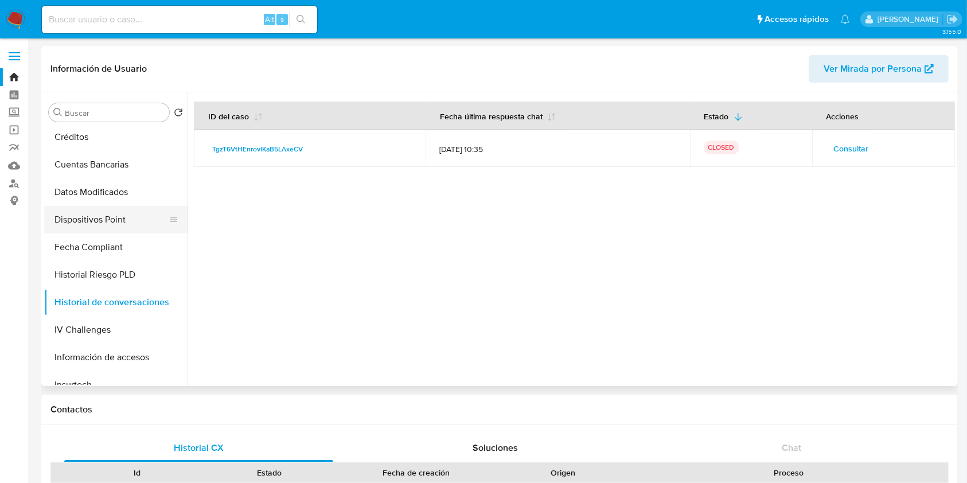
scroll to position [0, 0]
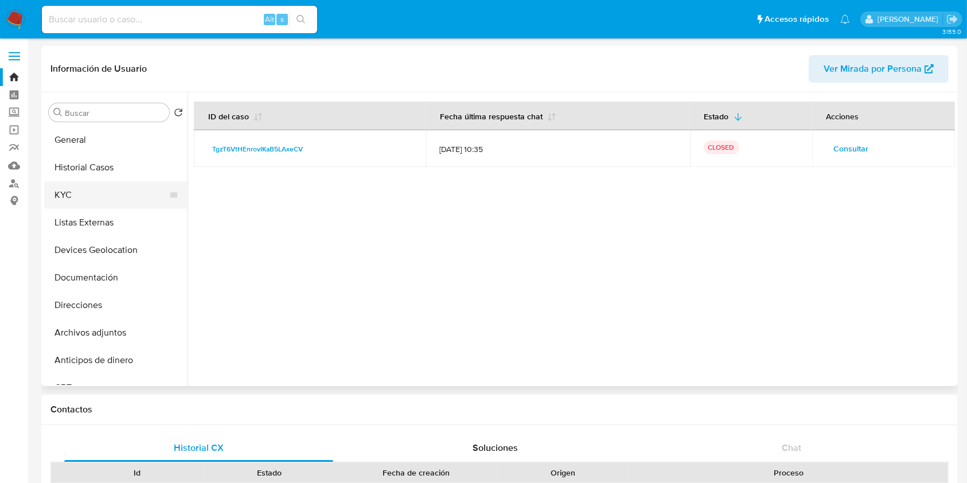
click at [86, 195] on button "KYC" at bounding box center [111, 195] width 134 height 28
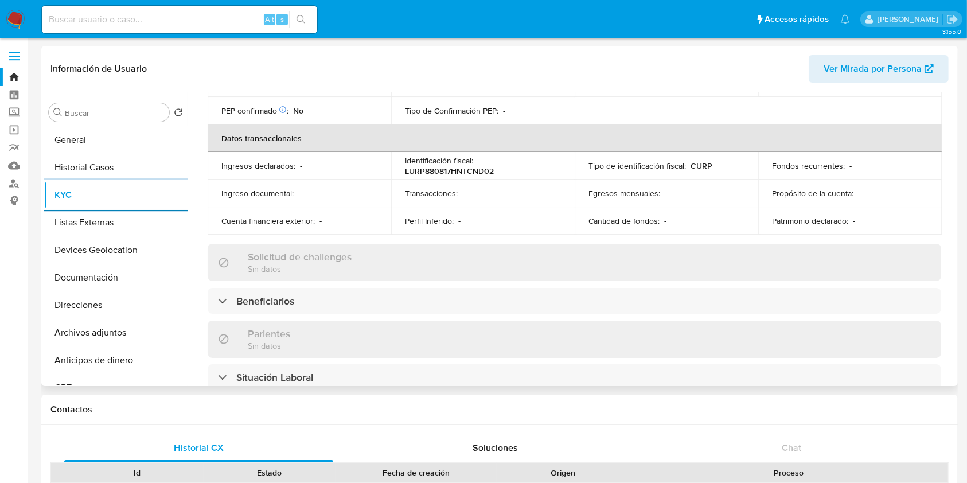
scroll to position [353, 0]
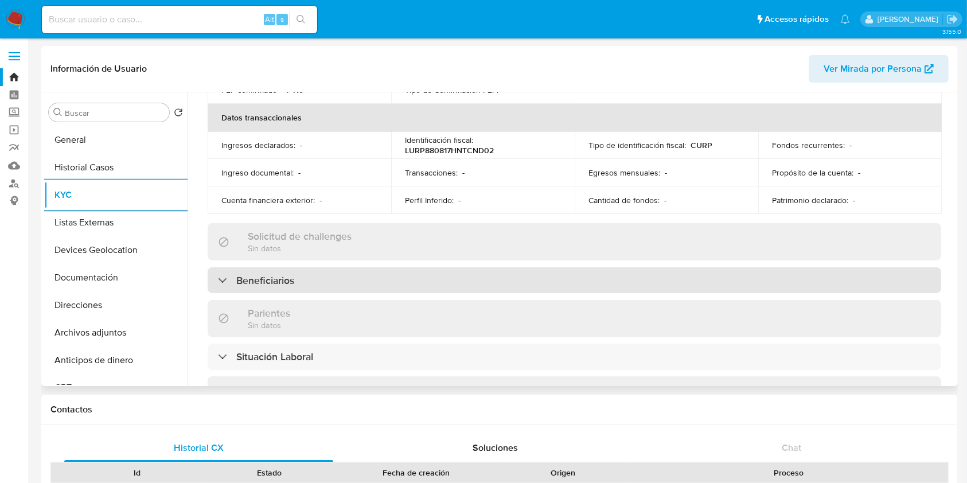
click at [303, 270] on div "Beneficiarios" at bounding box center [575, 280] width 734 height 26
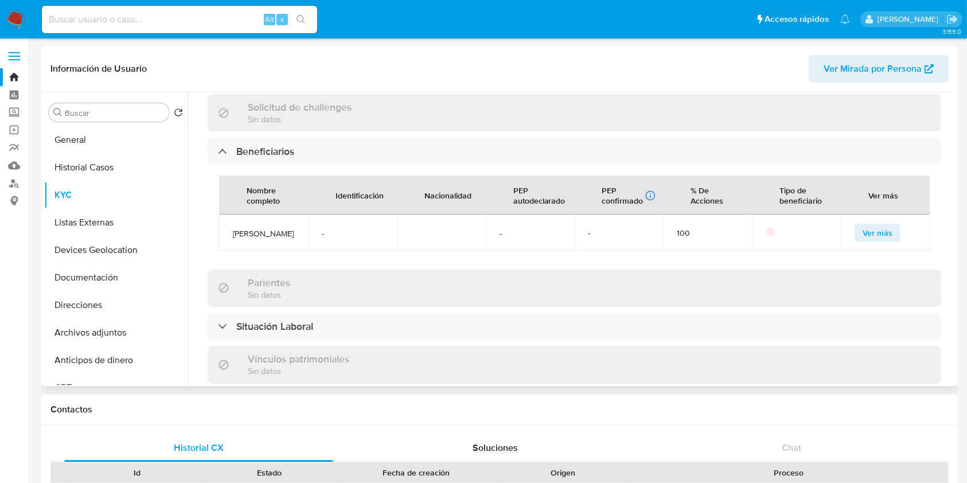
scroll to position [507, 0]
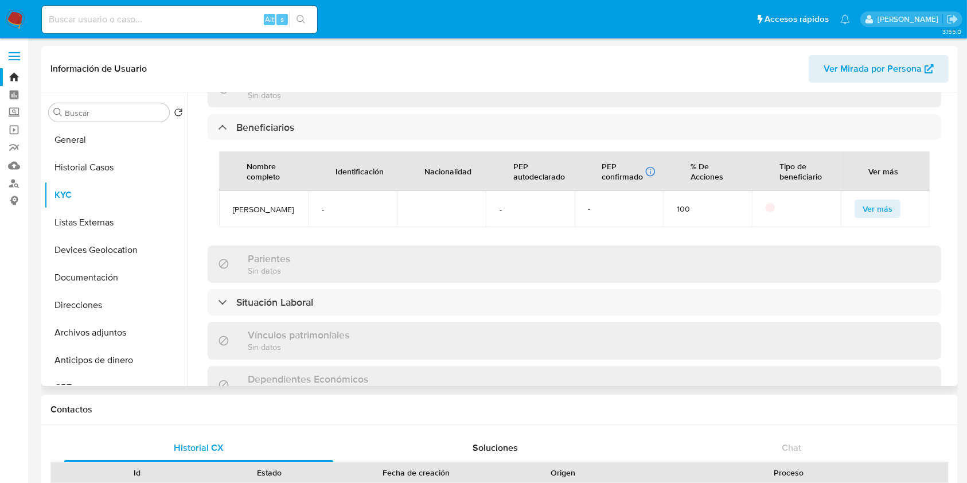
click at [949, 259] on div "Actualizado hace 2 meses Creado: 03/02/2022 19:38:26 Actualizado: 02/07/2025 17…" at bounding box center [574, 155] width 761 height 1082
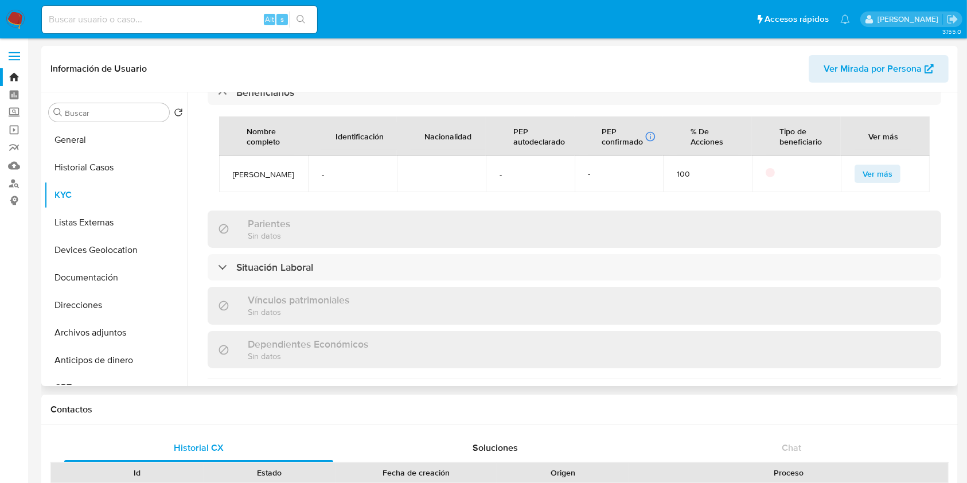
scroll to position [554, 0]
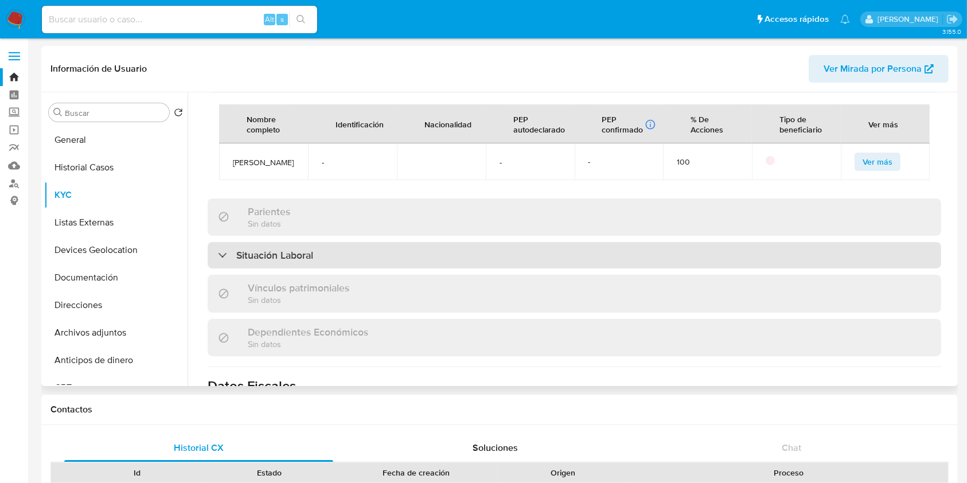
click at [387, 269] on div "Situación Laboral" at bounding box center [575, 255] width 734 height 26
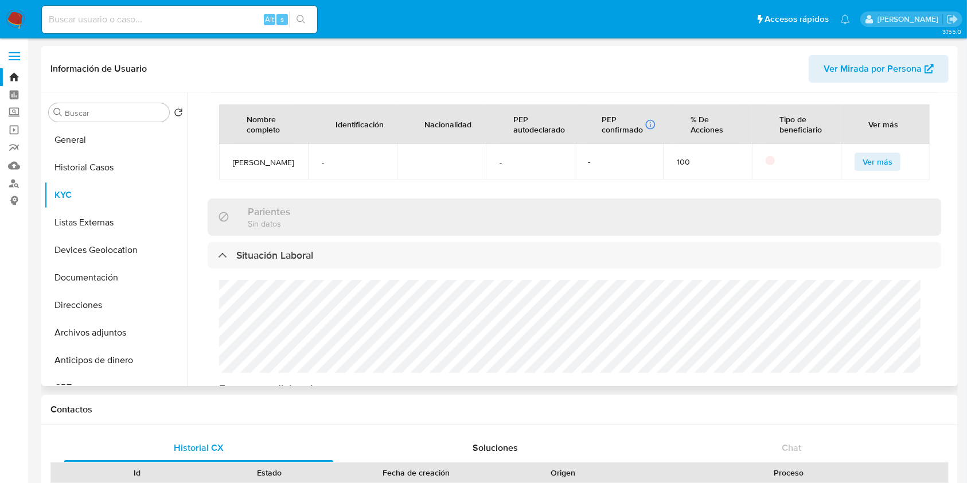
drag, startPoint x: 233, startPoint y: 155, endPoint x: 267, endPoint y: 174, distance: 39.1
click at [267, 168] on span "Gabriela Lucatero Renteria" at bounding box center [263, 162] width 61 height 10
copy span "Gabriela Lucatero Renteria"
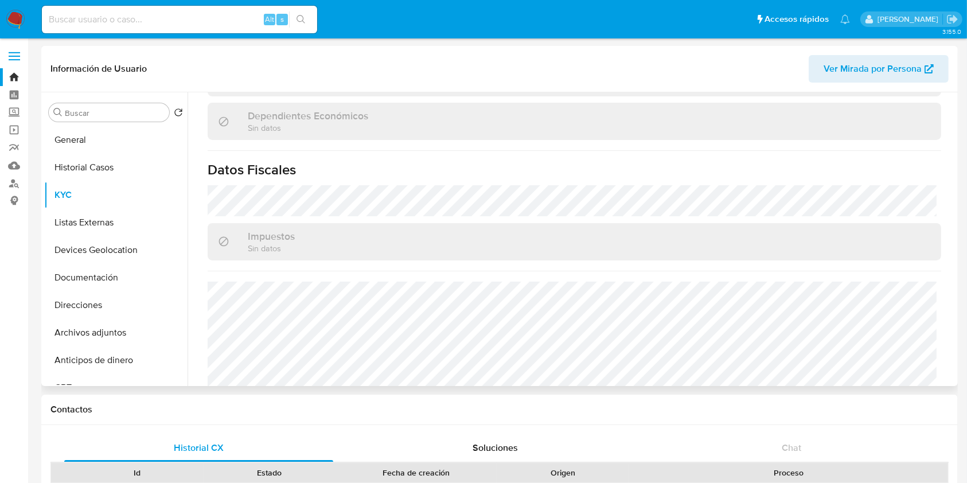
scroll to position [996, 0]
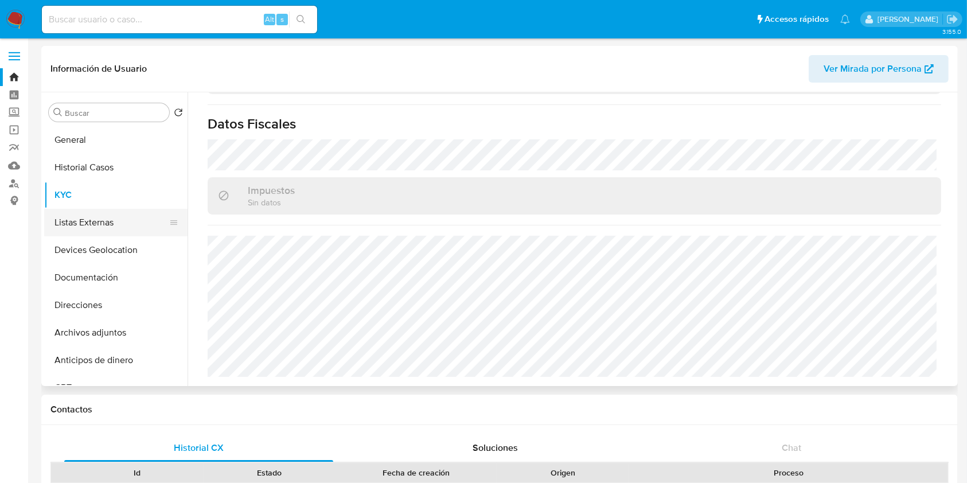
click at [87, 213] on button "Listas Externas" at bounding box center [111, 223] width 134 height 28
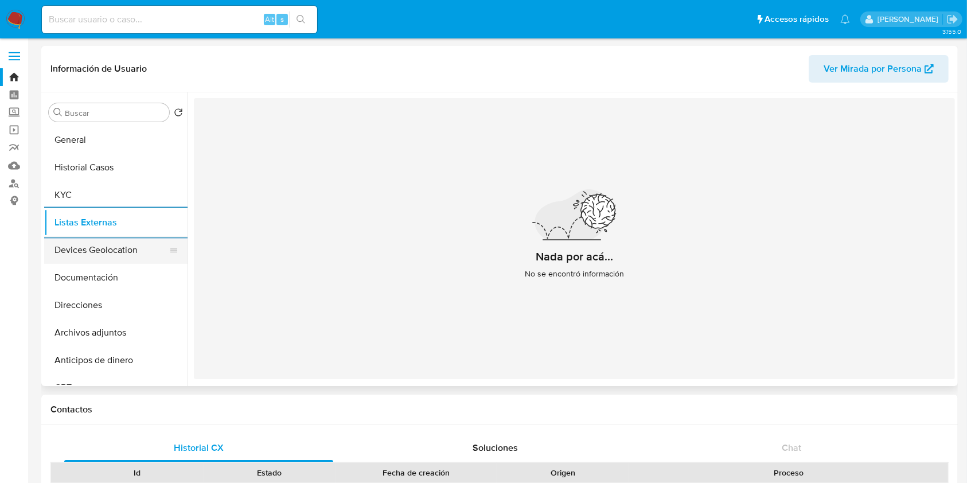
click at [119, 255] on button "Devices Geolocation" at bounding box center [111, 250] width 134 height 28
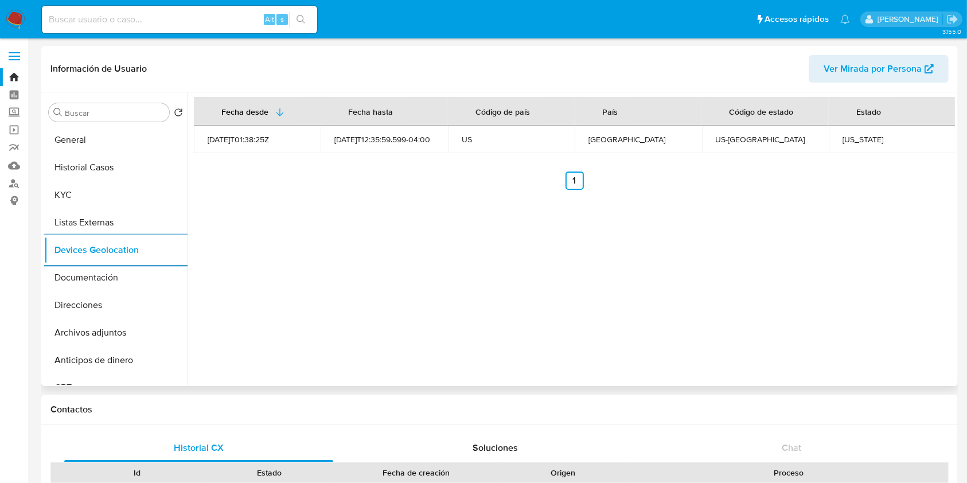
click at [849, 135] on div "Washington" at bounding box center [892, 139] width 99 height 10
copy div "Washington"
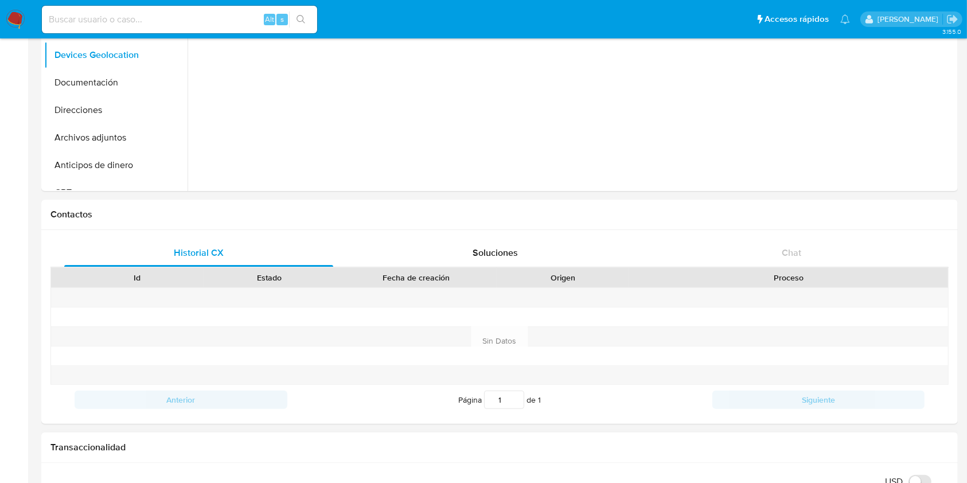
scroll to position [459, 0]
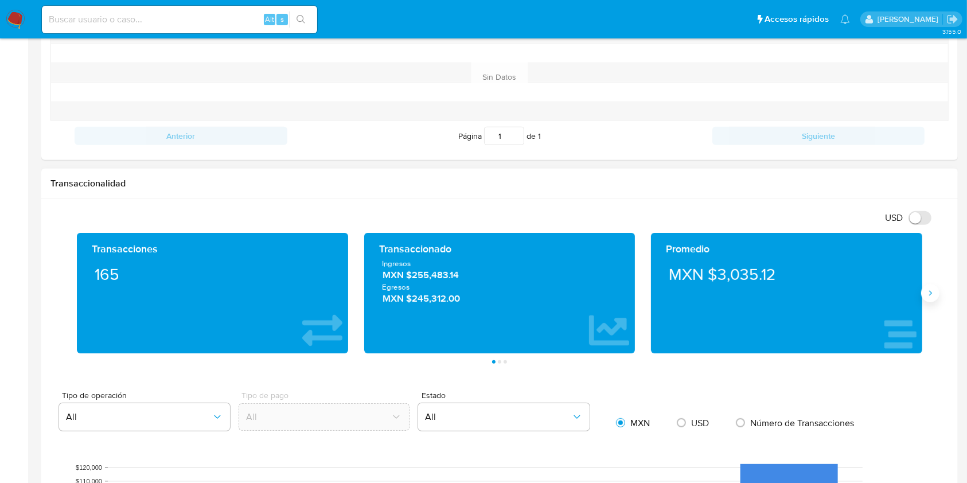
click at [927, 300] on button "Siguiente" at bounding box center [931, 293] width 18 height 18
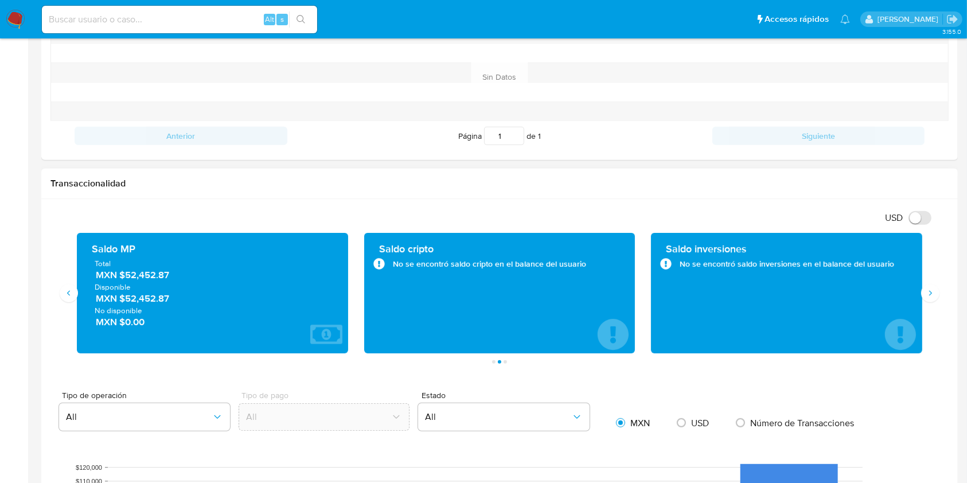
drag, startPoint x: 125, startPoint y: 279, endPoint x: 168, endPoint y: 281, distance: 42.5
click at [168, 281] on span "MXN $52,452.87" at bounding box center [213, 275] width 235 height 13
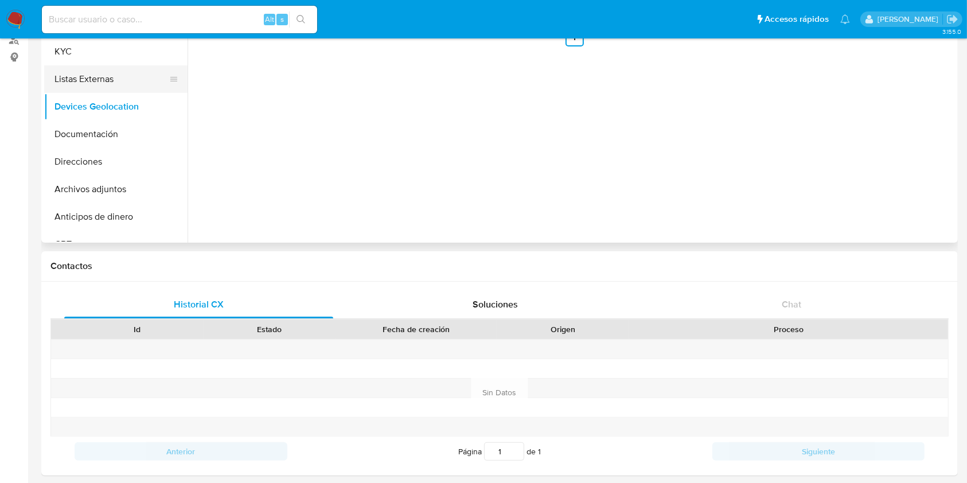
scroll to position [0, 0]
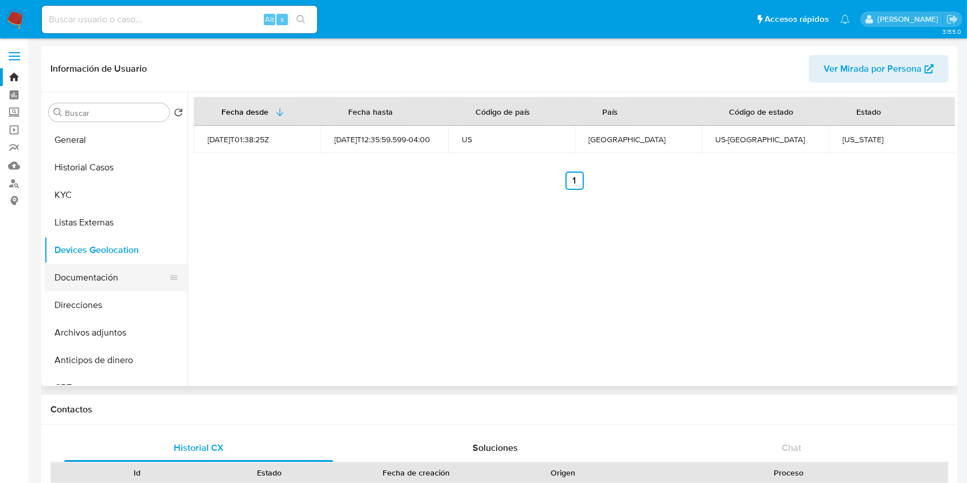
click at [77, 285] on button "Documentación" at bounding box center [111, 278] width 134 height 28
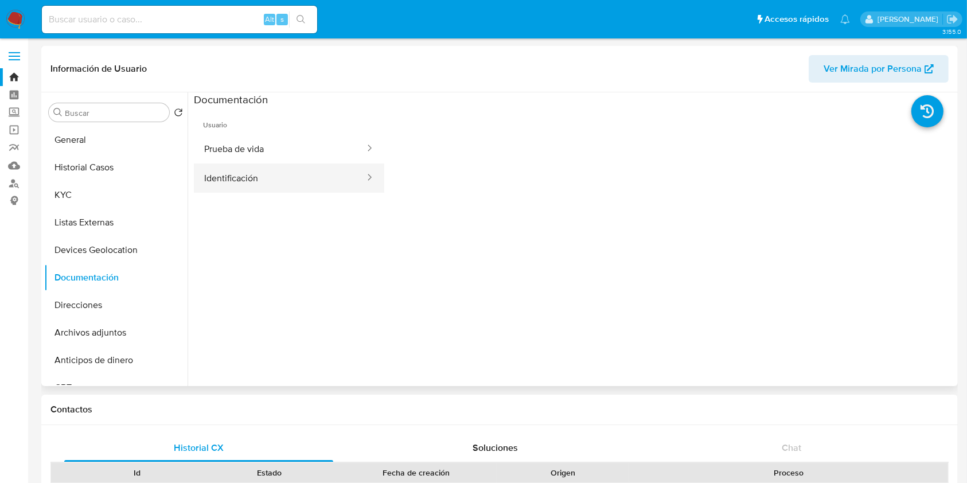
click at [294, 179] on button "Identificación" at bounding box center [280, 178] width 172 height 29
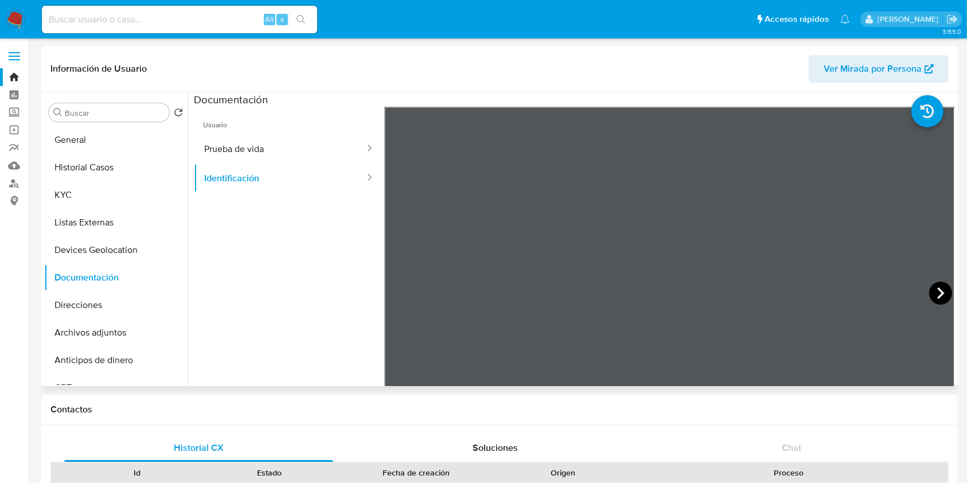
click at [938, 288] on icon at bounding box center [941, 293] width 23 height 23
click at [305, 156] on button "Prueba de vida" at bounding box center [280, 148] width 172 height 29
click at [104, 303] on button "Direcciones" at bounding box center [111, 306] width 134 height 28
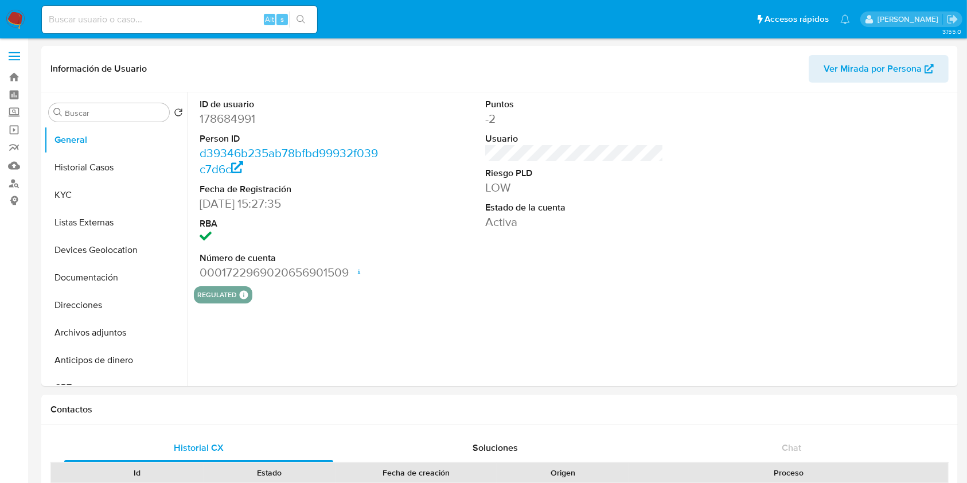
select select "10"
click at [618, 350] on div "ID de usuario 178684991 Person ID d39346b235ab78bfbd99932f039c7d6c Fecha de Reg…" at bounding box center [572, 239] width 768 height 294
click at [79, 196] on button "KYC" at bounding box center [111, 195] width 134 height 28
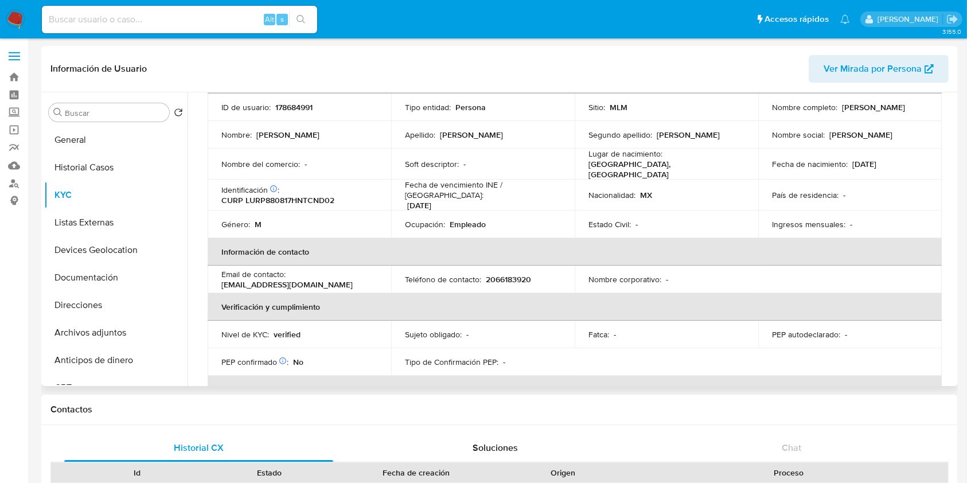
scroll to position [153, 0]
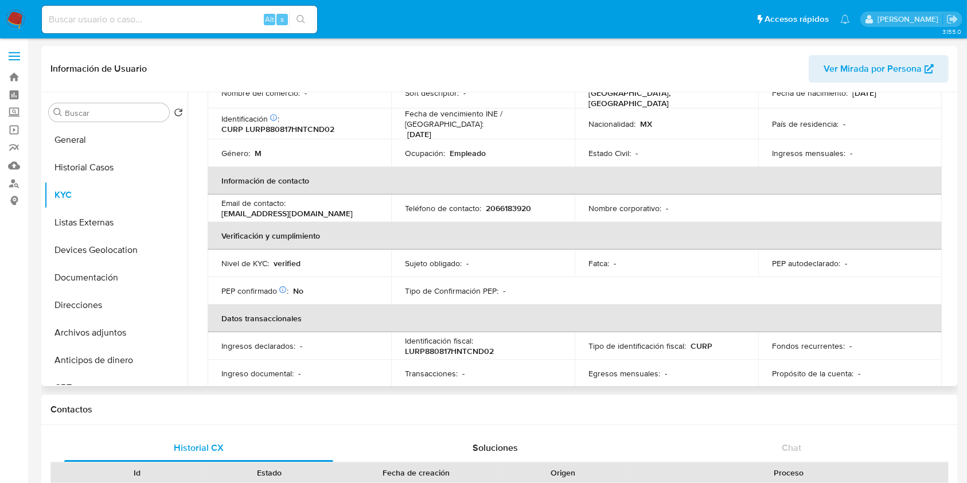
click at [496, 203] on p "2066183920" at bounding box center [508, 208] width 45 height 10
copy p "2066183920"
drag, startPoint x: 317, startPoint y: 207, endPoint x: 223, endPoint y: 207, distance: 94.1
click at [223, 207] on div "Email de contacto : missaguila23@gmail.com" at bounding box center [300, 208] width 156 height 21
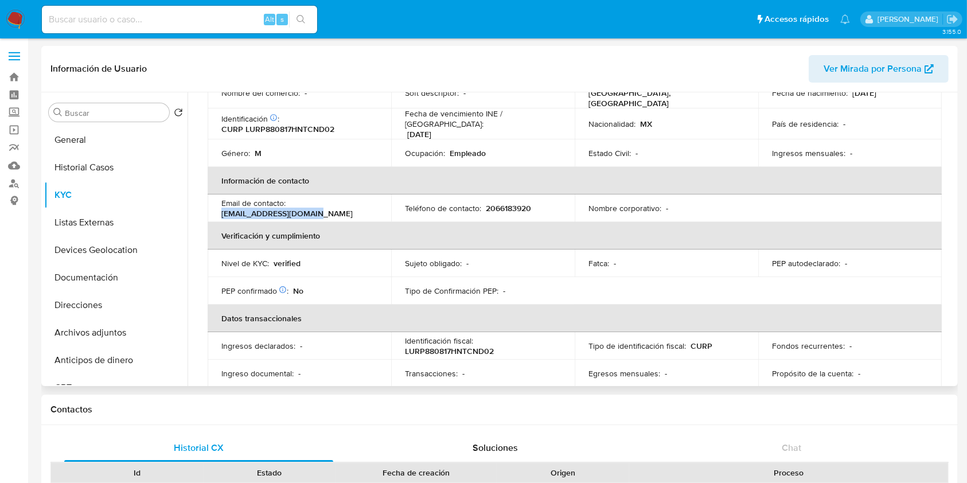
copy p "[EMAIL_ADDRESS][DOMAIN_NAME]"
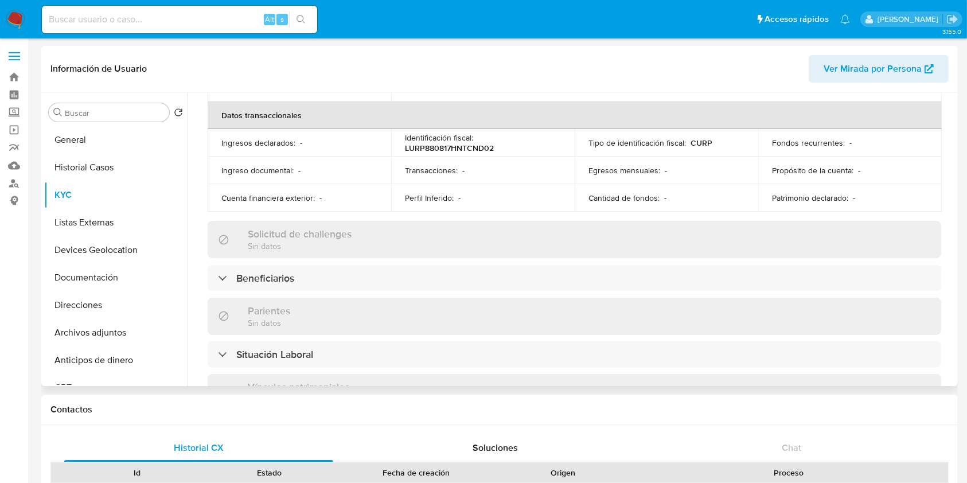
scroll to position [459, 0]
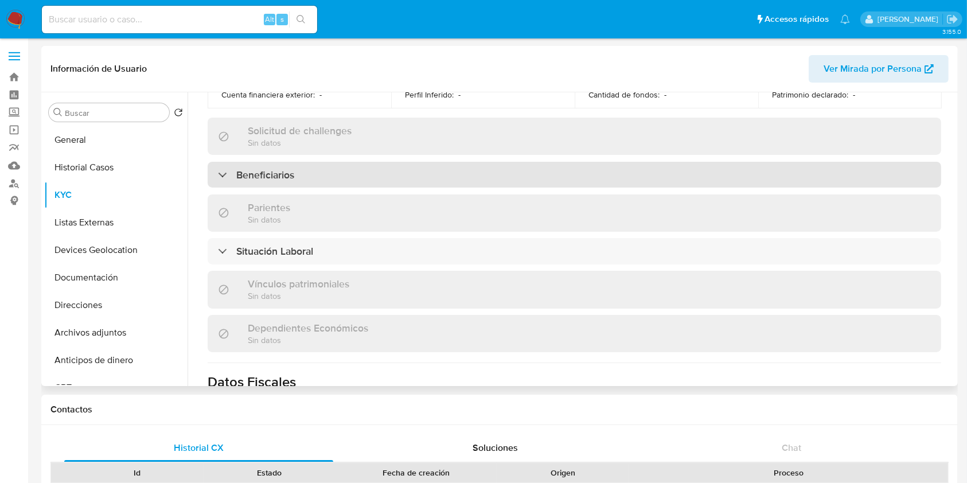
click at [301, 173] on div "Beneficiarios" at bounding box center [575, 175] width 734 height 26
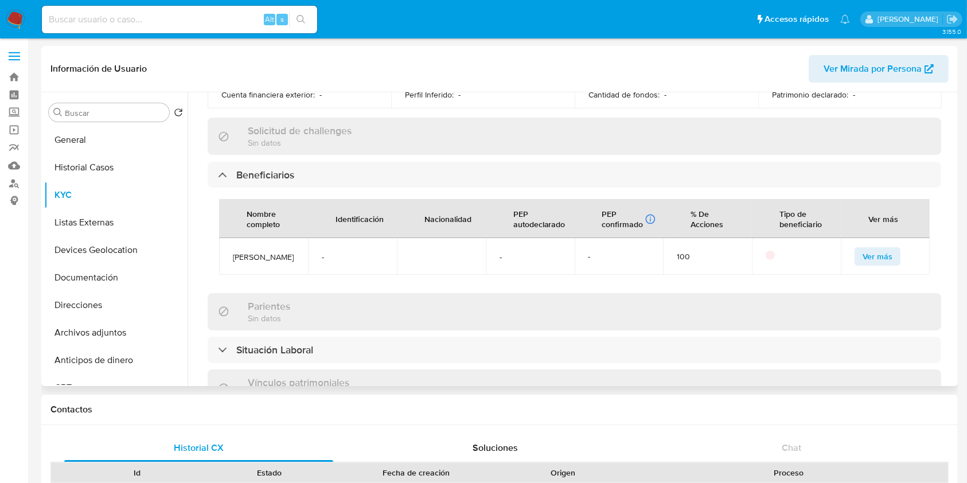
drag, startPoint x: 271, startPoint y: 273, endPoint x: 233, endPoint y: 251, distance: 44.0
click at [233, 252] on span "Gabriela Lucatero Renteria" at bounding box center [263, 257] width 61 height 10
copy span "Gabriela Lucatero Renteria"
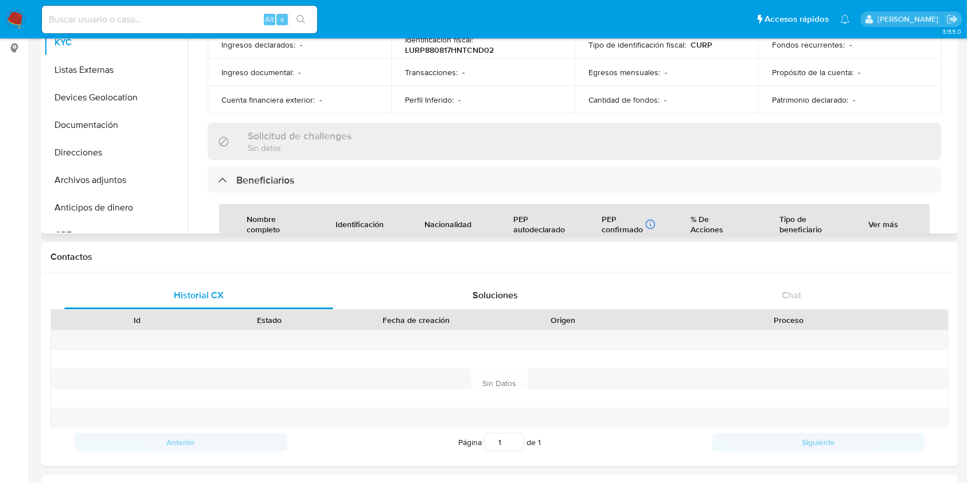
scroll to position [153, 0]
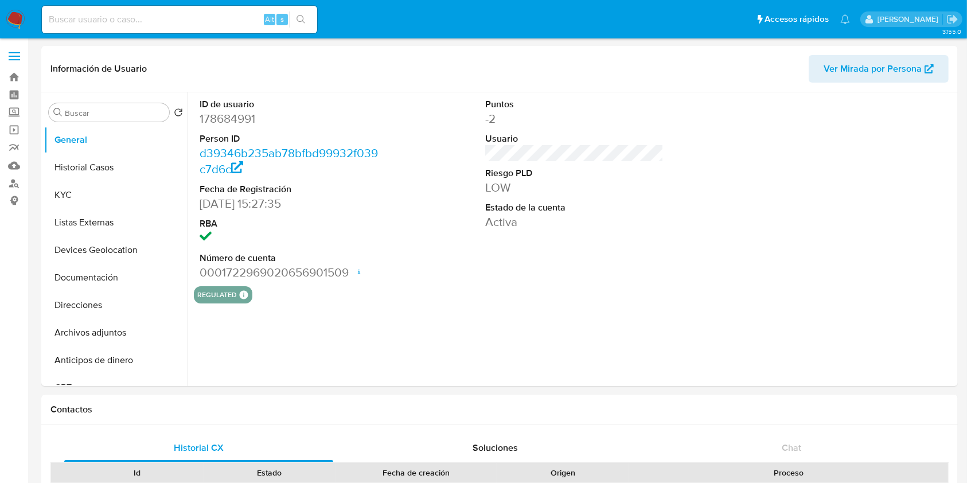
select select "10"
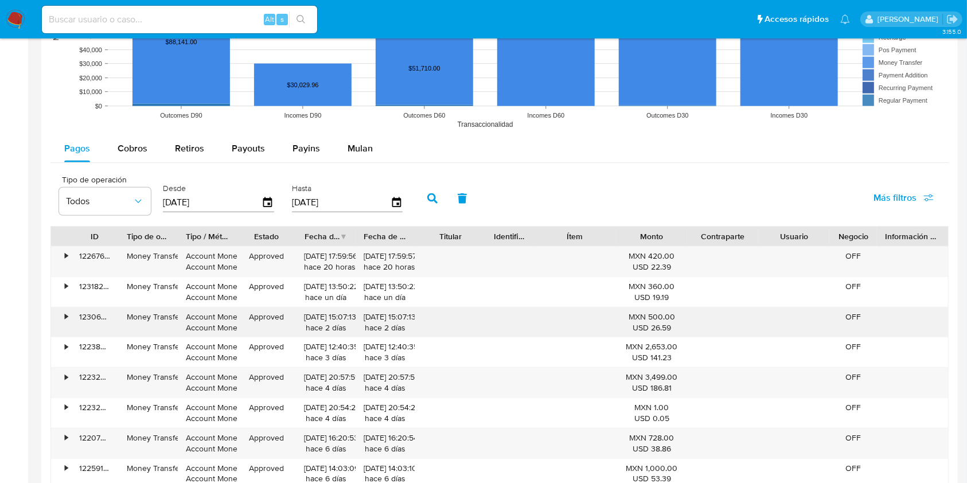
scroll to position [994, 0]
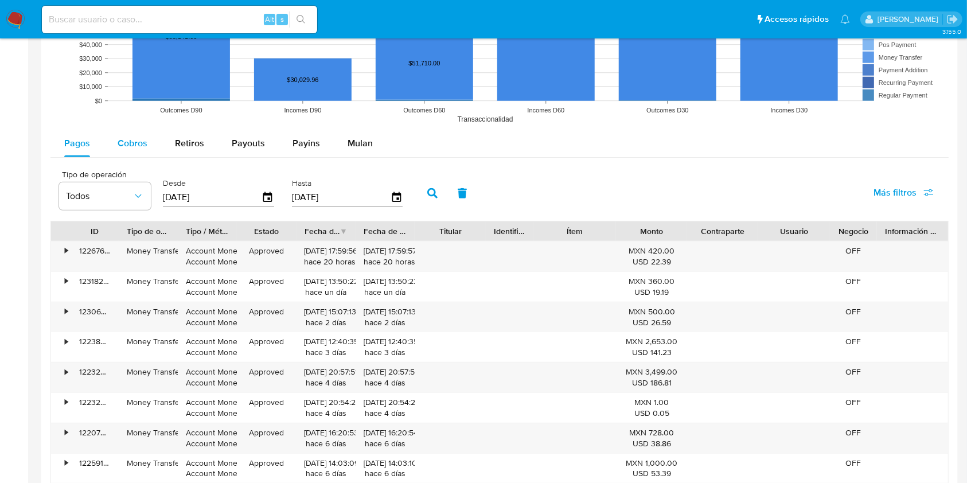
click at [131, 152] on div "Cobros" at bounding box center [133, 144] width 30 height 28
select select "10"
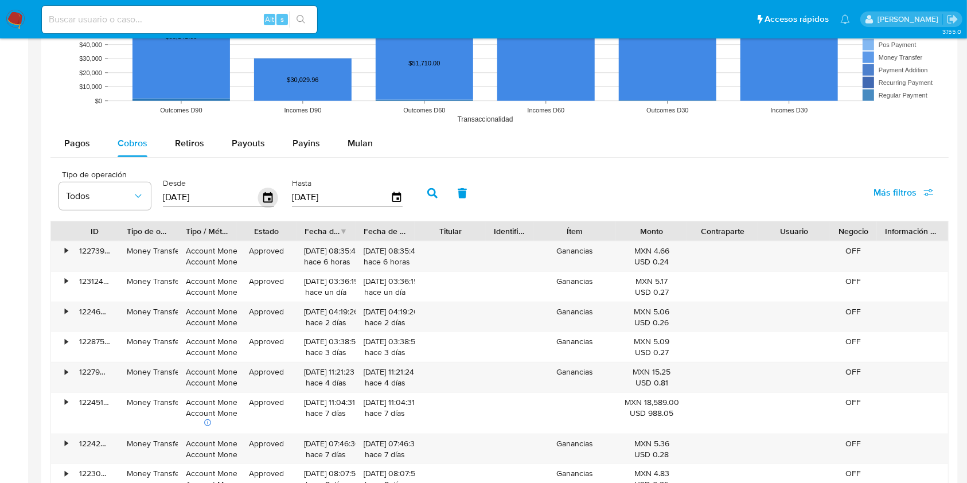
click at [268, 198] on icon "button" at bounding box center [267, 197] width 9 height 10
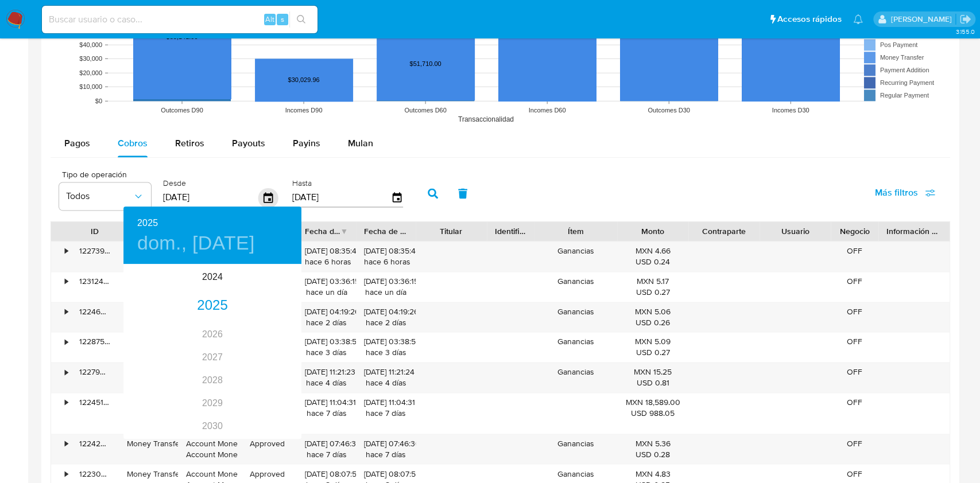
click at [268, 198] on div at bounding box center [490, 241] width 980 height 483
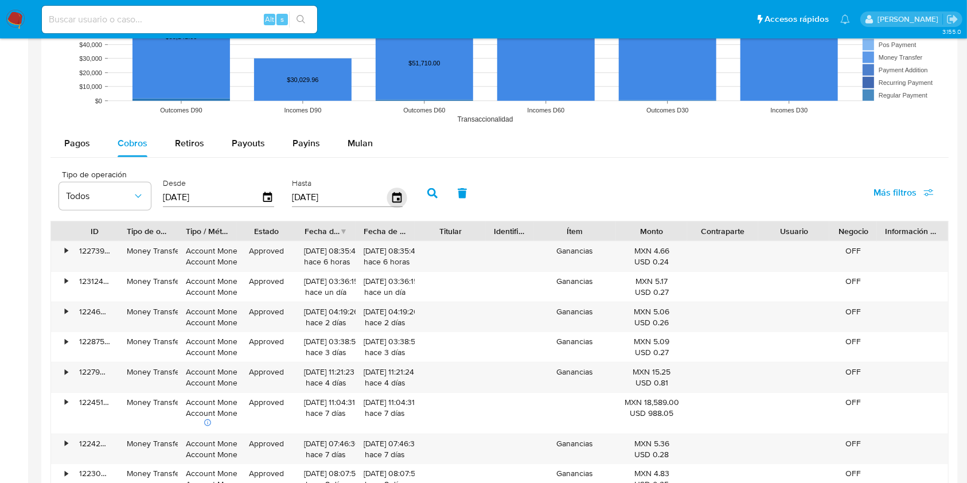
click at [399, 197] on icon "button" at bounding box center [396, 197] width 9 height 10
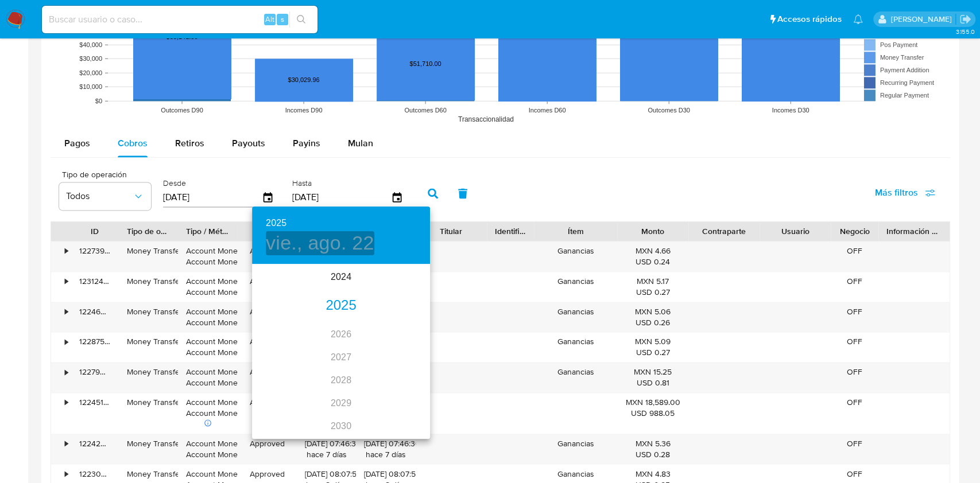
click at [310, 246] on h4 "vie., ago. 22" at bounding box center [320, 243] width 108 height 24
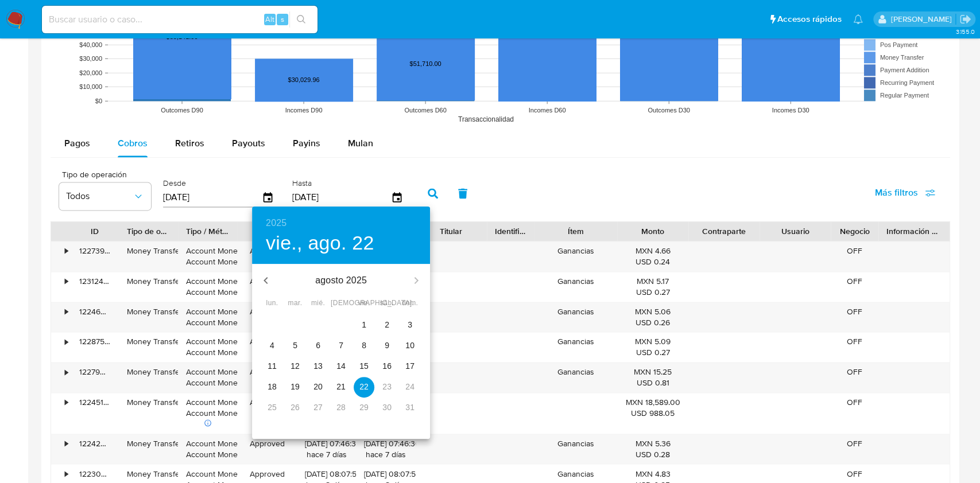
click at [265, 280] on icon "button" at bounding box center [266, 281] width 14 height 14
click at [347, 407] on span "31" at bounding box center [341, 407] width 21 height 11
type input "[DATE]"
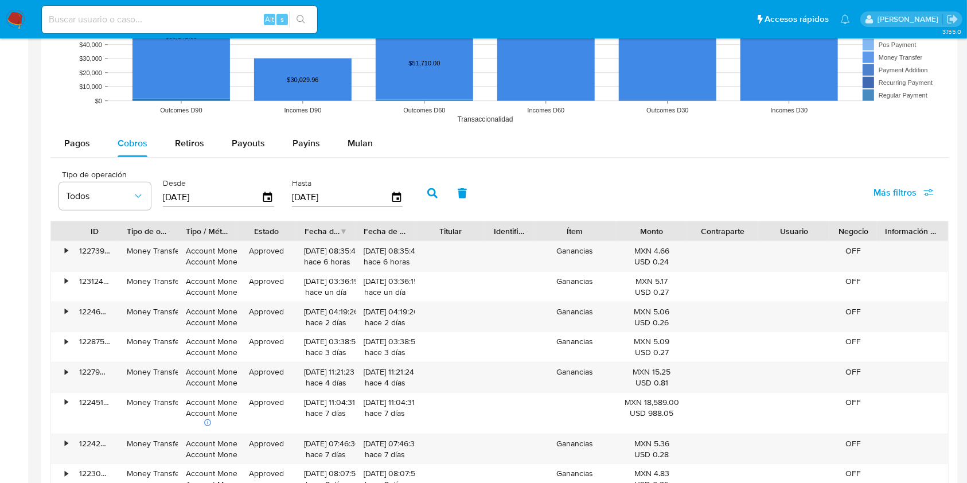
click at [433, 195] on icon "button" at bounding box center [433, 193] width 10 height 10
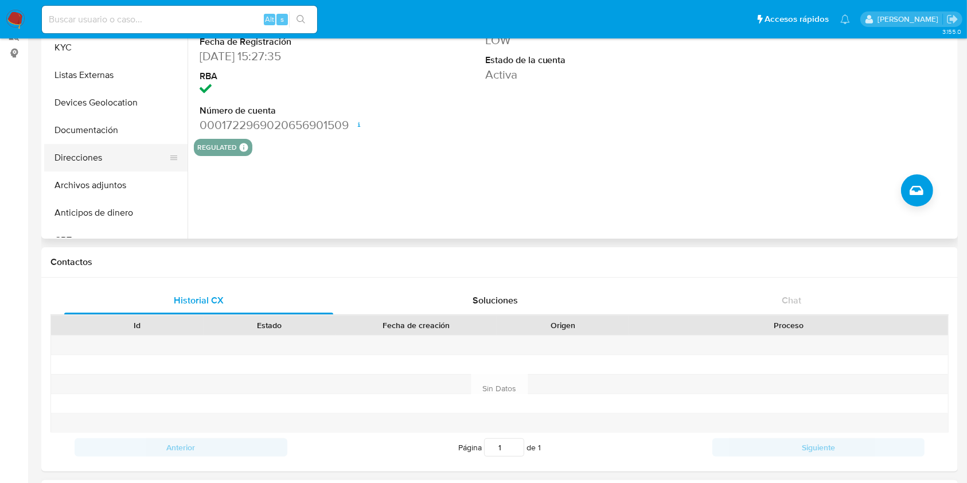
scroll to position [0, 0]
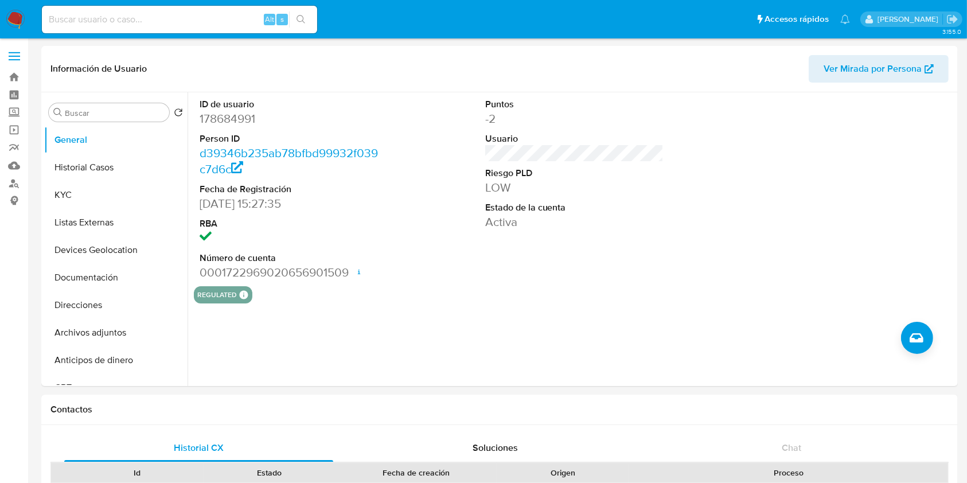
click at [201, 26] on div "Alt s" at bounding box center [179, 20] width 275 height 28
click at [223, 29] on div "Alt s" at bounding box center [179, 20] width 275 height 28
click at [217, 7] on div "Alt s" at bounding box center [179, 20] width 275 height 28
click at [215, 15] on input at bounding box center [179, 19] width 275 height 15
paste input "816324868"
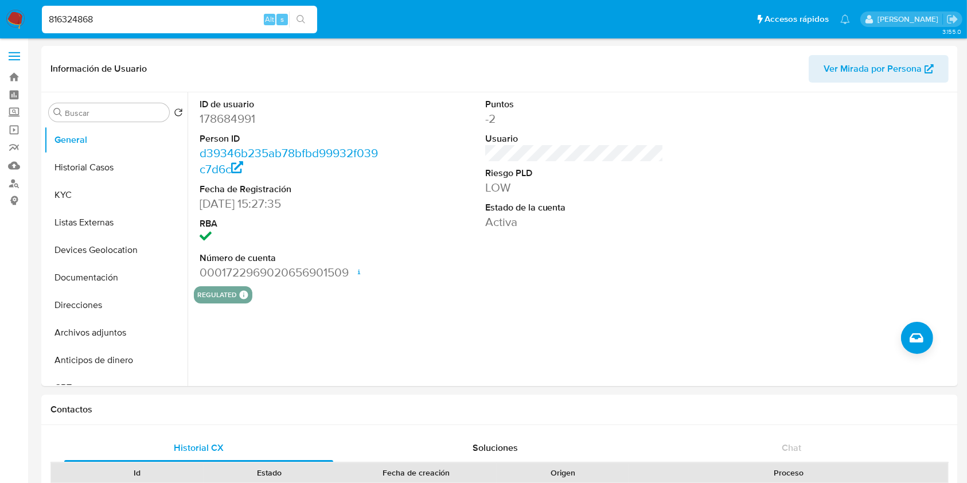
type input "816324868"
select select "10"
click at [742, 315] on div "ID de usuario 816324868 Person ID b9c453d1e93e73b9db047adbc84b09e4 Fecha de Reg…" at bounding box center [572, 239] width 768 height 294
click at [624, 343] on div "ID de usuario 816324868 Person ID b9c453d1e93e73b9db047adbc84b09e4 Fecha de Reg…" at bounding box center [572, 239] width 768 height 294
click at [91, 166] on button "Historial Casos" at bounding box center [111, 168] width 134 height 28
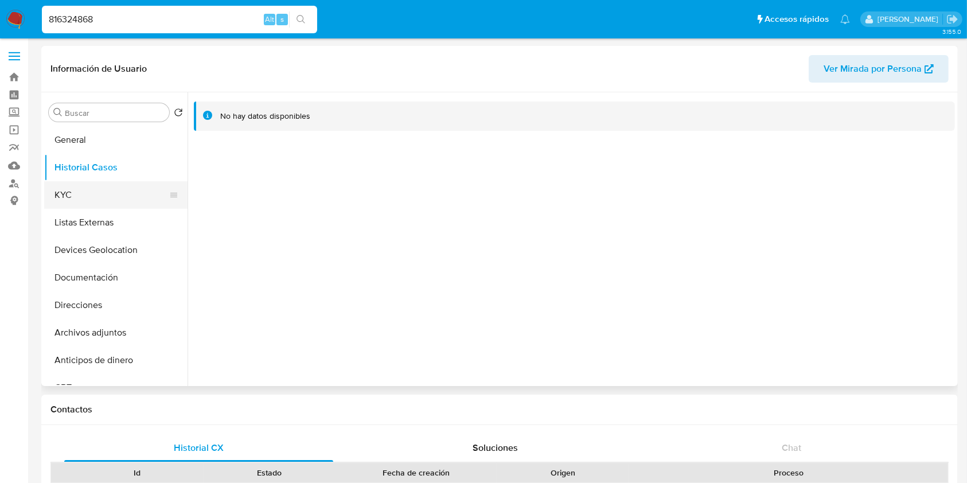
click at [124, 190] on button "KYC" at bounding box center [111, 195] width 134 height 28
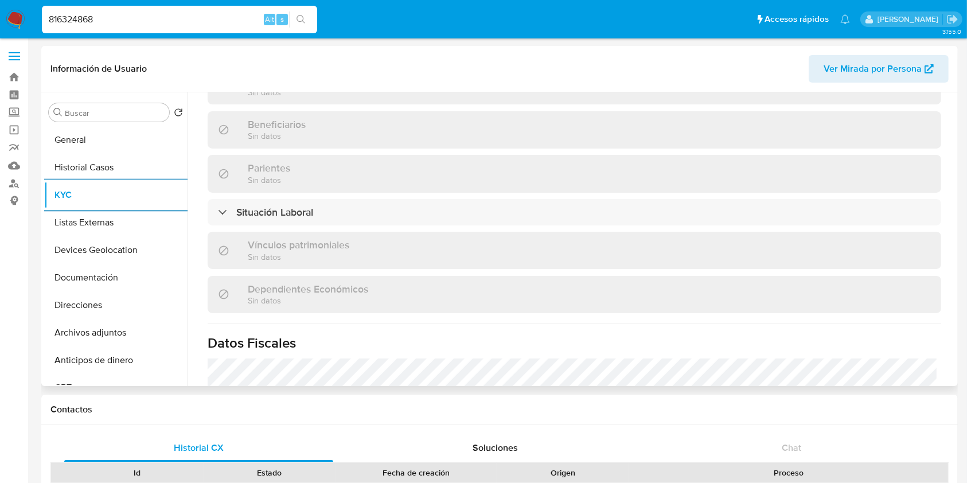
scroll to position [535, 0]
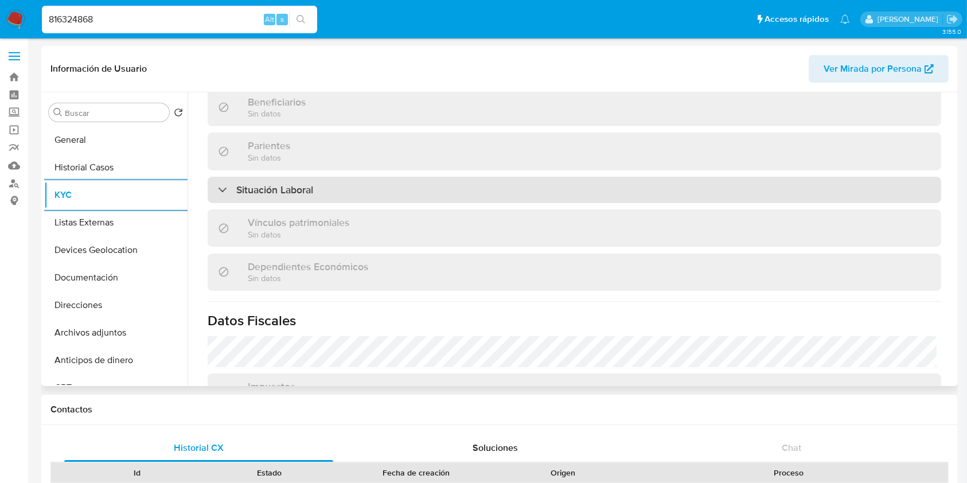
click at [470, 179] on div "Situación Laboral" at bounding box center [575, 190] width 734 height 26
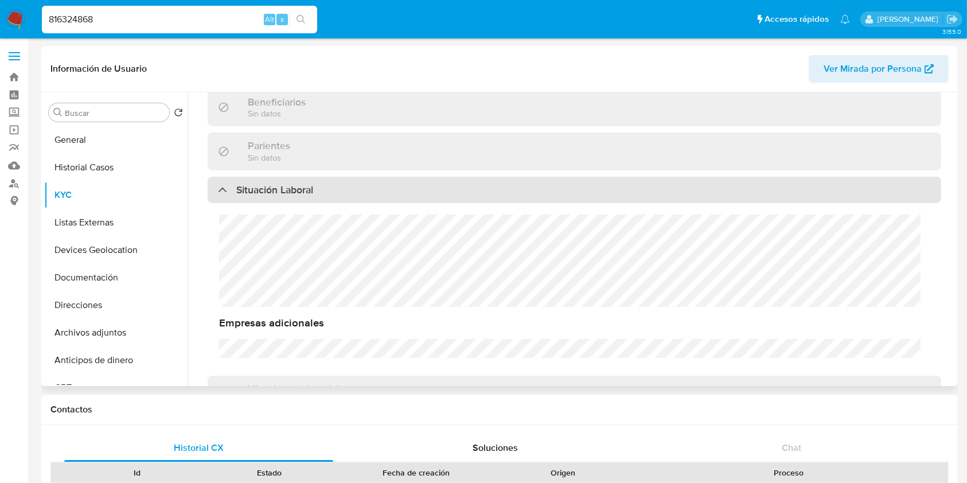
click at [473, 178] on div "Situación Laboral" at bounding box center [575, 190] width 734 height 26
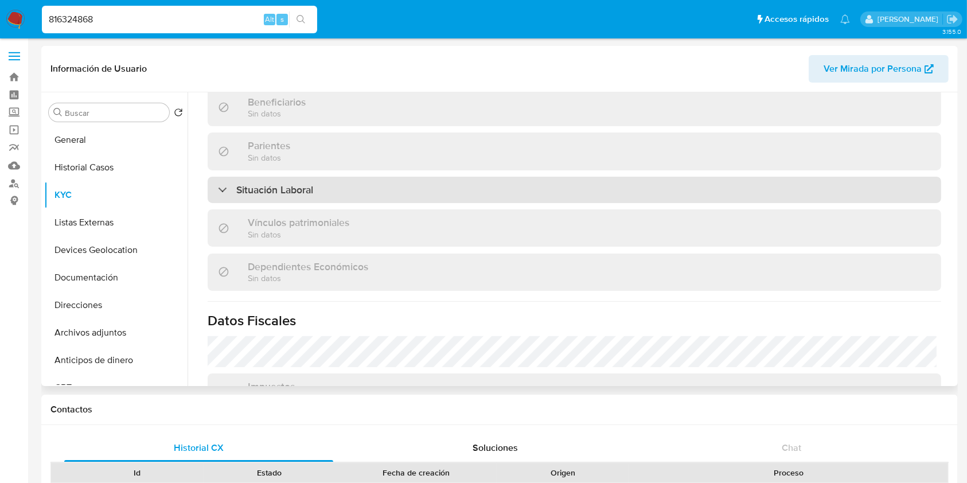
click at [473, 178] on div "Situación Laboral" at bounding box center [575, 190] width 734 height 26
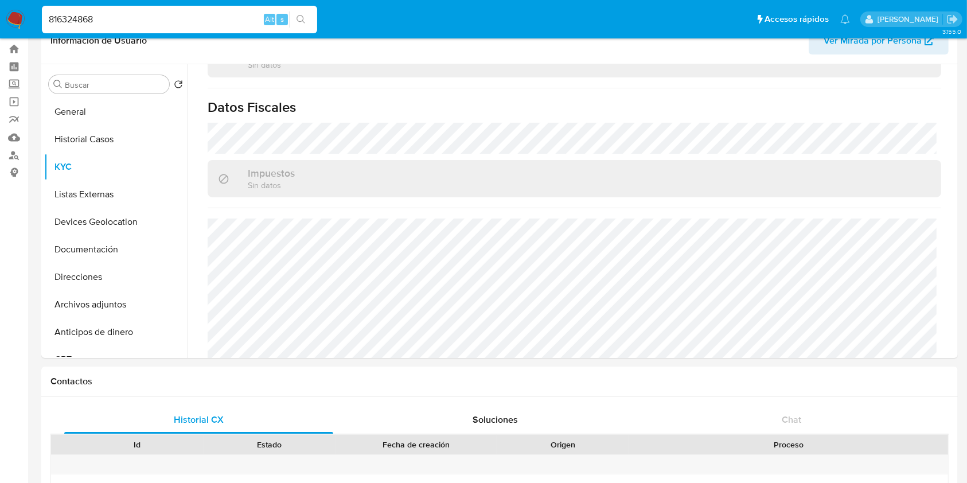
scroll to position [0, 0]
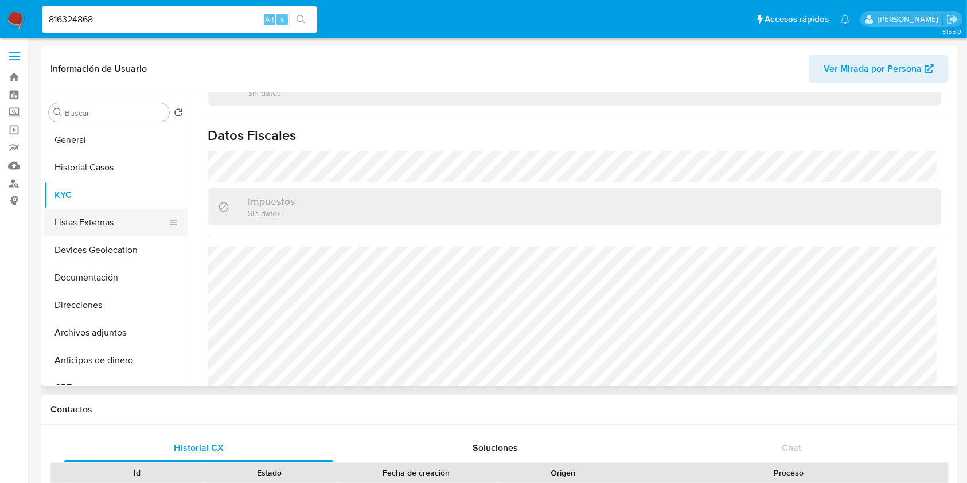
click at [102, 213] on button "Listas Externas" at bounding box center [111, 223] width 134 height 28
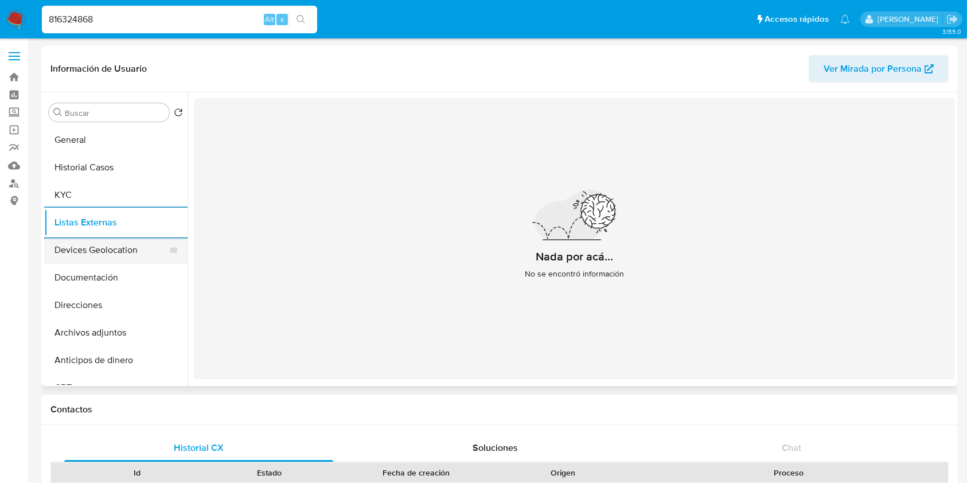
click at [108, 251] on button "Devices Geolocation" at bounding box center [111, 250] width 134 height 28
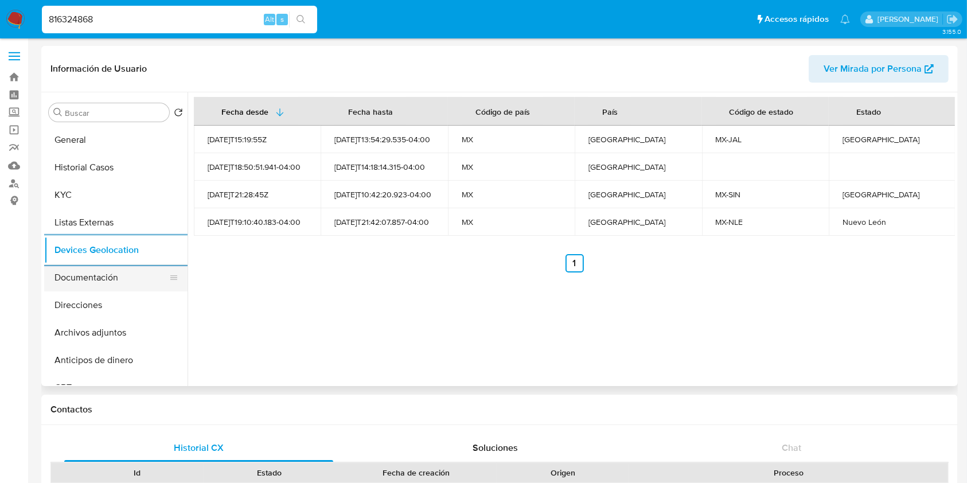
click at [116, 277] on button "Documentación" at bounding box center [111, 278] width 134 height 28
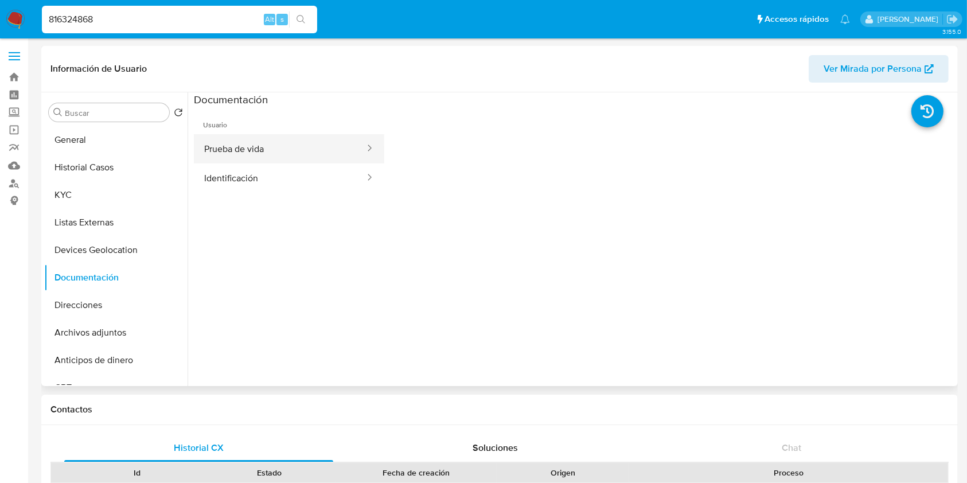
click at [275, 151] on button "Prueba de vida" at bounding box center [280, 148] width 172 height 29
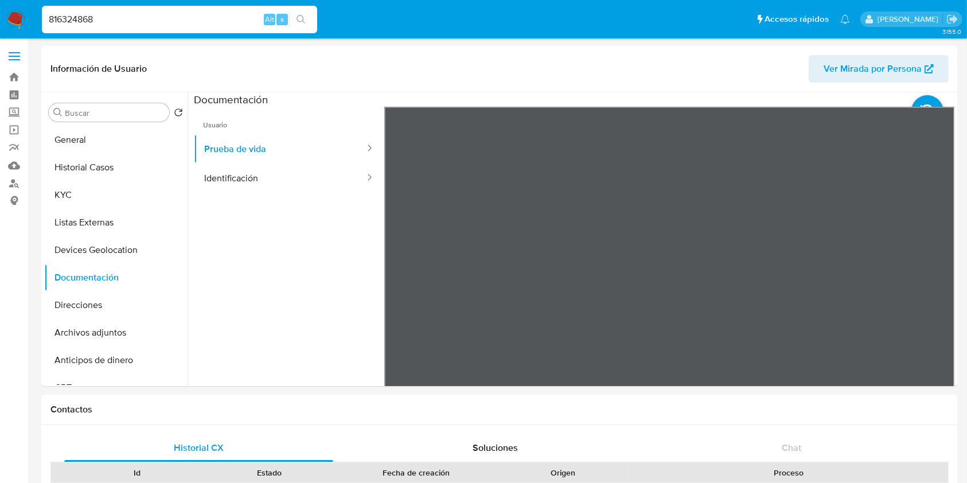
click at [96, 15] on input "816324868" at bounding box center [179, 19] width 275 height 15
click at [76, 17] on input "816324868" at bounding box center [179, 19] width 275 height 15
paste input "221709819"
type input "2217098198"
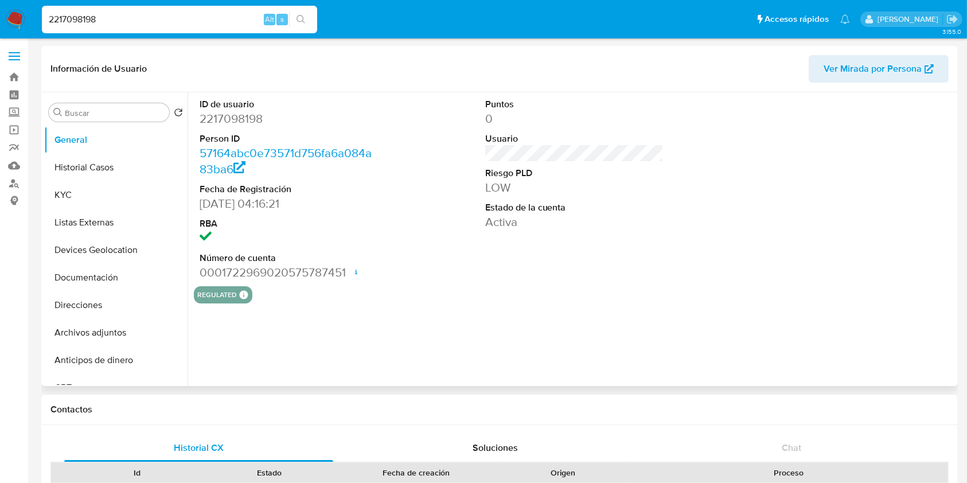
select select "10"
click at [92, 155] on button "Historial Casos" at bounding box center [111, 168] width 134 height 28
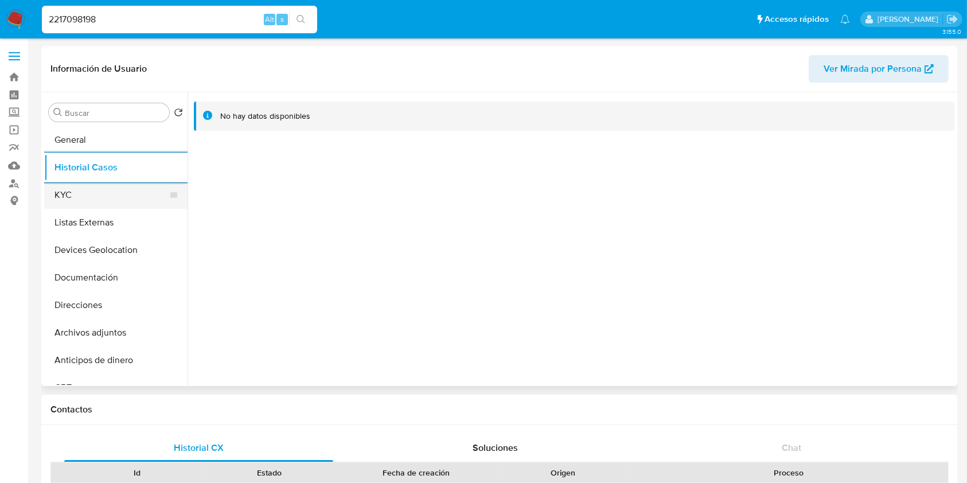
click at [87, 189] on button "KYC" at bounding box center [111, 195] width 134 height 28
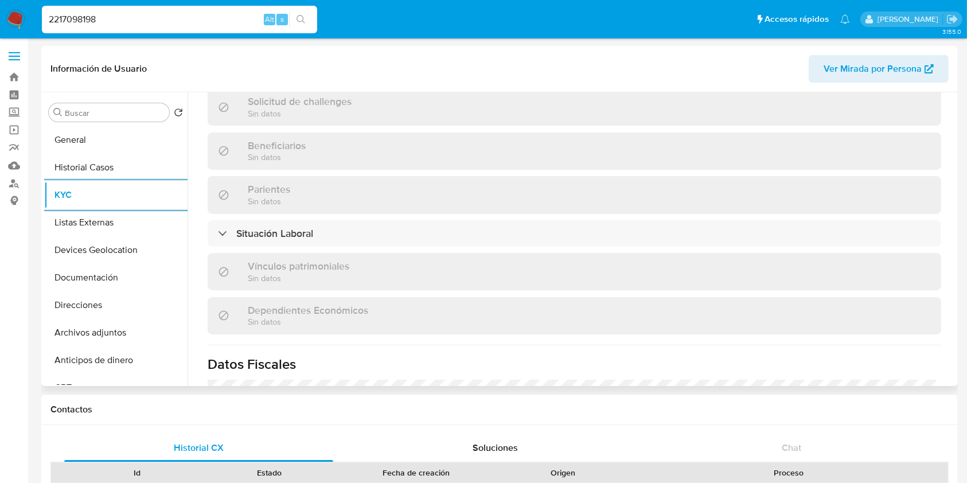
scroll to position [510, 0]
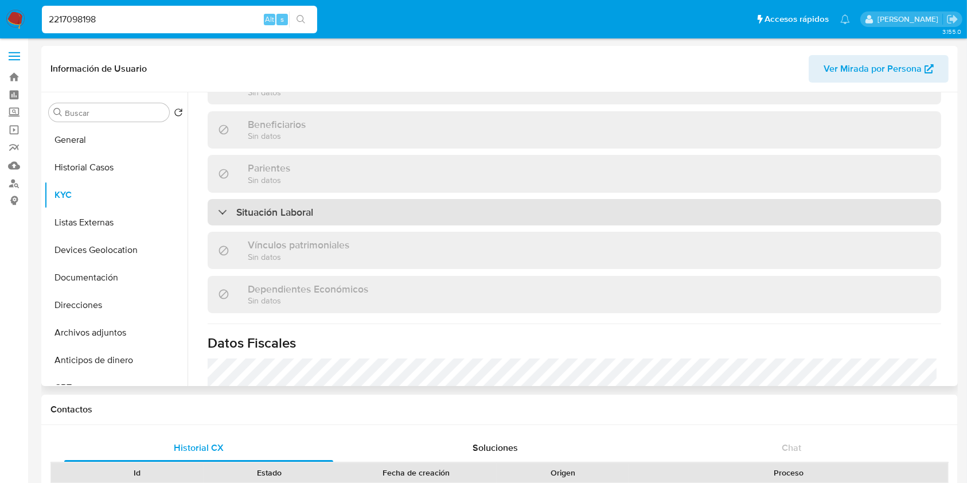
click at [432, 199] on div "Situación Laboral" at bounding box center [575, 212] width 734 height 26
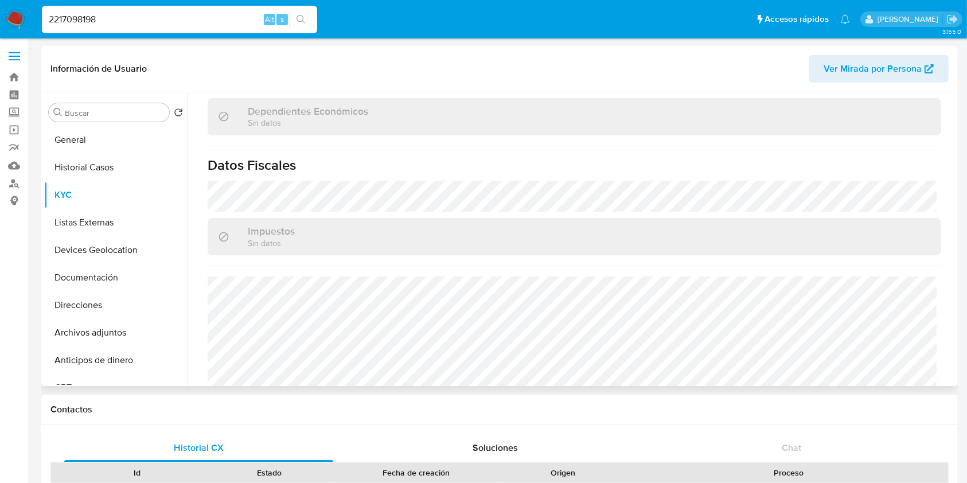
scroll to position [887, 0]
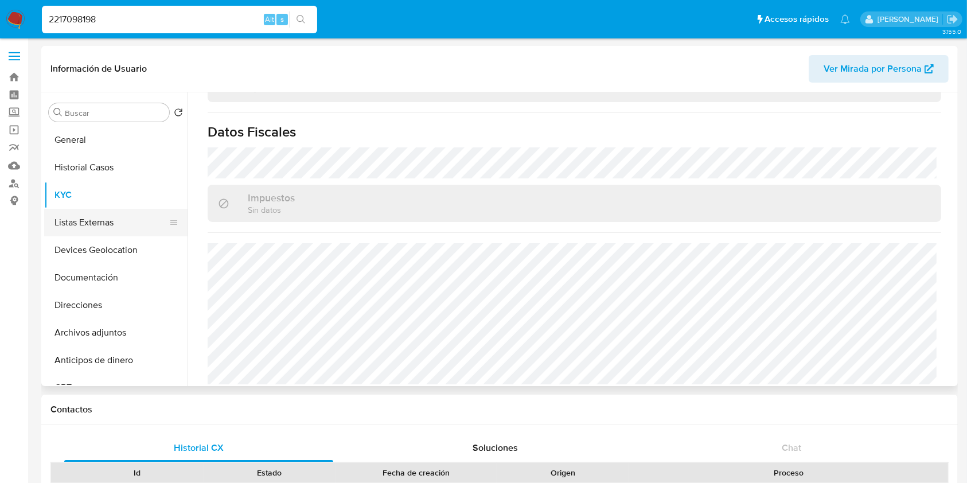
click at [98, 224] on button "Listas Externas" at bounding box center [111, 223] width 134 height 28
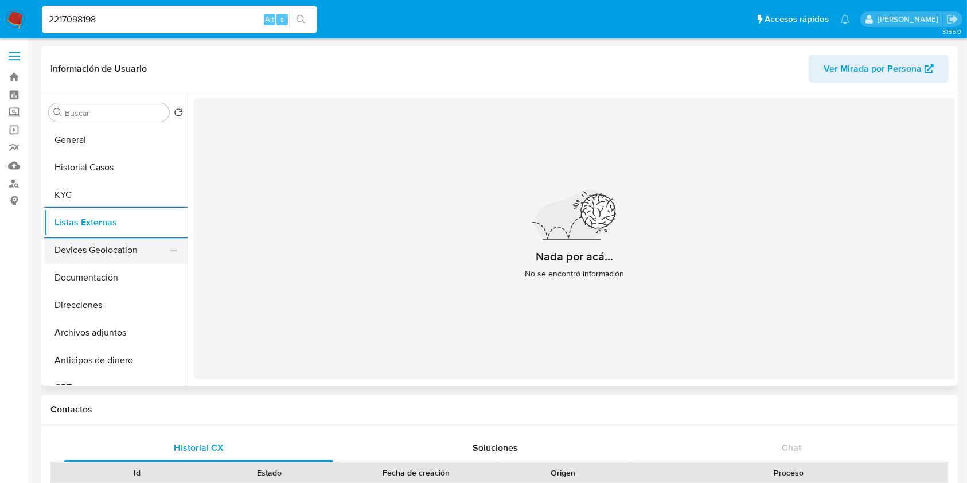
click at [108, 251] on button "Devices Geolocation" at bounding box center [111, 250] width 134 height 28
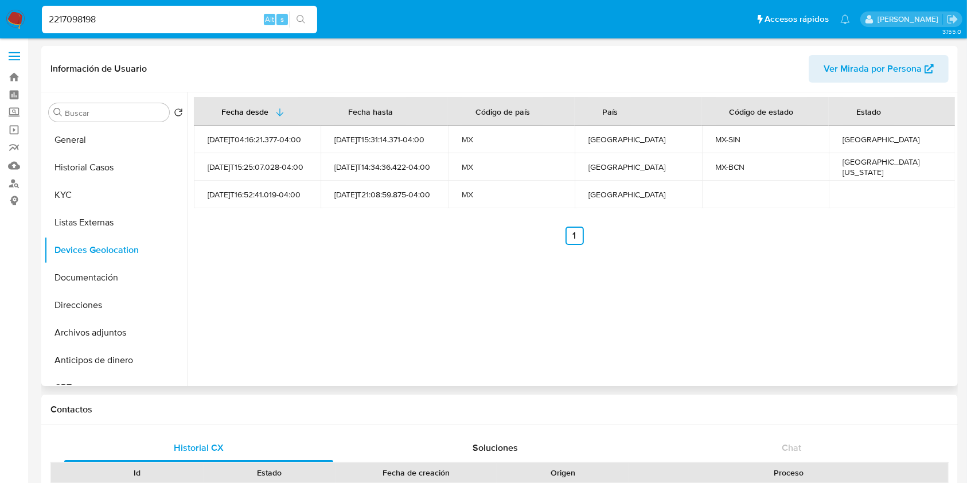
click at [408, 329] on div "Fecha desde Fecha hasta Código de país País Código de estado Estado 2025-01-16T…" at bounding box center [572, 239] width 768 height 294
click at [96, 279] on button "Documentación" at bounding box center [111, 278] width 134 height 28
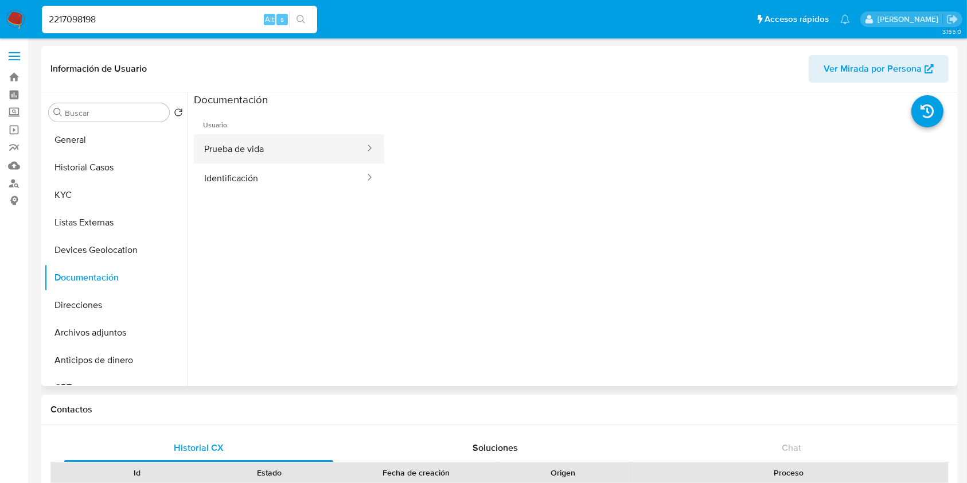
click at [261, 141] on button "Prueba de vida" at bounding box center [280, 148] width 172 height 29
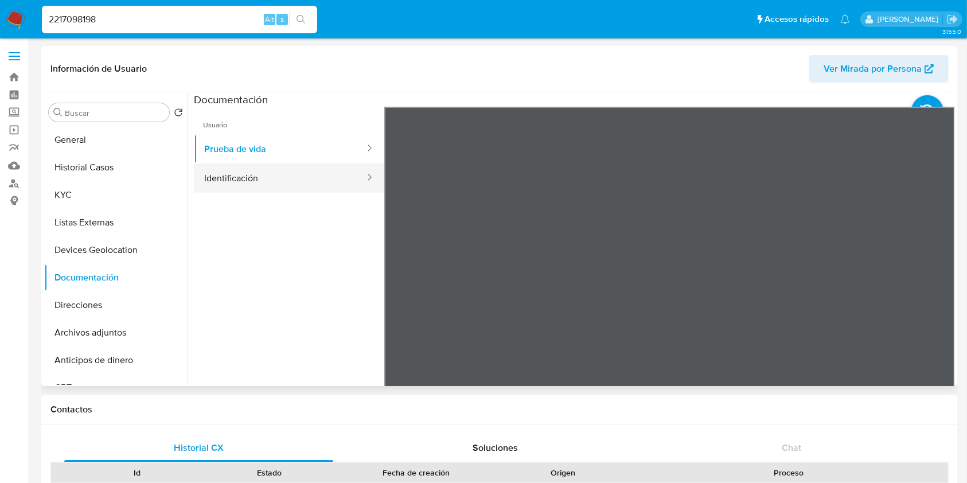
click at [259, 180] on button "Identificación" at bounding box center [280, 178] width 172 height 29
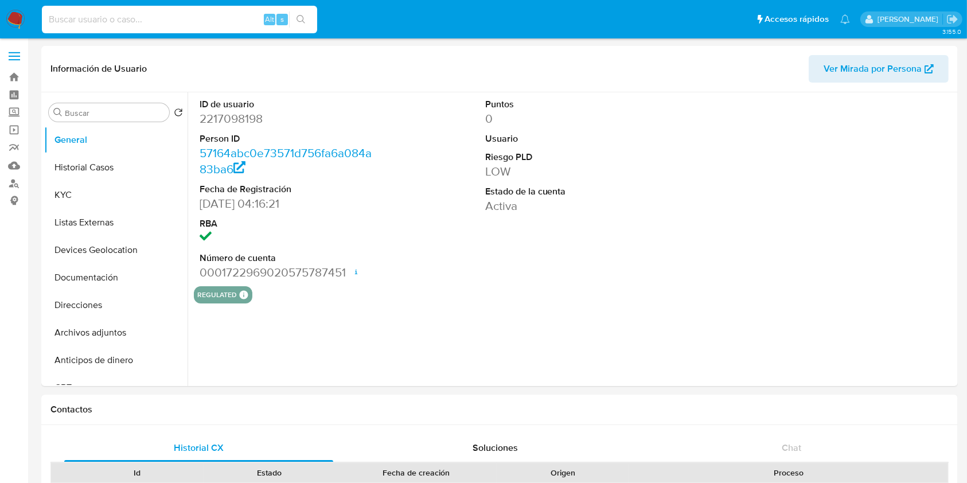
click at [154, 15] on input at bounding box center [179, 19] width 275 height 15
select select "10"
click at [9, 17] on img at bounding box center [16, 20] width 20 height 20
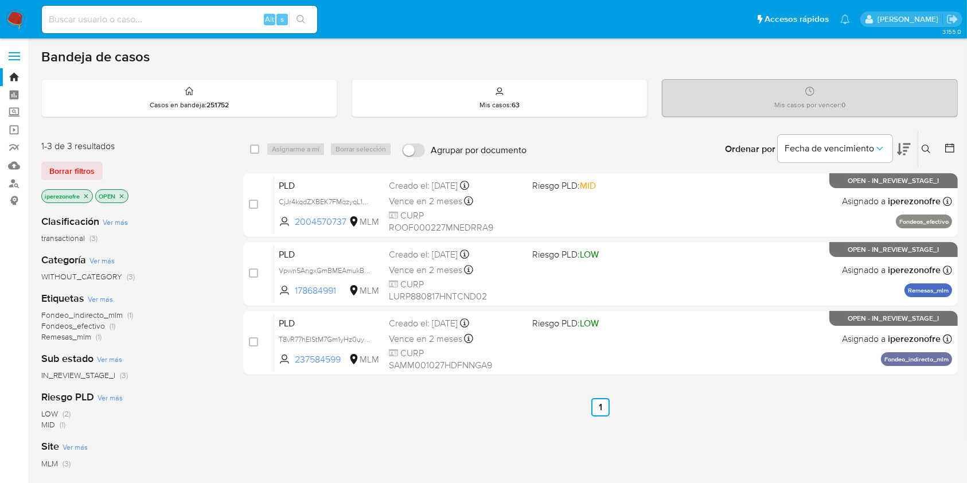
click at [927, 145] on icon at bounding box center [926, 149] width 9 height 9
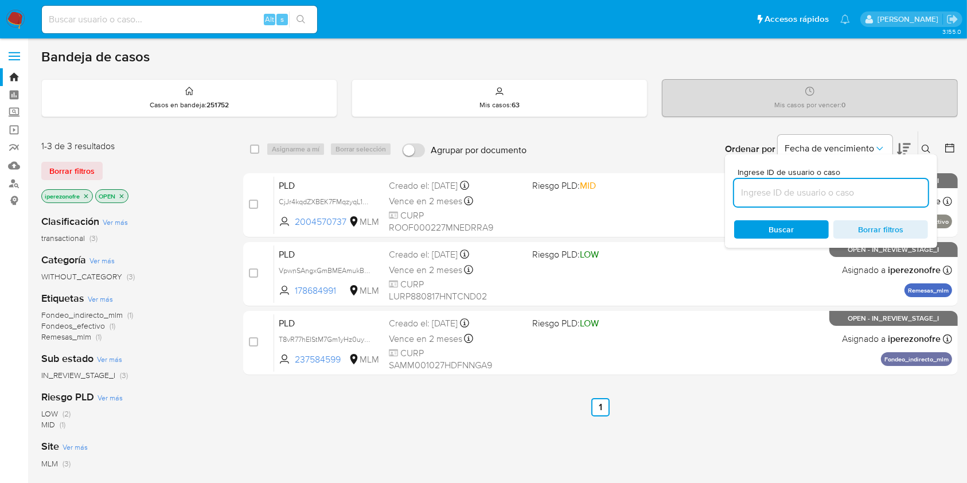
click at [776, 197] on input at bounding box center [832, 192] width 194 height 15
type input "178684991"
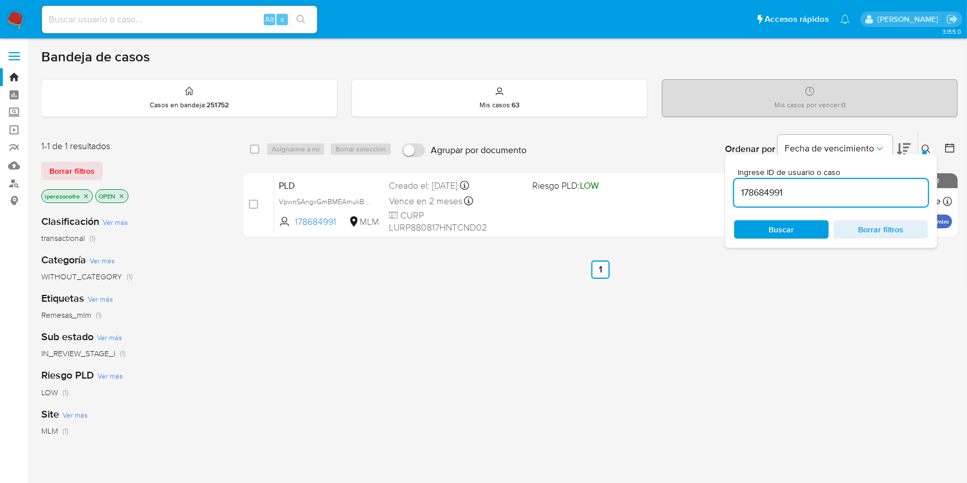
click at [788, 232] on span "Buscar" at bounding box center [782, 229] width 25 height 18
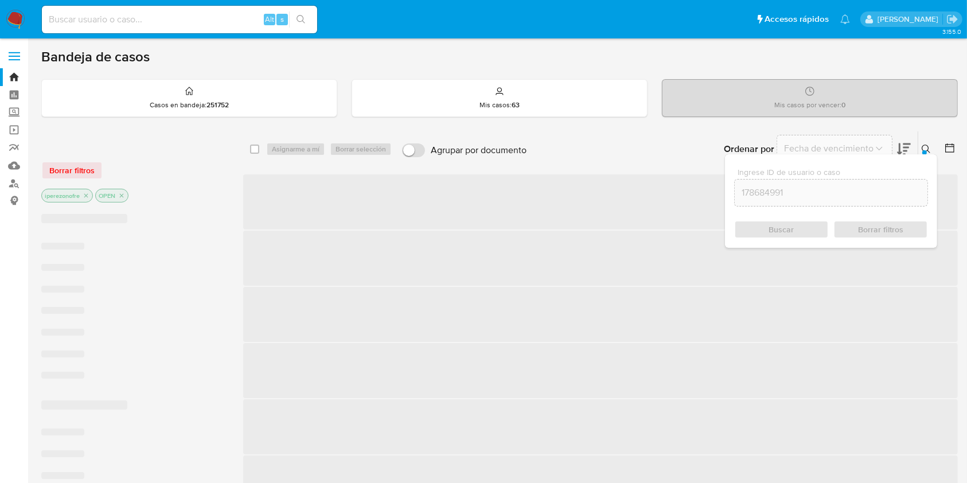
click at [365, 292] on span "‌" at bounding box center [600, 314] width 715 height 55
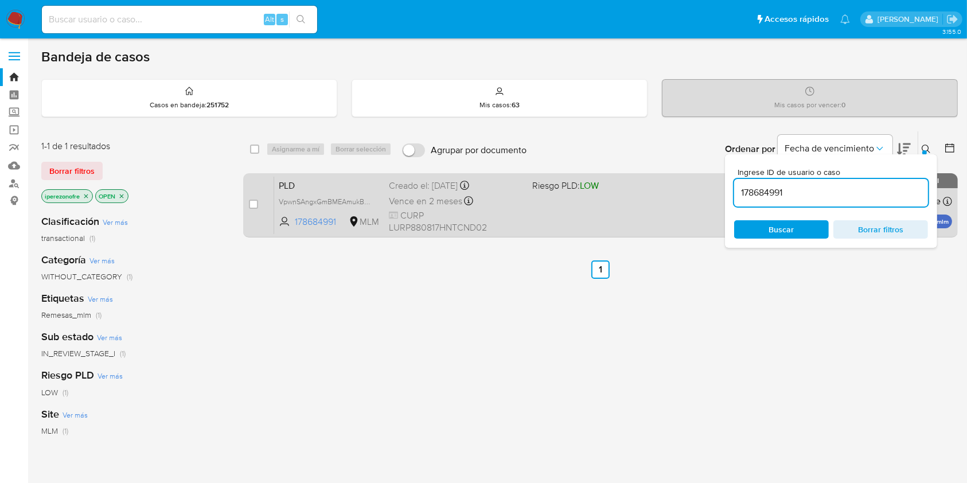
click at [355, 186] on span "PLD" at bounding box center [329, 184] width 101 height 15
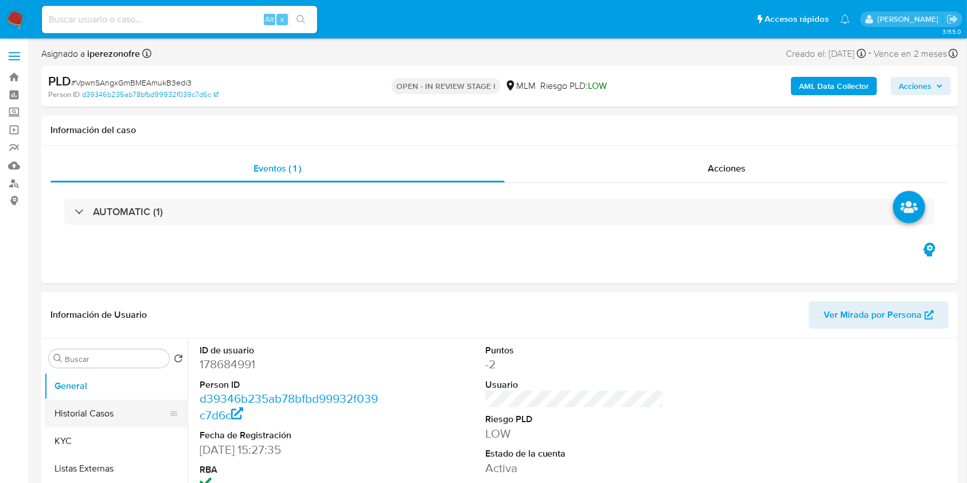
click at [112, 414] on button "Historial Casos" at bounding box center [111, 414] width 134 height 28
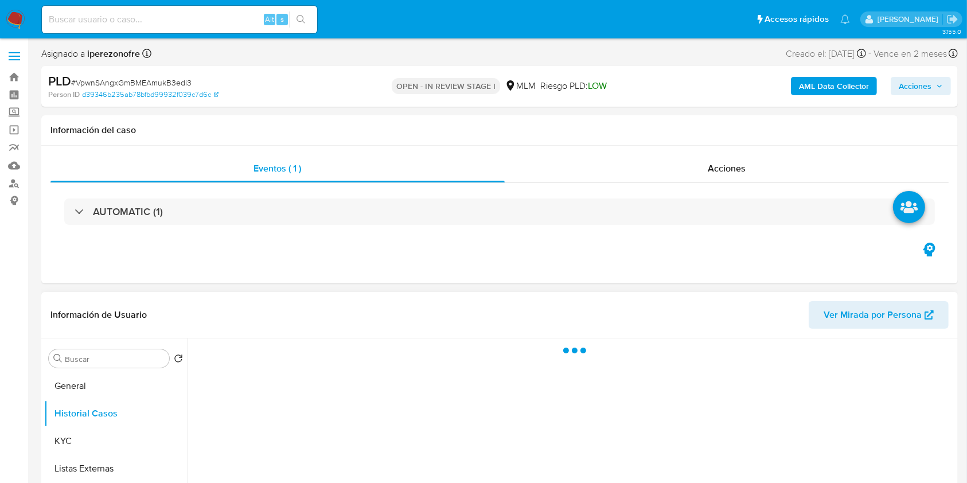
select select "10"
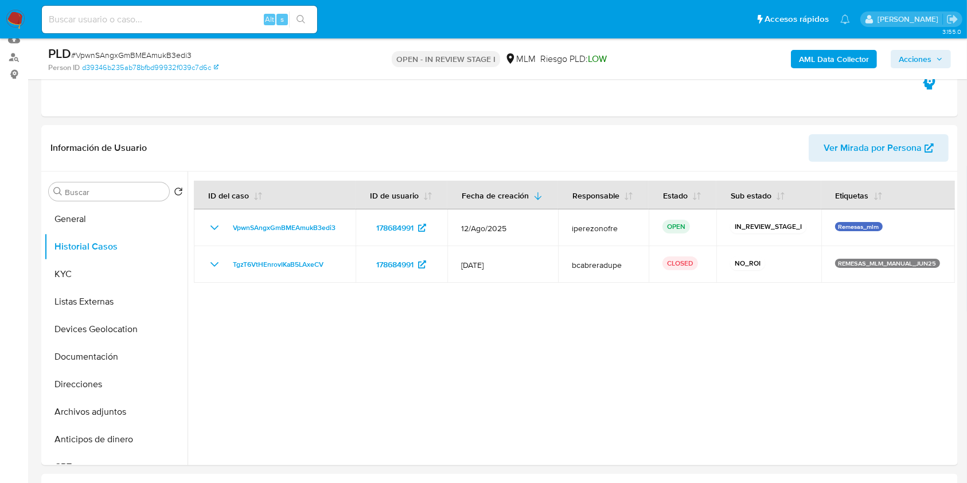
scroll to position [306, 0]
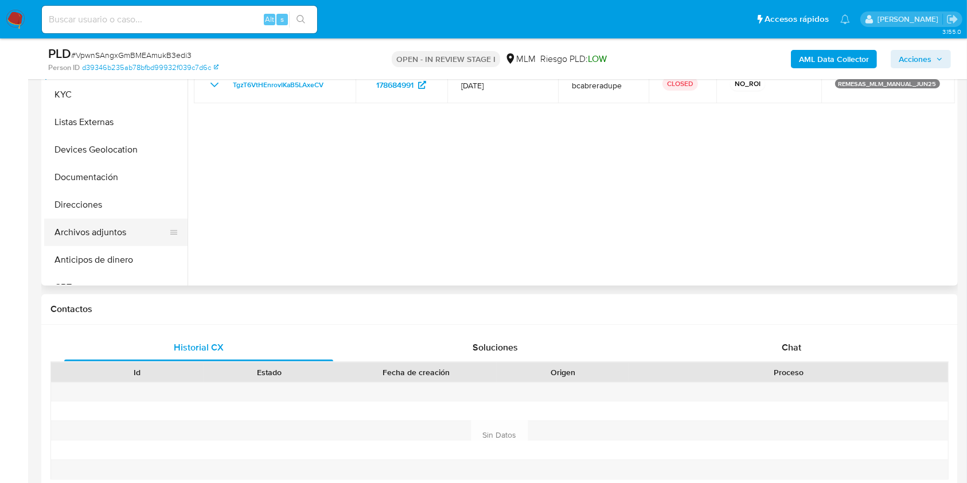
click at [126, 227] on button "Archivos adjuntos" at bounding box center [111, 233] width 134 height 28
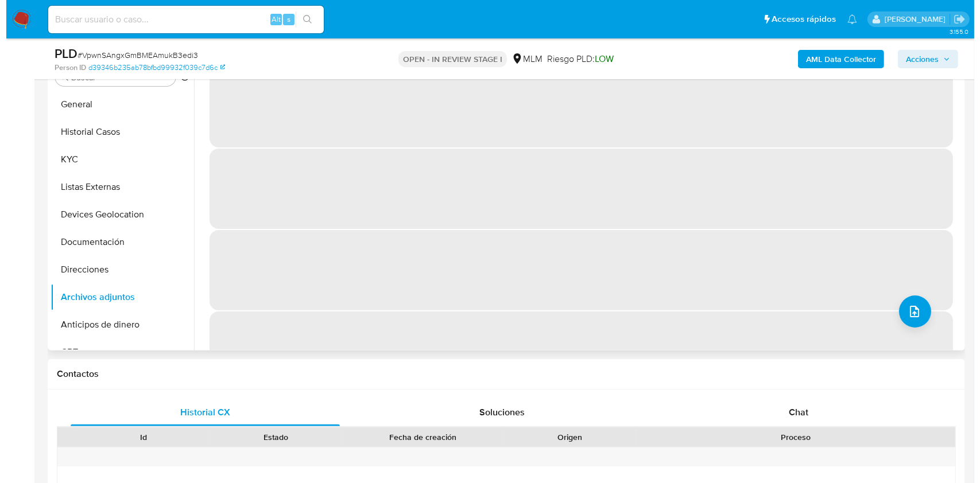
scroll to position [153, 0]
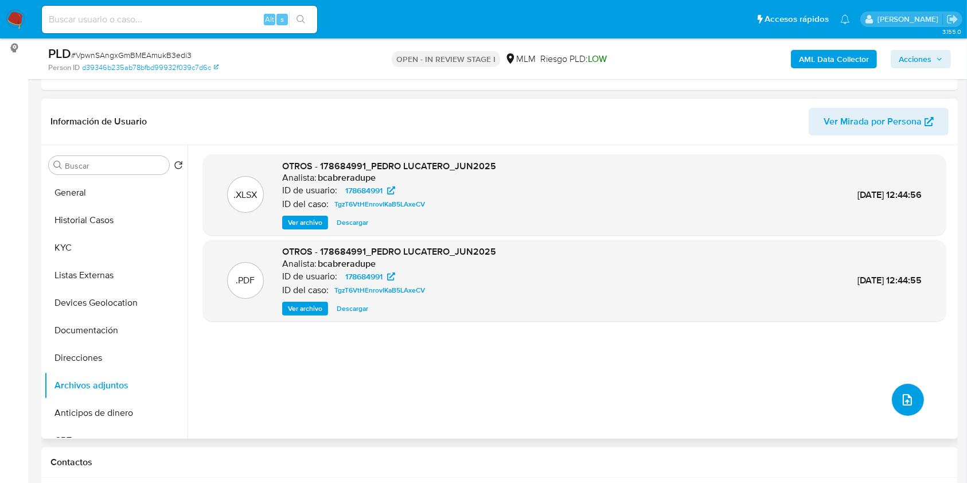
click at [901, 400] on icon "upload-file" at bounding box center [908, 400] width 14 height 14
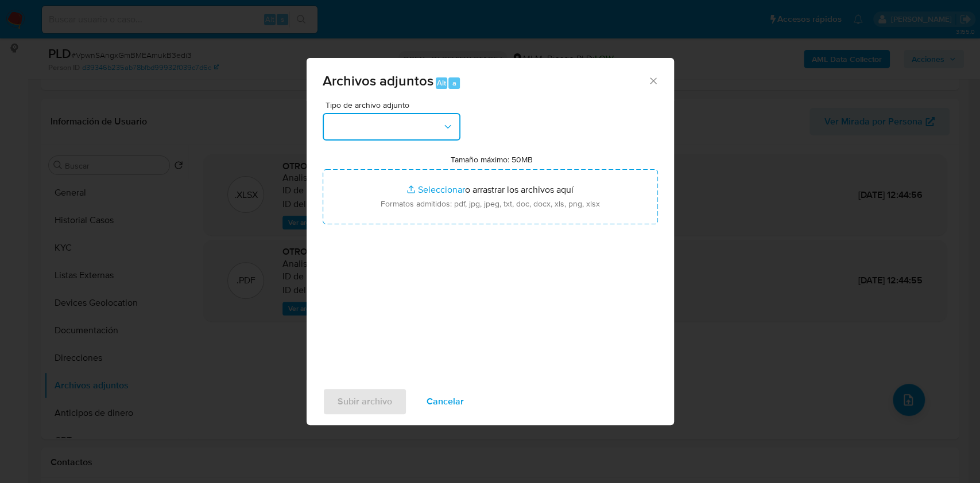
click at [414, 114] on button "button" at bounding box center [391, 127] width 138 height 28
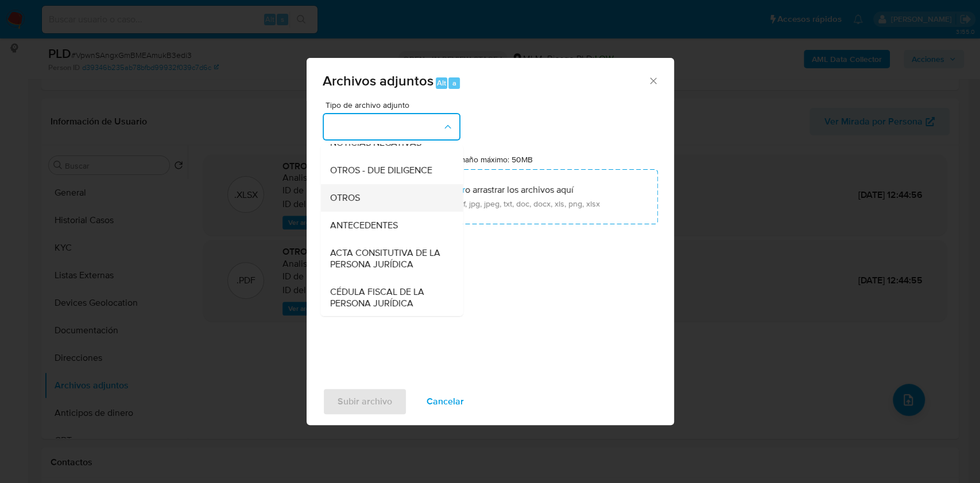
click at [371, 211] on div "OTROS" at bounding box center [387, 198] width 117 height 28
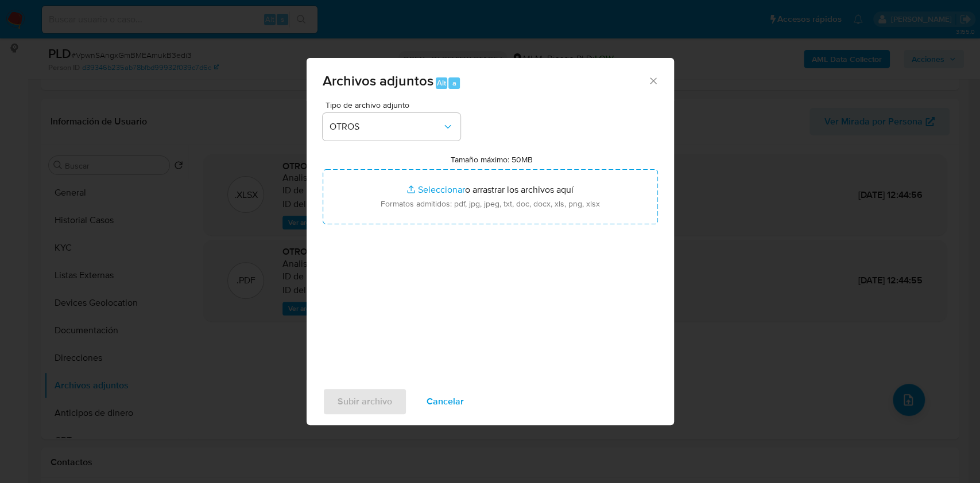
click at [510, 307] on div "Tipo de archivo adjunto OTROS Tamaño máximo: 50MB Seleccionar archivos Seleccio…" at bounding box center [489, 236] width 335 height 271
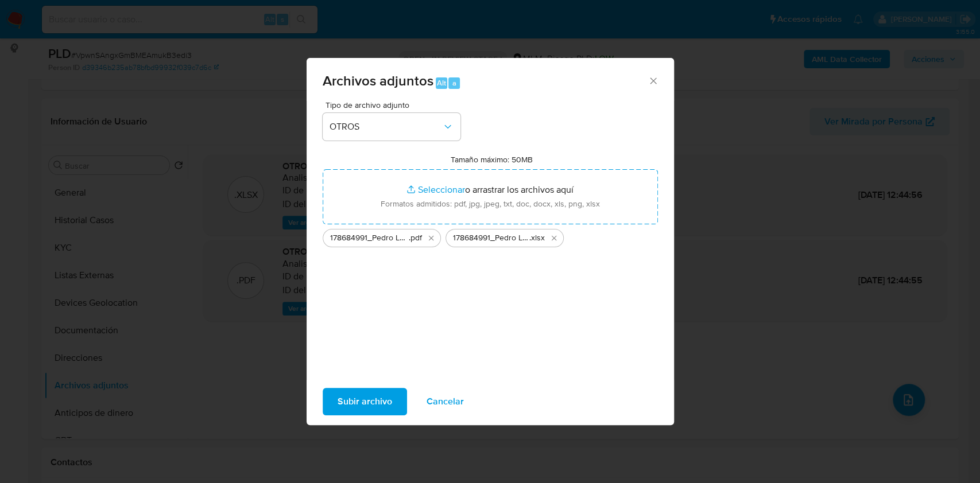
click at [351, 402] on span "Subir archivo" at bounding box center [364, 401] width 55 height 25
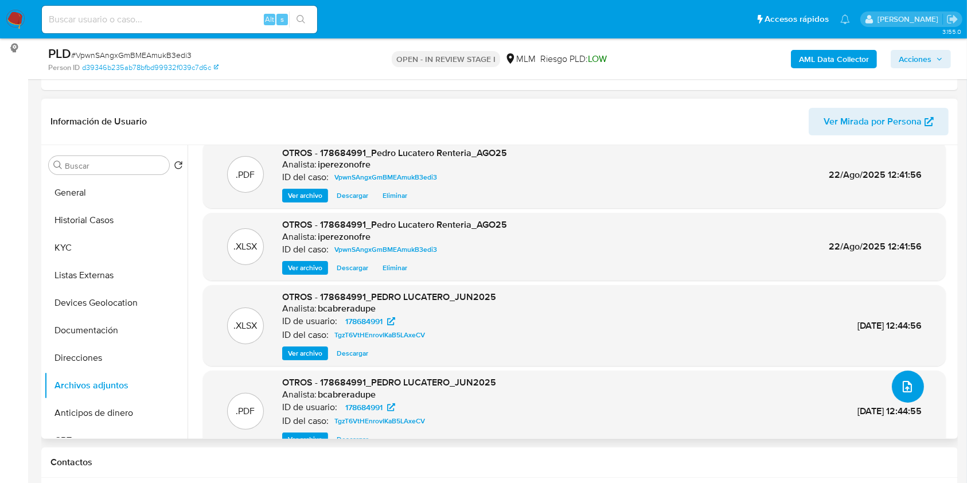
scroll to position [0, 0]
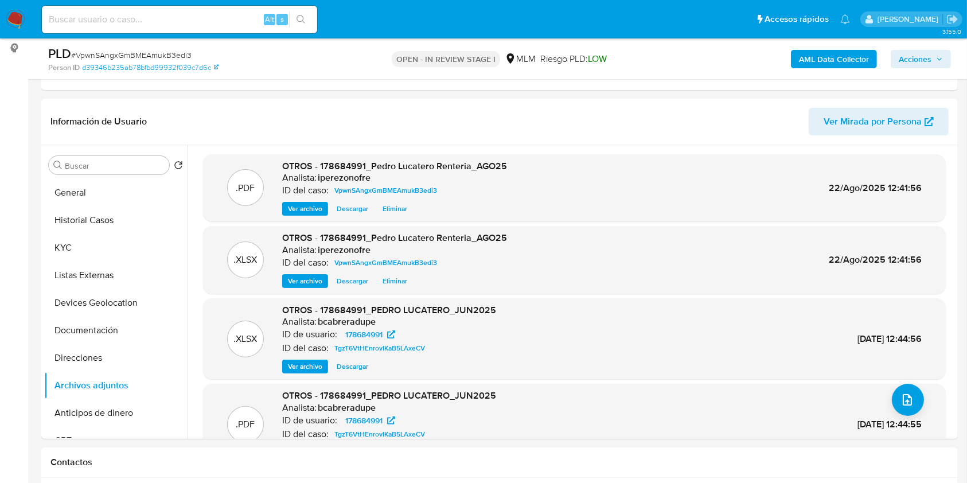
click at [941, 57] on icon "button" at bounding box center [940, 59] width 7 height 7
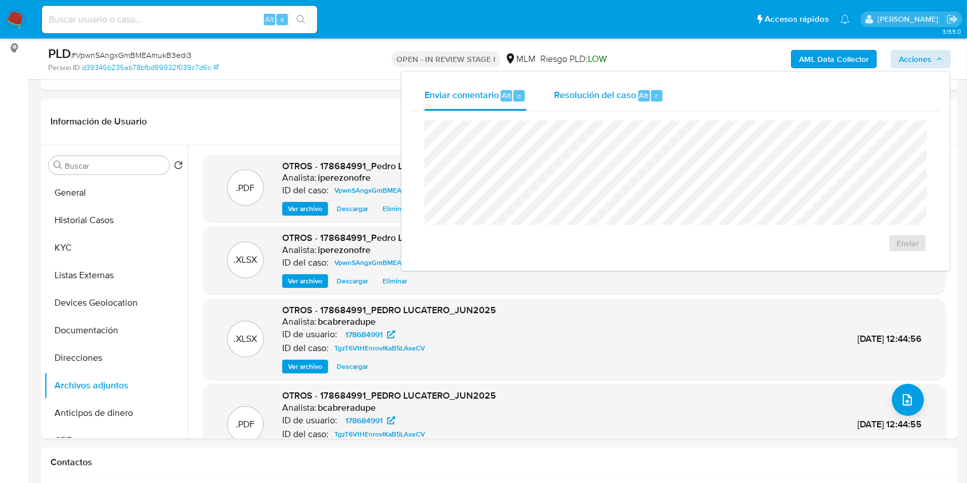
click at [602, 91] on span "Resolución del caso" at bounding box center [595, 94] width 82 height 13
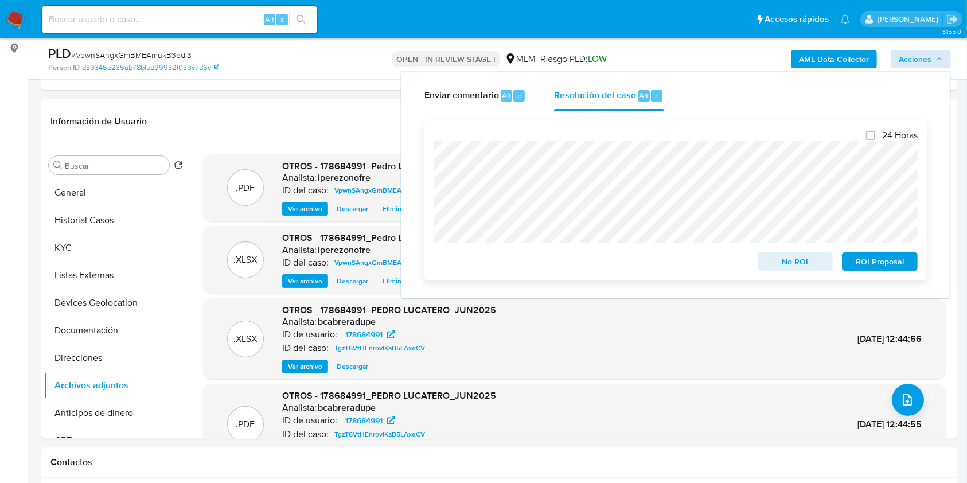
click at [803, 259] on span "No ROI" at bounding box center [796, 262] width 60 height 16
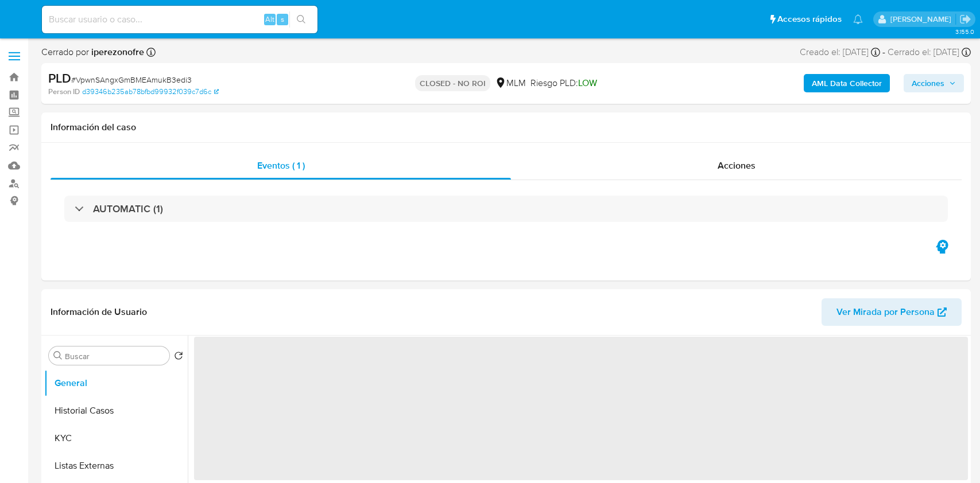
select select "10"
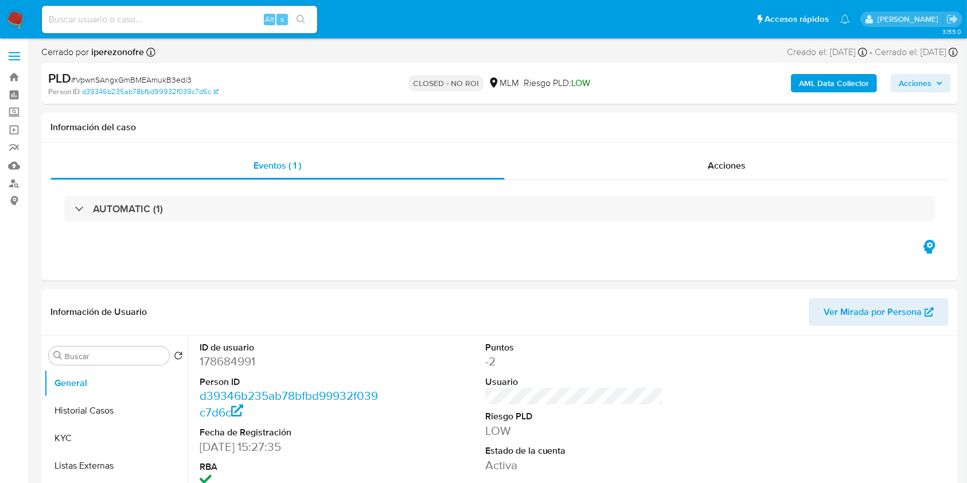
drag, startPoint x: 200, startPoint y: 10, endPoint x: 202, endPoint y: 21, distance: 10.6
click at [200, 11] on div "Alt s" at bounding box center [179, 20] width 275 height 28
click at [176, 28] on div "Alt s" at bounding box center [179, 20] width 275 height 28
click at [158, 9] on div "Alt s" at bounding box center [179, 20] width 275 height 28
click at [170, 21] on input at bounding box center [179, 19] width 275 height 15
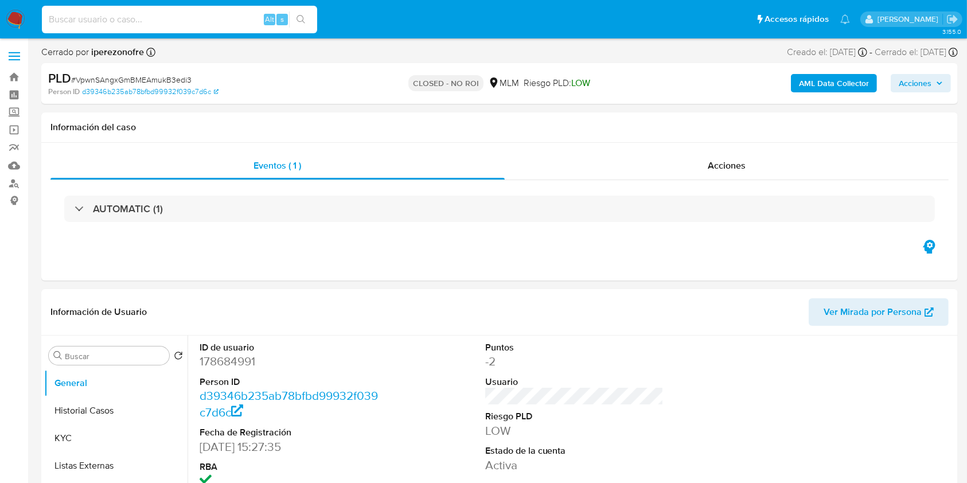
paste input "65228683"
type input "65228683"
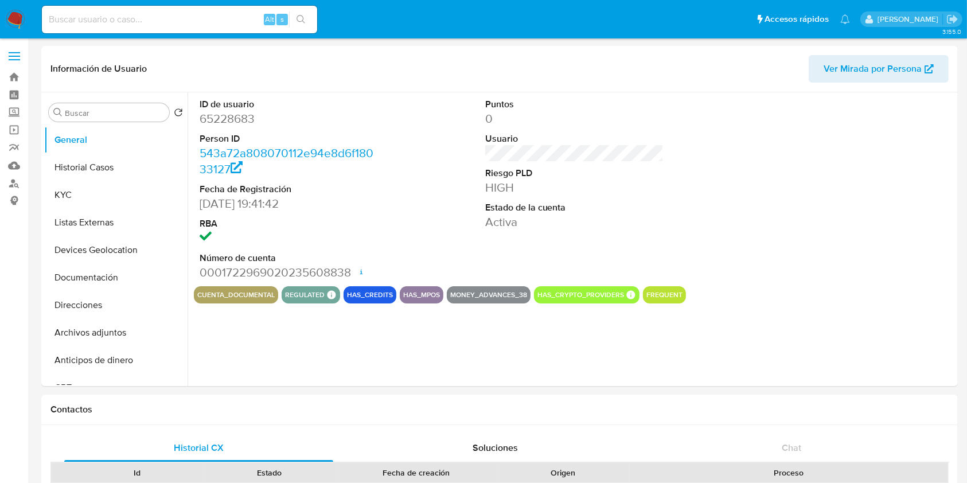
select select "10"
click at [667, 202] on div "ID de usuario 65228683 Person ID 543a72a808070112e94e8d6f18033127 Fecha de Regi…" at bounding box center [574, 189] width 761 height 194
click at [106, 176] on button "Historial Casos" at bounding box center [111, 168] width 134 height 28
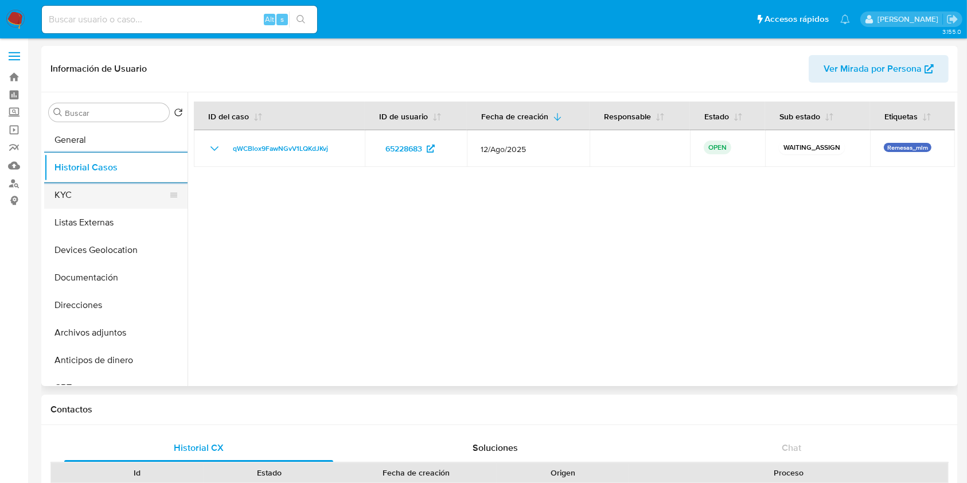
click at [92, 201] on button "KYC" at bounding box center [111, 195] width 134 height 28
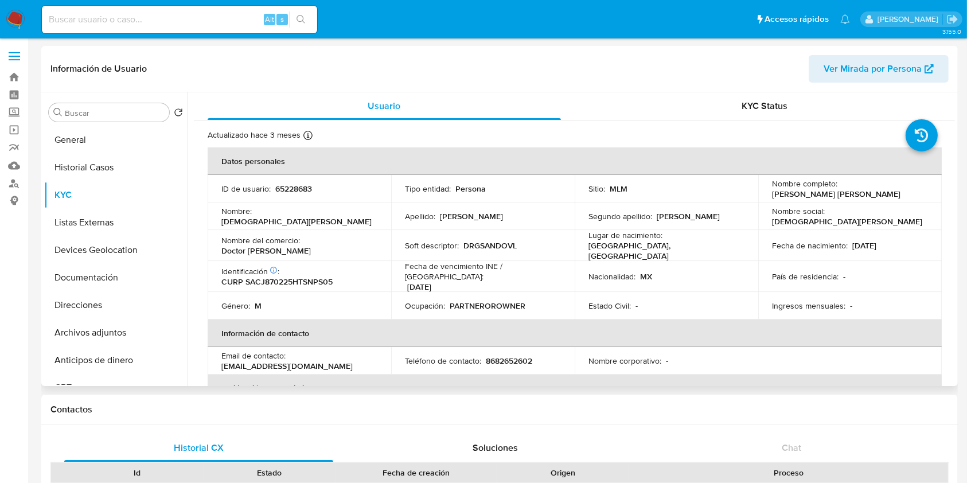
click at [518, 356] on p "8682652602" at bounding box center [509, 361] width 46 height 10
copy p "8682652602"
drag, startPoint x: 319, startPoint y: 358, endPoint x: 222, endPoint y: 362, distance: 97.6
click at [222, 362] on div "Email de contacto : chucho543@hotmail.com" at bounding box center [300, 361] width 156 height 21
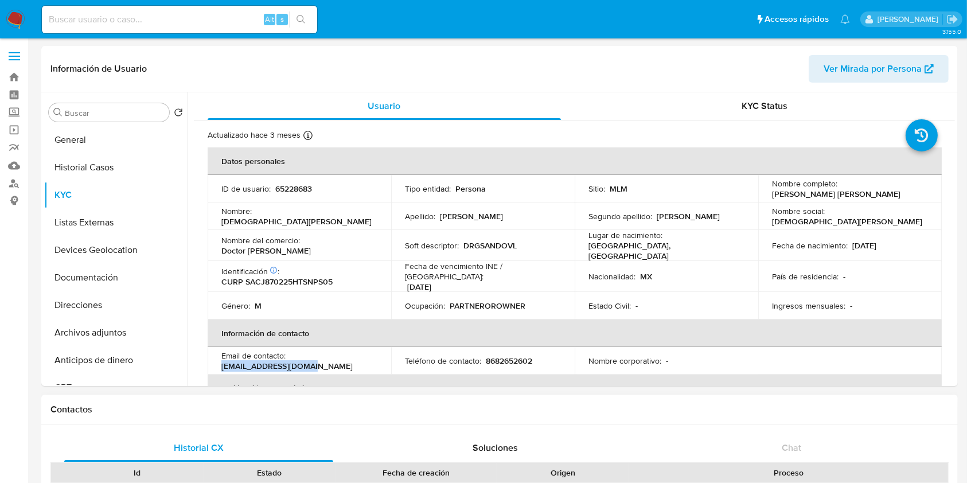
copy p "chucho543@hotmail.com"
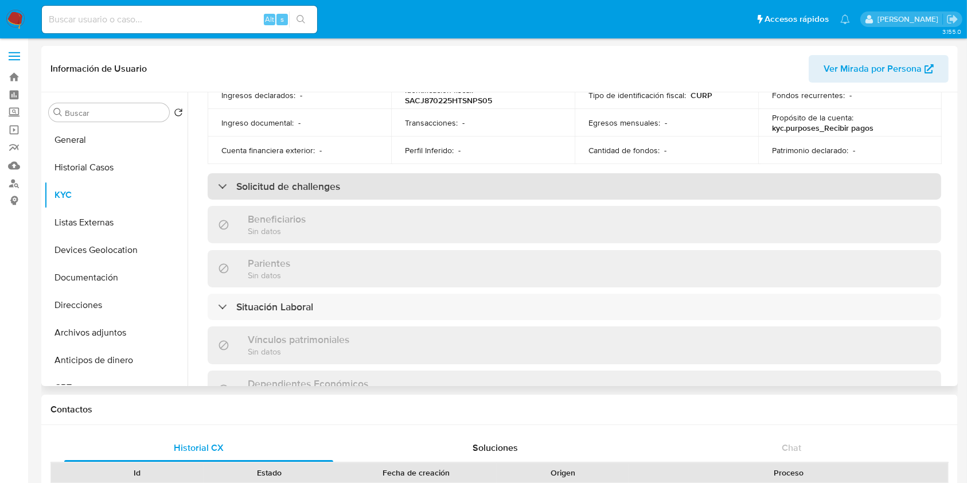
scroll to position [428, 0]
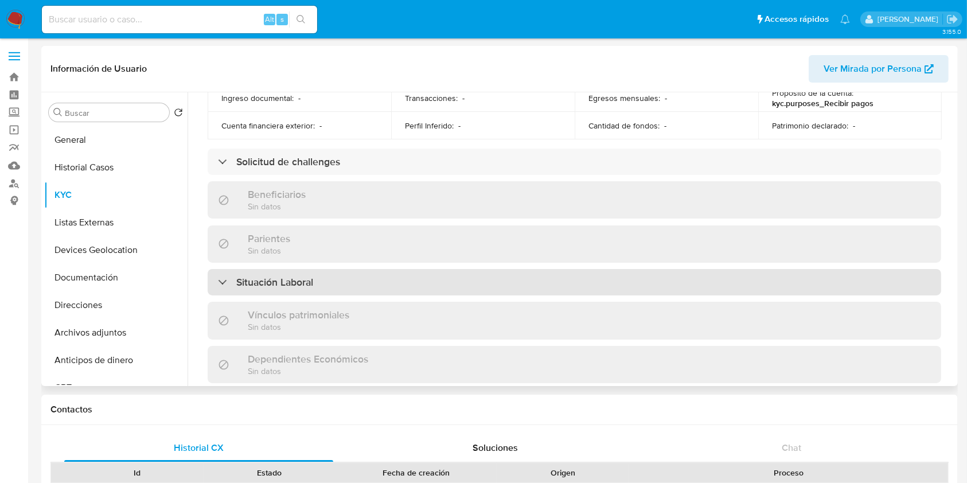
click at [409, 270] on div "Situación Laboral" at bounding box center [575, 282] width 734 height 26
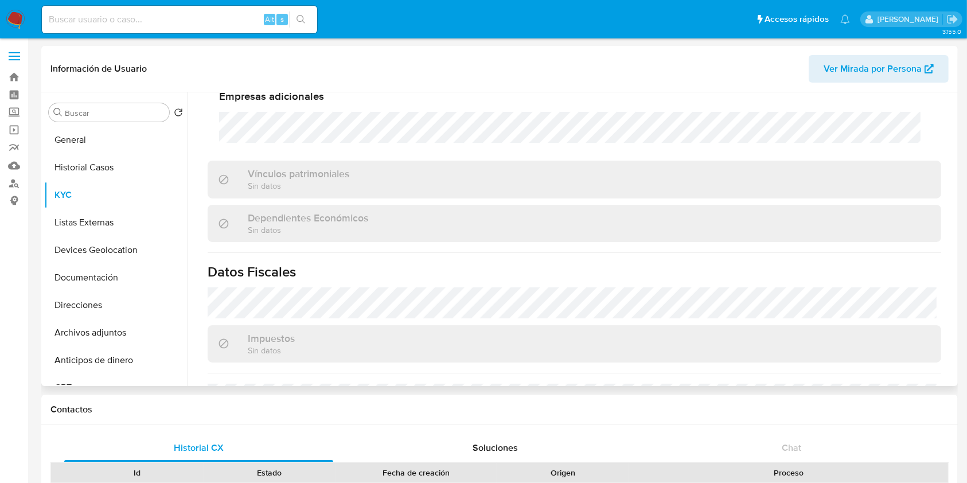
scroll to position [876, 0]
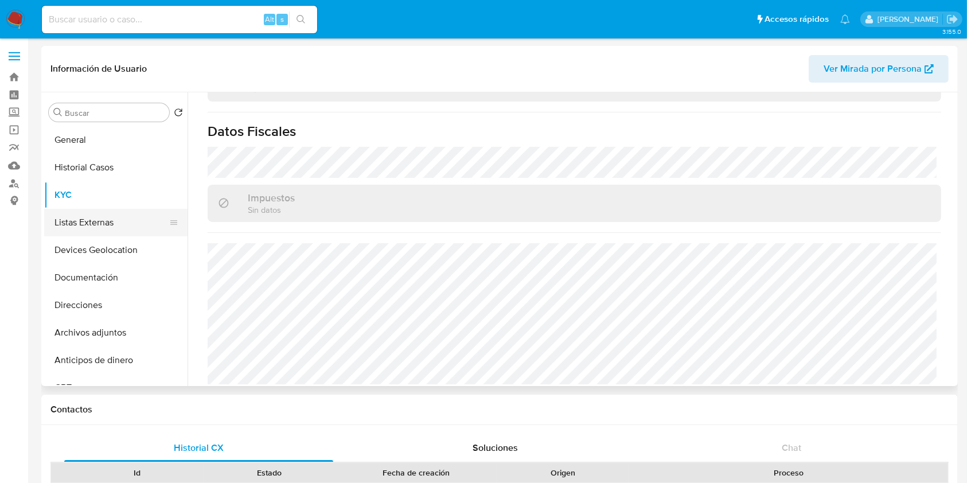
click at [114, 218] on button "Listas Externas" at bounding box center [111, 223] width 134 height 28
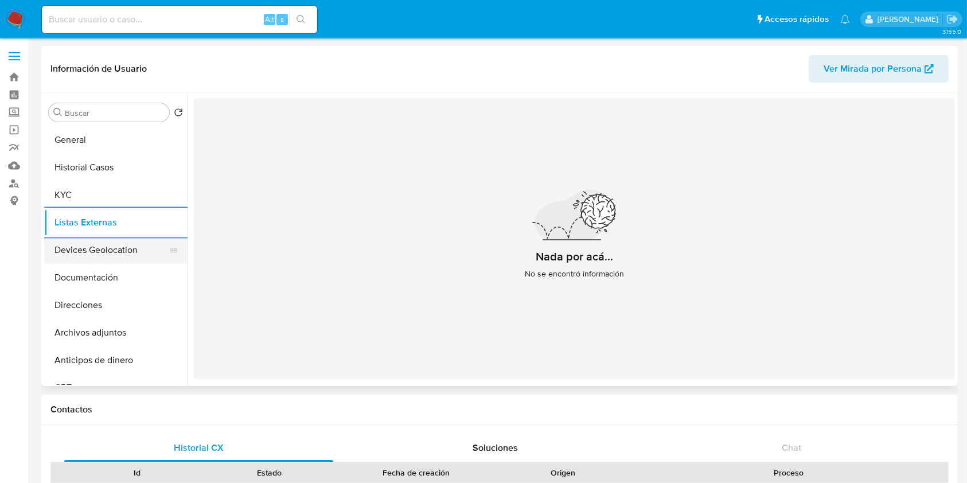
click at [92, 244] on button "Devices Geolocation" at bounding box center [111, 250] width 134 height 28
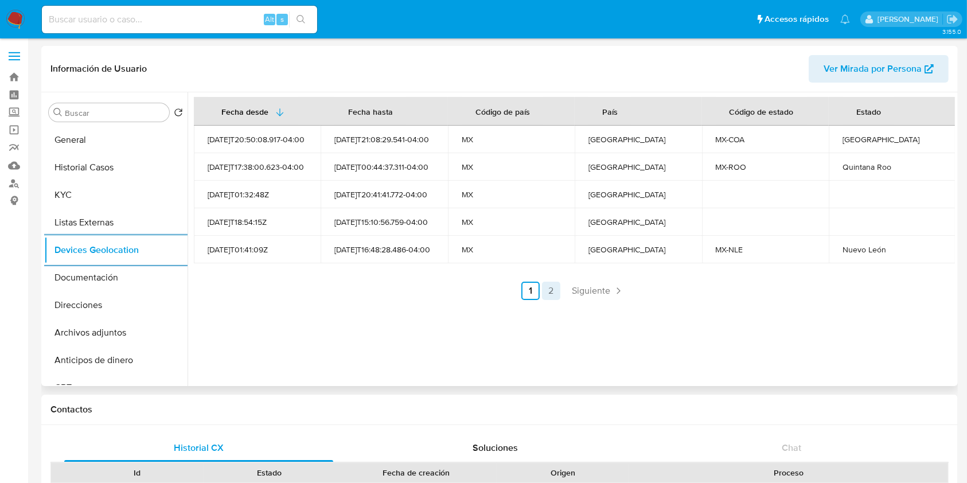
click at [549, 293] on link "2" at bounding box center [551, 291] width 18 height 18
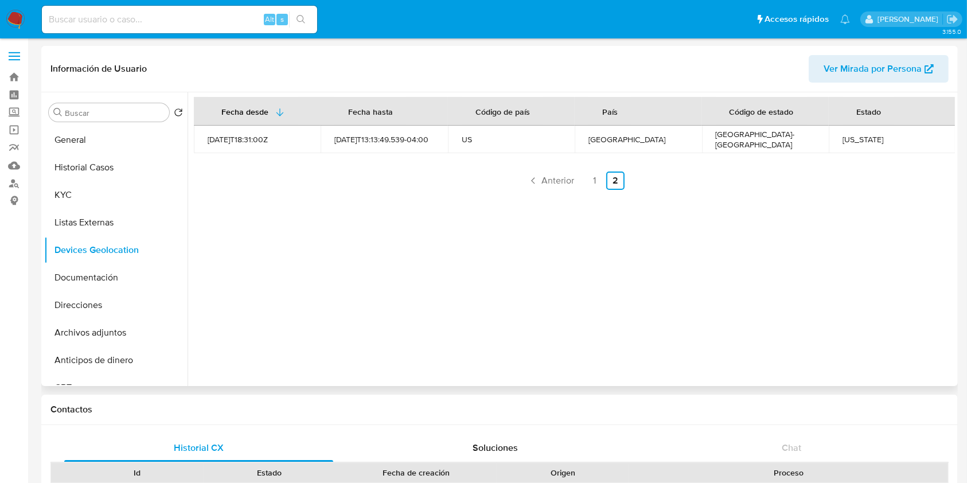
click at [847, 143] on div "Texas" at bounding box center [892, 139] width 99 height 10
copy div "Texas"
click at [592, 181] on link "1" at bounding box center [595, 181] width 18 height 18
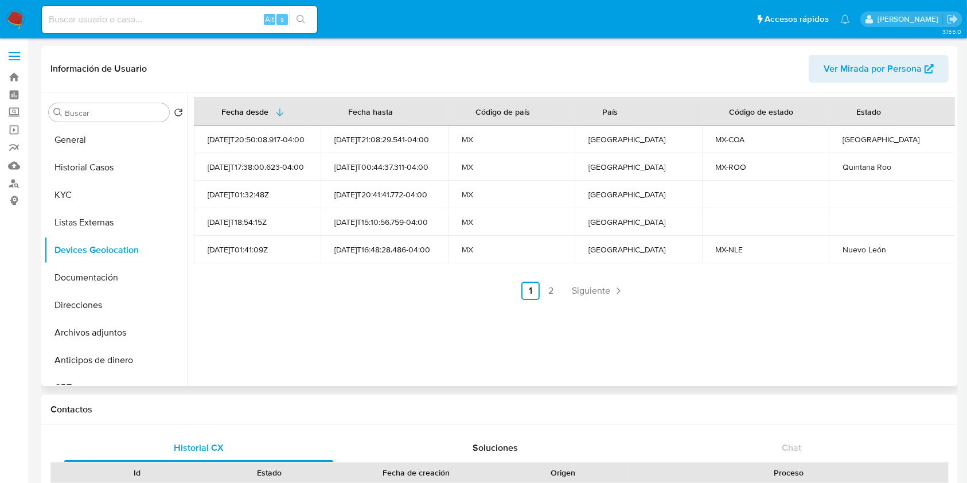
click at [856, 139] on div "Coahuila" at bounding box center [892, 139] width 99 height 10
copy div "Coahuila"
drag, startPoint x: 837, startPoint y: 166, endPoint x: 896, endPoint y: 174, distance: 59.6
click at [893, 170] on td "Quintana Roo" at bounding box center [892, 167] width 127 height 28
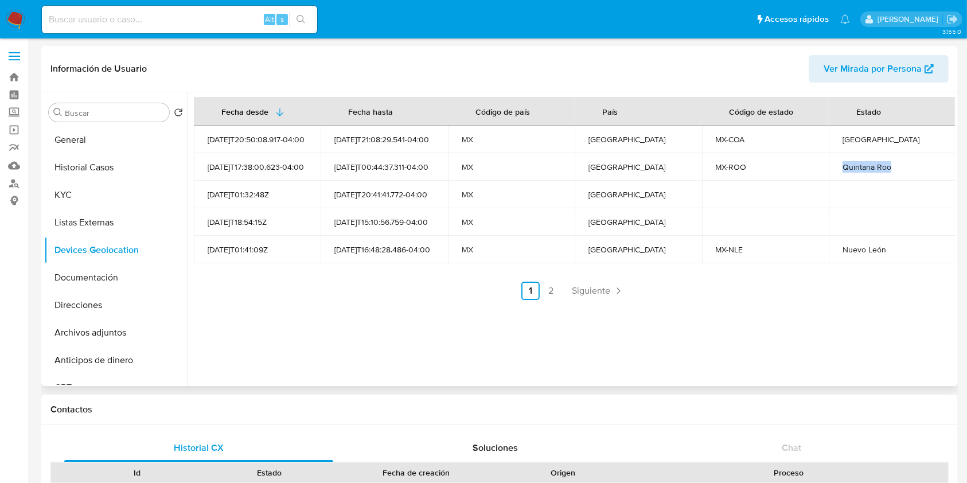
copy div "Quintana Roo"
drag, startPoint x: 887, startPoint y: 246, endPoint x: 840, endPoint y: 250, distance: 47.2
click at [843, 250] on div "Nuevo León" at bounding box center [892, 249] width 99 height 10
copy div "Nuevo León"
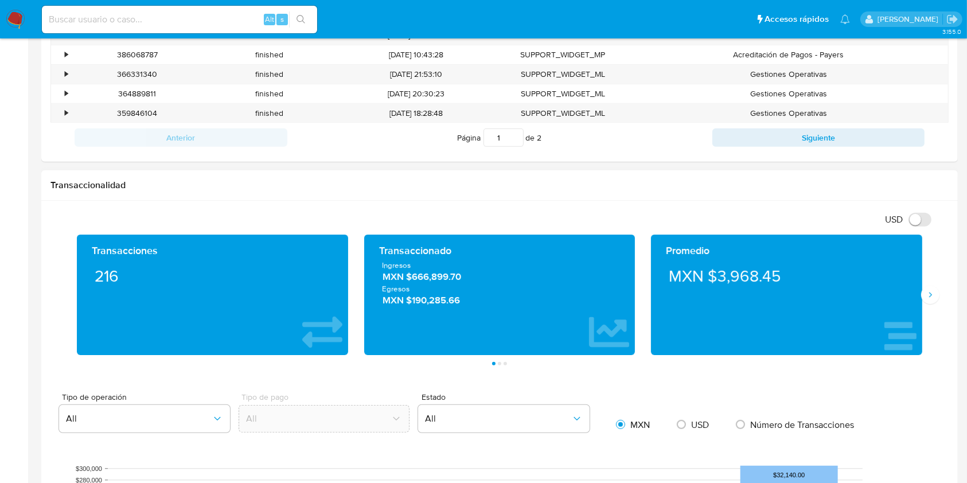
scroll to position [459, 0]
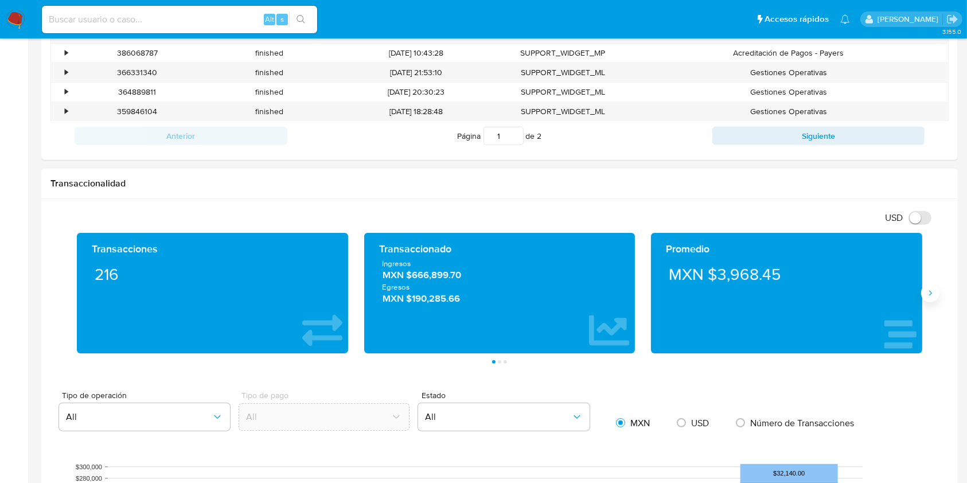
click at [928, 292] on icon "Siguiente" at bounding box center [930, 293] width 9 height 9
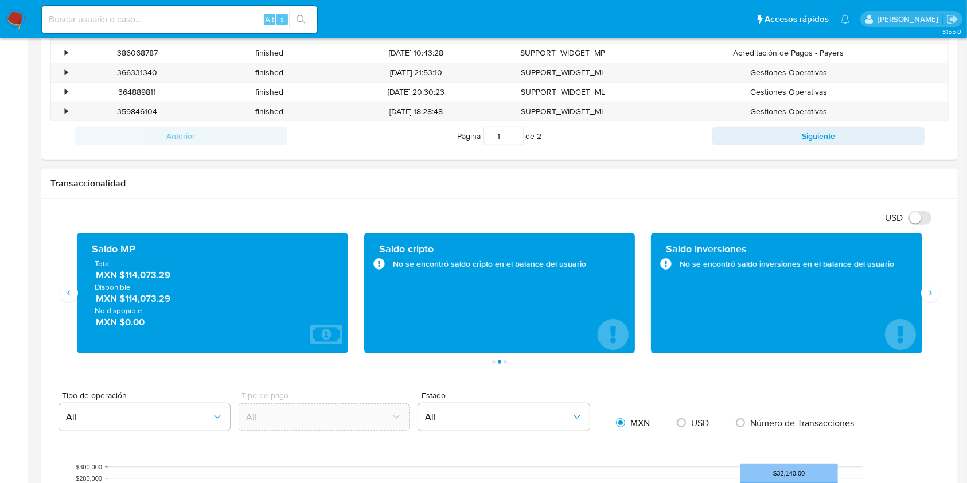
drag, startPoint x: 129, startPoint y: 280, endPoint x: 177, endPoint y: 284, distance: 48.9
click at [175, 278] on span "MXN $114,073.29" at bounding box center [213, 275] width 235 height 13
click at [181, 278] on span "MXN $114,073.29" at bounding box center [213, 275] width 235 height 13
drag, startPoint x: 174, startPoint y: 278, endPoint x: 125, endPoint y: 277, distance: 49.9
click at [125, 277] on span "MXN $114,073.29" at bounding box center [213, 275] width 235 height 13
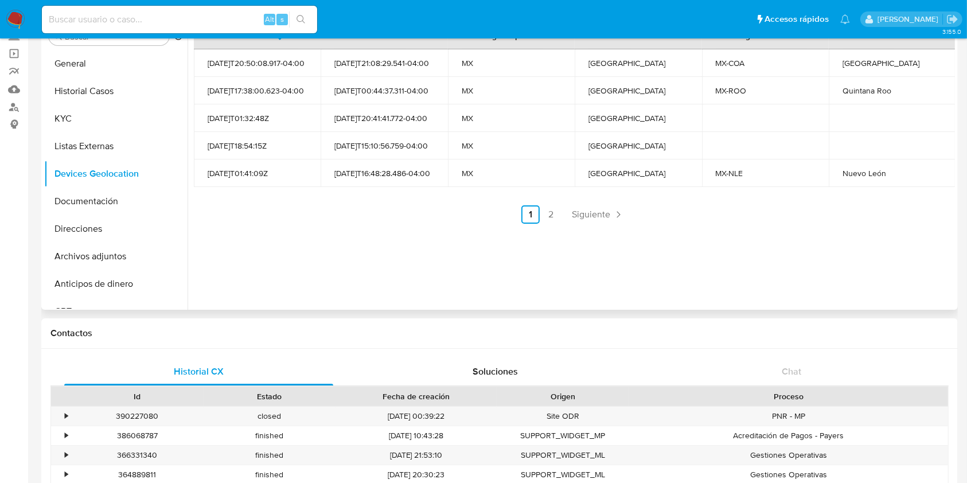
scroll to position [0, 0]
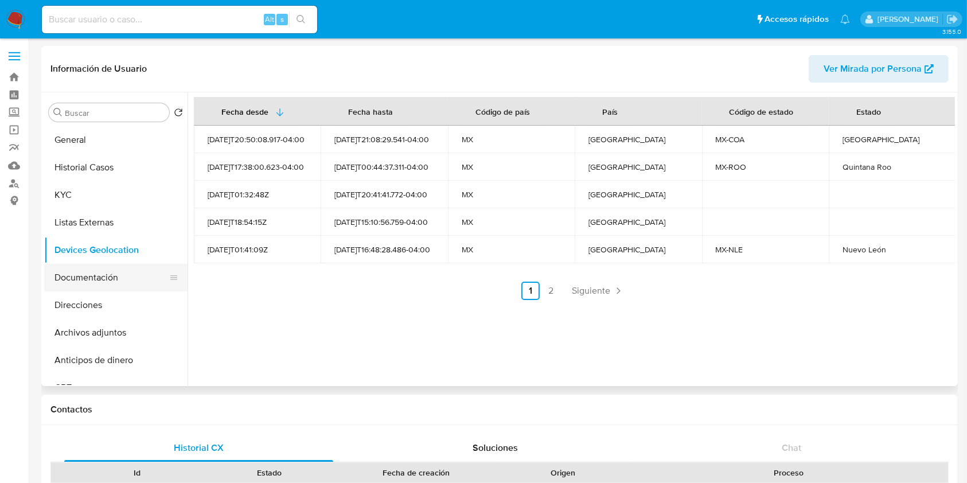
click at [92, 275] on button "Documentación" at bounding box center [111, 278] width 134 height 28
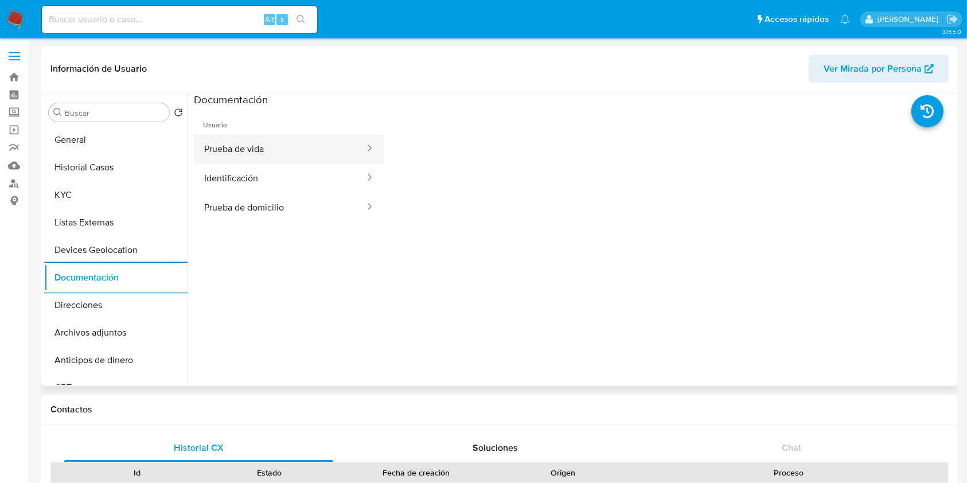
click at [265, 144] on button "Prueba de vida" at bounding box center [280, 148] width 172 height 29
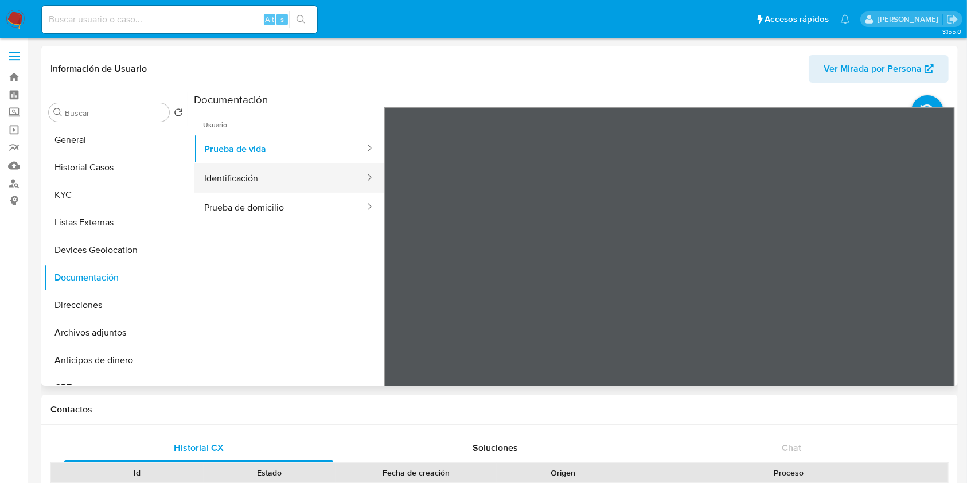
click at [230, 191] on button "Identificación" at bounding box center [280, 178] width 172 height 29
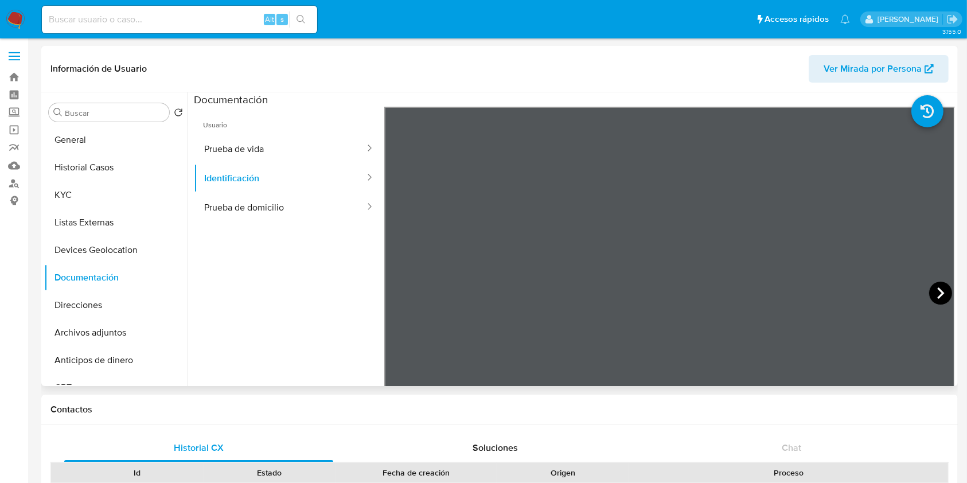
click at [933, 289] on icon at bounding box center [941, 293] width 23 height 23
click at [243, 201] on button "Prueba de domicilio" at bounding box center [280, 207] width 172 height 29
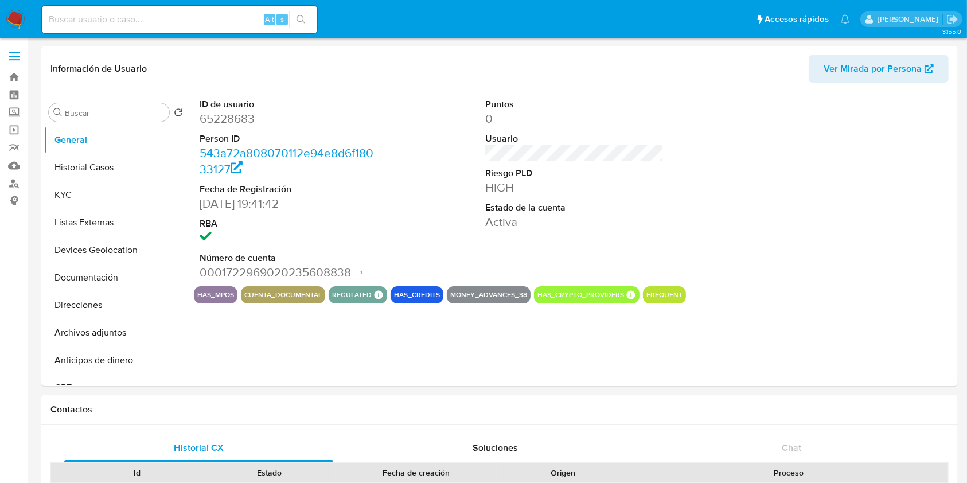
select select "10"
click at [15, 108] on label "Screening" at bounding box center [68, 113] width 137 height 18
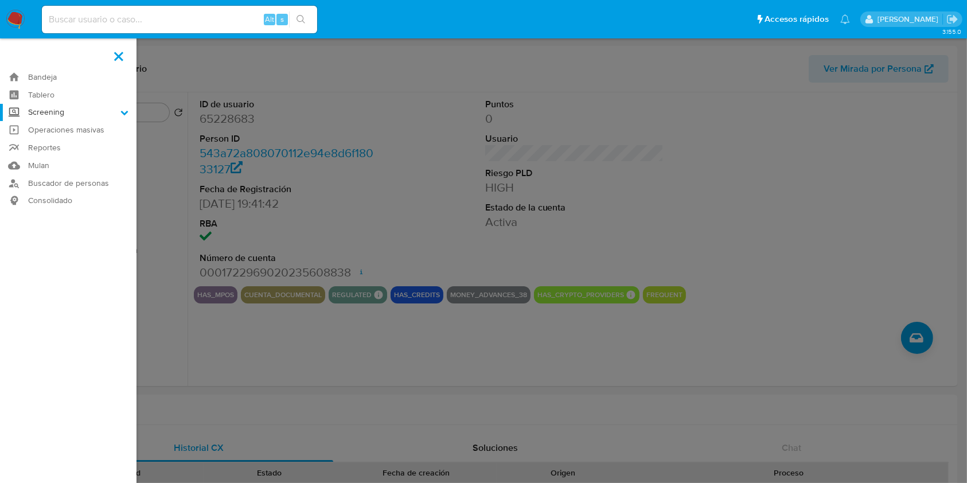
click at [0, 0] on input "Screening" at bounding box center [0, 0] width 0 height 0
click at [60, 158] on link "Herramientas" at bounding box center [68, 157] width 137 height 14
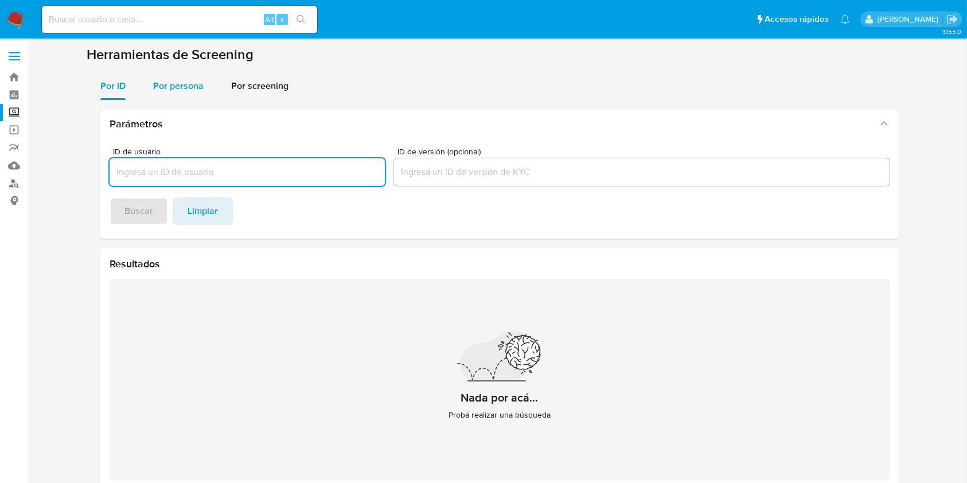
click at [176, 81] on span "Por persona" at bounding box center [178, 85] width 50 height 13
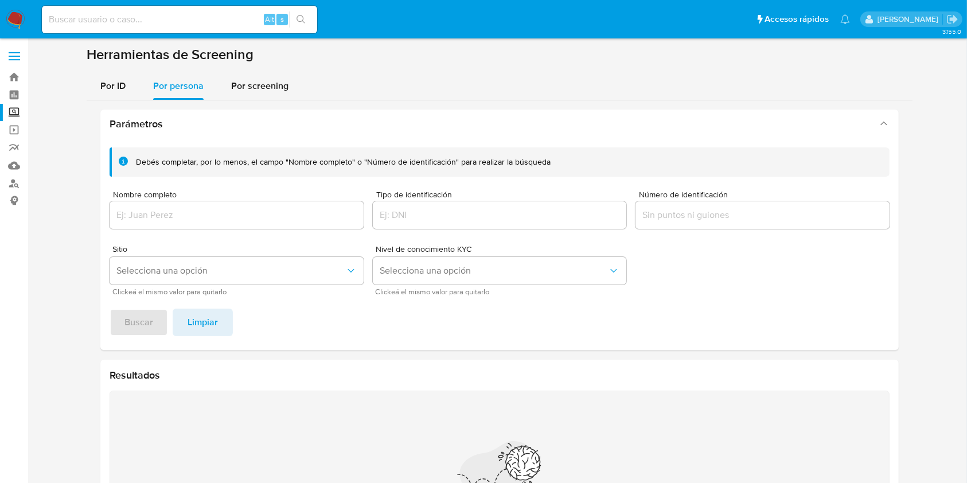
click at [180, 223] on div at bounding box center [237, 215] width 254 height 28
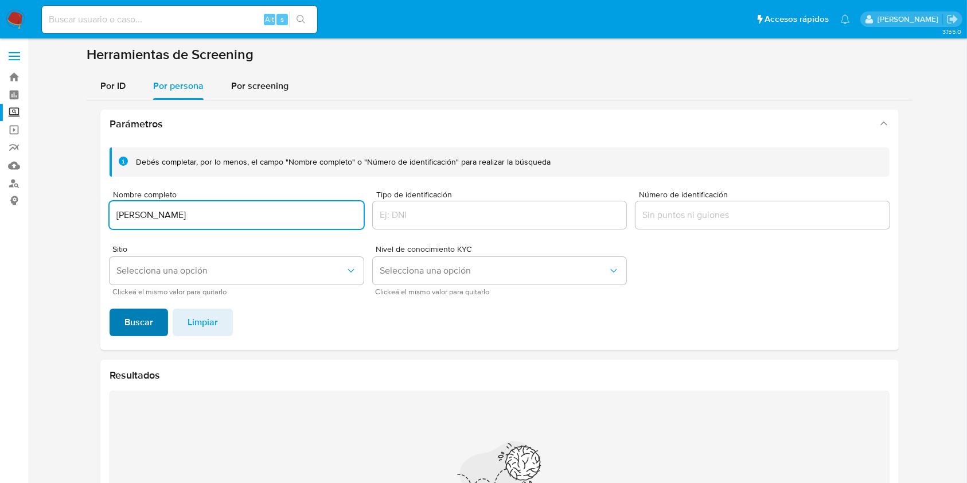
type input "[PERSON_NAME]"
click at [162, 314] on button "Buscar" at bounding box center [139, 323] width 59 height 28
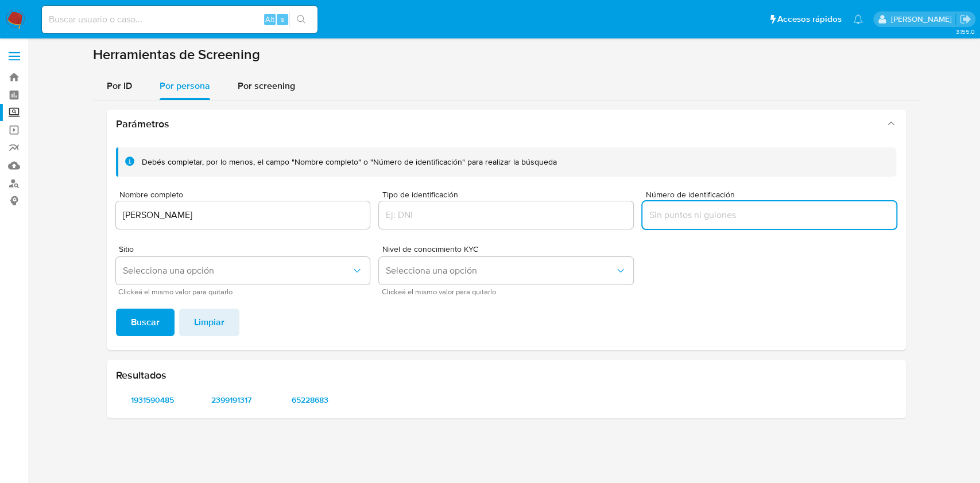
click at [684, 222] on input "Número de identificación" at bounding box center [769, 215] width 254 height 15
type input "SACJ870225"
click at [116, 309] on button "Buscar" at bounding box center [145, 323] width 59 height 28
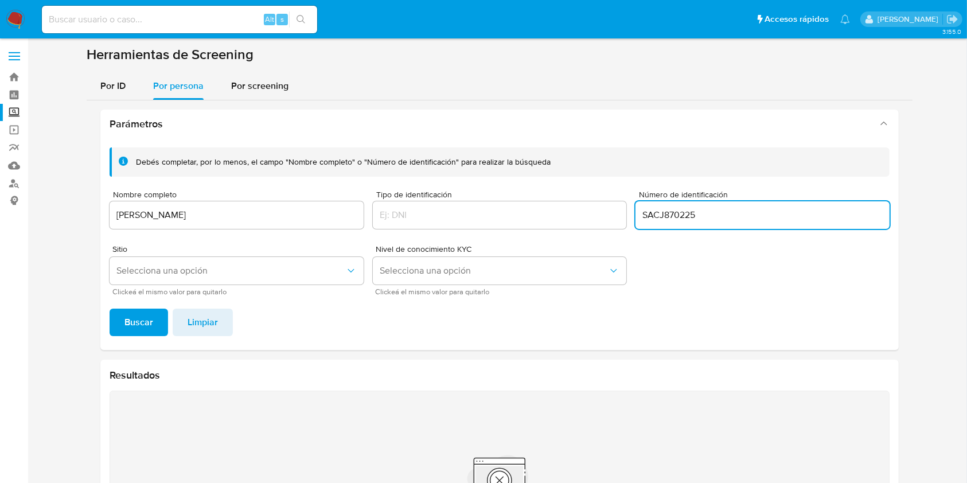
drag, startPoint x: 750, startPoint y: 217, endPoint x: 617, endPoint y: 200, distance: 133.7
click at [617, 200] on div "Debés completar, por lo menos, el campo "Nombre completo" o "Número de identifi…" at bounding box center [500, 220] width 780 height 147
click at [110, 309] on button "Buscar" at bounding box center [139, 323] width 59 height 28
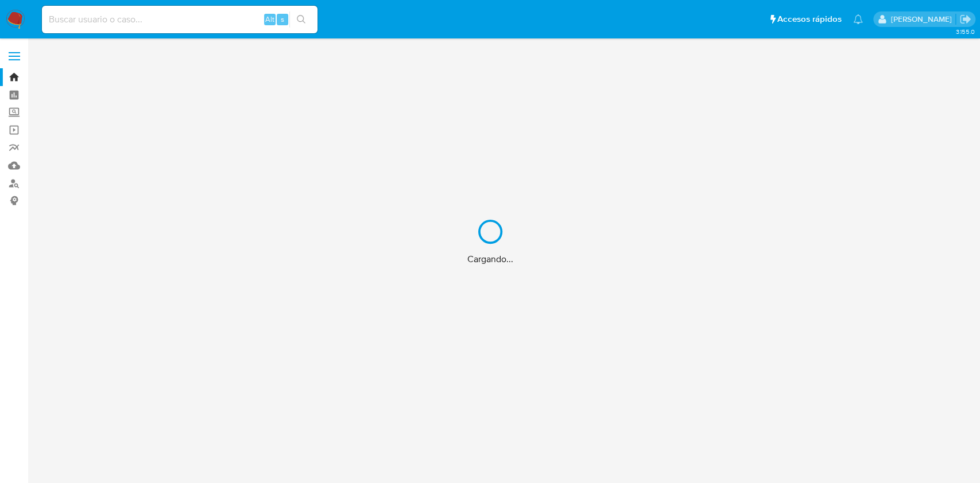
click at [182, 15] on div "Cargando..." at bounding box center [490, 241] width 980 height 483
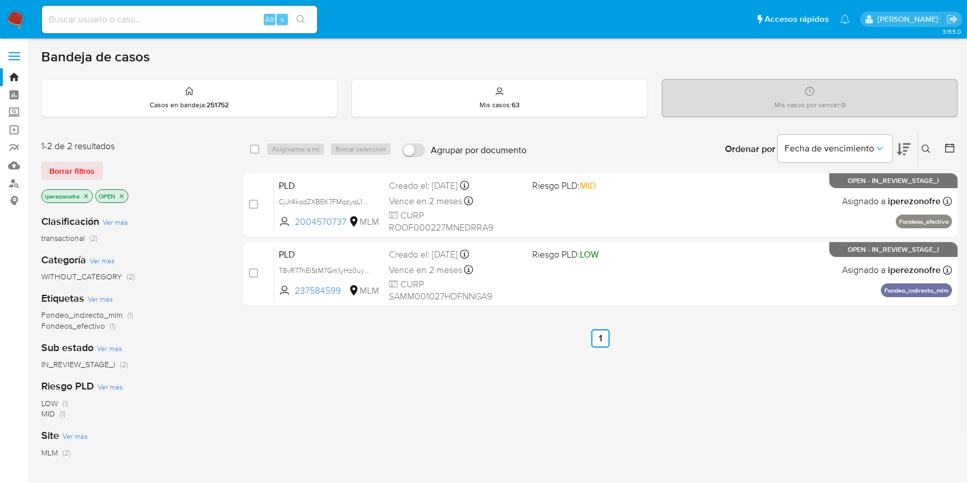
click at [193, 23] on input at bounding box center [179, 19] width 275 height 15
paste input "65228683"
type input "65228683"
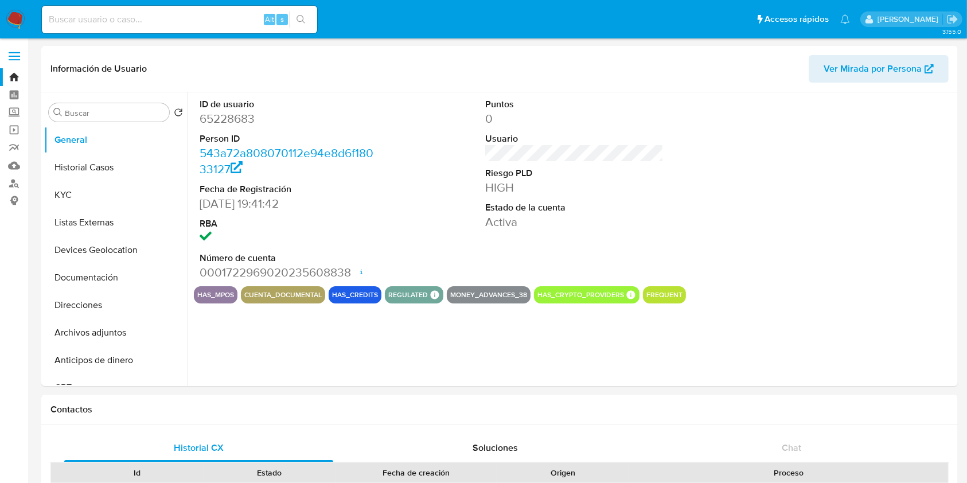
select select "10"
click at [100, 168] on button "Historial Casos" at bounding box center [111, 168] width 134 height 28
select select "10"
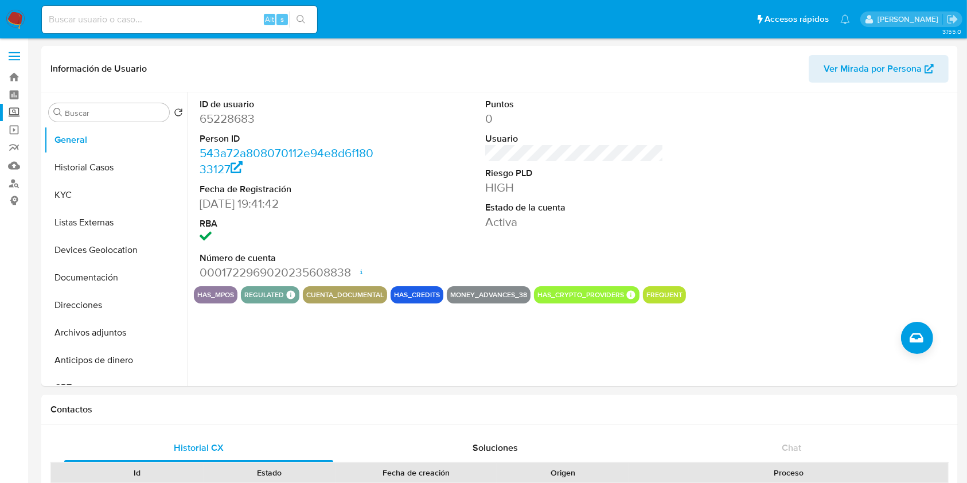
click at [14, 115] on label "Screening" at bounding box center [68, 113] width 137 height 18
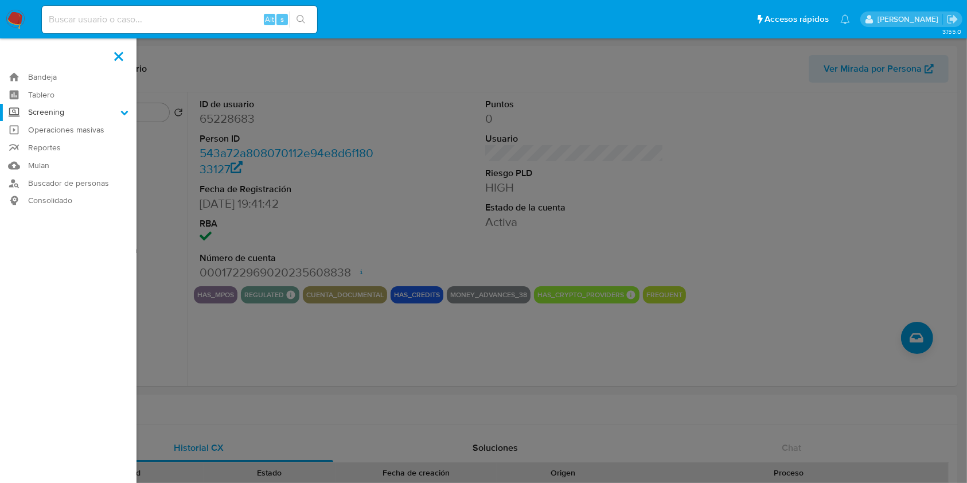
click at [0, 0] on input "Screening" at bounding box center [0, 0] width 0 height 0
click at [51, 160] on link "Herramientas" at bounding box center [68, 157] width 137 height 14
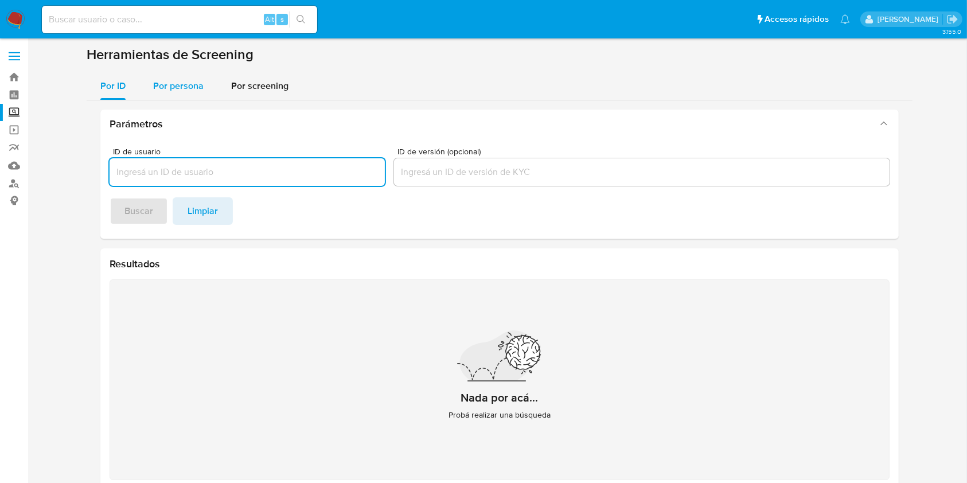
click at [183, 81] on span "Por persona" at bounding box center [178, 85] width 50 height 13
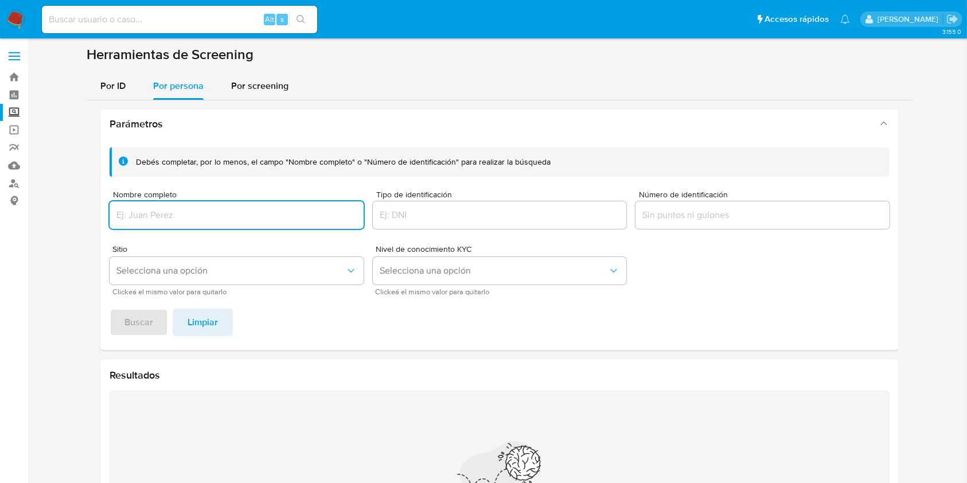
click at [195, 208] on input "Nombre completo" at bounding box center [237, 215] width 254 height 15
type input "[PERSON_NAME]"
click at [110, 309] on button "Buscar" at bounding box center [139, 323] width 59 height 28
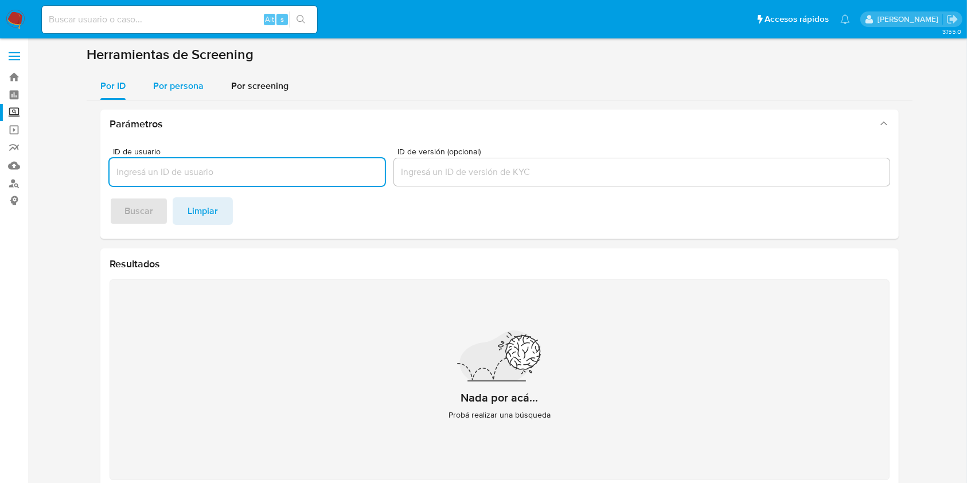
click at [186, 90] on span "Por persona" at bounding box center [178, 85] width 50 height 13
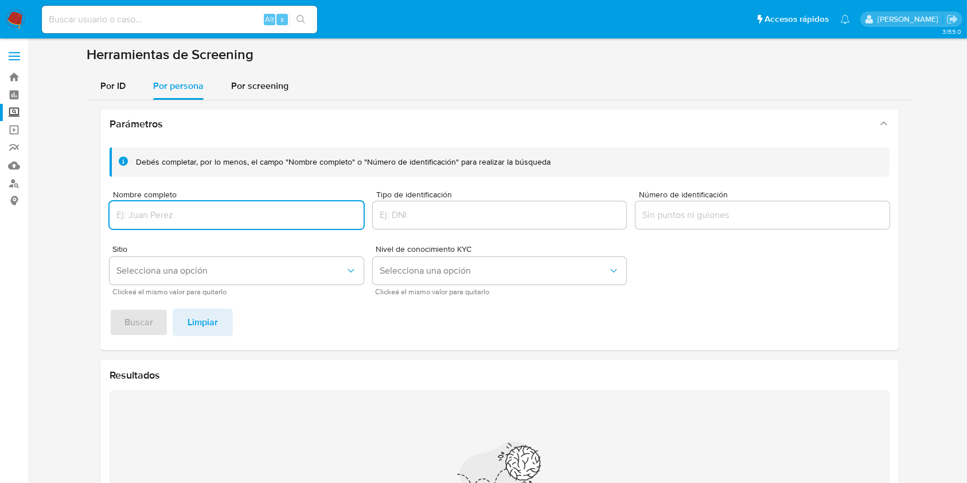
click at [236, 222] on input "Nombre completo" at bounding box center [237, 215] width 254 height 15
type input "TECNOLOGIA ESTETICA INTEGRAL"
click at [146, 322] on span "Buscar" at bounding box center [139, 322] width 29 height 25
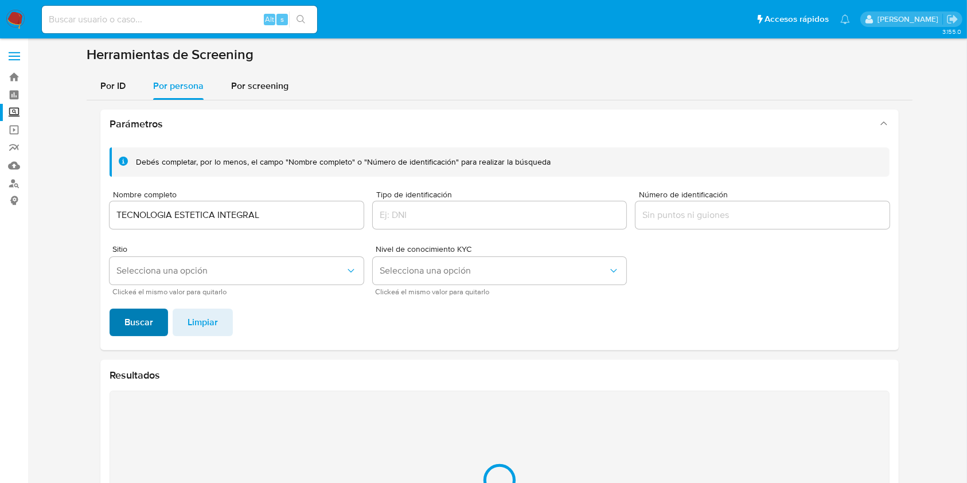
scroll to position [134, 0]
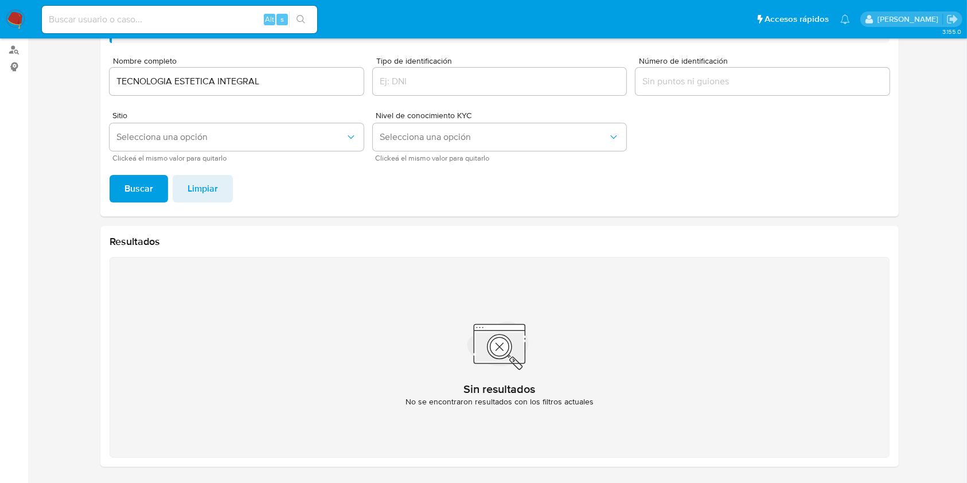
click at [739, 321] on div "Sin resultados No se encontraron resultados con los filtros actuales" at bounding box center [500, 357] width 780 height 201
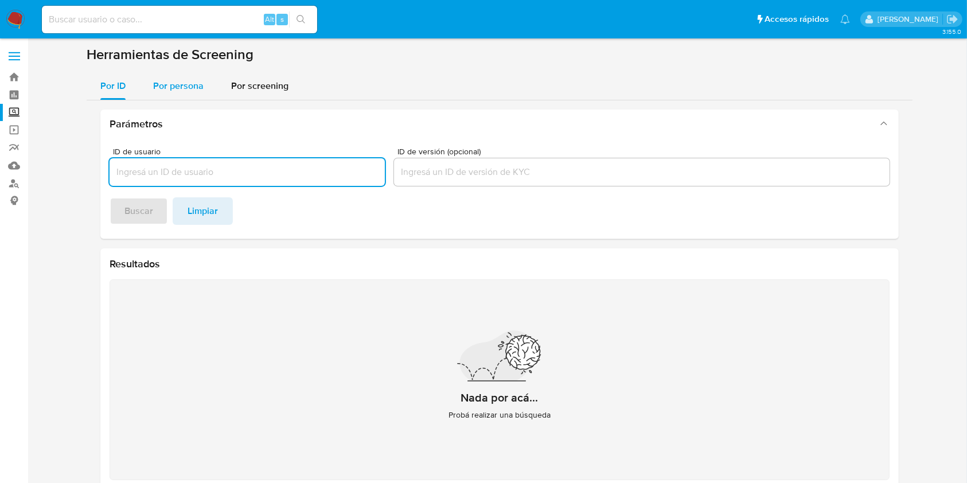
click at [196, 81] on span "Por persona" at bounding box center [178, 85] width 50 height 13
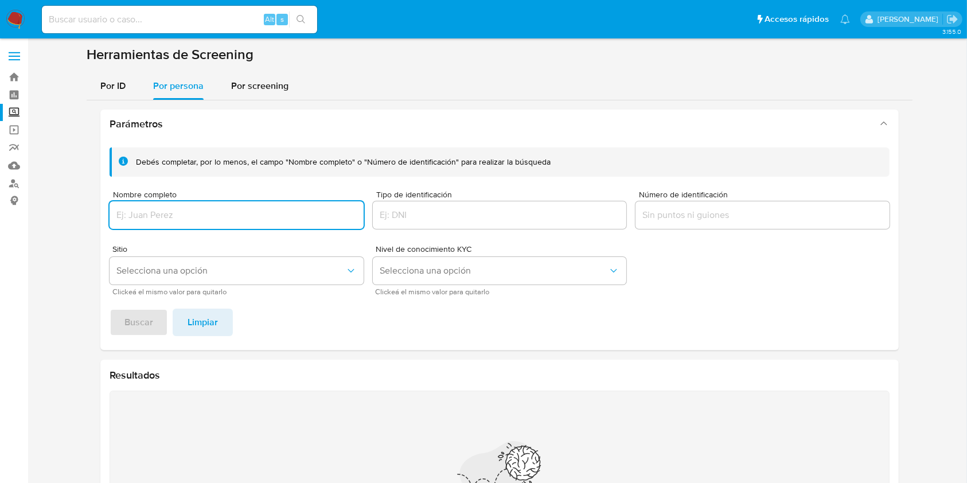
click at [223, 223] on div at bounding box center [237, 215] width 254 height 28
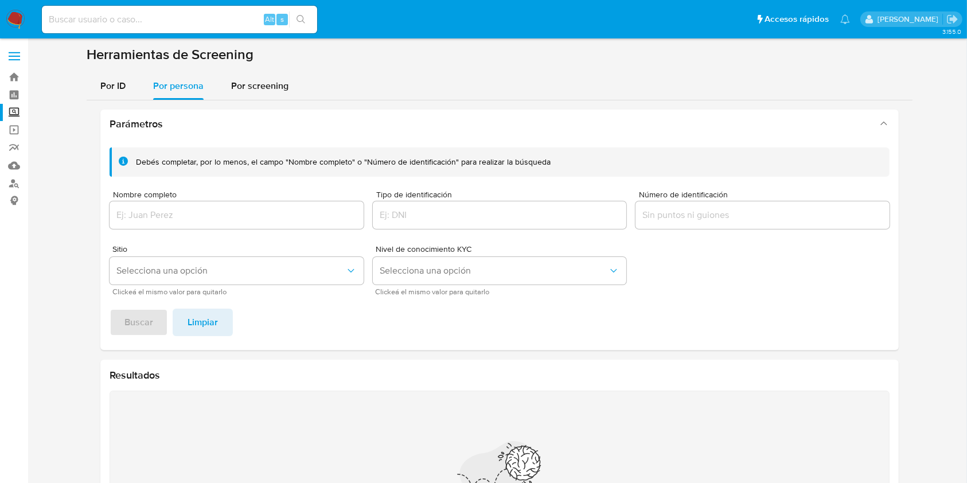
drag, startPoint x: 213, startPoint y: 204, endPoint x: 216, endPoint y: 213, distance: 10.0
click at [215, 204] on div at bounding box center [237, 215] width 254 height 28
click at [221, 223] on div at bounding box center [237, 215] width 254 height 28
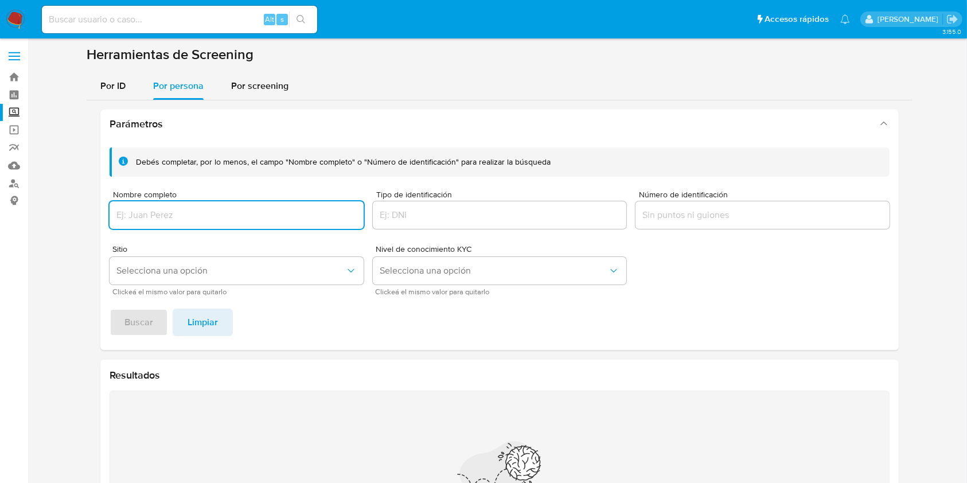
click at [227, 222] on input "Nombre completo" at bounding box center [237, 215] width 254 height 15
type input "JOCELIN ALEJANDRA CANELA VICTORIA"
click at [110, 309] on button "Buscar" at bounding box center [139, 323] width 59 height 28
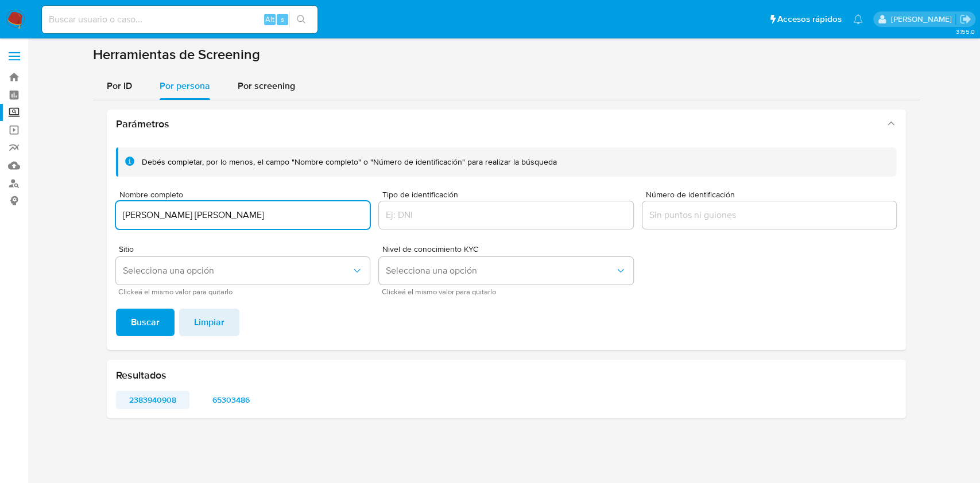
click at [143, 392] on span "2383940908" at bounding box center [153, 400] width 58 height 16
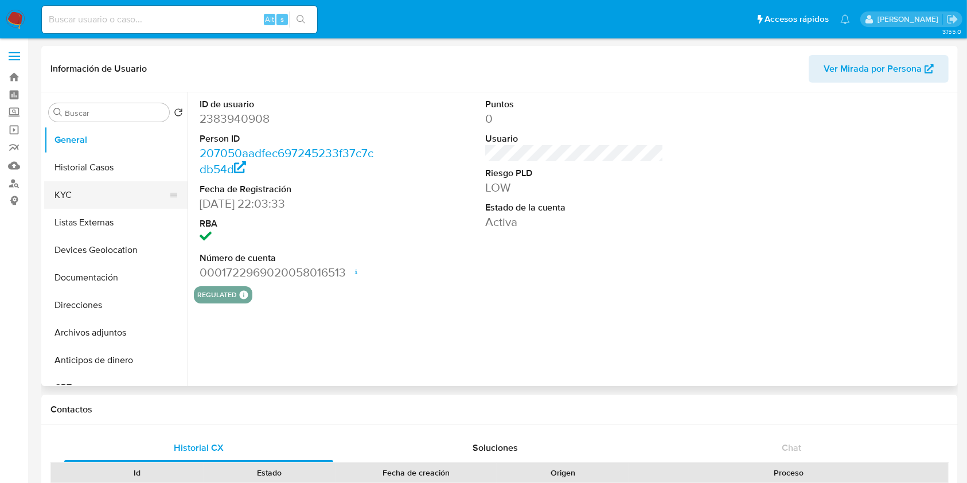
click at [72, 196] on button "KYC" at bounding box center [111, 195] width 134 height 28
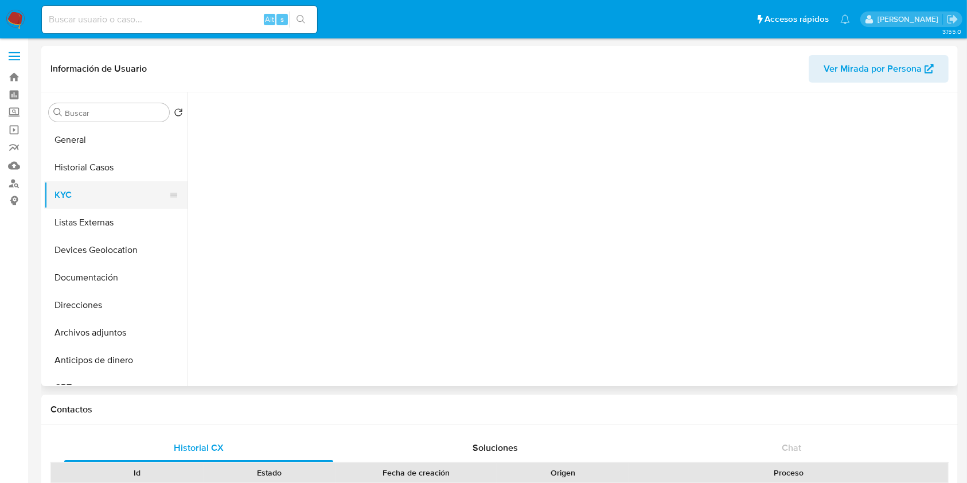
select select "10"
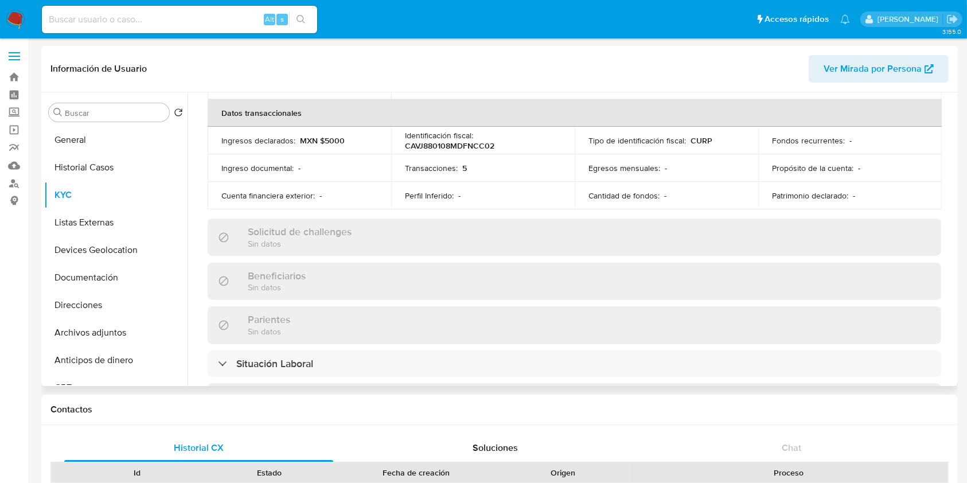
scroll to position [568, 0]
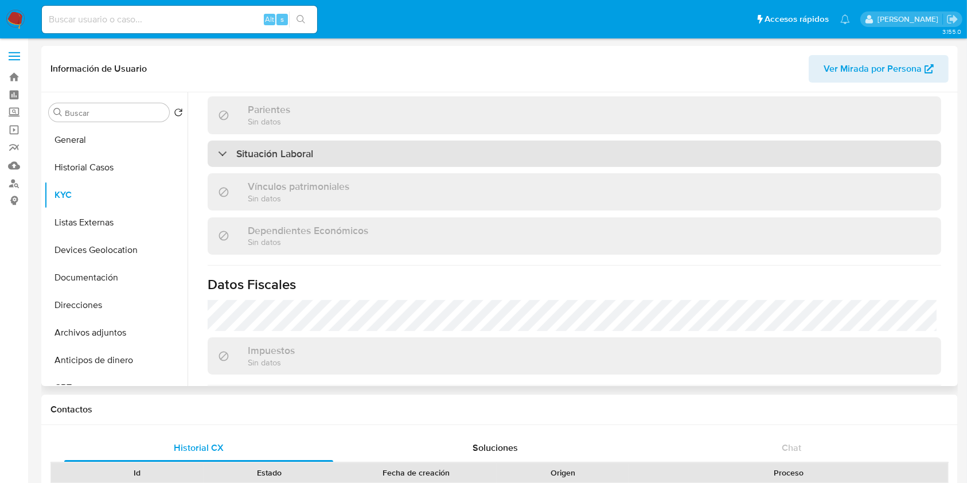
click at [398, 143] on div "Situación Laboral" at bounding box center [575, 154] width 734 height 26
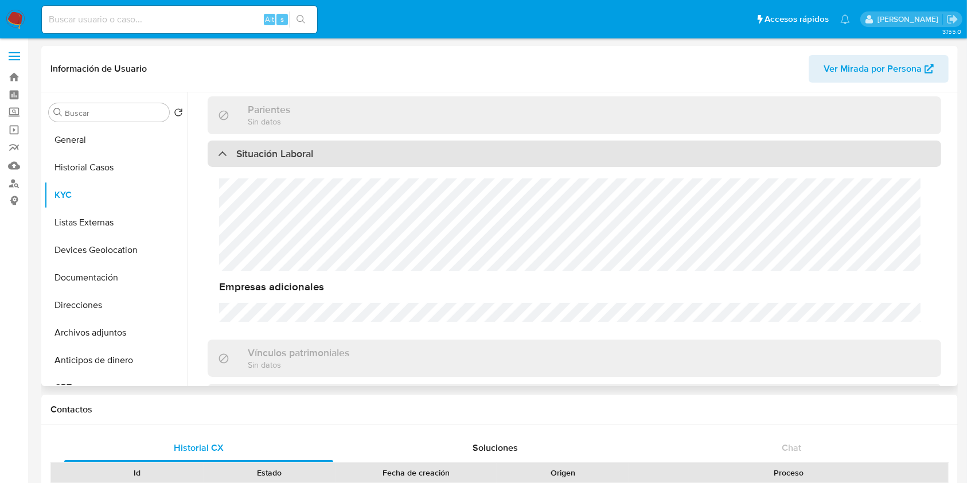
click at [398, 143] on div "Situación Laboral" at bounding box center [575, 154] width 734 height 26
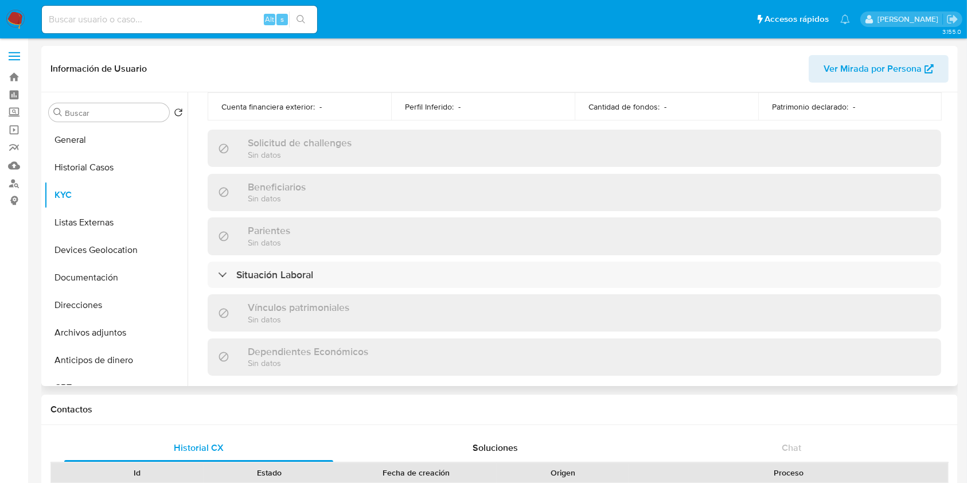
scroll to position [262, 0]
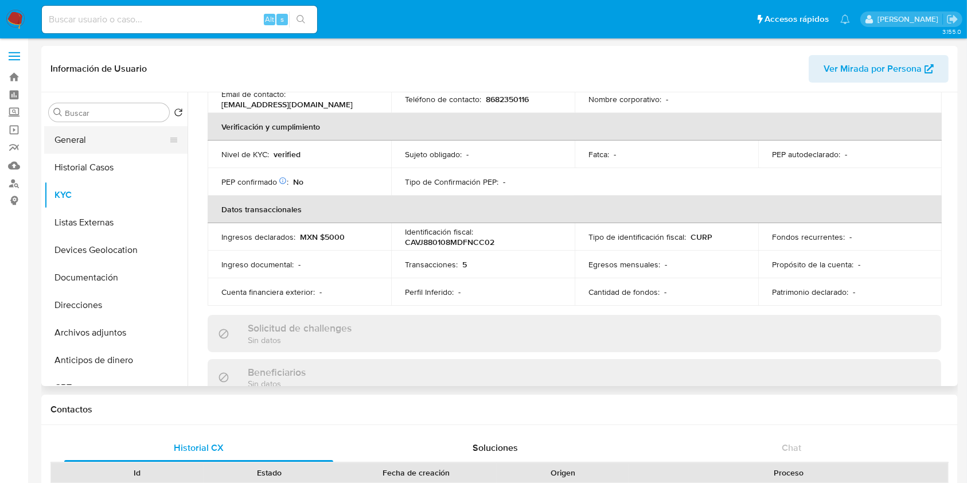
click at [116, 149] on button "General" at bounding box center [111, 140] width 134 height 28
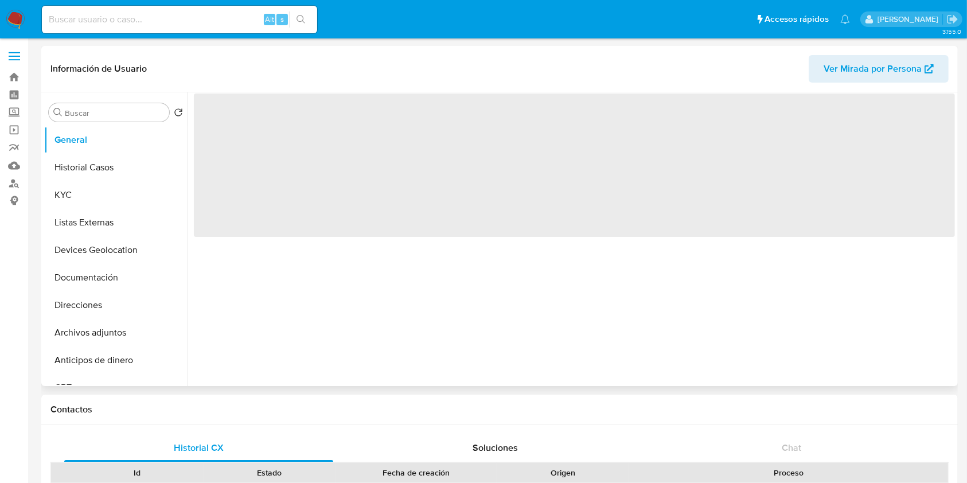
scroll to position [0, 0]
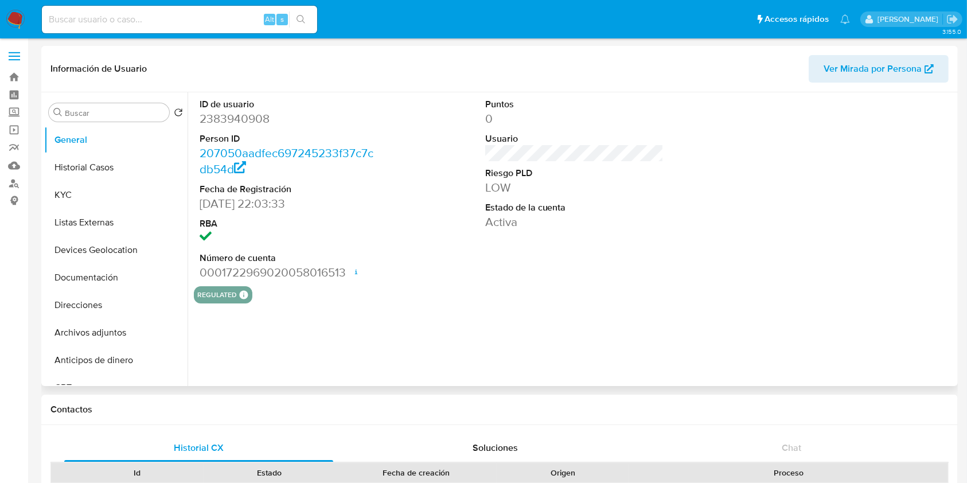
click at [253, 120] on dd "2383940908" at bounding box center [289, 119] width 179 height 16
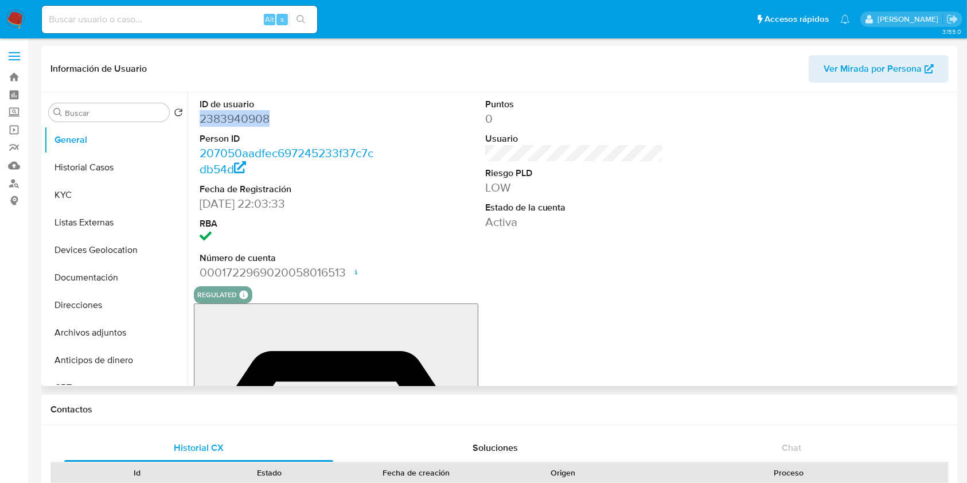
copy dd "2383940908"
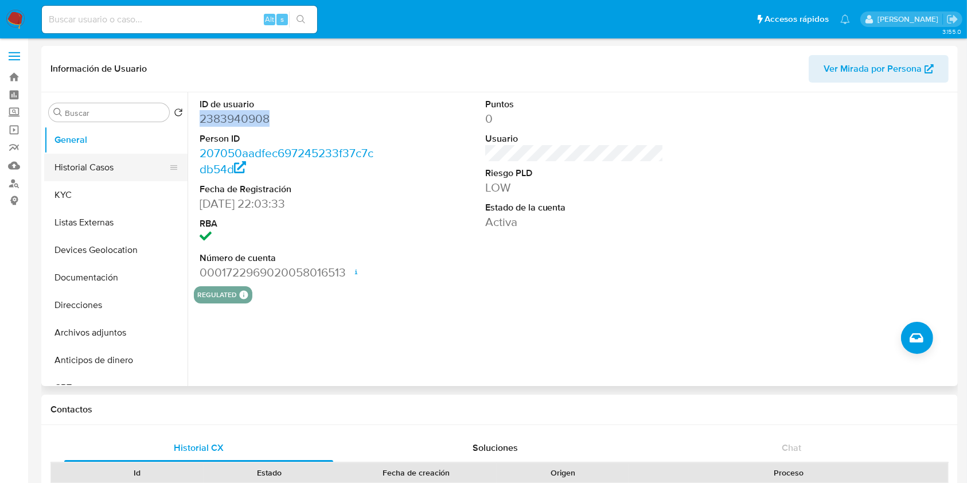
click at [79, 169] on button "Historial Casos" at bounding box center [111, 168] width 134 height 28
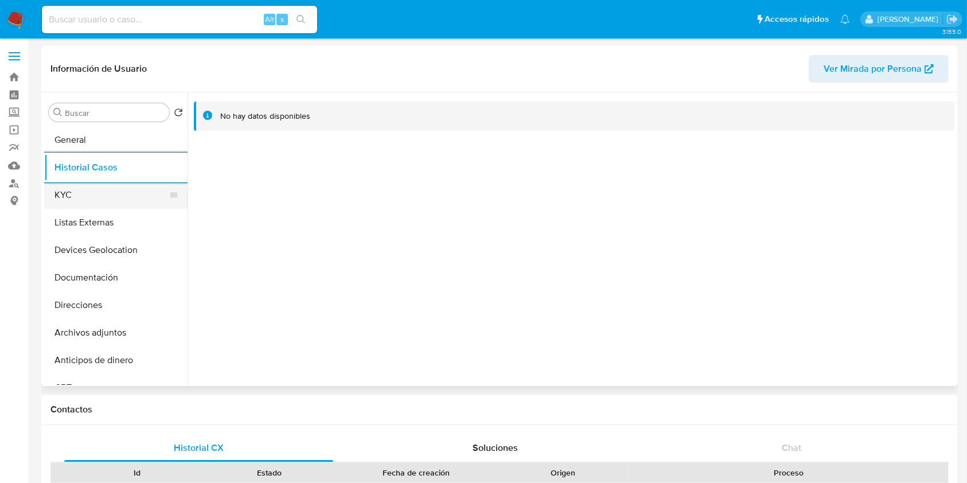
click at [79, 203] on button "KYC" at bounding box center [111, 195] width 134 height 28
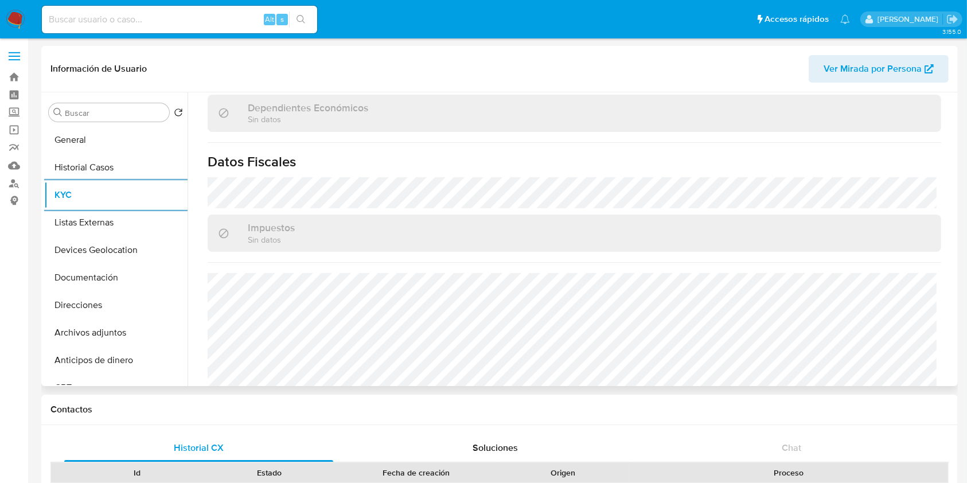
scroll to position [721, 0]
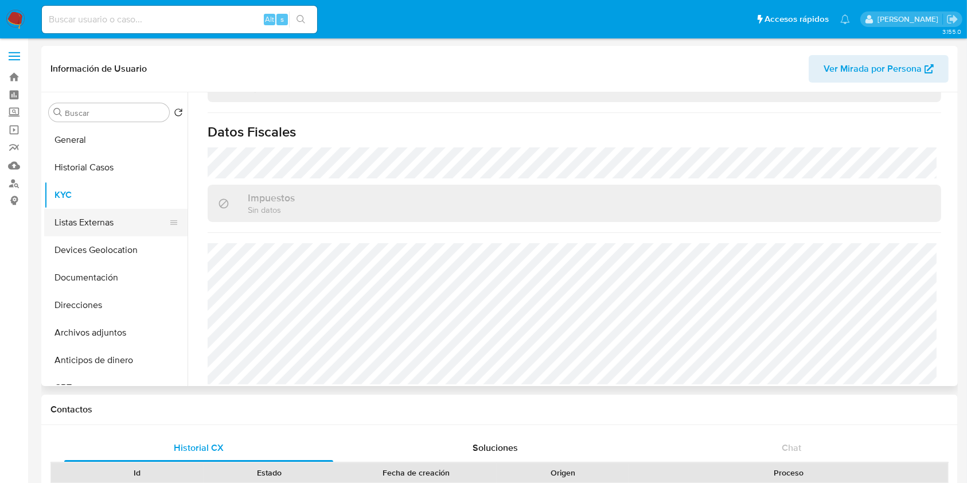
click at [104, 231] on button "Listas Externas" at bounding box center [111, 223] width 134 height 28
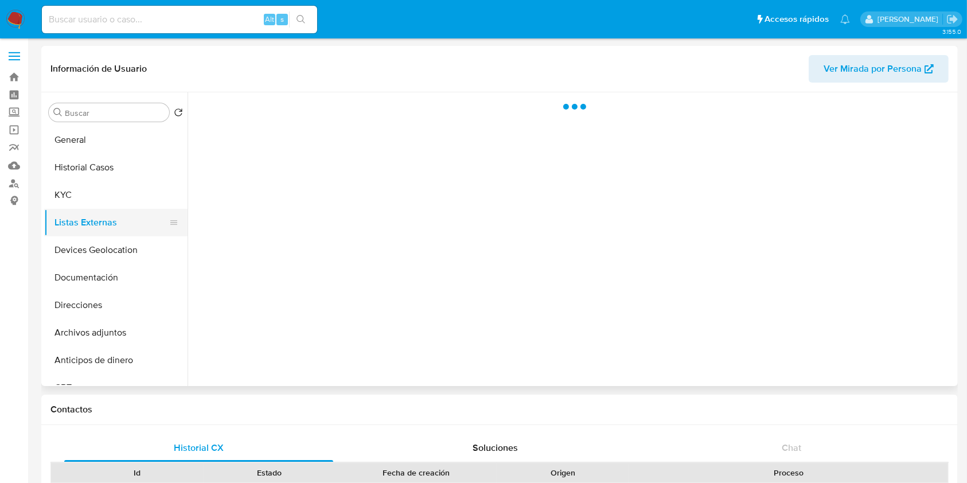
scroll to position [0, 0]
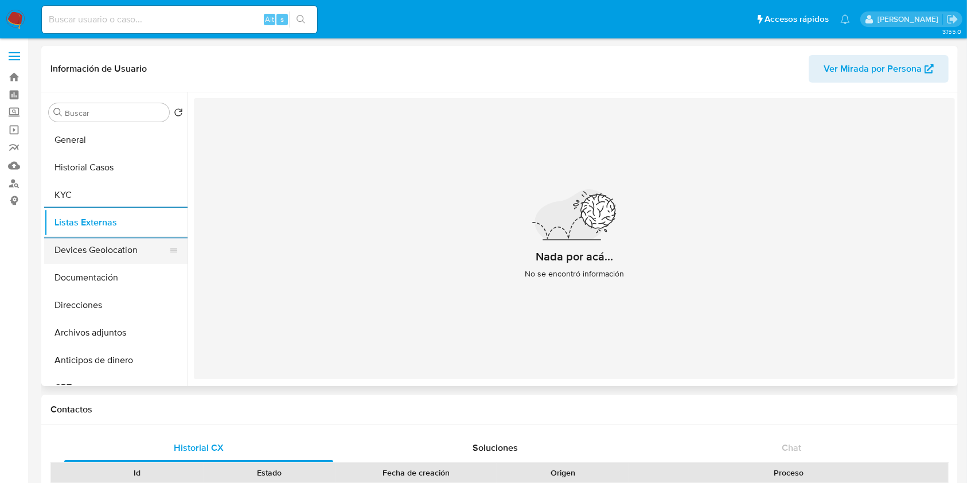
click at [110, 259] on button "Devices Geolocation" at bounding box center [111, 250] width 134 height 28
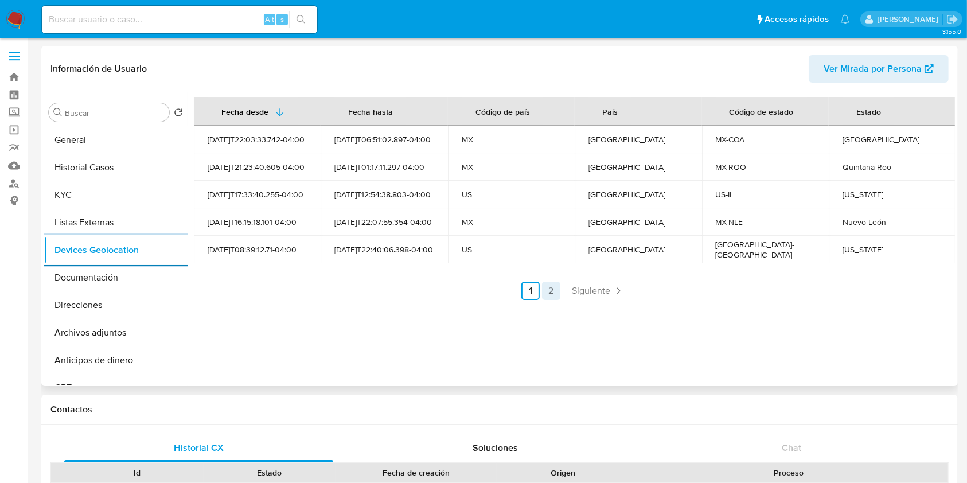
click at [545, 290] on link "2" at bounding box center [551, 291] width 18 height 18
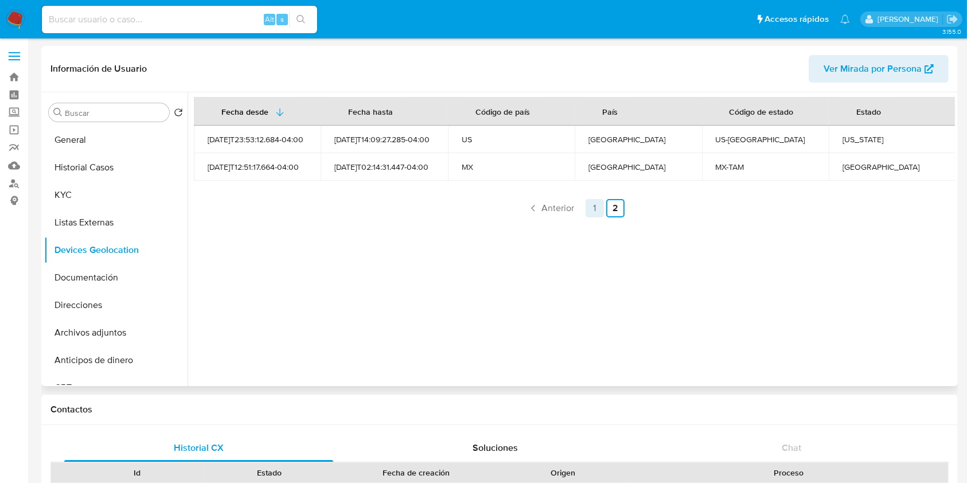
click at [595, 207] on link "1" at bounding box center [595, 208] width 18 height 18
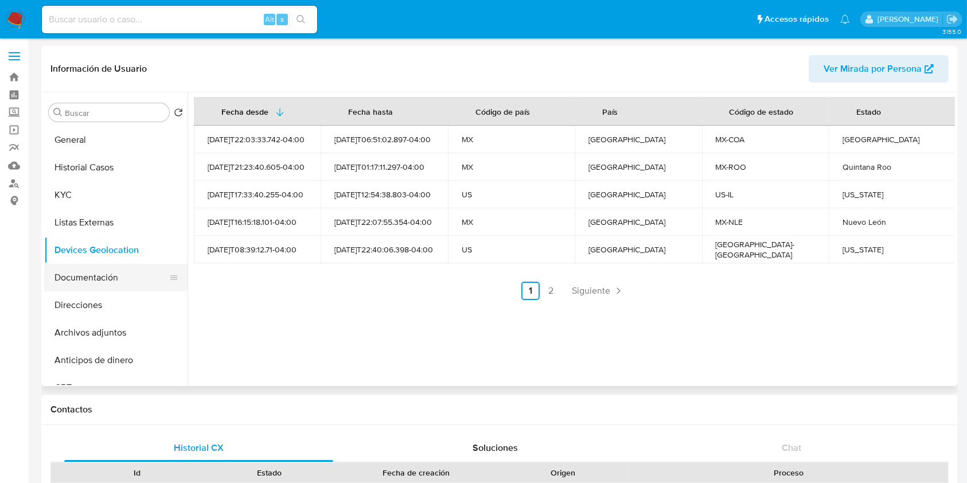
click at [98, 282] on button "Documentación" at bounding box center [111, 278] width 134 height 28
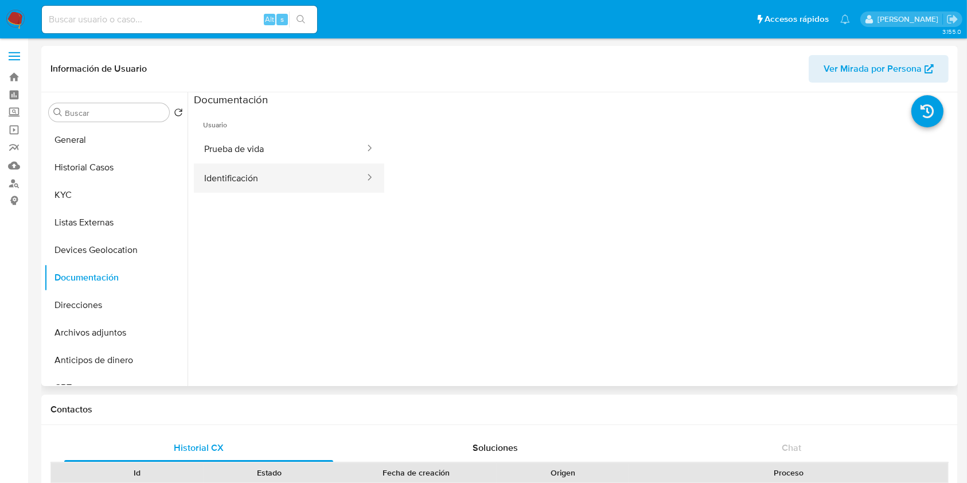
click at [263, 180] on button "Identificación" at bounding box center [280, 178] width 172 height 29
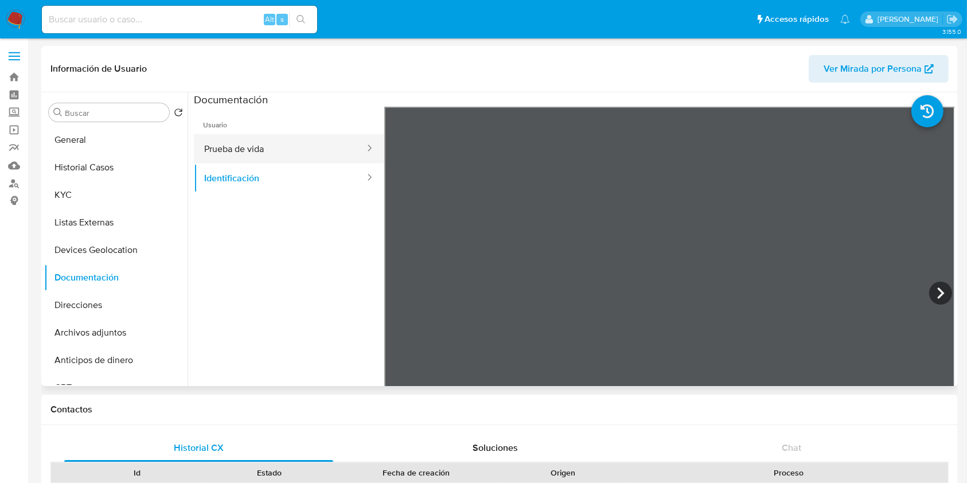
click at [269, 154] on button "Prueba de vida" at bounding box center [280, 148] width 172 height 29
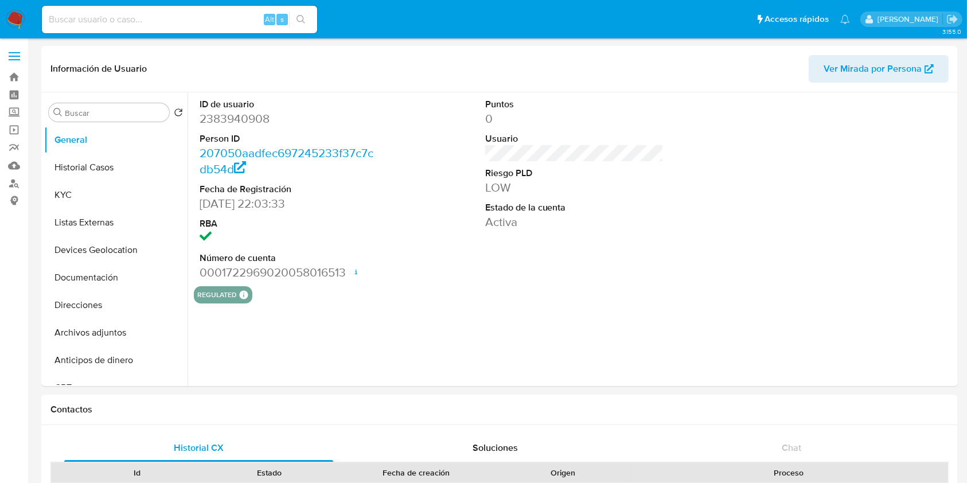
click at [146, 29] on div "Alt s" at bounding box center [179, 20] width 275 height 28
select select "10"
click at [146, 24] on input at bounding box center [179, 19] width 275 height 15
paste input "65228683"
type input "65228683"
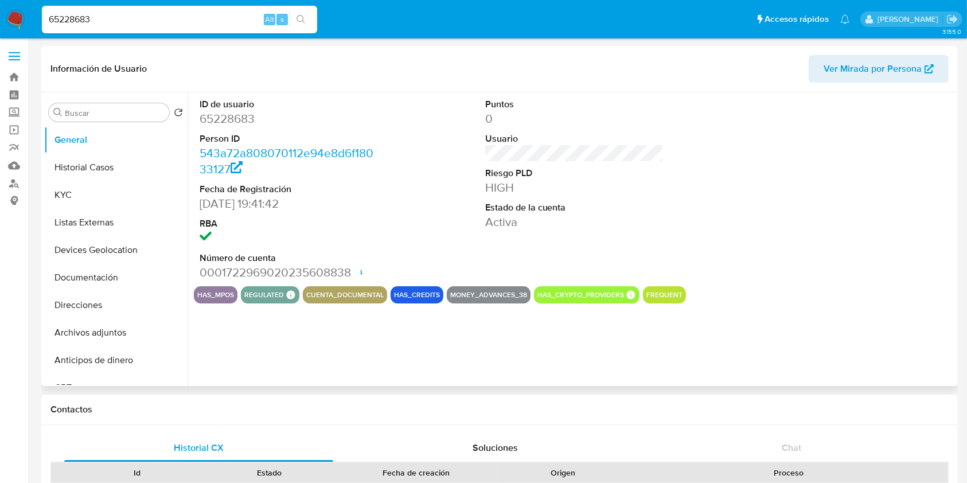
select select "10"
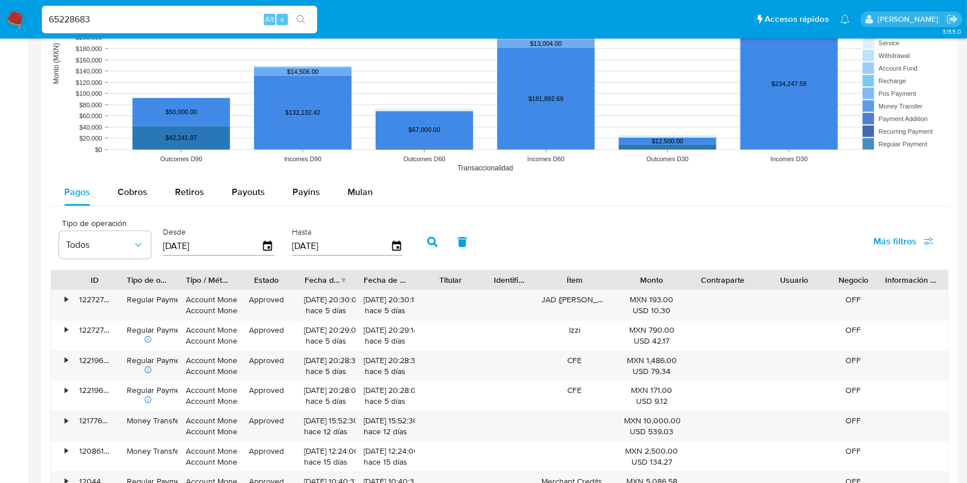
scroll to position [994, 0]
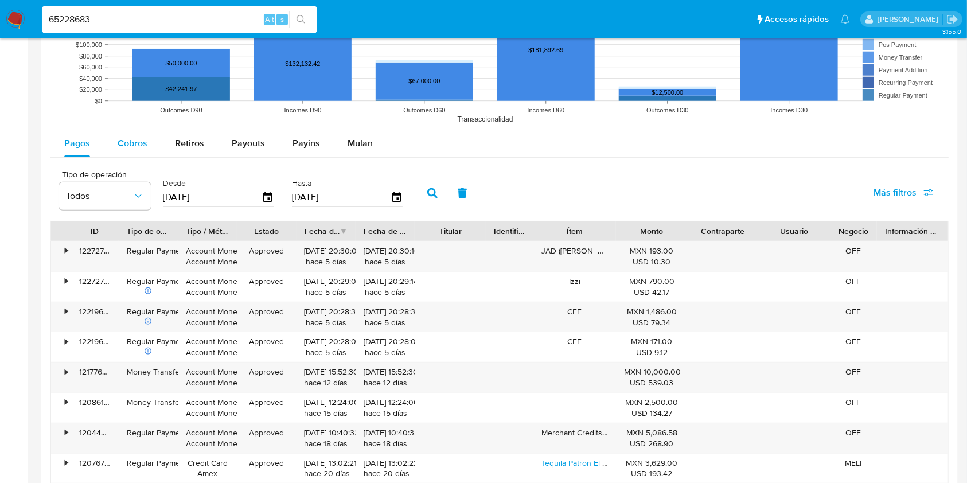
click at [137, 142] on span "Cobros" at bounding box center [133, 143] width 30 height 13
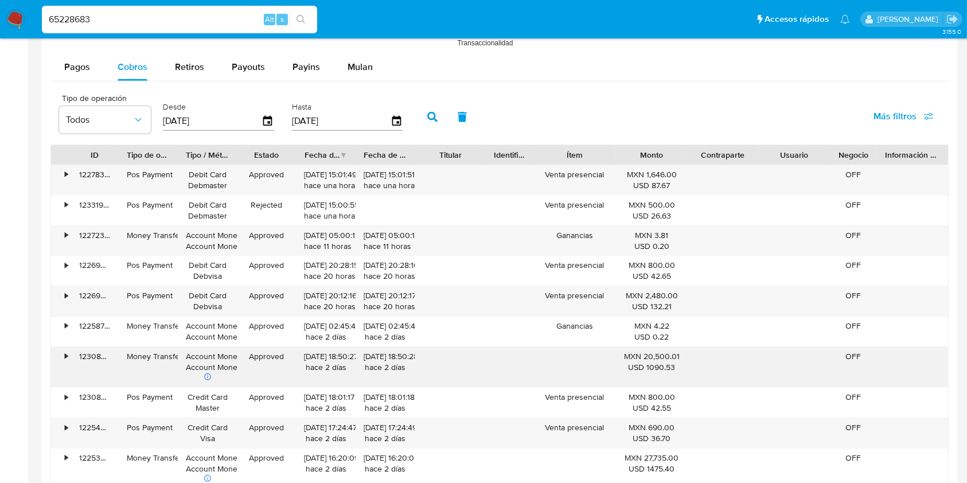
scroll to position [1148, 0]
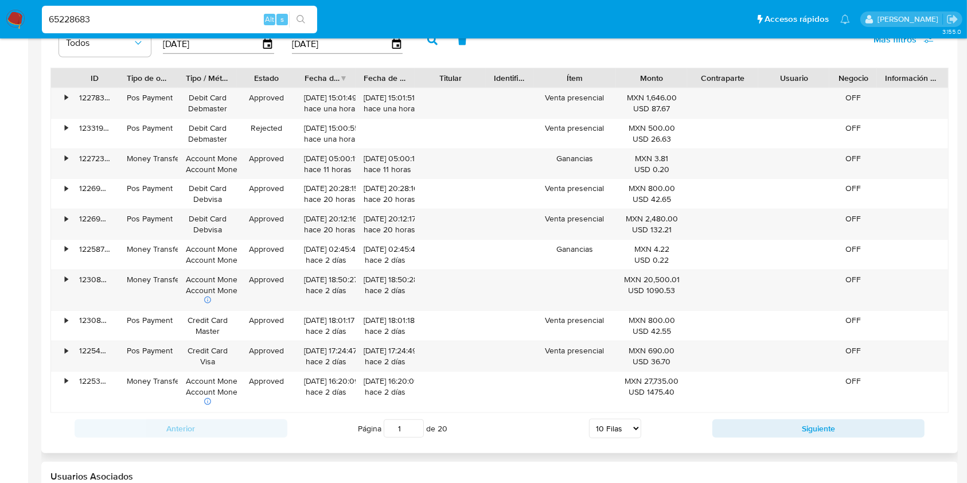
click at [609, 430] on select "5 Filas 10 Filas 20 Filas 25 Filas 50 Filas 100 Filas" at bounding box center [615, 429] width 52 height 20
select select "100"
click at [589, 419] on select "5 Filas 10 Filas 20 Filas 25 Filas 50 Filas 100 Filas" at bounding box center [615, 429] width 52 height 20
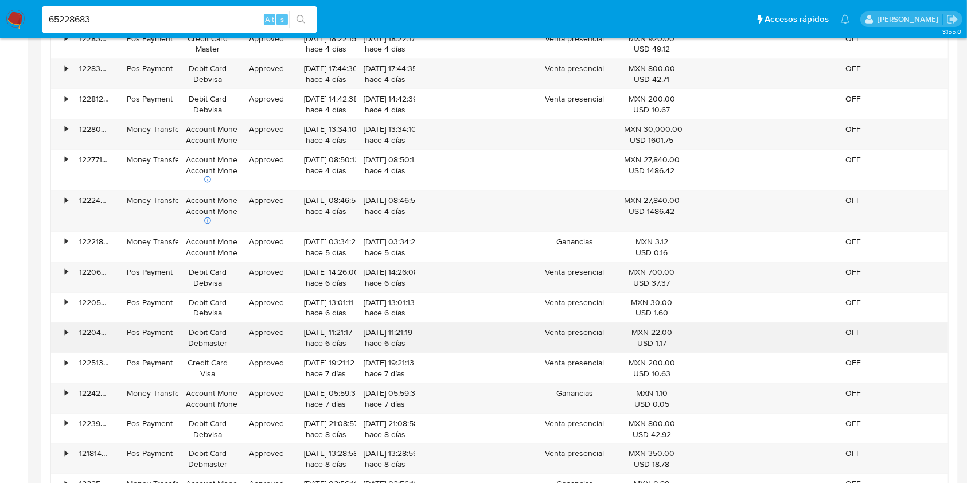
scroll to position [1759, 0]
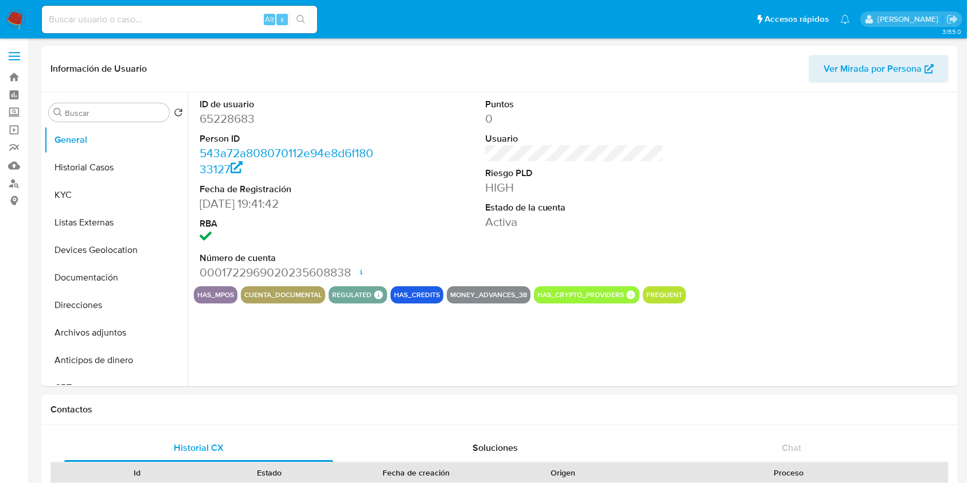
select select "10"
click at [11, 14] on img at bounding box center [16, 20] width 20 height 20
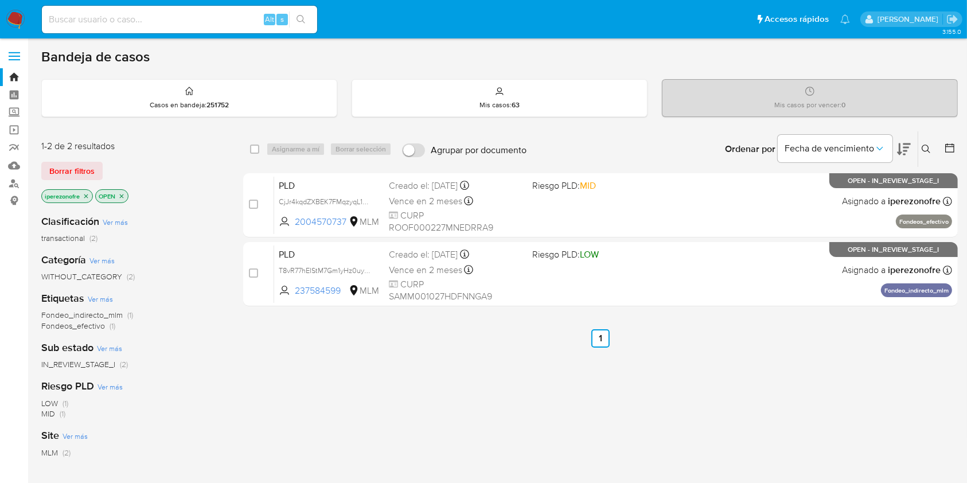
click at [926, 146] on icon at bounding box center [926, 149] width 9 height 9
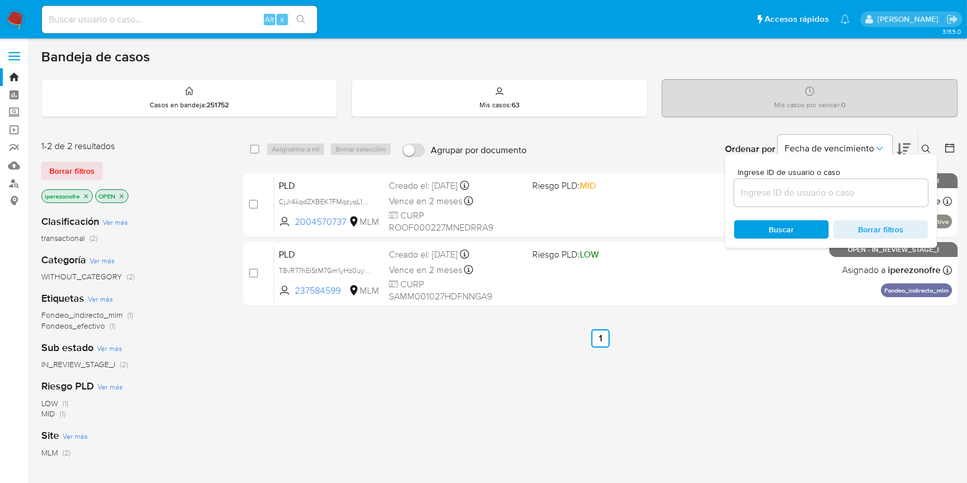
click at [771, 195] on input at bounding box center [832, 192] width 194 height 15
type input "65228683"
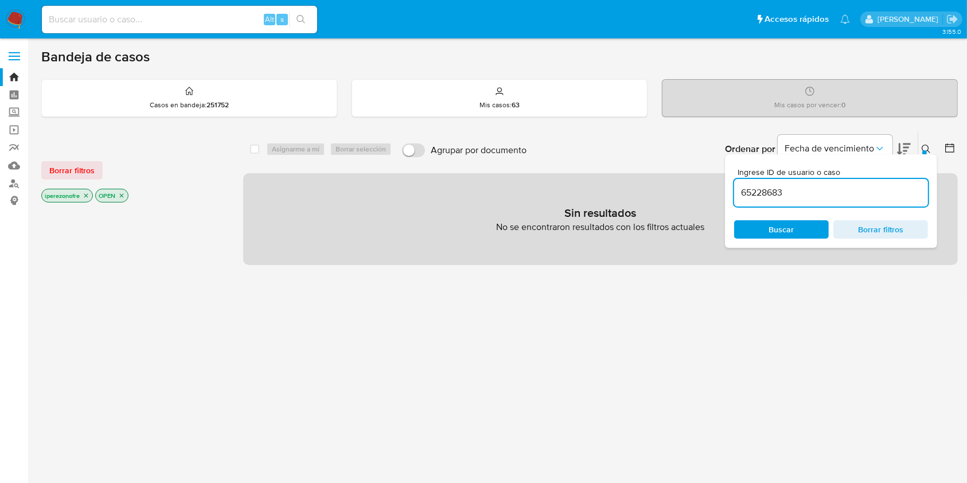
click at [787, 231] on span "Buscar" at bounding box center [782, 229] width 25 height 18
click at [87, 195] on icon "close-filter" at bounding box center [86, 195] width 7 height 7
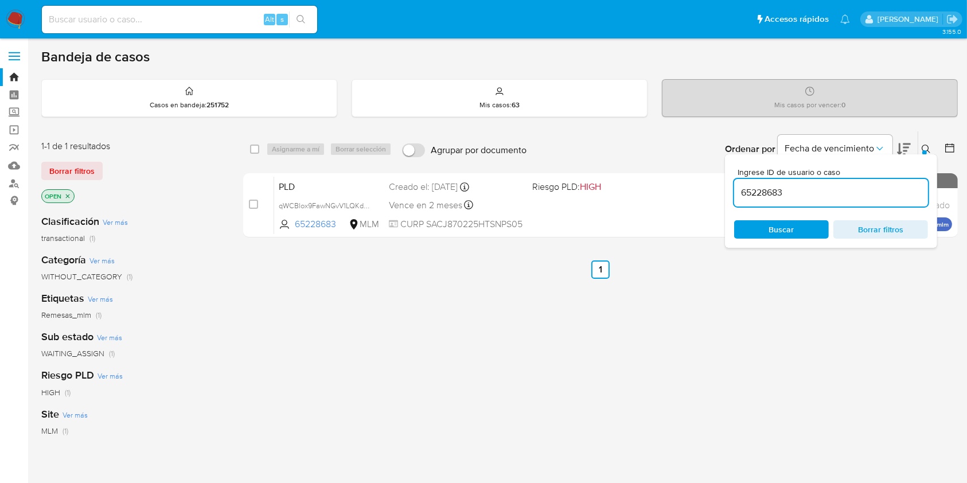
click at [67, 197] on icon "close-filter" at bounding box center [67, 196] width 7 height 7
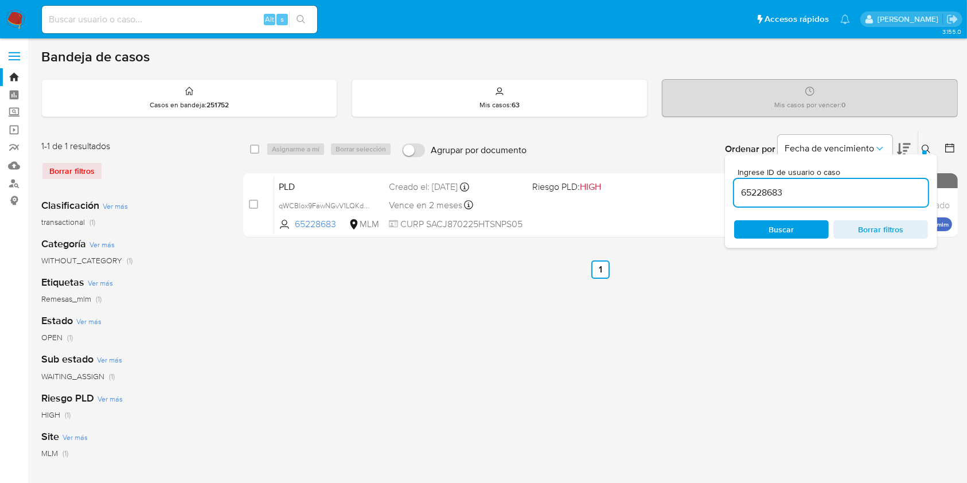
click at [790, 225] on span "Buscar" at bounding box center [782, 229] width 25 height 18
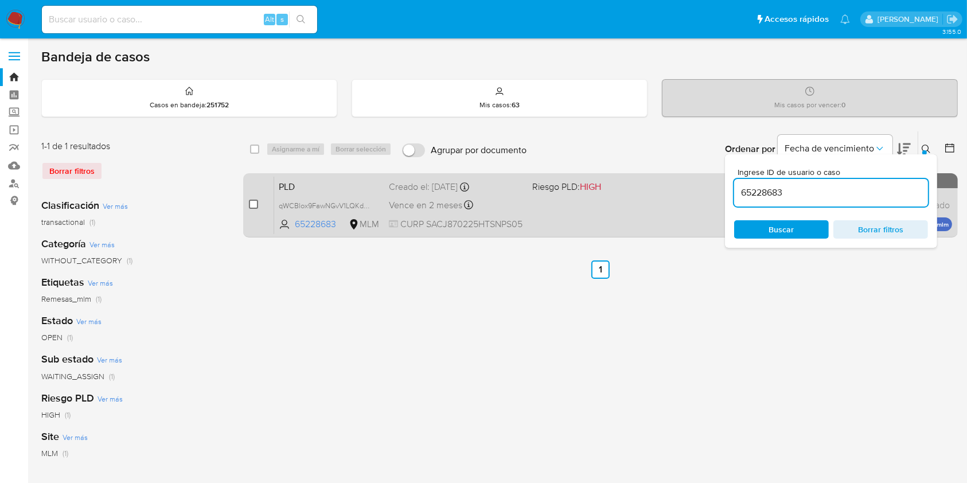
click at [254, 201] on input "checkbox" at bounding box center [253, 204] width 9 height 9
checkbox input "true"
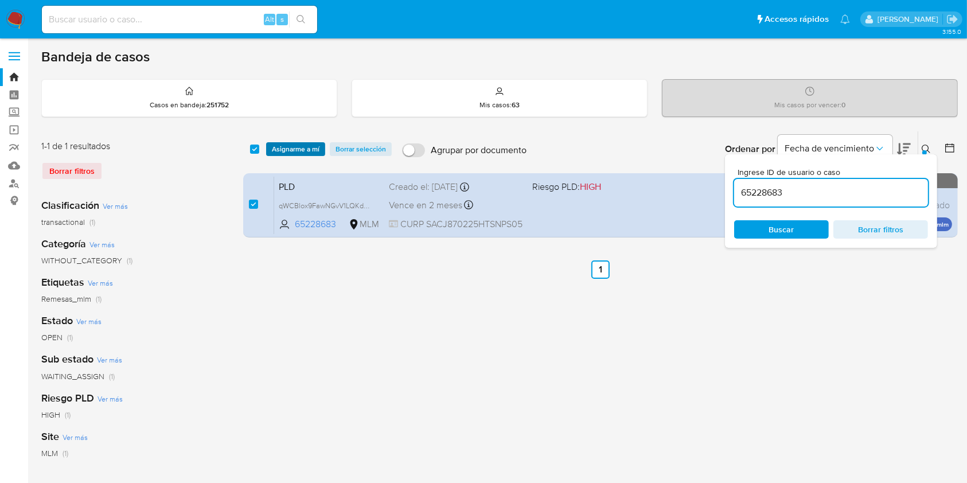
click at [289, 149] on span "Asignarme a mí" at bounding box center [296, 148] width 48 height 11
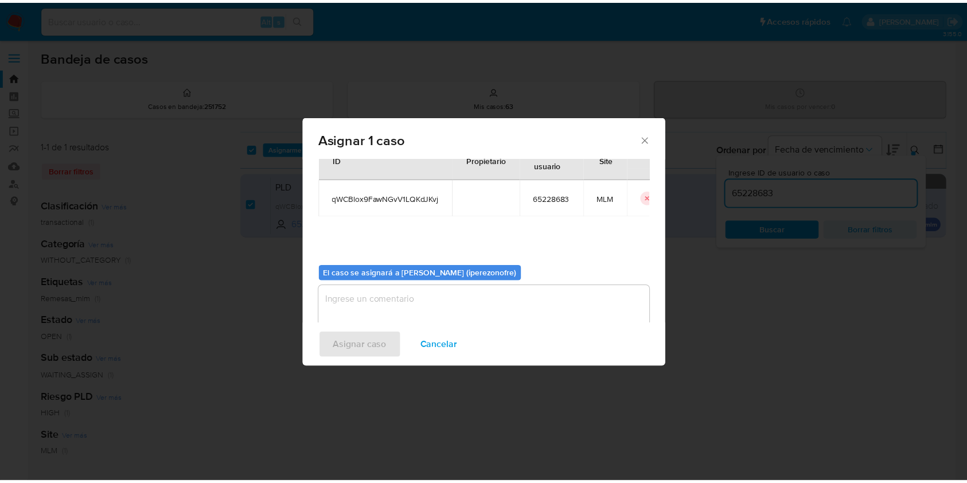
scroll to position [59, 0]
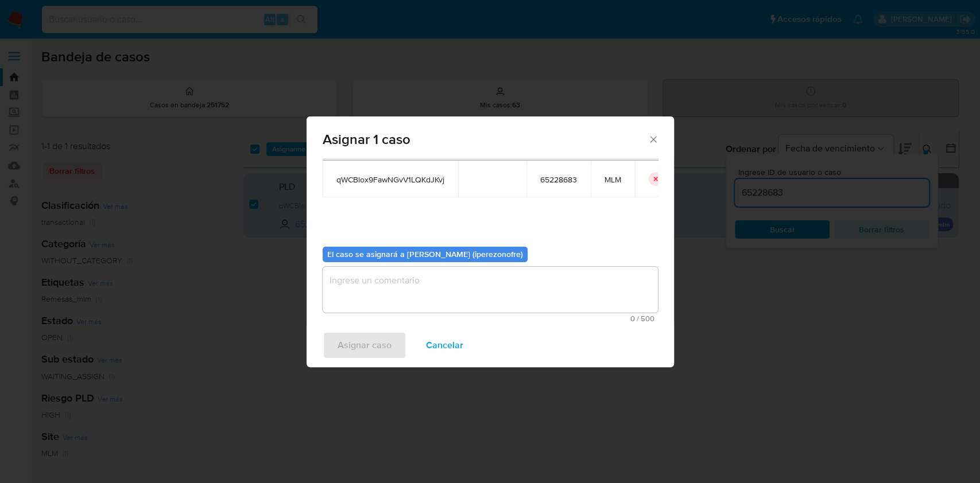
click at [401, 296] on textarea "assign-modal" at bounding box center [489, 290] width 335 height 46
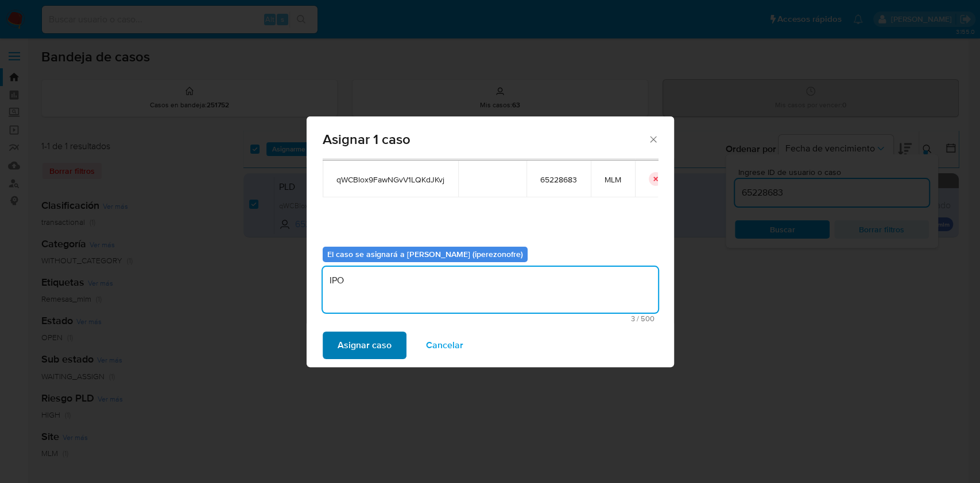
type textarea "IPO"
click at [392, 339] on button "Asignar caso" at bounding box center [364, 346] width 84 height 28
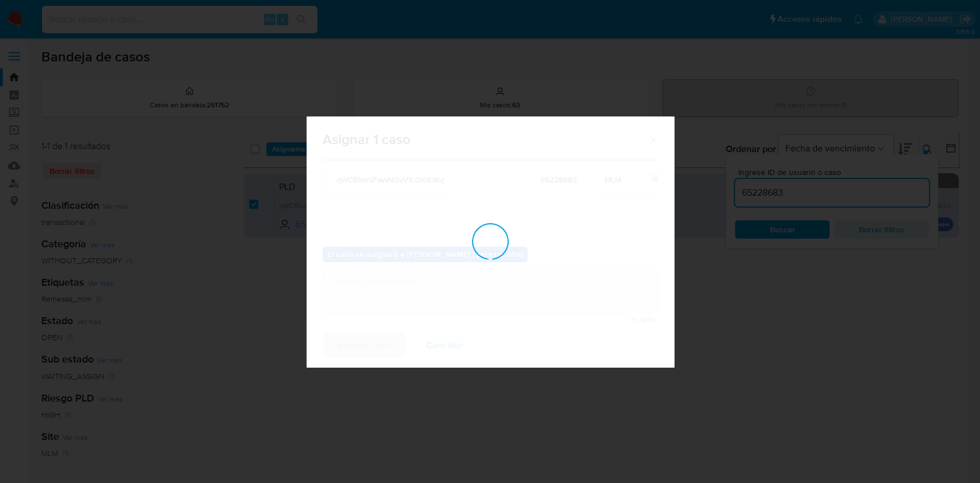
checkbox input "false"
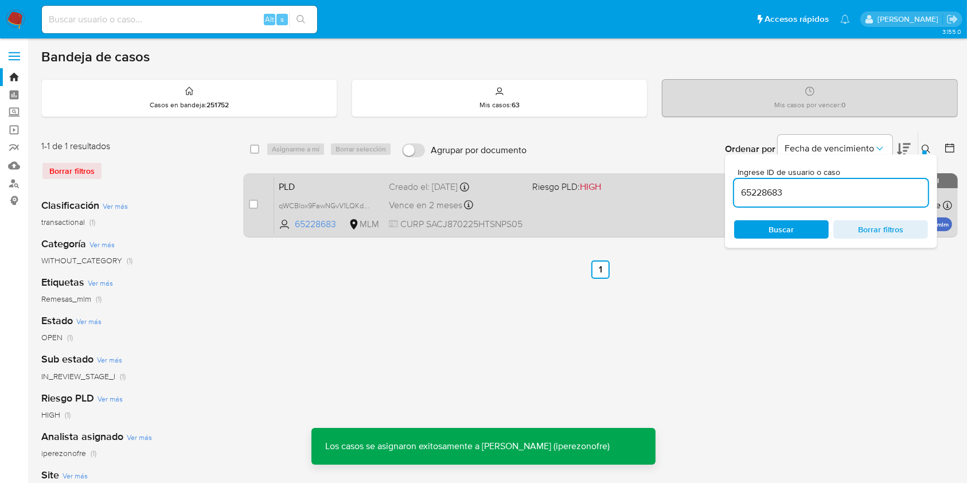
click at [559, 189] on span "Riesgo PLD: HIGH" at bounding box center [567, 186] width 69 height 13
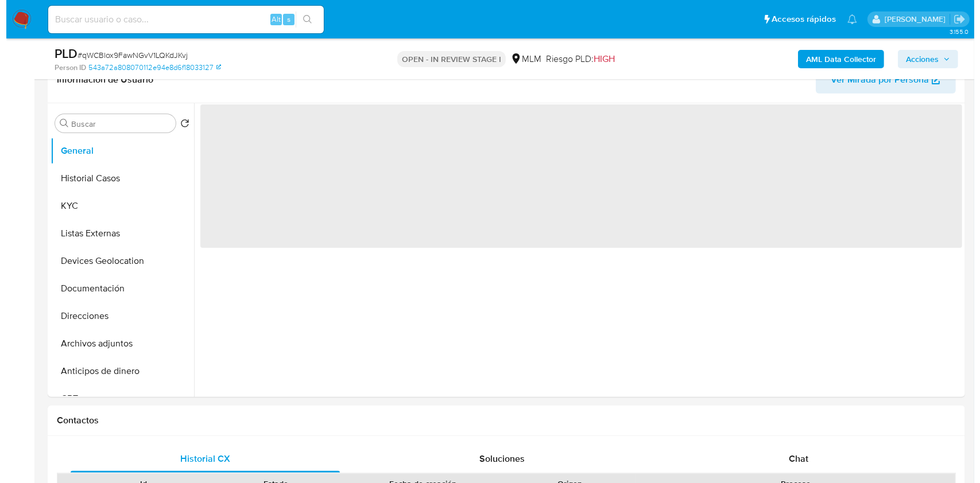
scroll to position [230, 0]
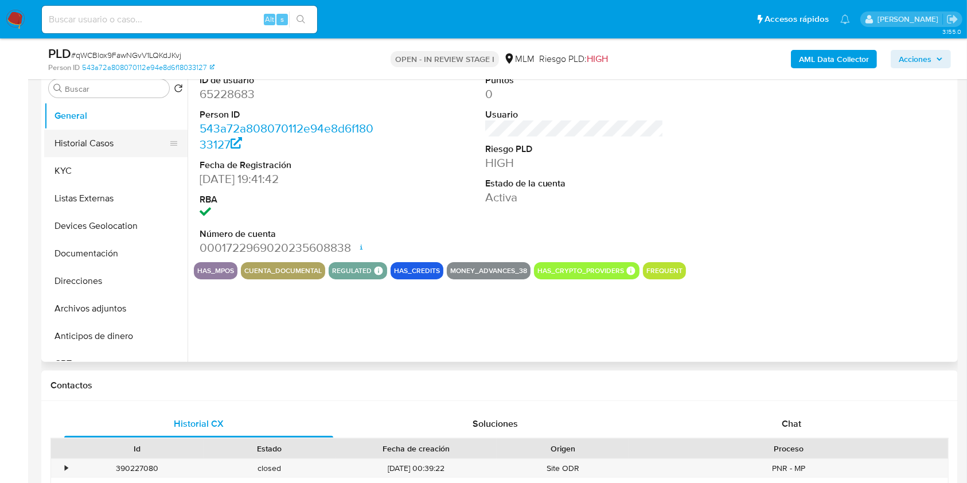
select select "10"
click at [84, 145] on button "Historial Casos" at bounding box center [111, 144] width 134 height 28
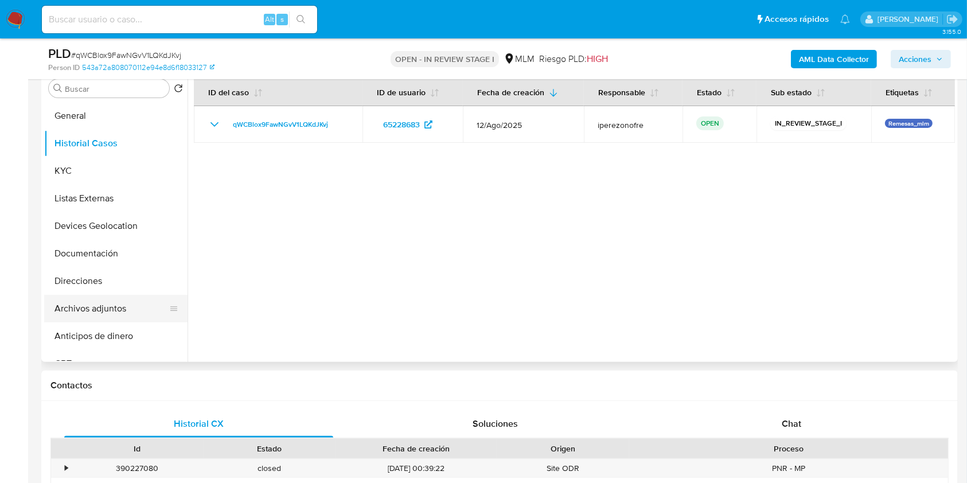
click at [99, 308] on button "Archivos adjuntos" at bounding box center [111, 309] width 134 height 28
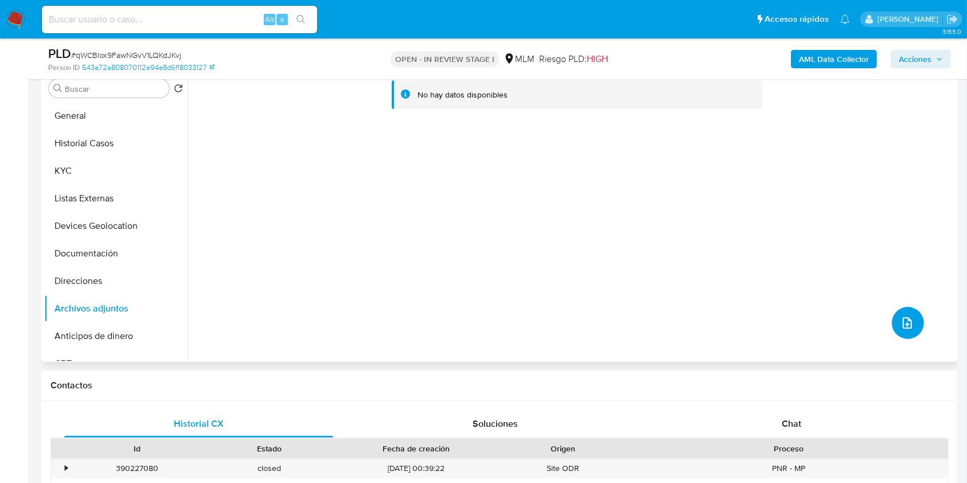
click at [903, 322] on icon "upload-file" at bounding box center [908, 323] width 14 height 14
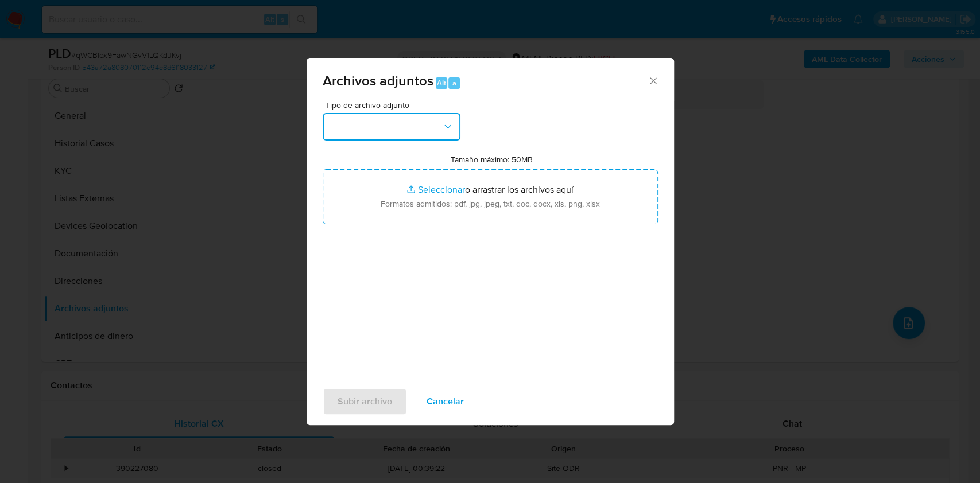
click at [428, 123] on button "button" at bounding box center [391, 127] width 138 height 28
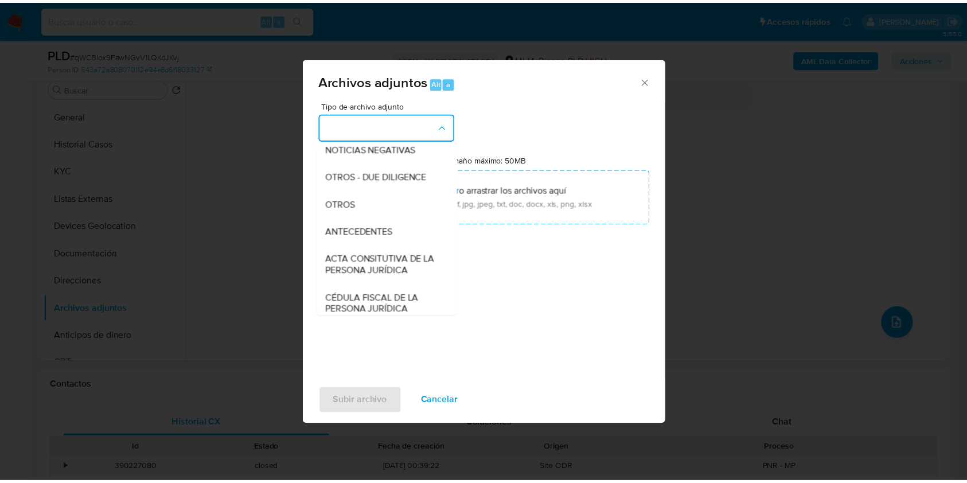
scroll to position [153, 0]
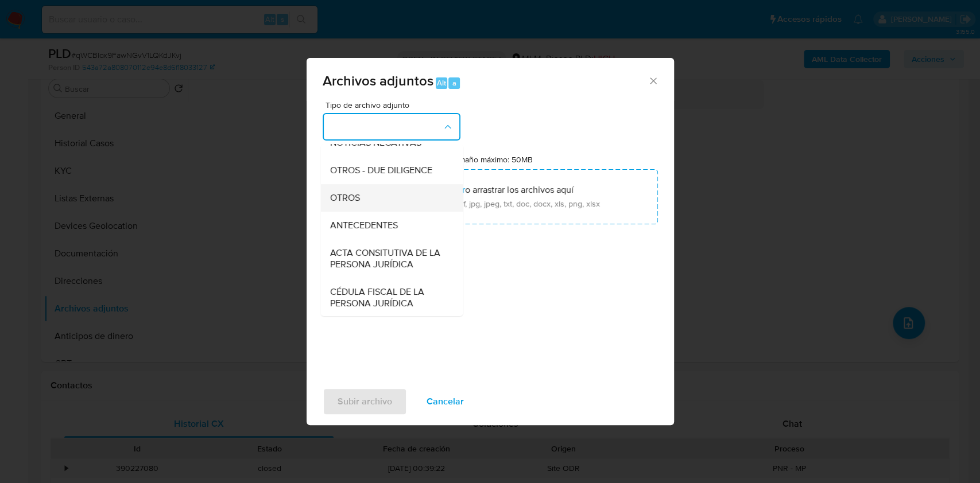
click at [379, 205] on div "OTROS" at bounding box center [387, 198] width 117 height 28
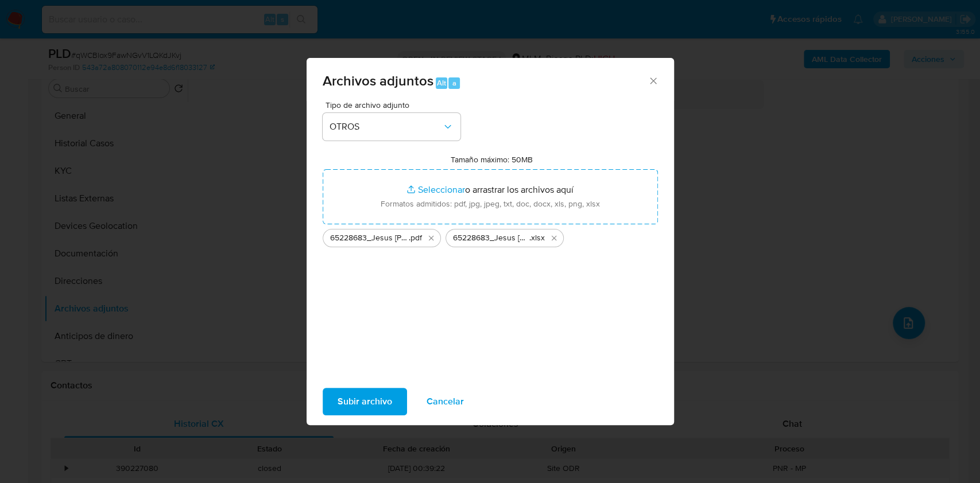
click at [367, 398] on span "Subir archivo" at bounding box center [364, 401] width 55 height 25
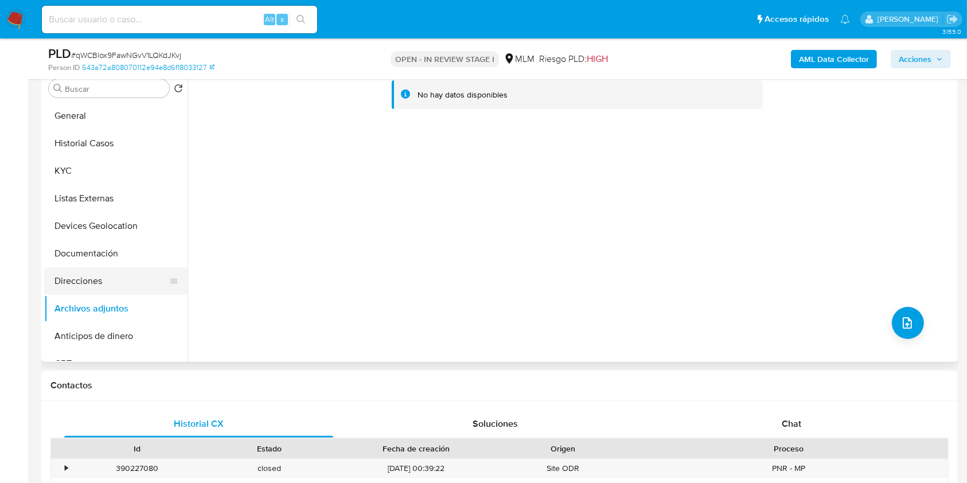
click at [98, 279] on button "Direcciones" at bounding box center [111, 281] width 134 height 28
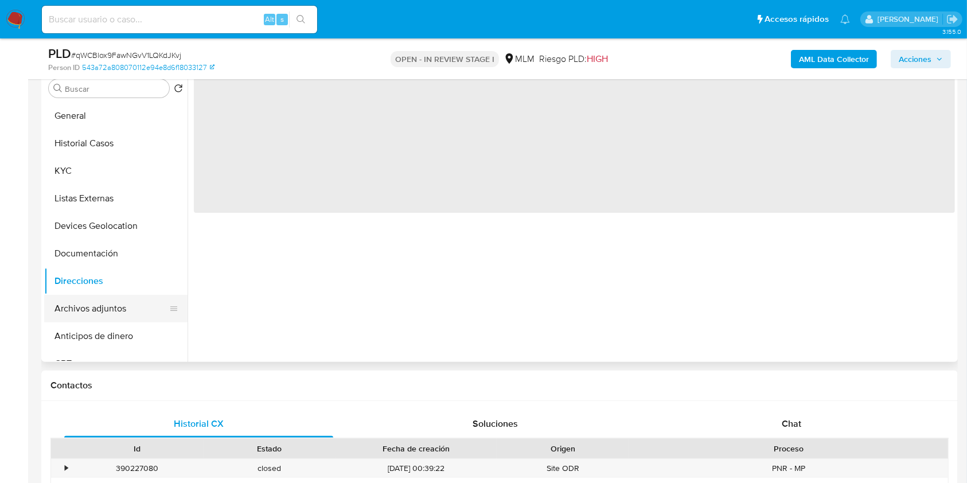
click at [105, 300] on button "Archivos adjuntos" at bounding box center [111, 309] width 134 height 28
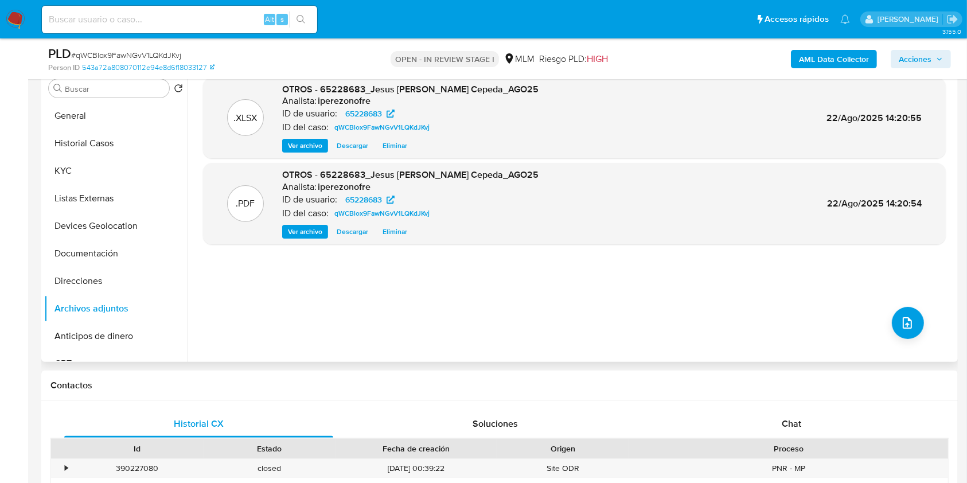
click at [510, 320] on div ".XLSX OTROS - 65228683_Jesus Genaro Sandoval Cepeda_AGO25 Analista: iperezonofr…" at bounding box center [574, 214] width 743 height 275
click at [935, 57] on span "Acciones" at bounding box center [921, 59] width 44 height 16
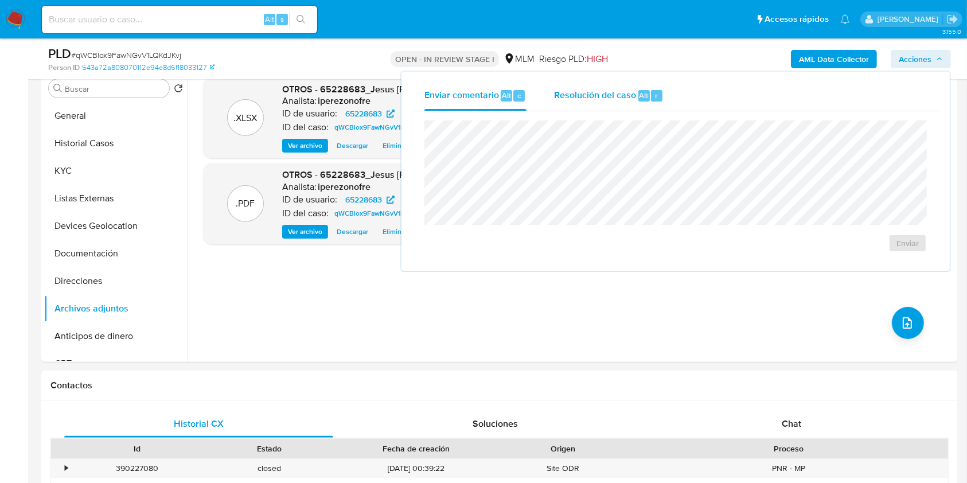
click at [568, 93] on span "Resolución del caso" at bounding box center [595, 94] width 82 height 13
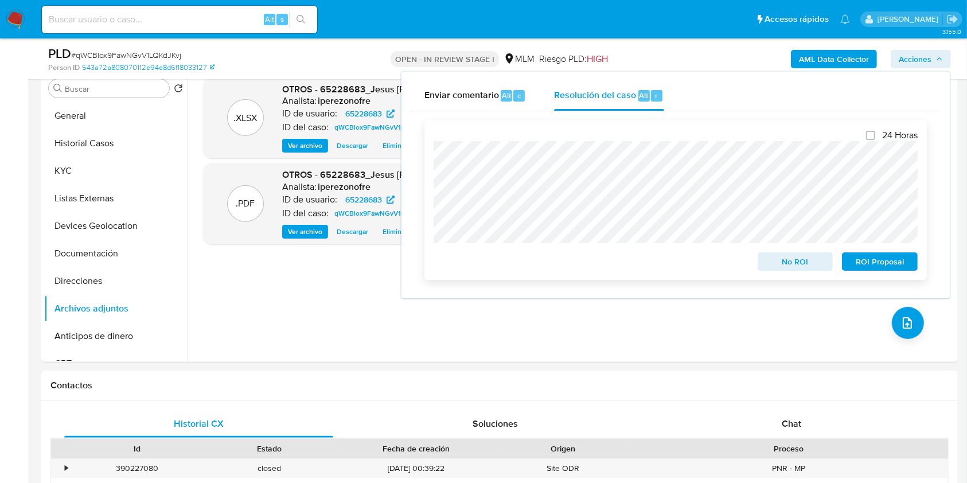
click at [786, 264] on span "No ROI" at bounding box center [796, 262] width 60 height 16
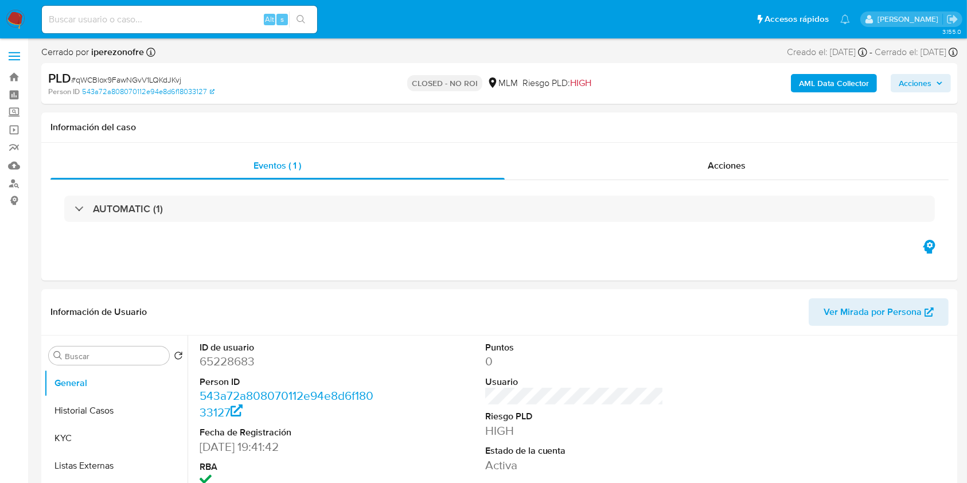
select select "10"
click at [132, 21] on input at bounding box center [179, 19] width 275 height 15
paste input "151066567"
type input "151066567"
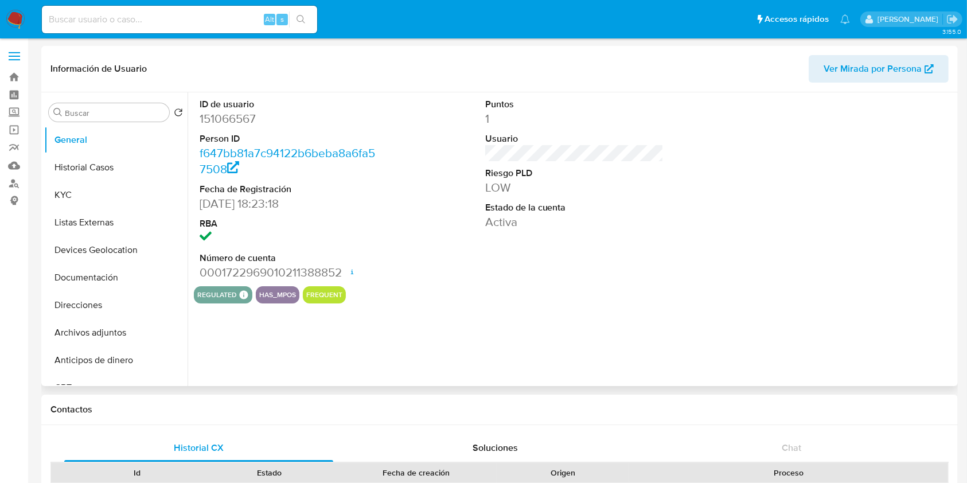
select select "10"
click at [72, 168] on button "Historial Casos" at bounding box center [111, 168] width 134 height 28
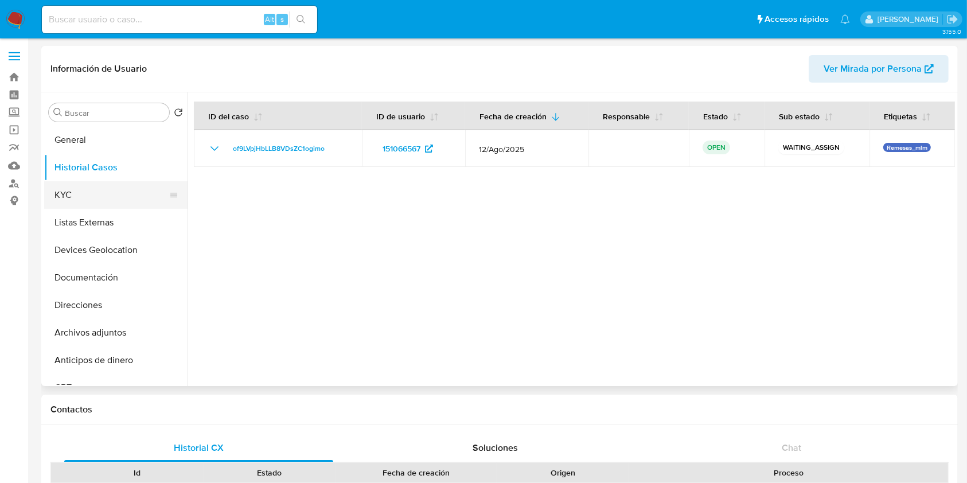
click at [92, 195] on button "KYC" at bounding box center [111, 195] width 134 height 28
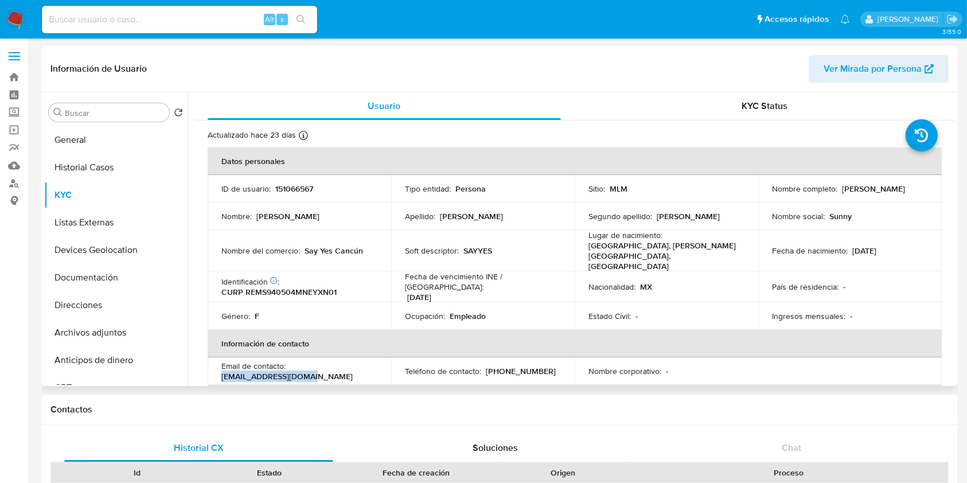
drag, startPoint x: 319, startPoint y: 359, endPoint x: 217, endPoint y: 359, distance: 101.6
click at [217, 359] on td "Email de contacto : sunnyskey@hotmail.com" at bounding box center [300, 372] width 184 height 28
copy p "sunnyskey@hotmail.com"
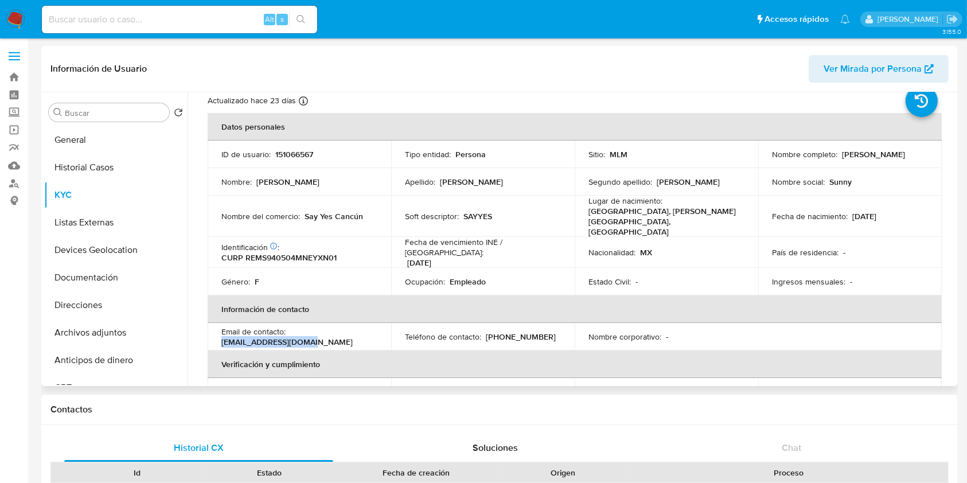
scroll to position [76, 0]
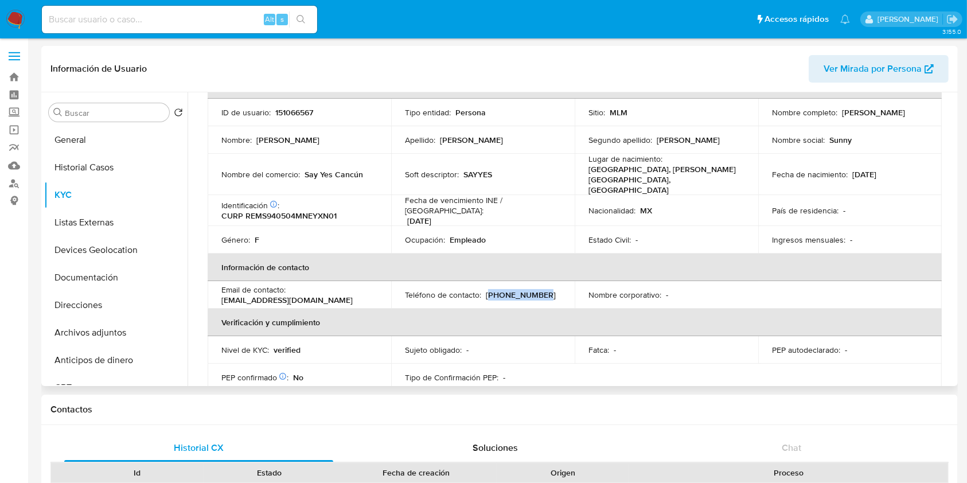
drag, startPoint x: 535, startPoint y: 276, endPoint x: 487, endPoint y: 278, distance: 48.2
click at [487, 290] on div "Teléfono de contacto : (777) 2186169" at bounding box center [483, 295] width 156 height 10
copy p "777) 2186169"
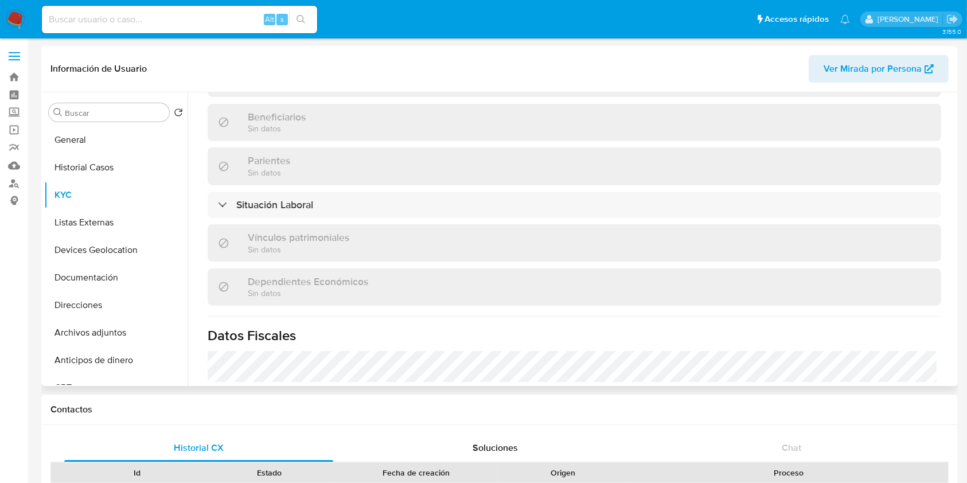
scroll to position [583, 0]
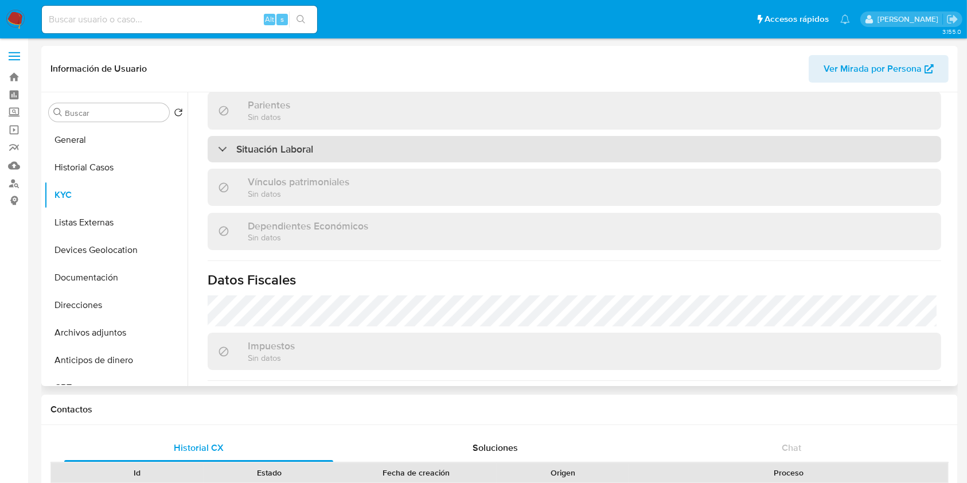
click at [520, 136] on div "Situación Laboral" at bounding box center [575, 149] width 734 height 26
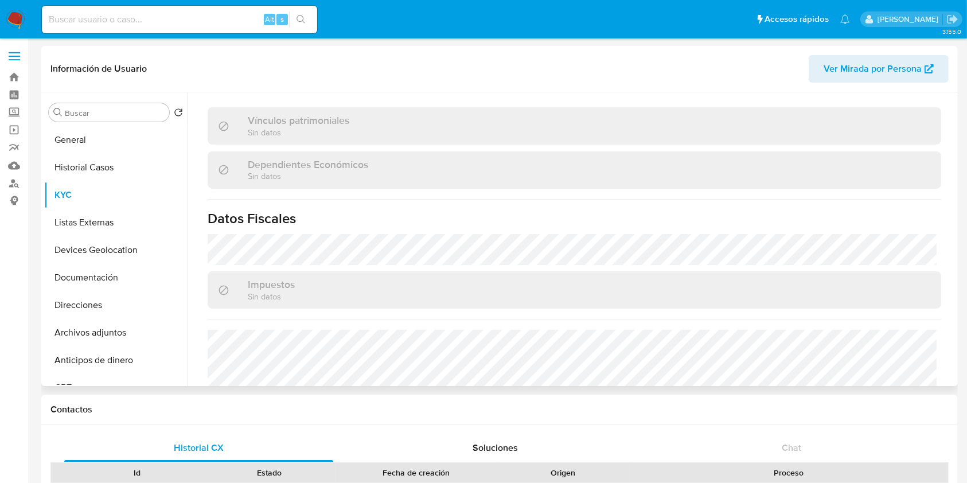
scroll to position [887, 0]
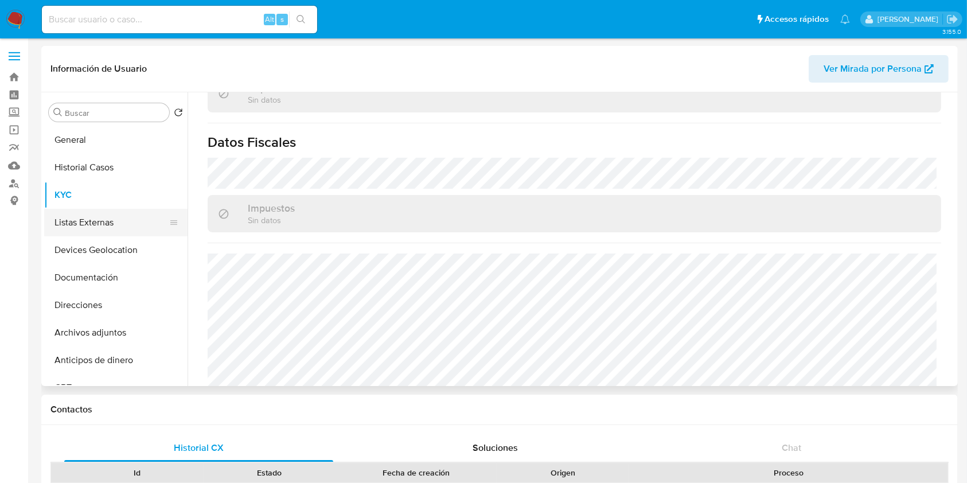
click at [103, 216] on button "Listas Externas" at bounding box center [111, 223] width 134 height 28
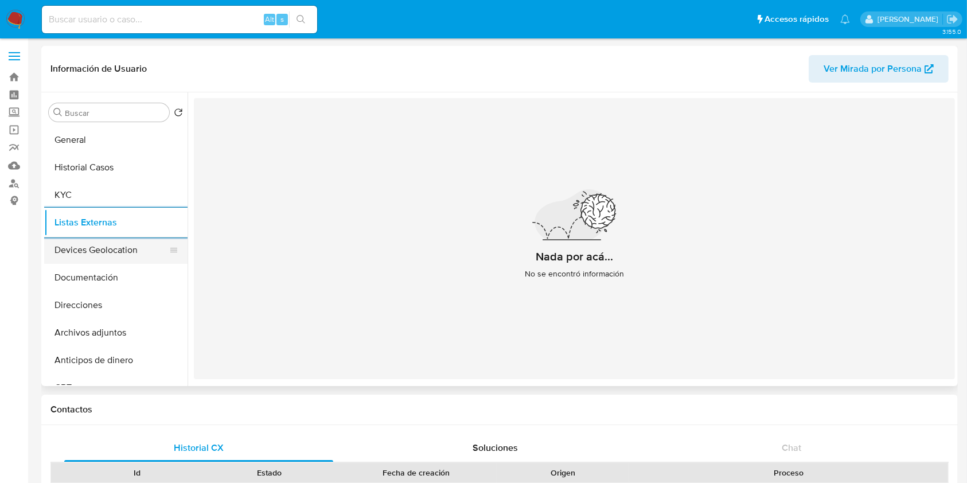
click at [131, 248] on button "Devices Geolocation" at bounding box center [111, 250] width 134 height 28
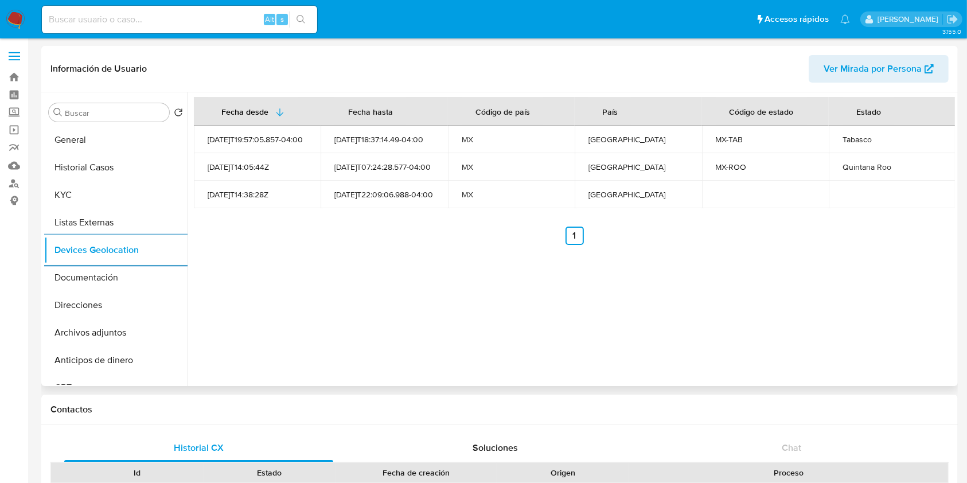
click at [853, 137] on div "Tabasco" at bounding box center [892, 139] width 99 height 10
copy div "Tabasco"
drag, startPoint x: 895, startPoint y: 163, endPoint x: 836, endPoint y: 164, distance: 59.1
click at [836, 164] on td "Quintana Roo" at bounding box center [892, 167] width 127 height 28
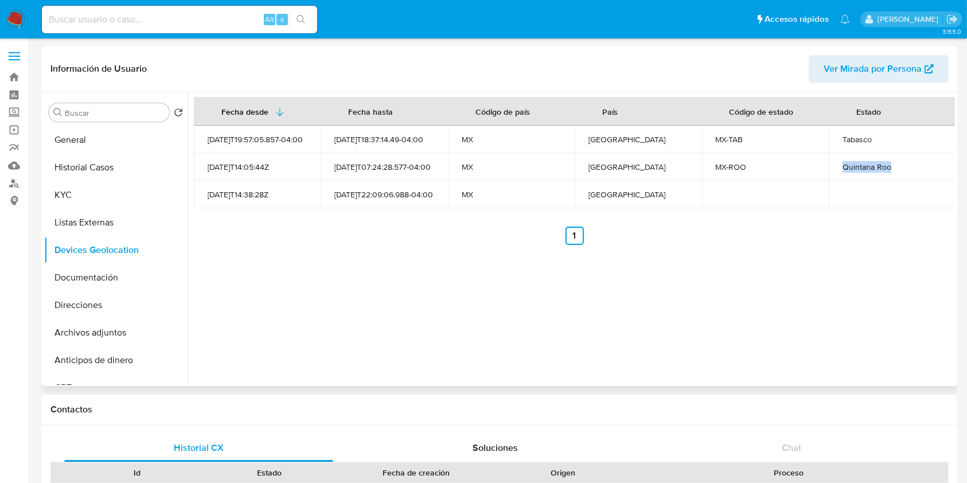
copy div "Quintana Roo"
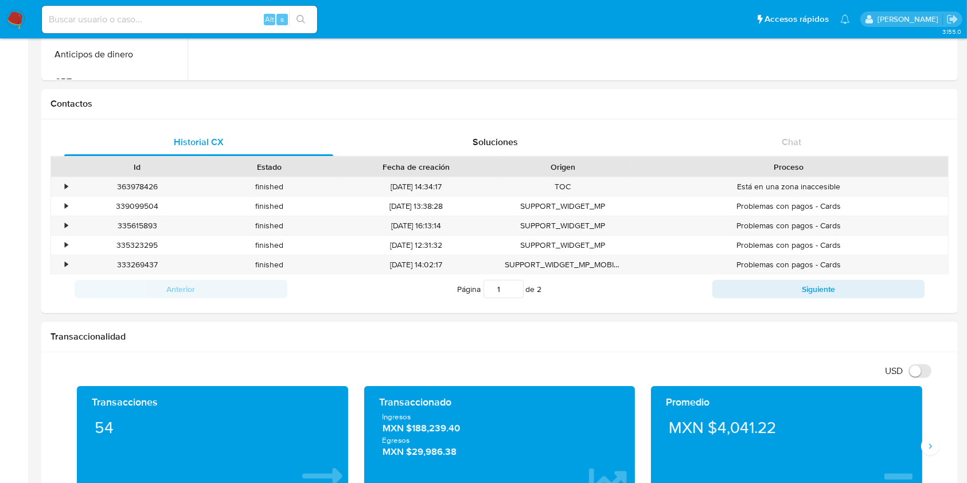
scroll to position [459, 0]
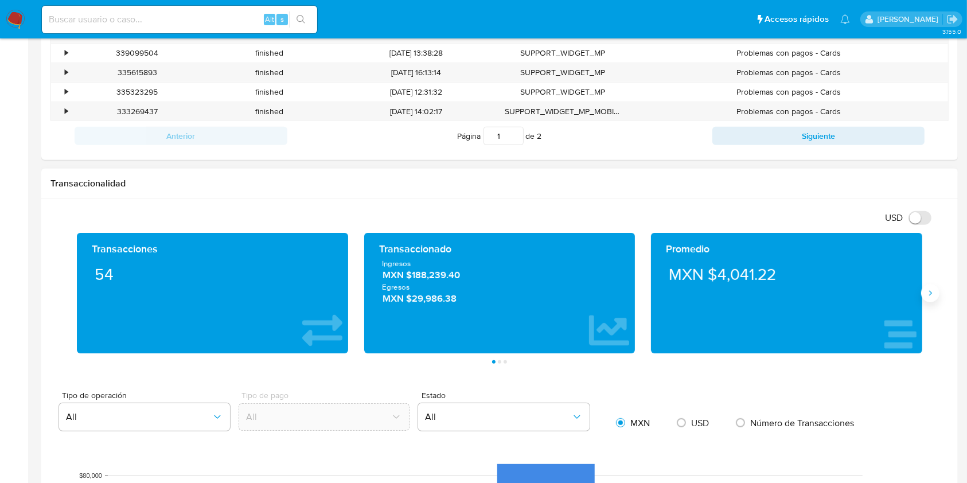
click at [929, 287] on button "Siguiente" at bounding box center [931, 293] width 18 height 18
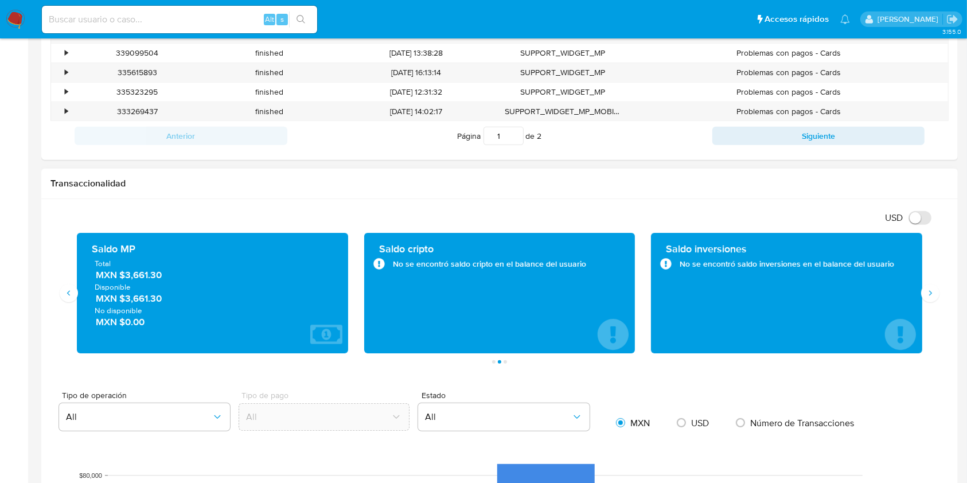
drag, startPoint x: 170, startPoint y: 274, endPoint x: 123, endPoint y: 275, distance: 46.5
click at [123, 275] on span "MXN $3,661.30" at bounding box center [213, 275] width 235 height 13
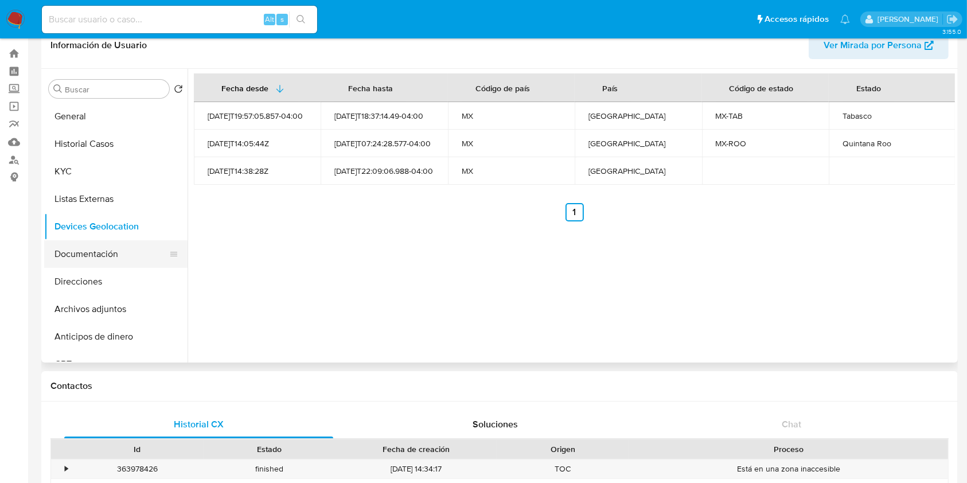
scroll to position [0, 0]
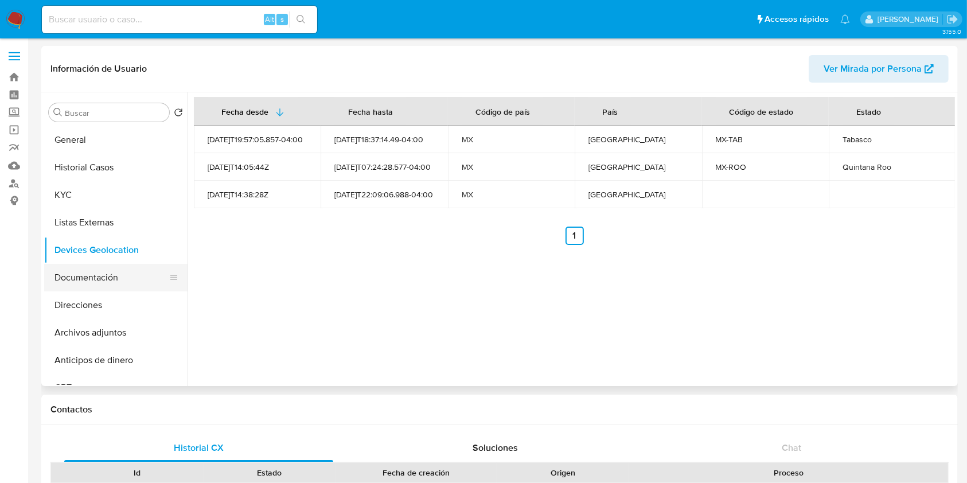
click at [87, 290] on button "Documentación" at bounding box center [111, 278] width 134 height 28
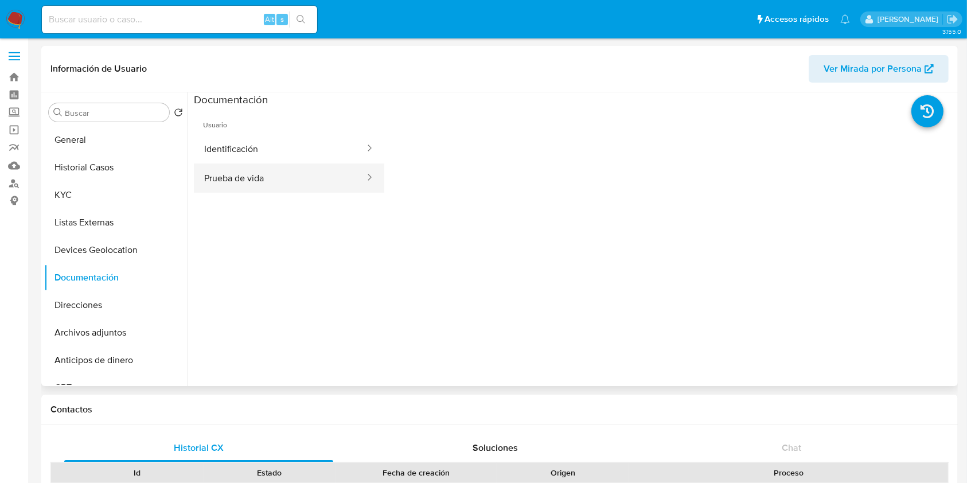
click at [289, 176] on button "Prueba de vida" at bounding box center [280, 178] width 172 height 29
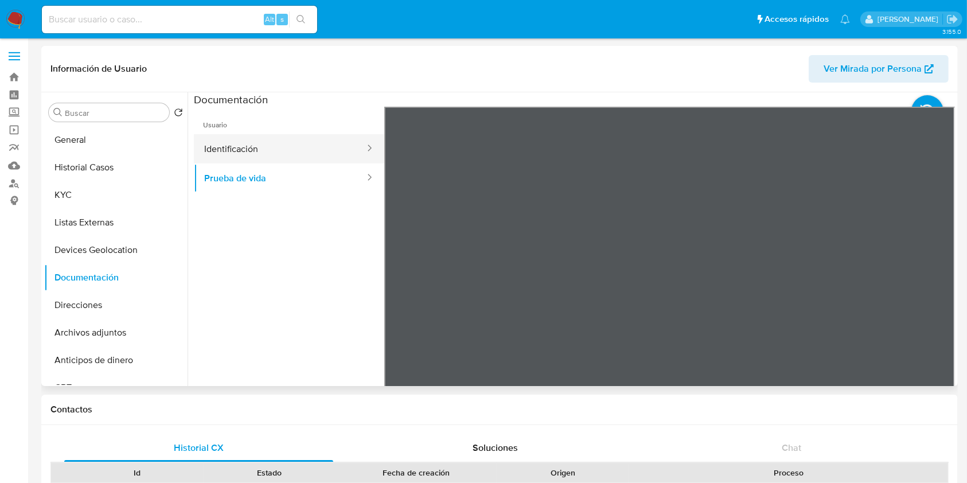
click at [265, 142] on button "Identificación" at bounding box center [280, 148] width 172 height 29
click at [939, 293] on icon at bounding box center [941, 292] width 7 height 11
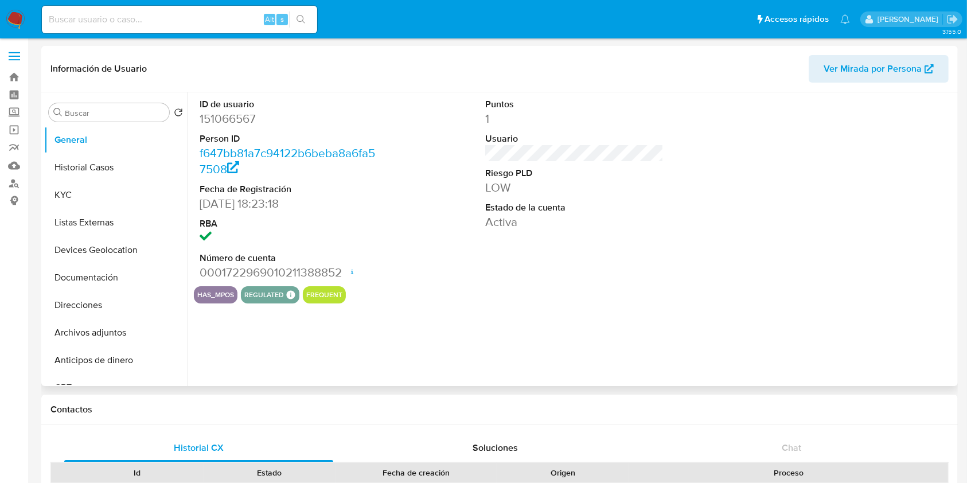
select select "10"
click at [9, 111] on label "Screening" at bounding box center [68, 113] width 137 height 18
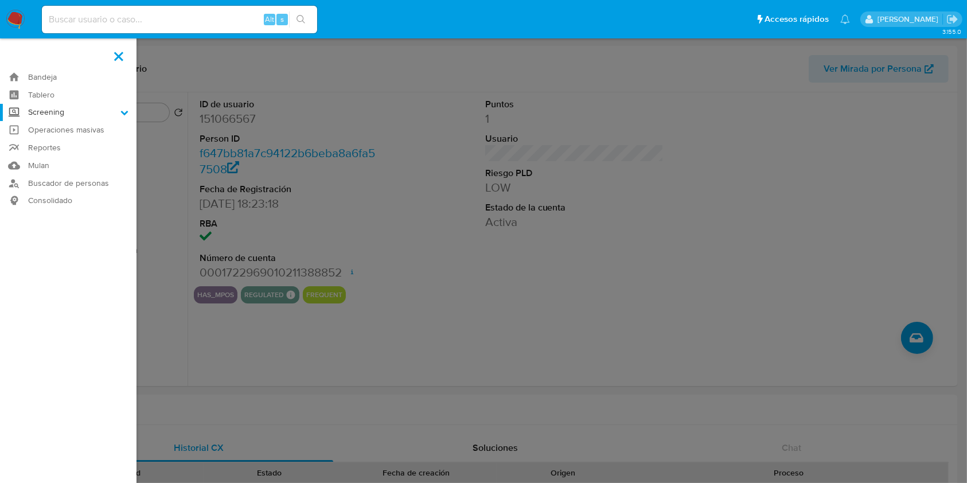
click at [0, 0] on input "Screening" at bounding box center [0, 0] width 0 height 0
click at [52, 160] on link "Herramientas" at bounding box center [68, 157] width 137 height 14
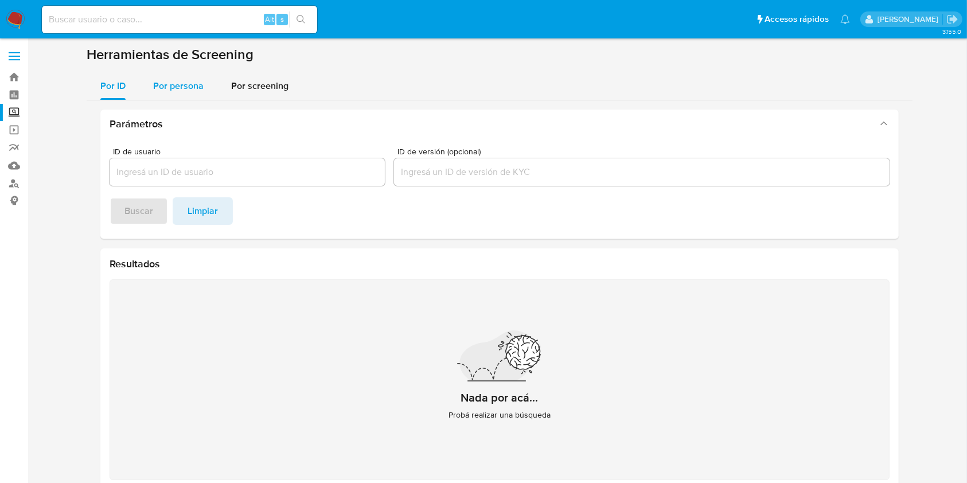
click at [188, 81] on span "Por persona" at bounding box center [178, 85] width 50 height 13
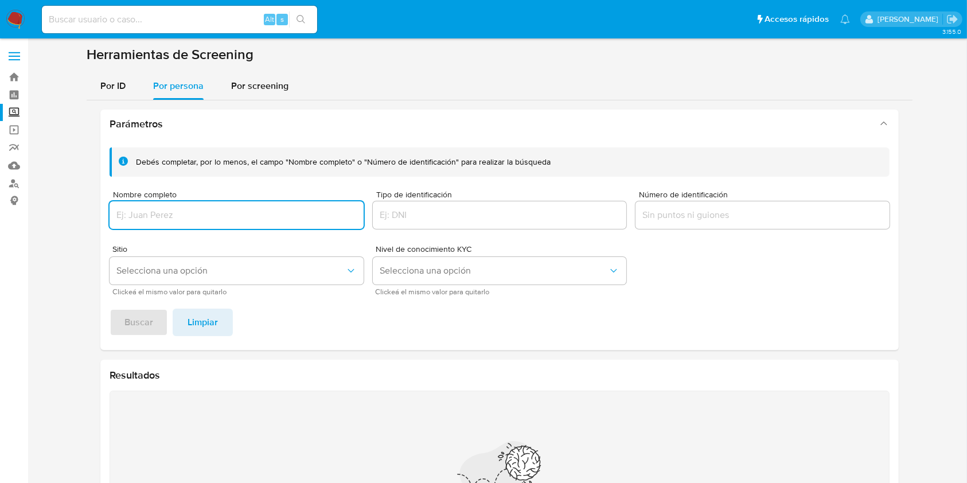
click at [244, 210] on input "Nombre completo" at bounding box center [237, 215] width 254 height 15
type input "[PERSON_NAME]"
click at [147, 324] on span "Buscar" at bounding box center [139, 322] width 29 height 25
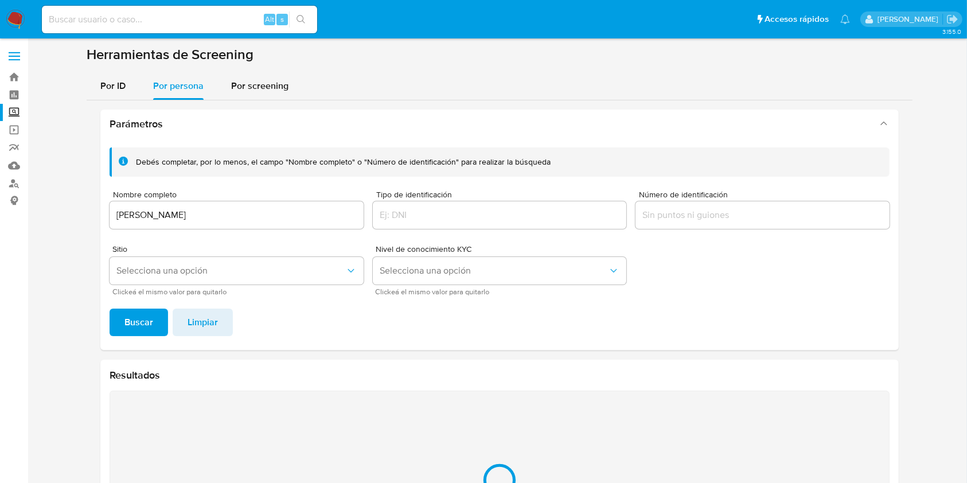
scroll to position [134, 0]
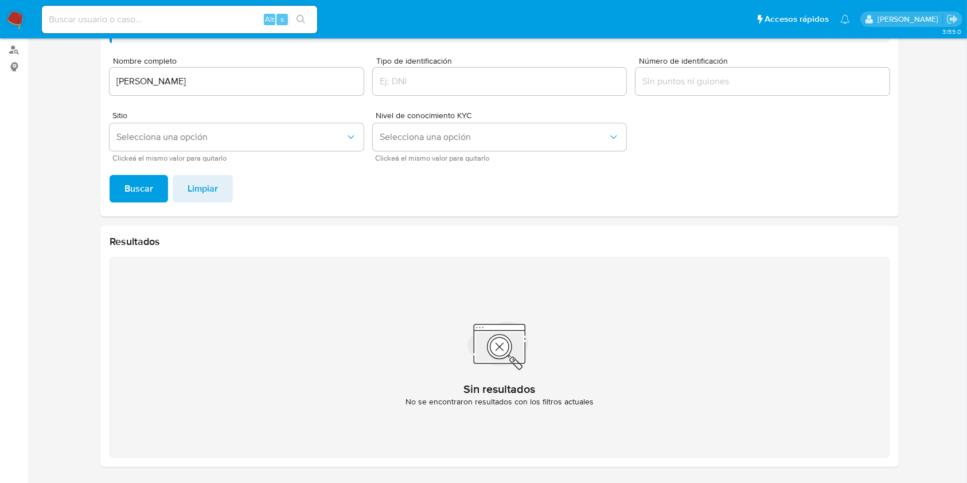
click at [177, 68] on div "[PERSON_NAME]" at bounding box center [237, 82] width 254 height 28
click at [190, 83] on input "[PERSON_NAME]" at bounding box center [237, 81] width 254 height 15
drag, startPoint x: 241, startPoint y: 77, endPoint x: 13, endPoint y: 60, distance: 228.4
click at [13, 60] on section "Bandeja Tablero Screening Búsqueda en Listas Watchlist Herramientas Operaciones…" at bounding box center [483, 174] width 967 height 617
click at [110, 175] on button "Buscar" at bounding box center [139, 189] width 59 height 28
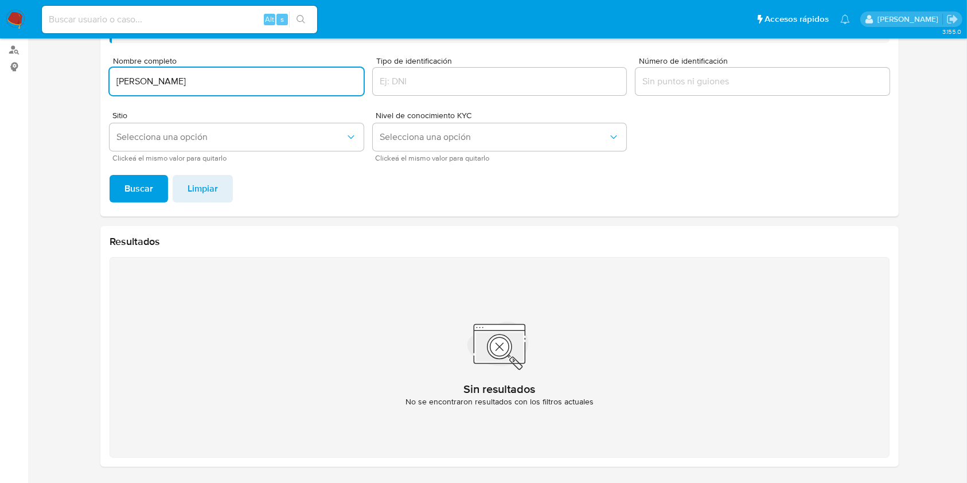
drag, startPoint x: 217, startPoint y: 79, endPoint x: 111, endPoint y: 87, distance: 107.0
click at [0, 61] on section "Bandeja Tablero Screening Búsqueda en Listas Watchlist Herramientas Operaciones…" at bounding box center [483, 174] width 967 height 617
paste input "ORDAN [PERSON_NAME]"
type input "[PERSON_NAME] [PERSON_NAME]"
click at [110, 175] on button "Buscar" at bounding box center [139, 189] width 59 height 28
